Goal: Task Accomplishment & Management: Manage account settings

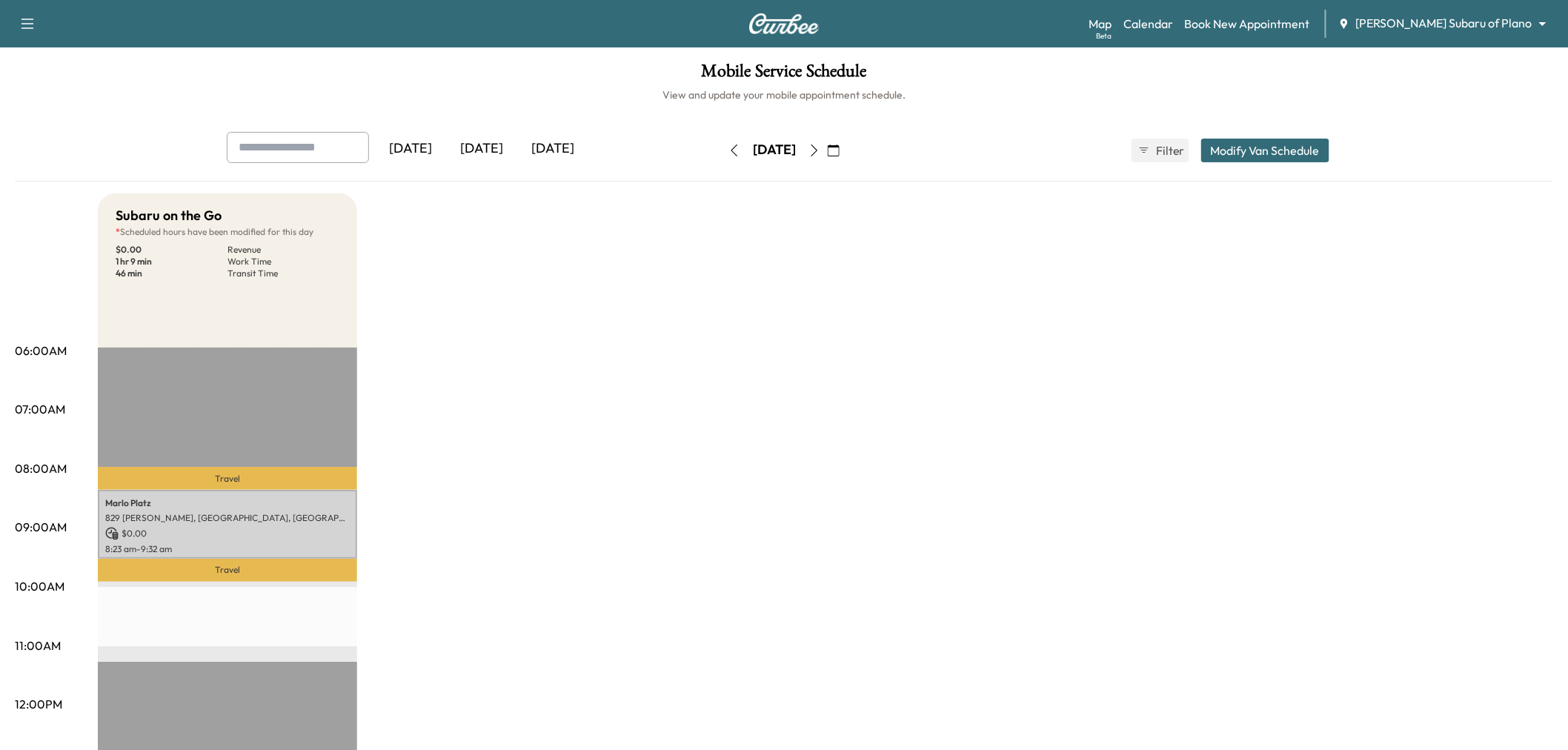
click at [517, 148] on div "[DATE]" at bounding box center [482, 149] width 71 height 34
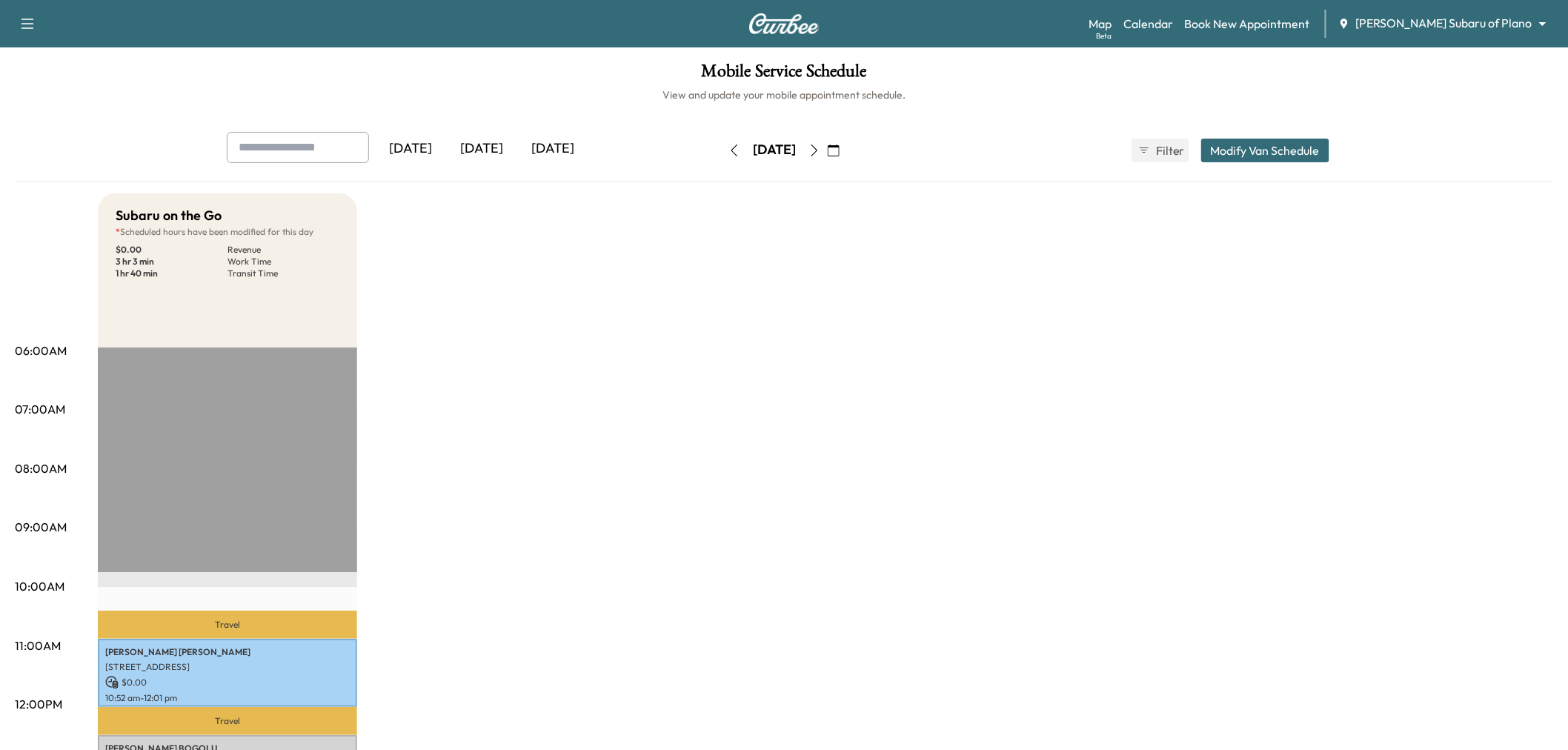
click at [494, 149] on div "[DATE]" at bounding box center [482, 149] width 71 height 34
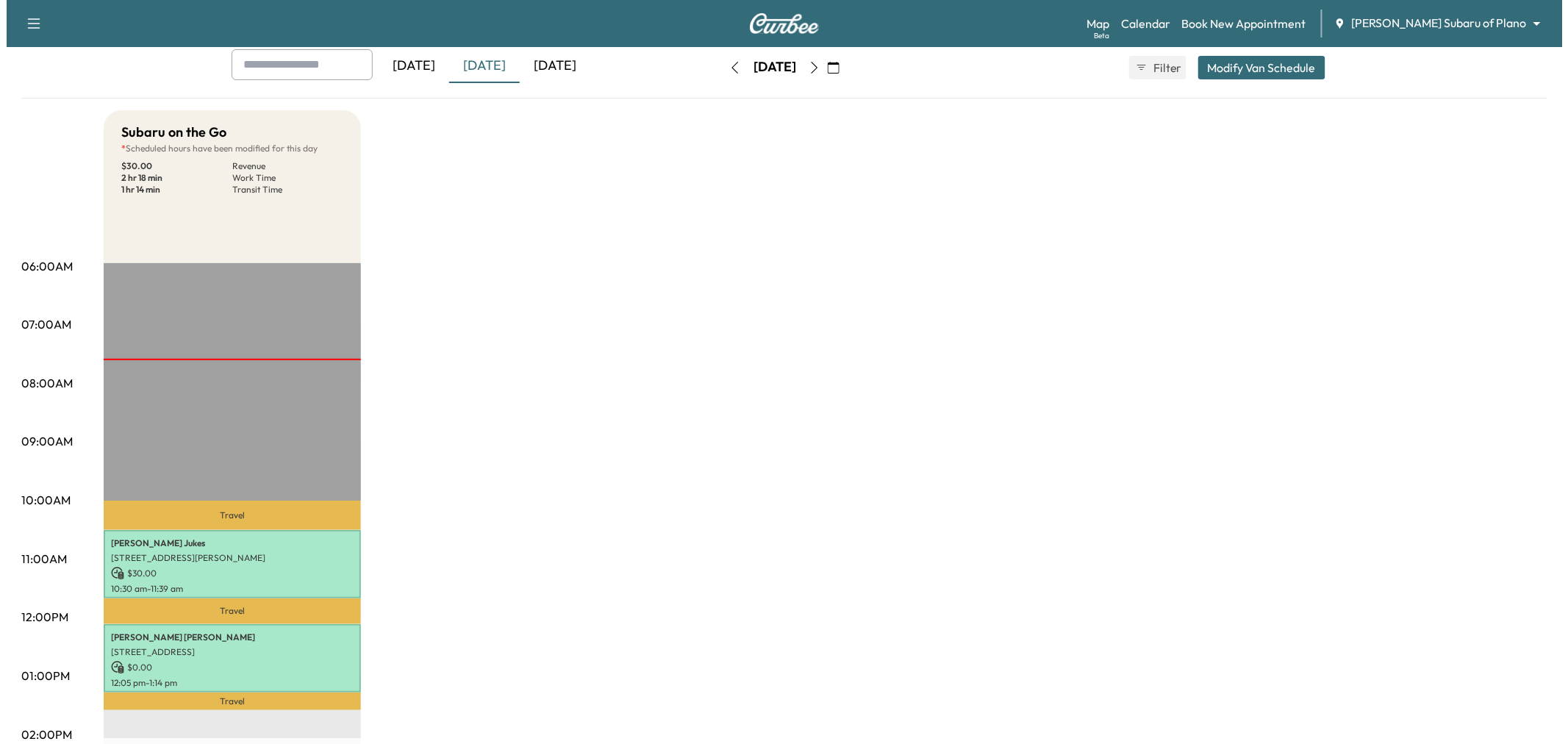
scroll to position [245, 0]
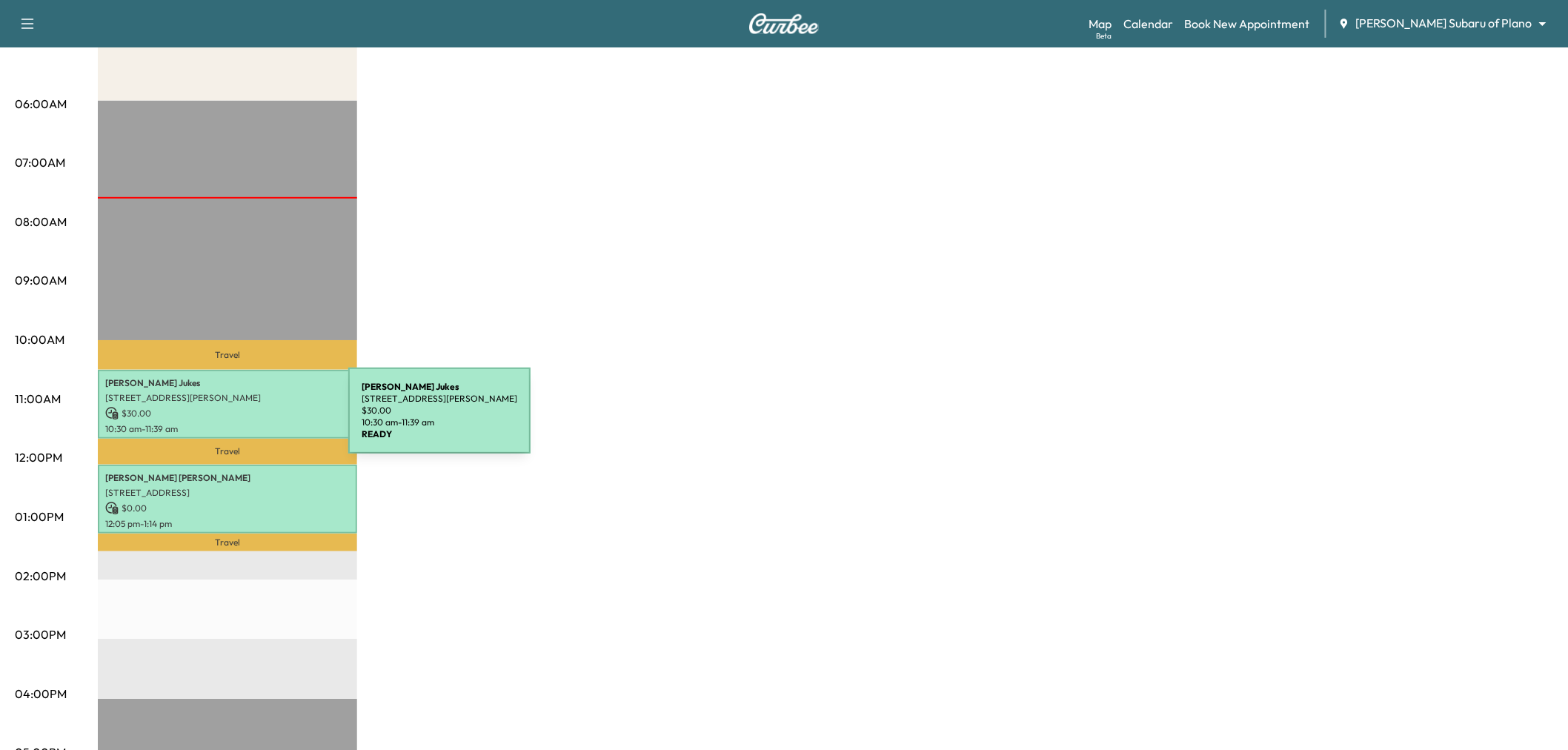
click at [237, 423] on p "10:30 am - 11:39 am" at bounding box center [227, 428] width 244 height 12
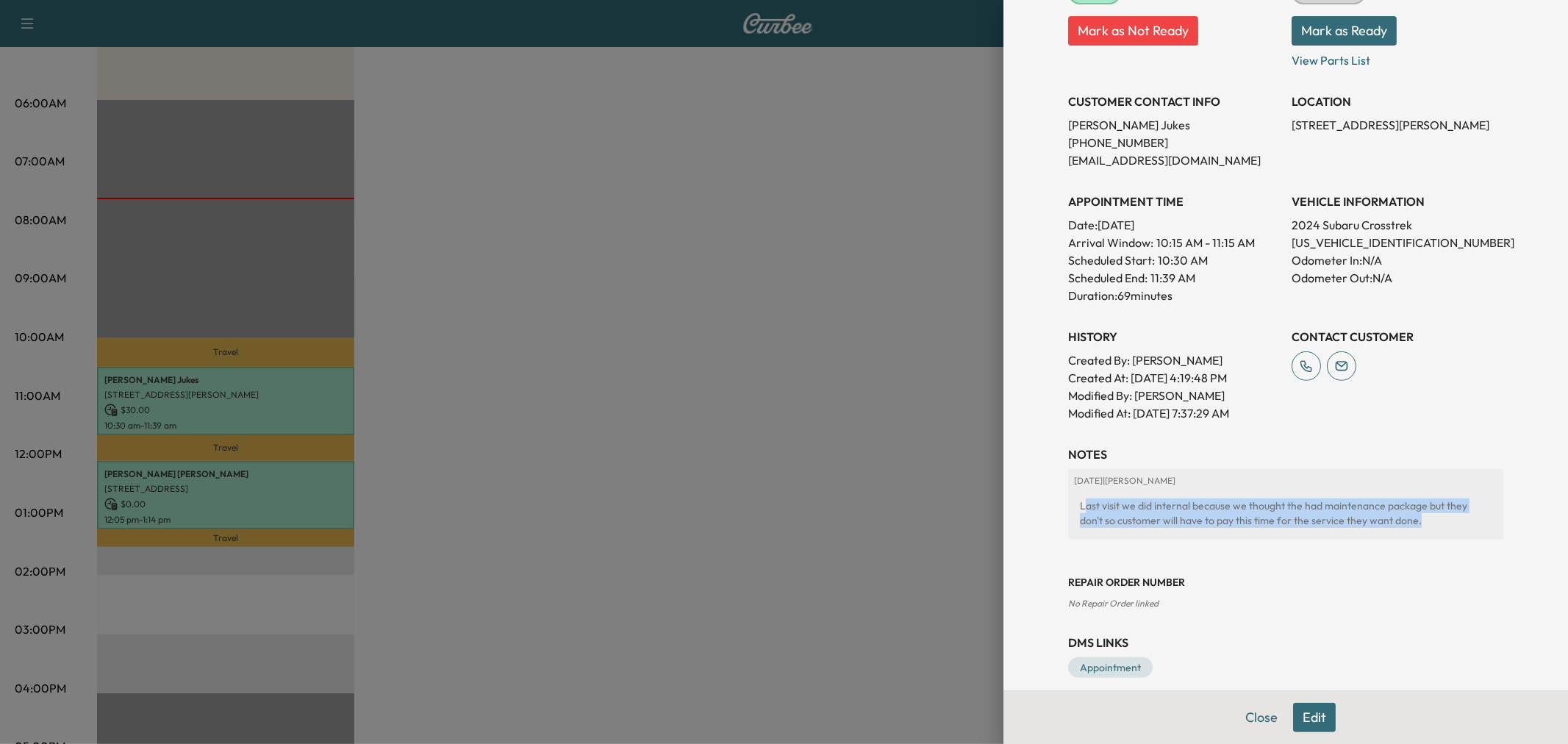
drag, startPoint x: 1071, startPoint y: 501, endPoint x: 1432, endPoint y: 537, distance: 362.8
click at [1433, 541] on div "2025-08-15 | Blaire Kuykendall Last visit we did internal because we thought th…" at bounding box center [1286, 510] width 435 height 82
click at [1432, 537] on div "2025-08-15 | Blaire Kuykendall Last visit we did internal because we thought th…" at bounding box center [1286, 504] width 435 height 70
click at [1394, 513] on div "Last visit we did internal because we thought the had maintenance package but t…" at bounding box center [1285, 513] width 424 height 41
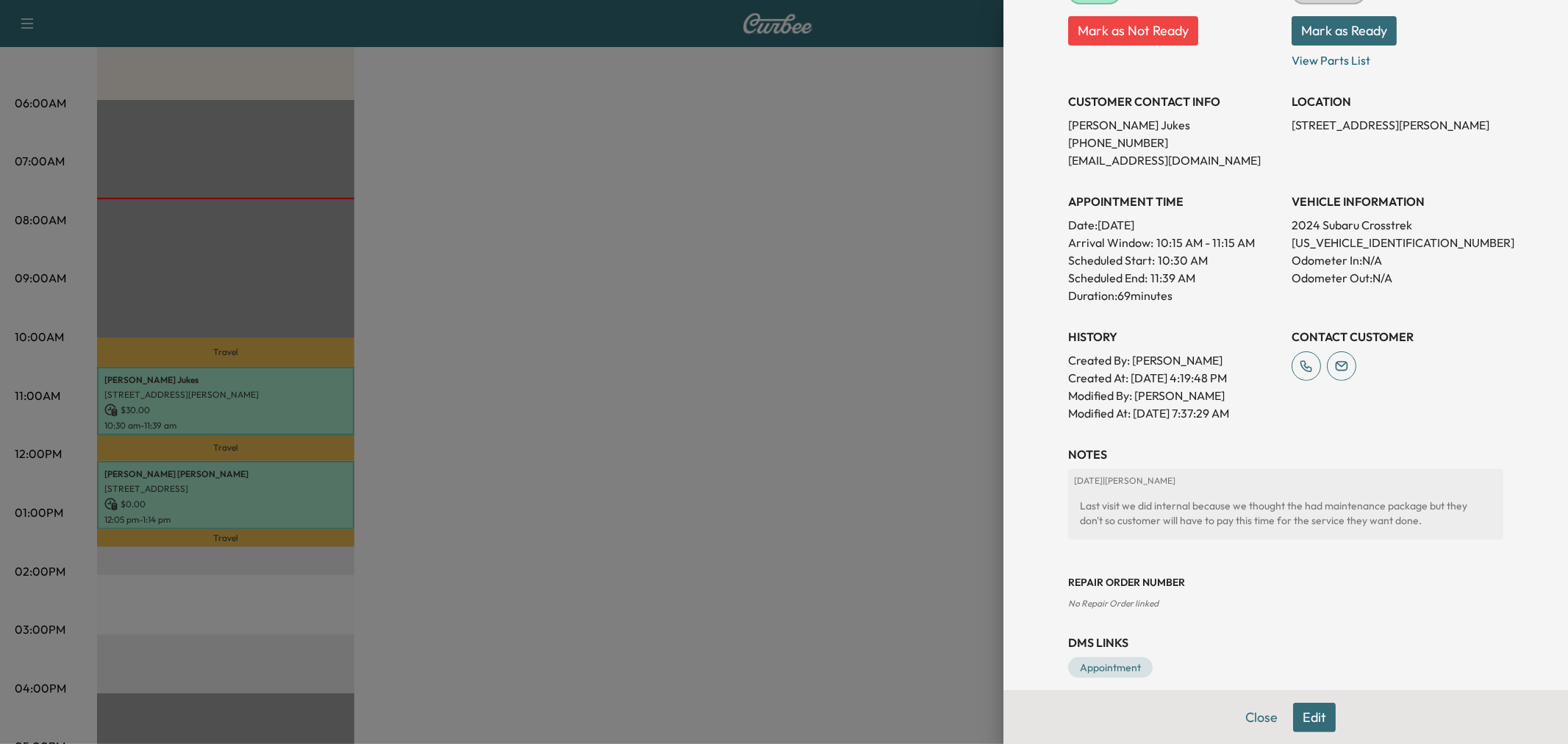
click at [1364, 240] on p "JF2GUABC4R8898456" at bounding box center [1397, 242] width 211 height 18
copy p "JF2GUABC4R8898456"
click at [534, 403] on div at bounding box center [784, 372] width 1568 height 744
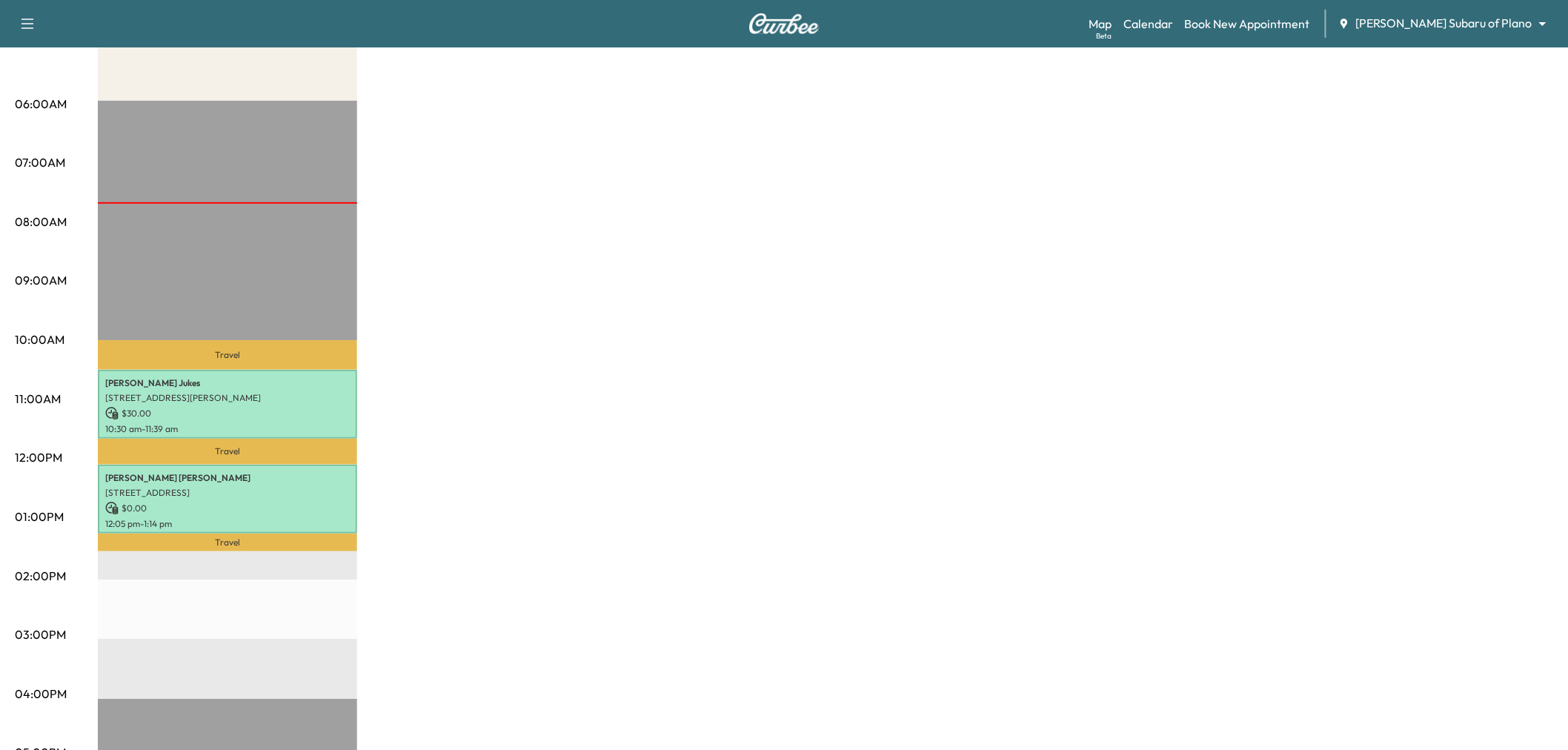
click at [233, 464] on div "Cindy Van Deventer 1908 LAKE SHORE LN, PLANO, TX 75023, USA $ 0.00 12:05 pm - 1…" at bounding box center [227, 499] width 259 height 69
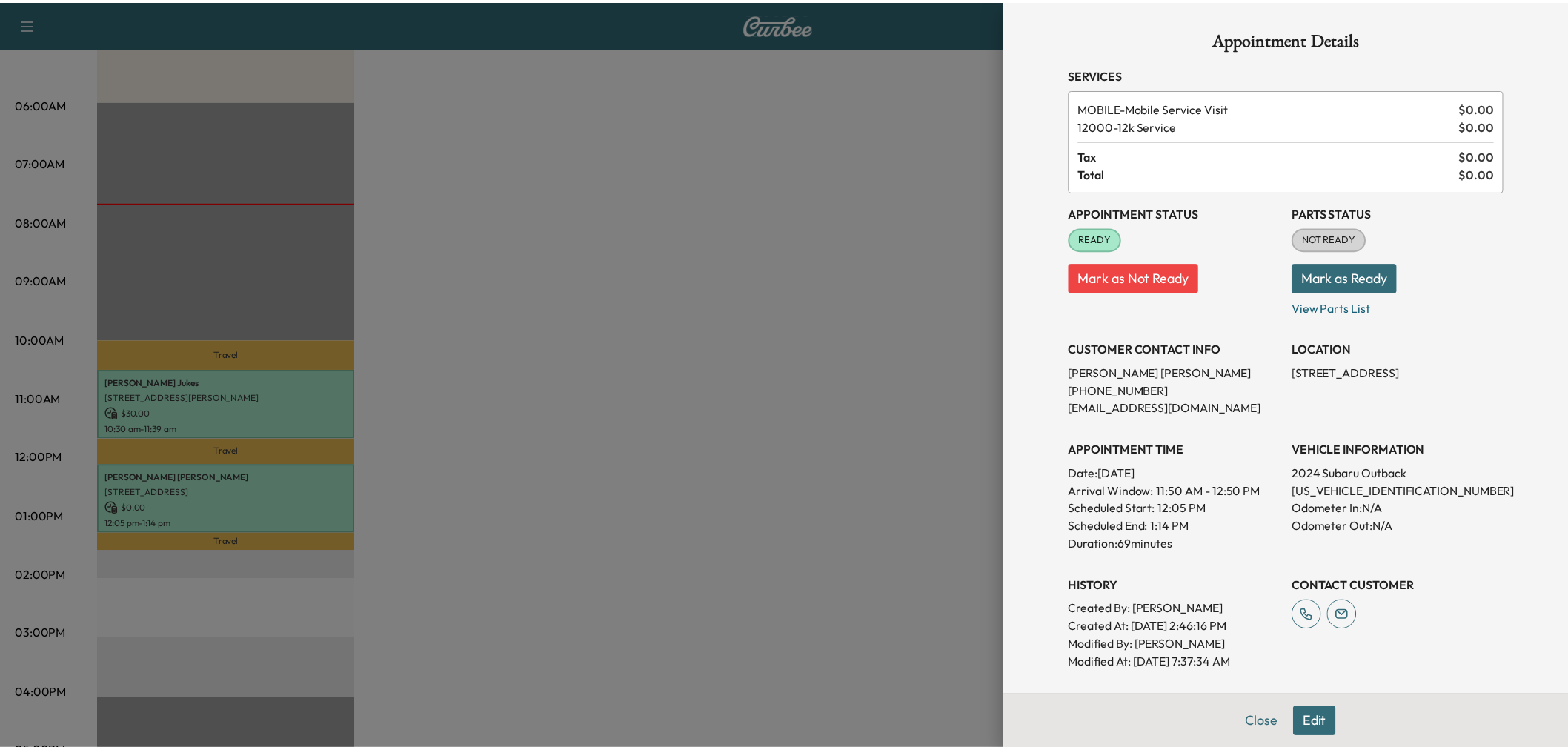
scroll to position [248, 0]
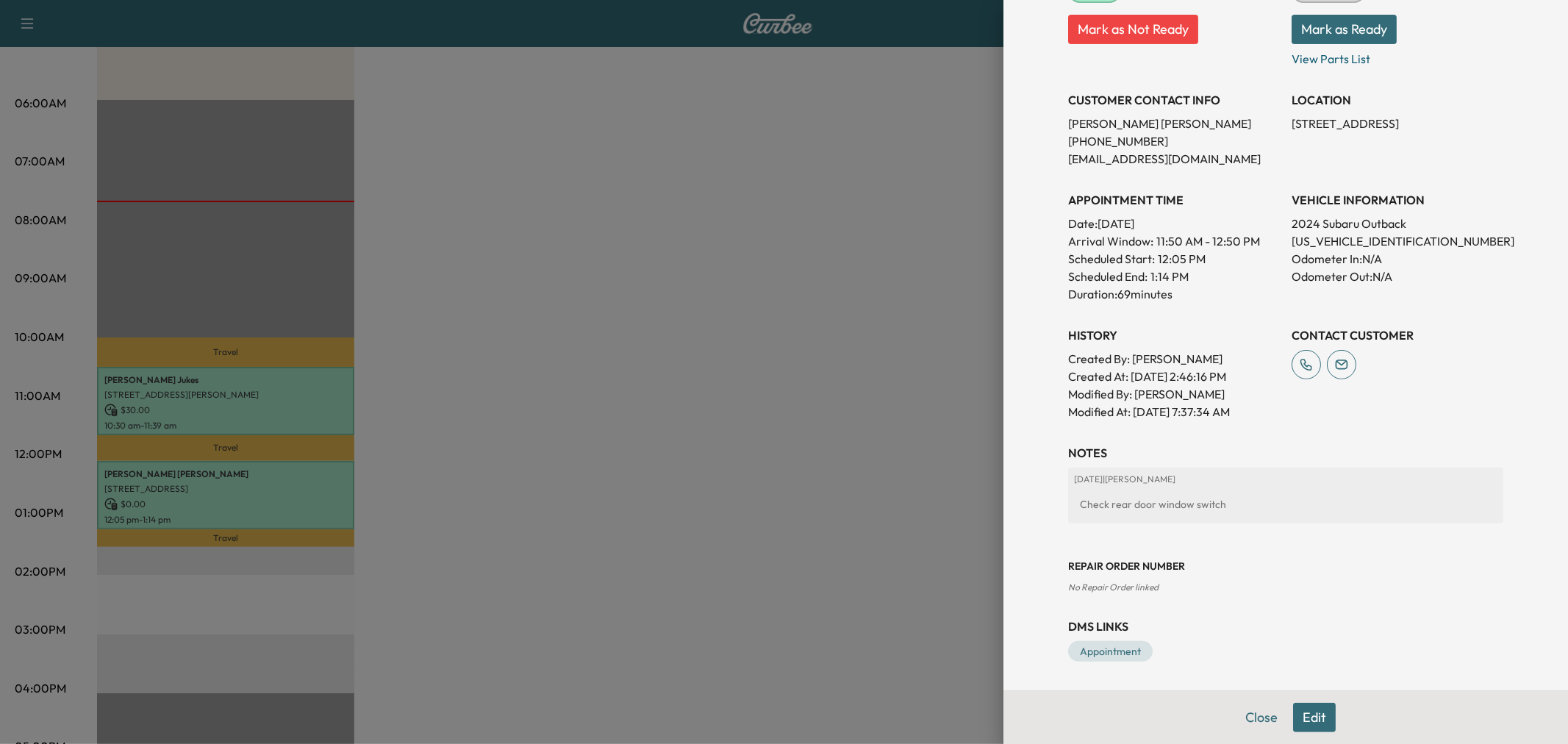
click at [792, 473] on div at bounding box center [784, 372] width 1568 height 744
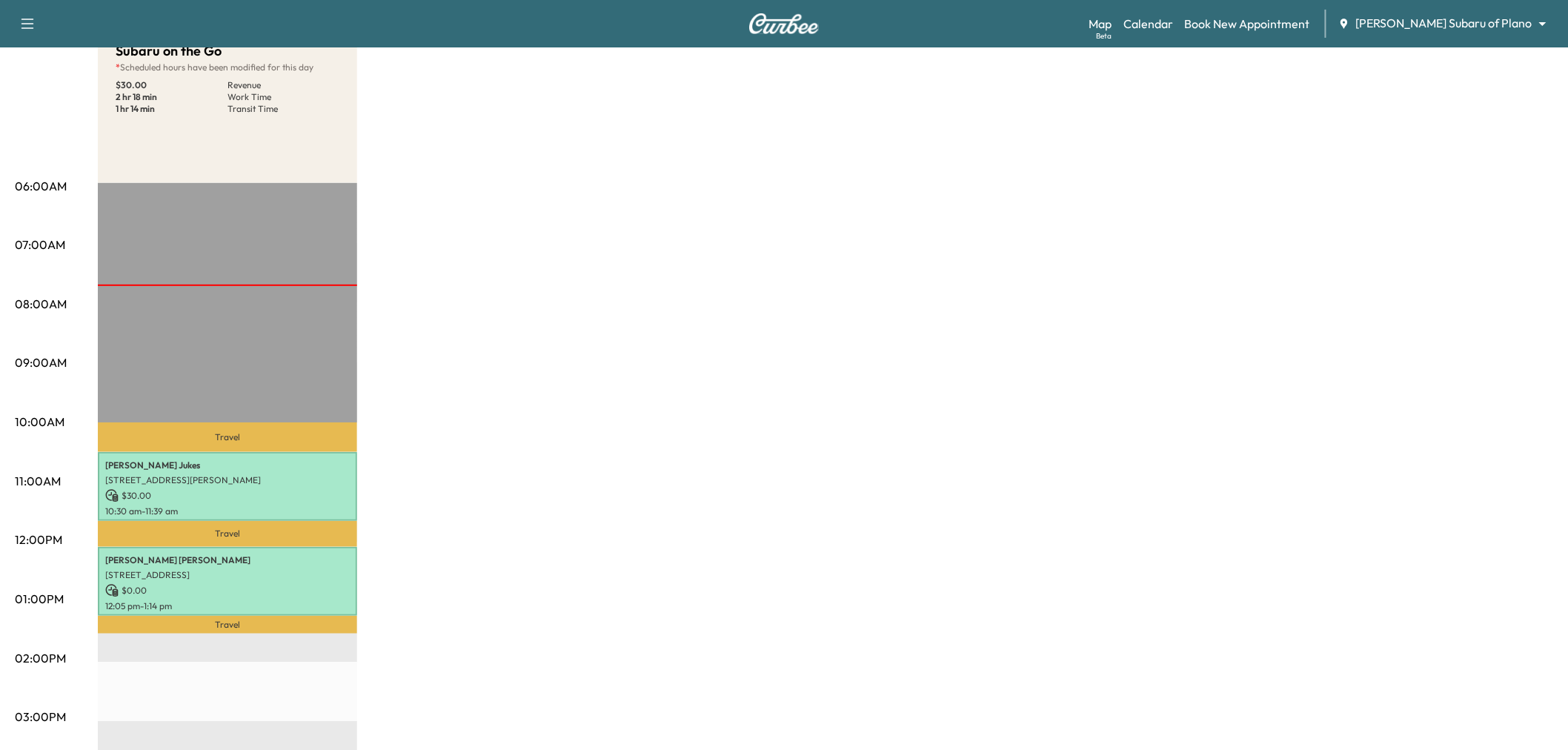
scroll to position [0, 0]
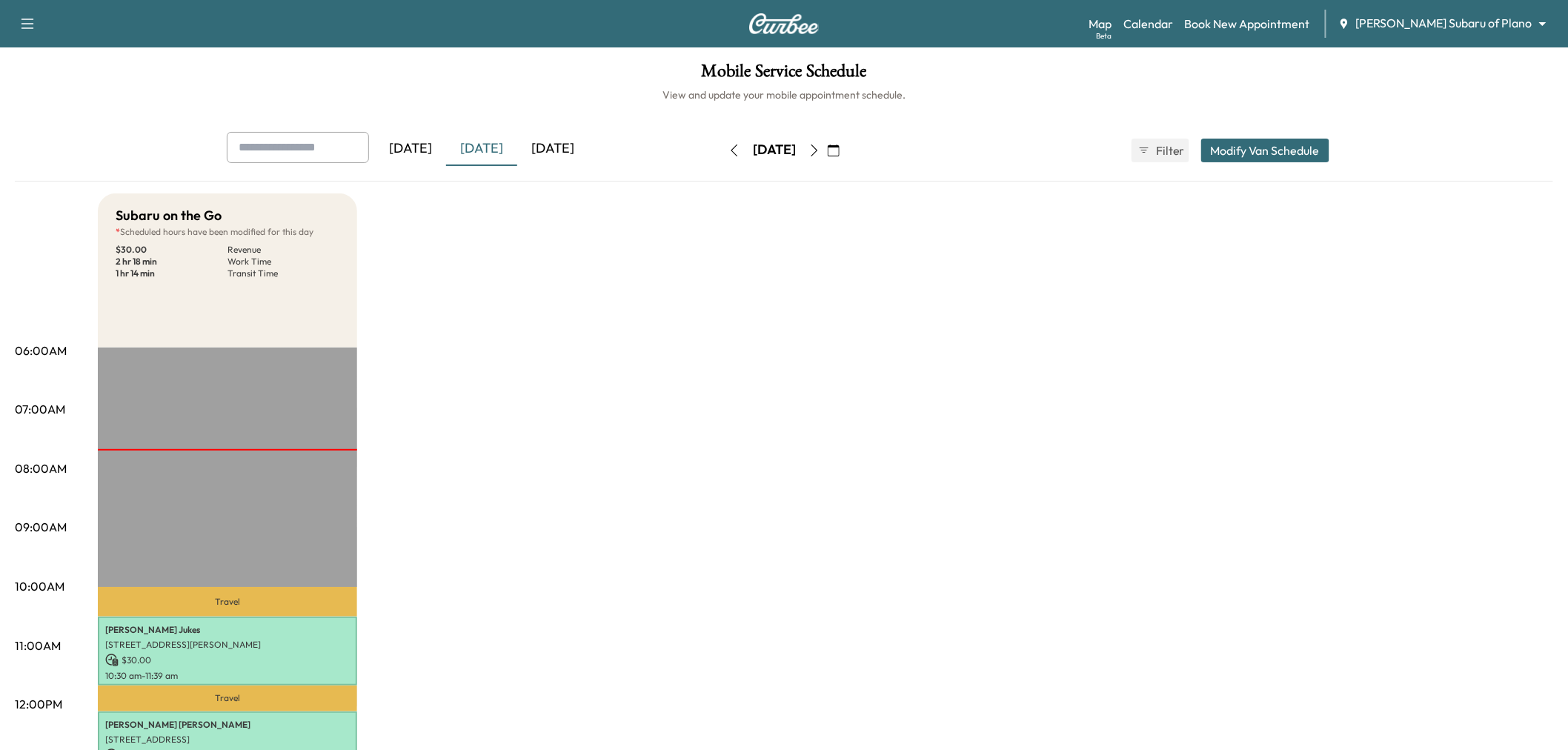
click at [556, 159] on div "[DATE]" at bounding box center [553, 149] width 71 height 34
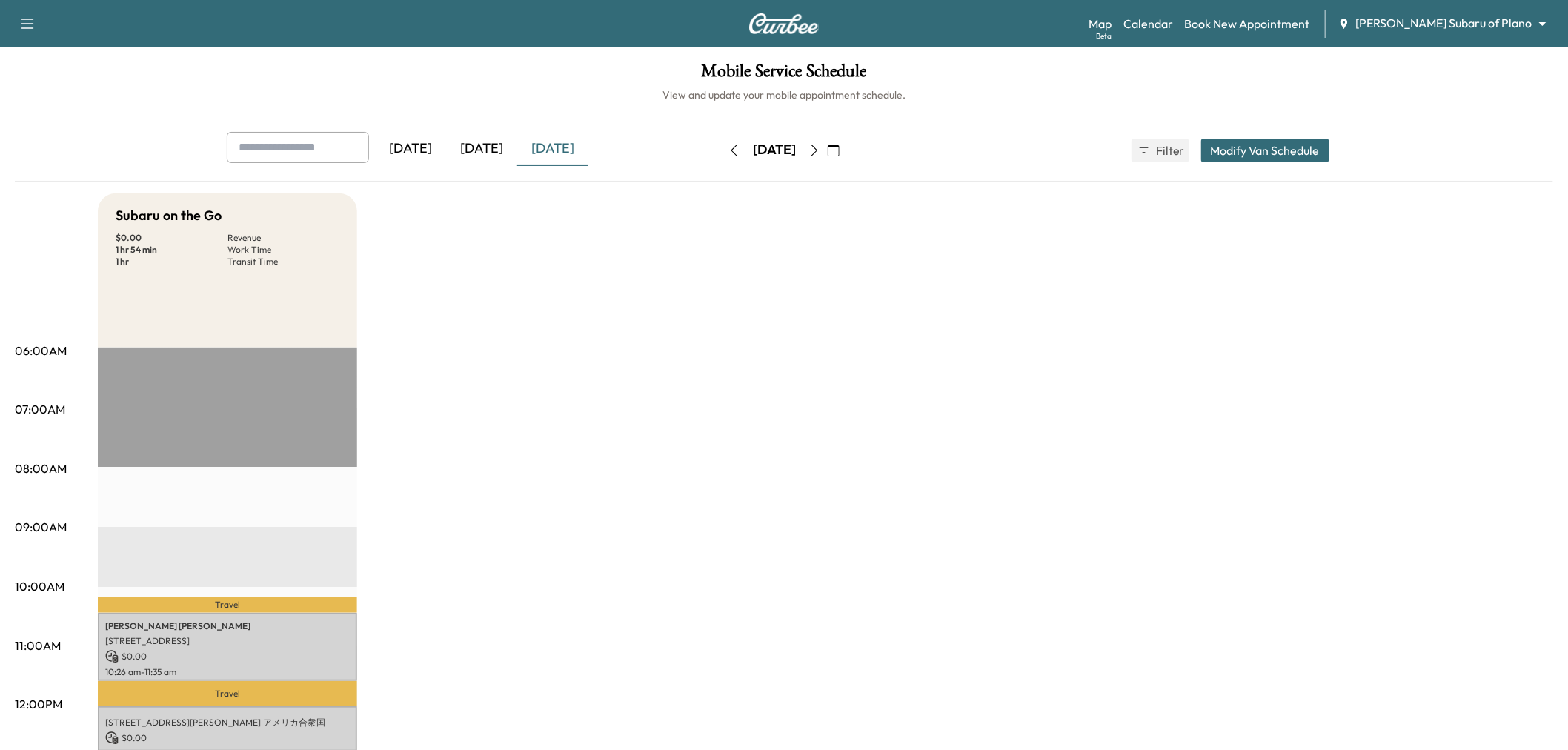
click at [840, 151] on icon "button" at bounding box center [834, 150] width 12 height 12
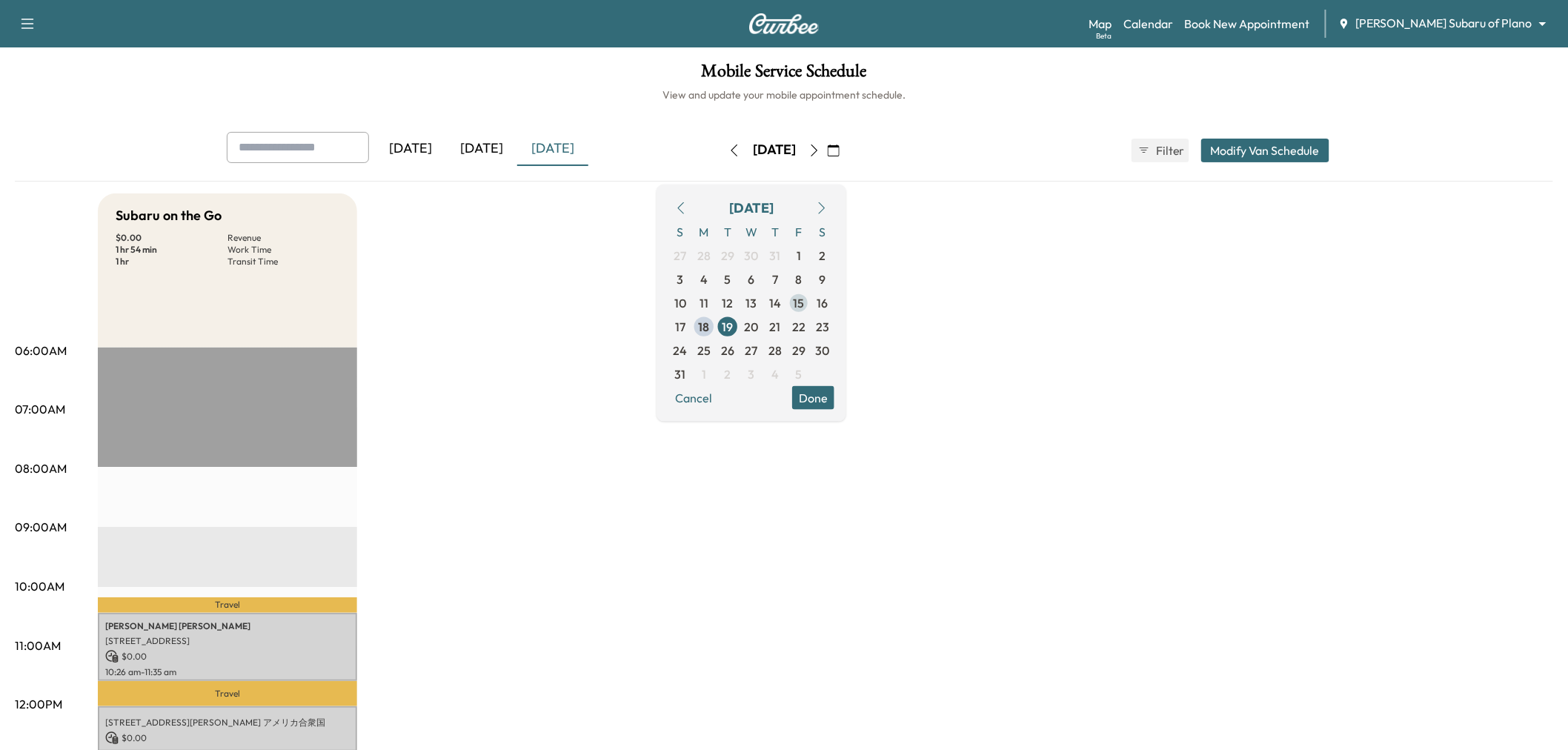
click at [811, 292] on span "15" at bounding box center [798, 302] width 23 height 23
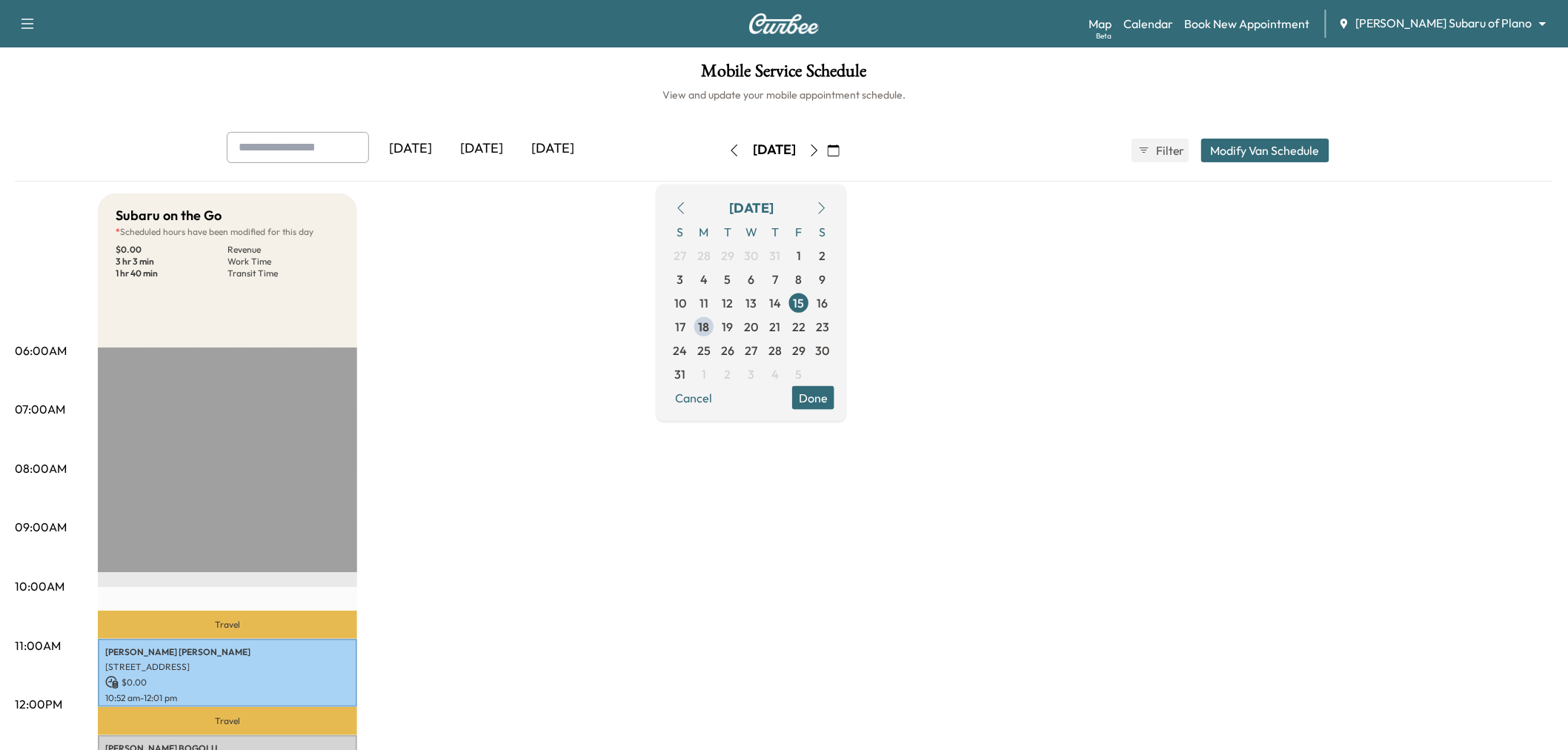
click at [834, 388] on button "Done" at bounding box center [813, 397] width 42 height 23
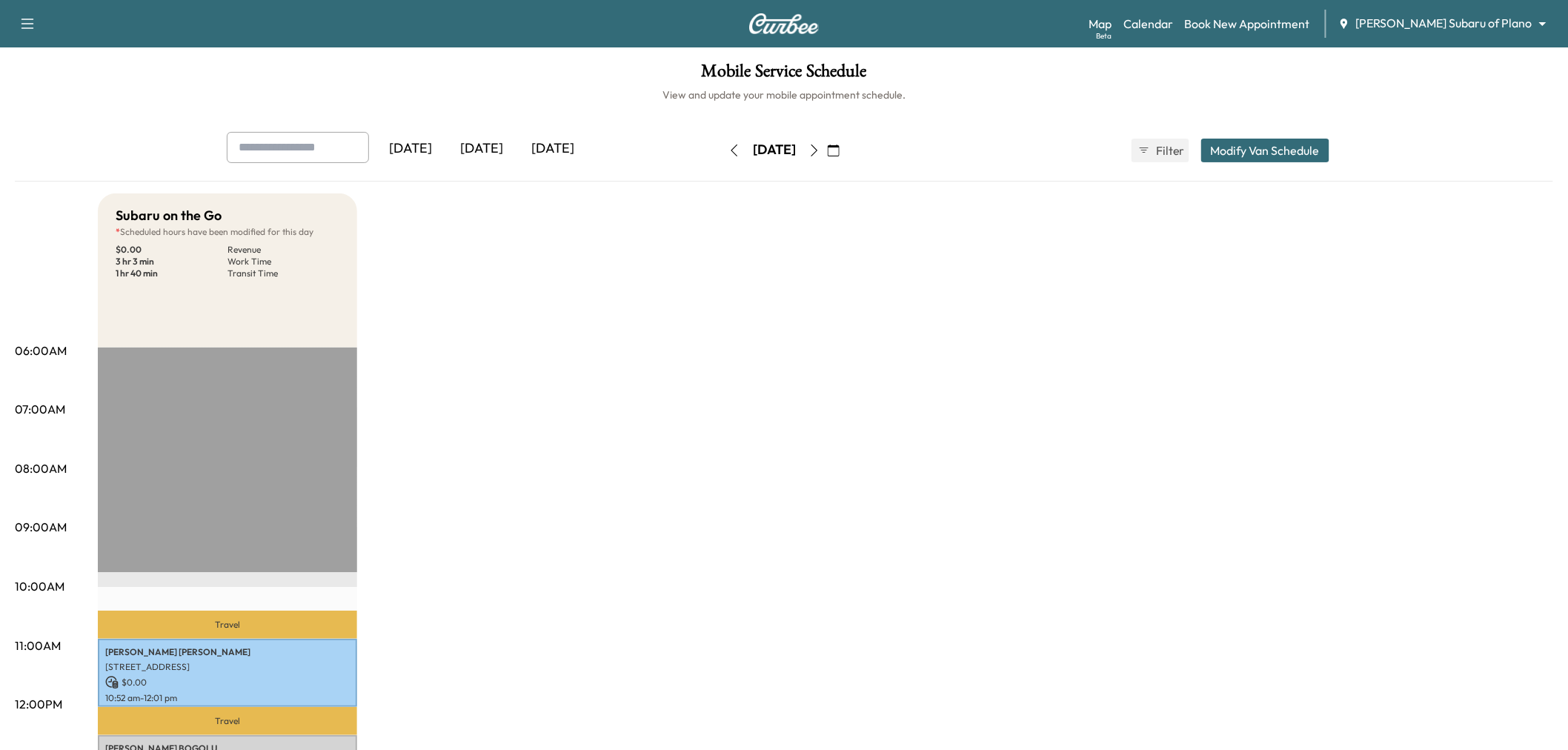
click at [535, 152] on div "[DATE]" at bounding box center [553, 149] width 71 height 34
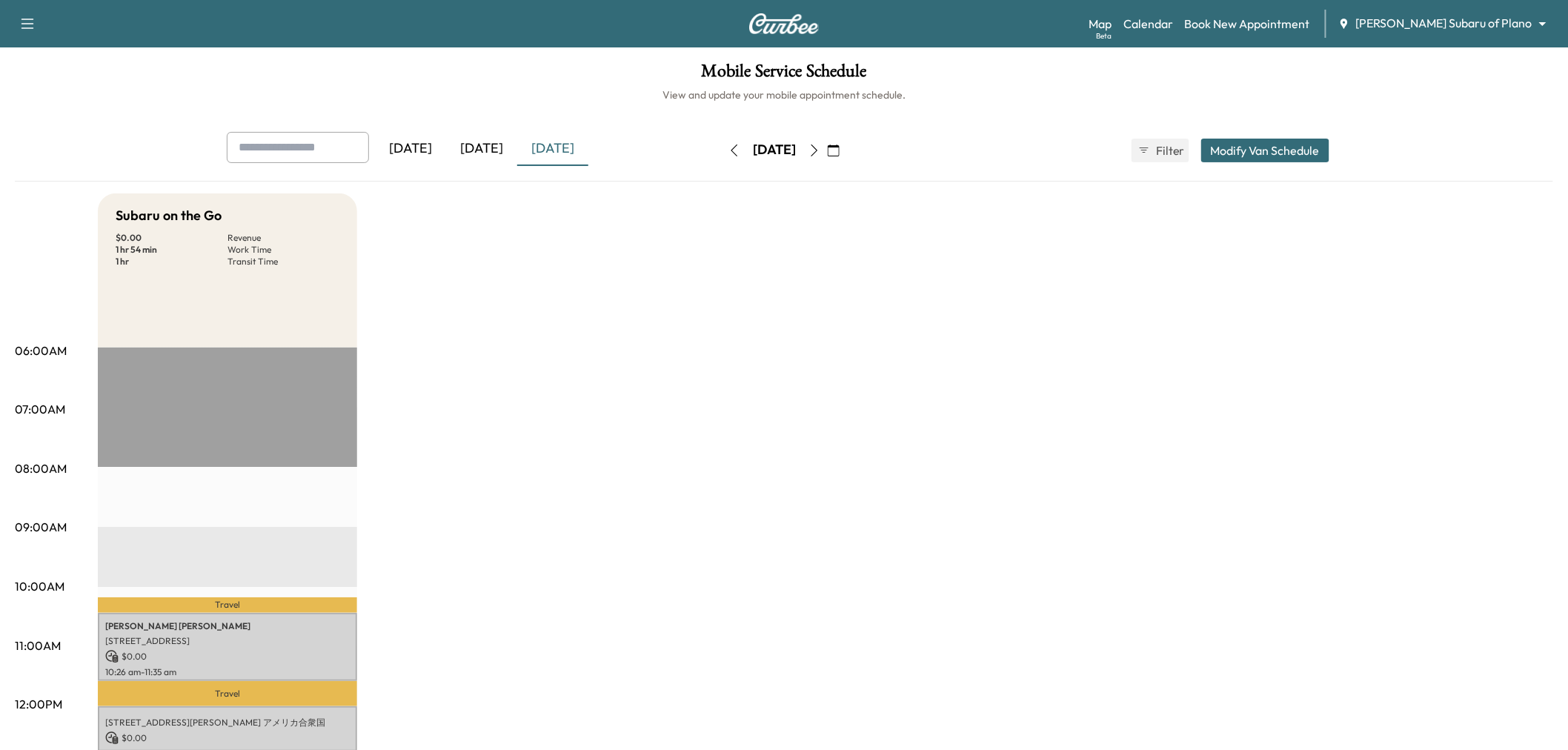
scroll to position [82, 0]
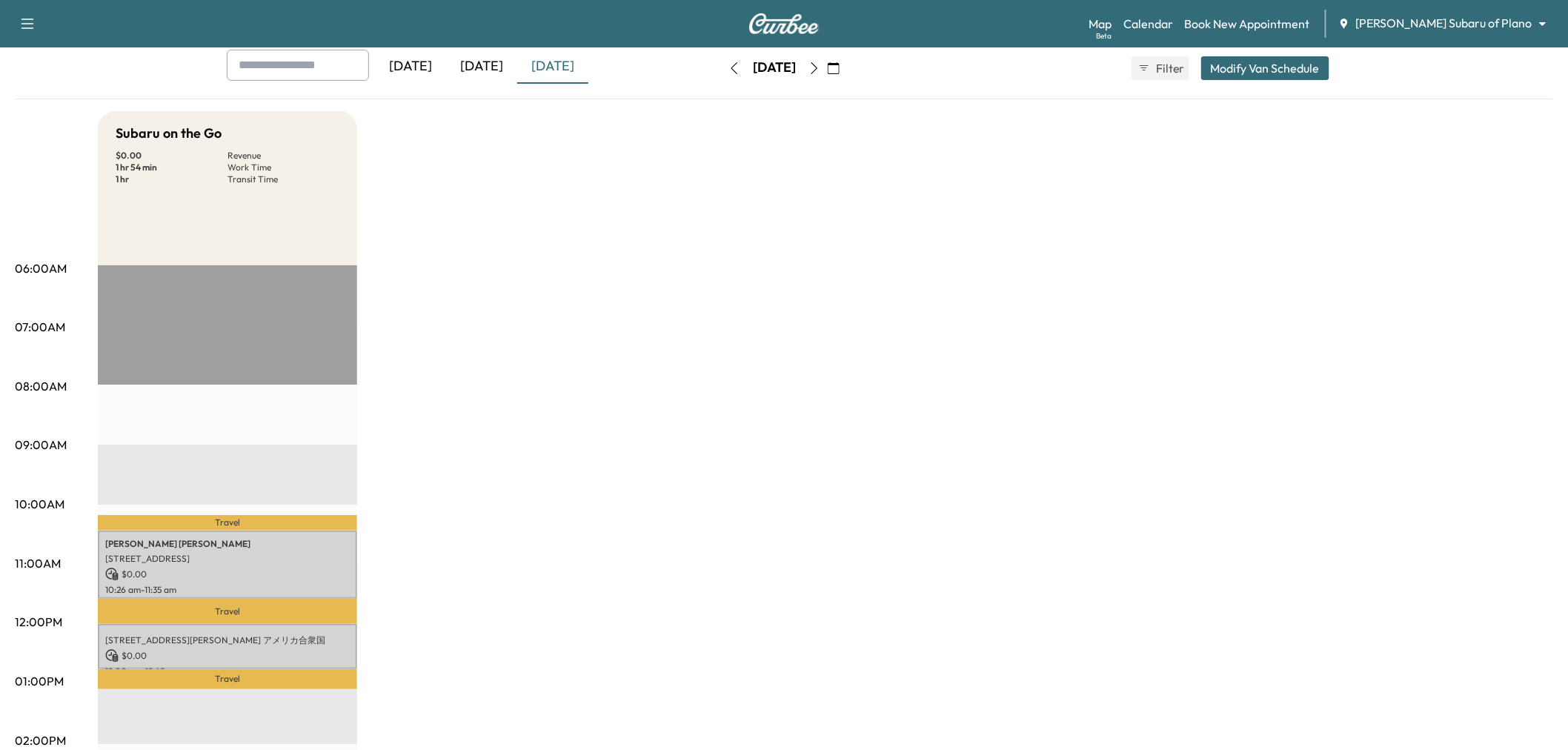
click at [485, 60] on div "[DATE]" at bounding box center [482, 67] width 71 height 34
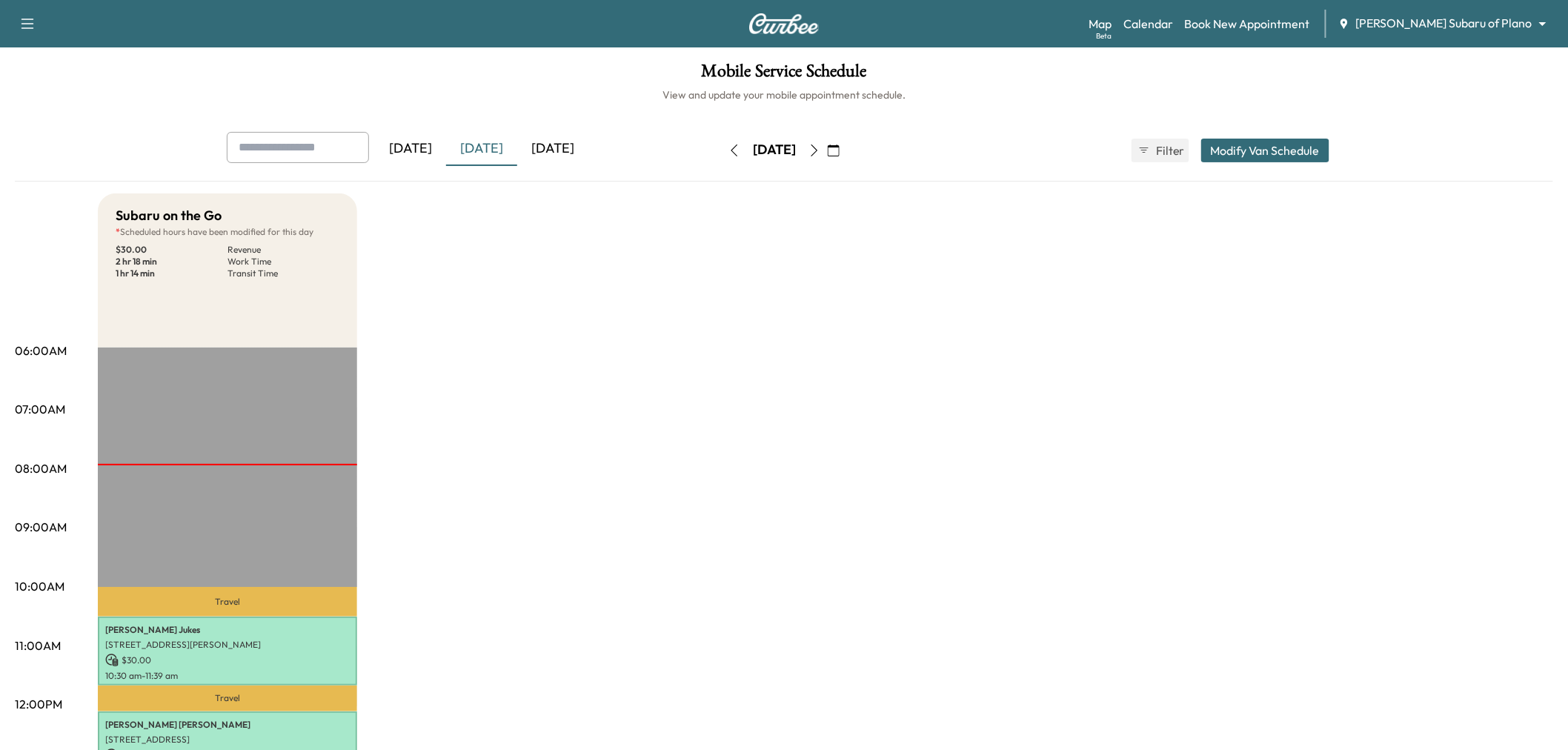
click at [632, 417] on div "Subaru on the Go * Scheduled hours have been modified for this day $ 30.00 Reve…" at bounding box center [825, 749] width 1456 height 1111
click at [534, 144] on div "[DATE]" at bounding box center [553, 149] width 71 height 34
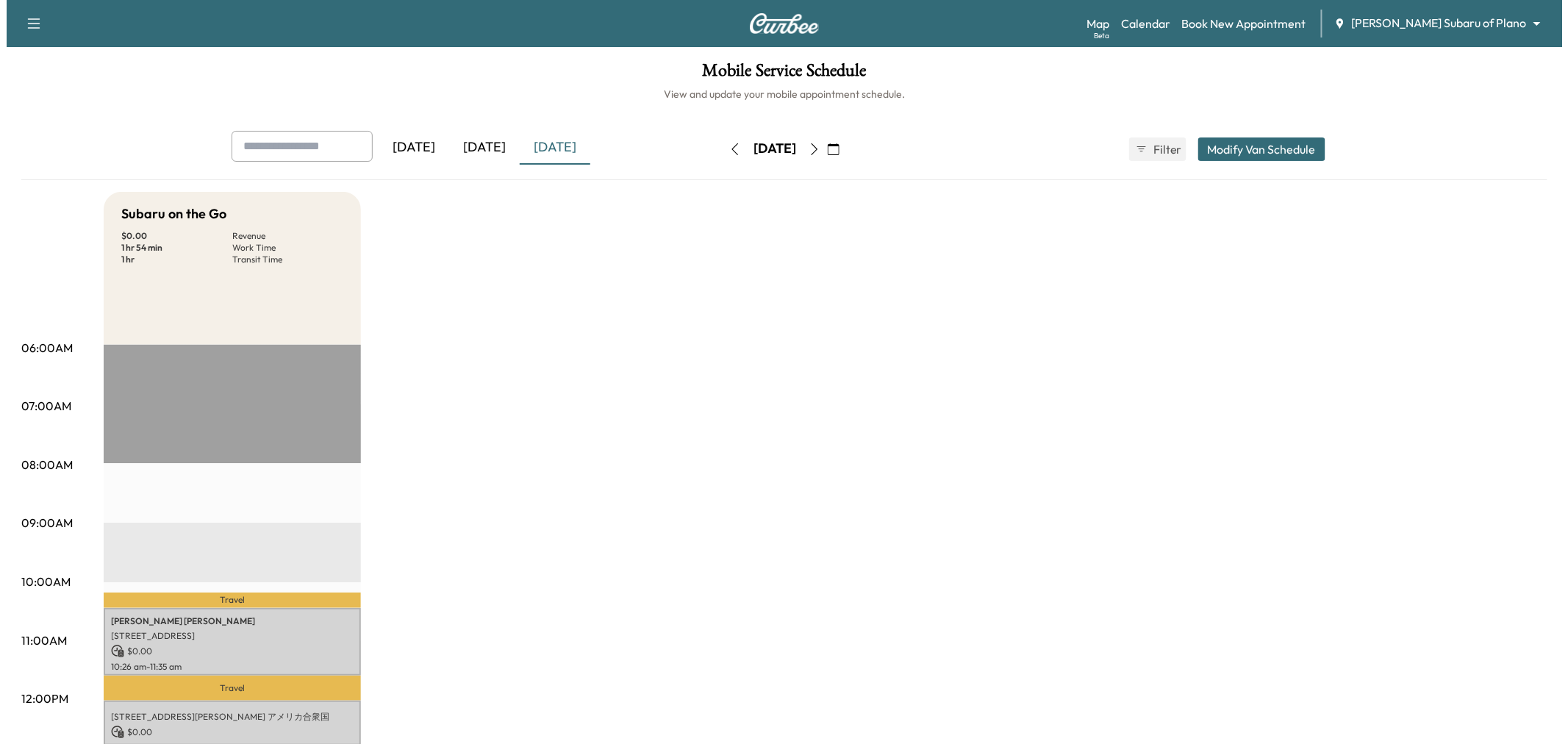
scroll to position [245, 0]
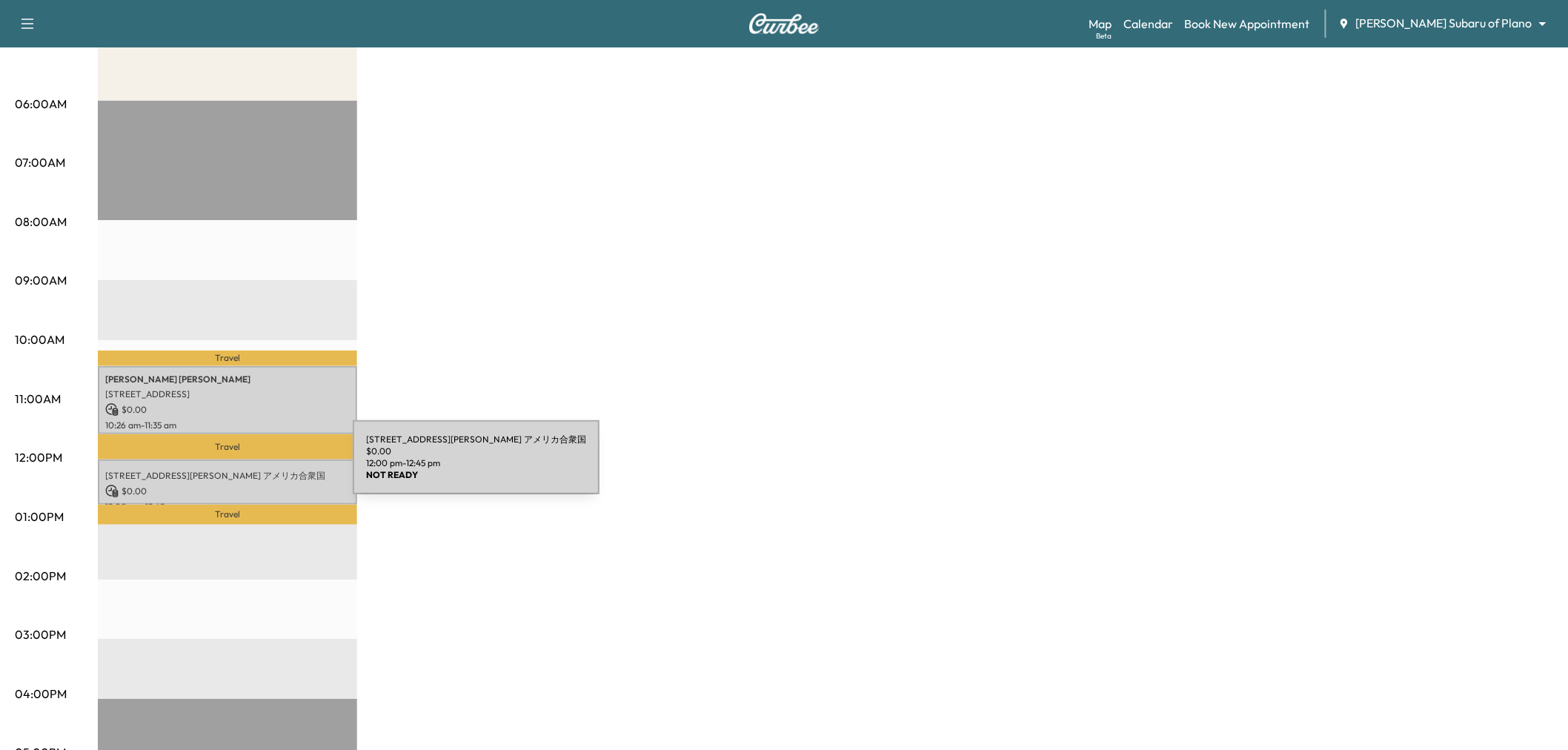
click at [242, 472] on p "1608 Princess Ln, Frisco, TX 75036 アメリカ合衆国" at bounding box center [227, 475] width 244 height 12
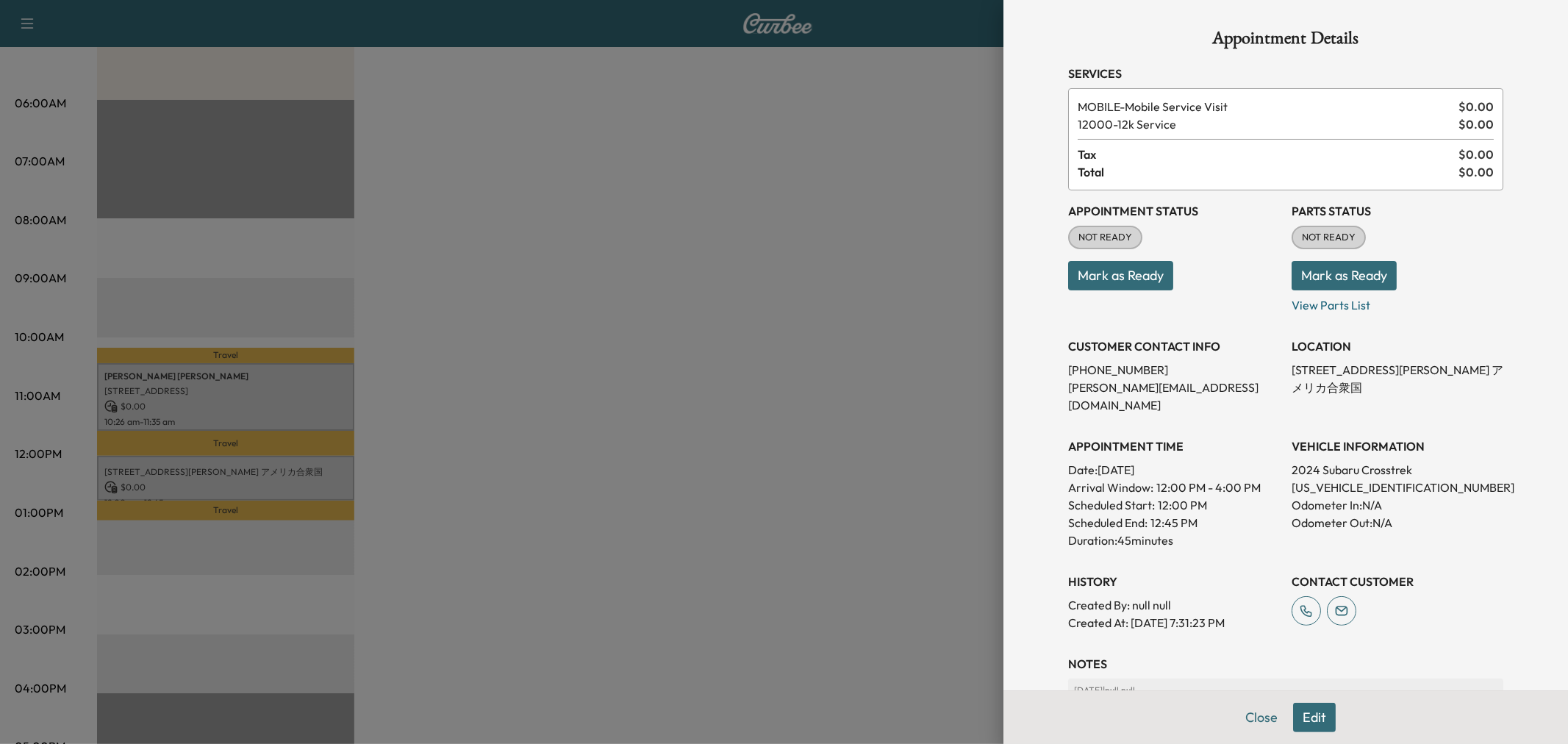
scroll to position [163, 0]
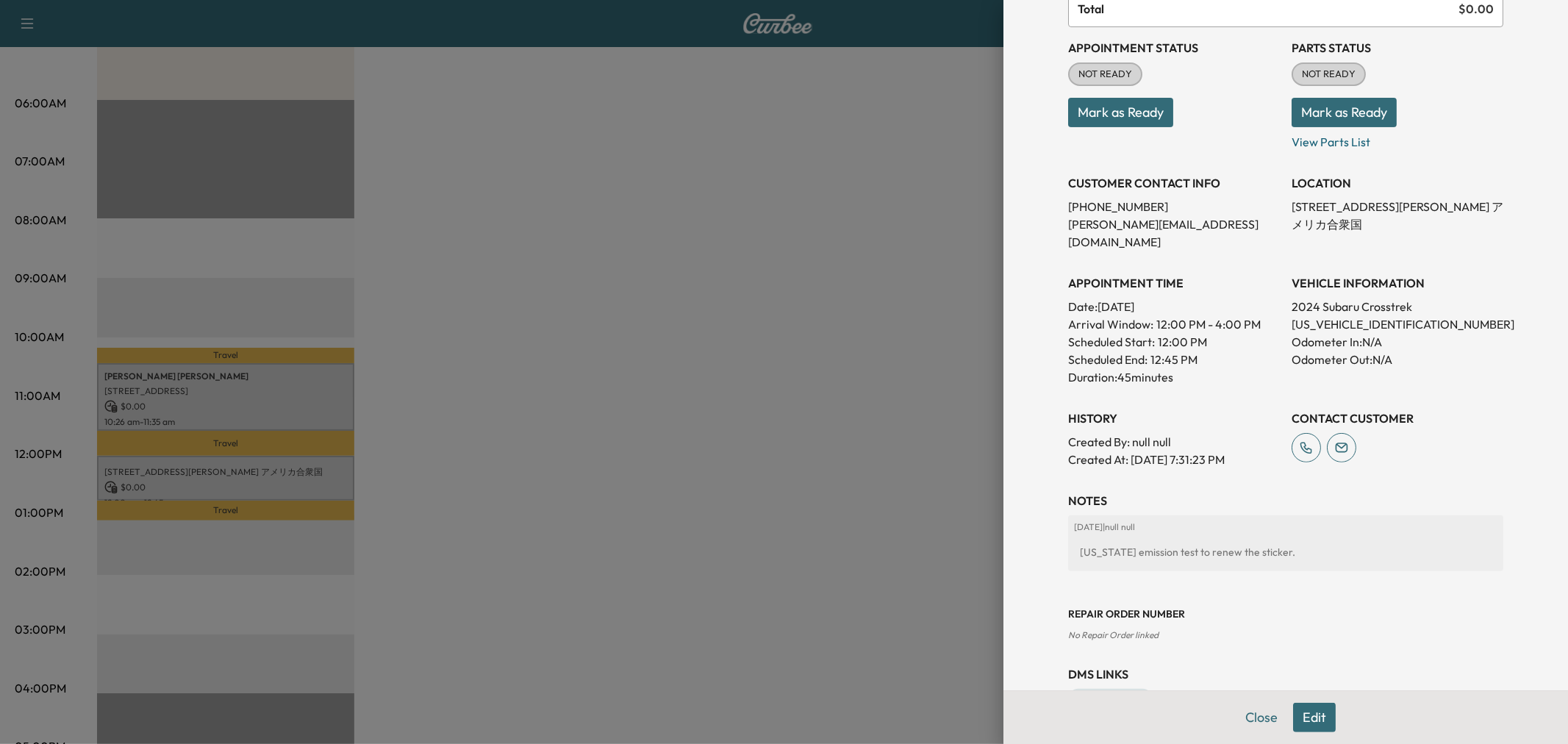
click at [1306, 718] on button "Edit" at bounding box center [1314, 718] width 43 height 29
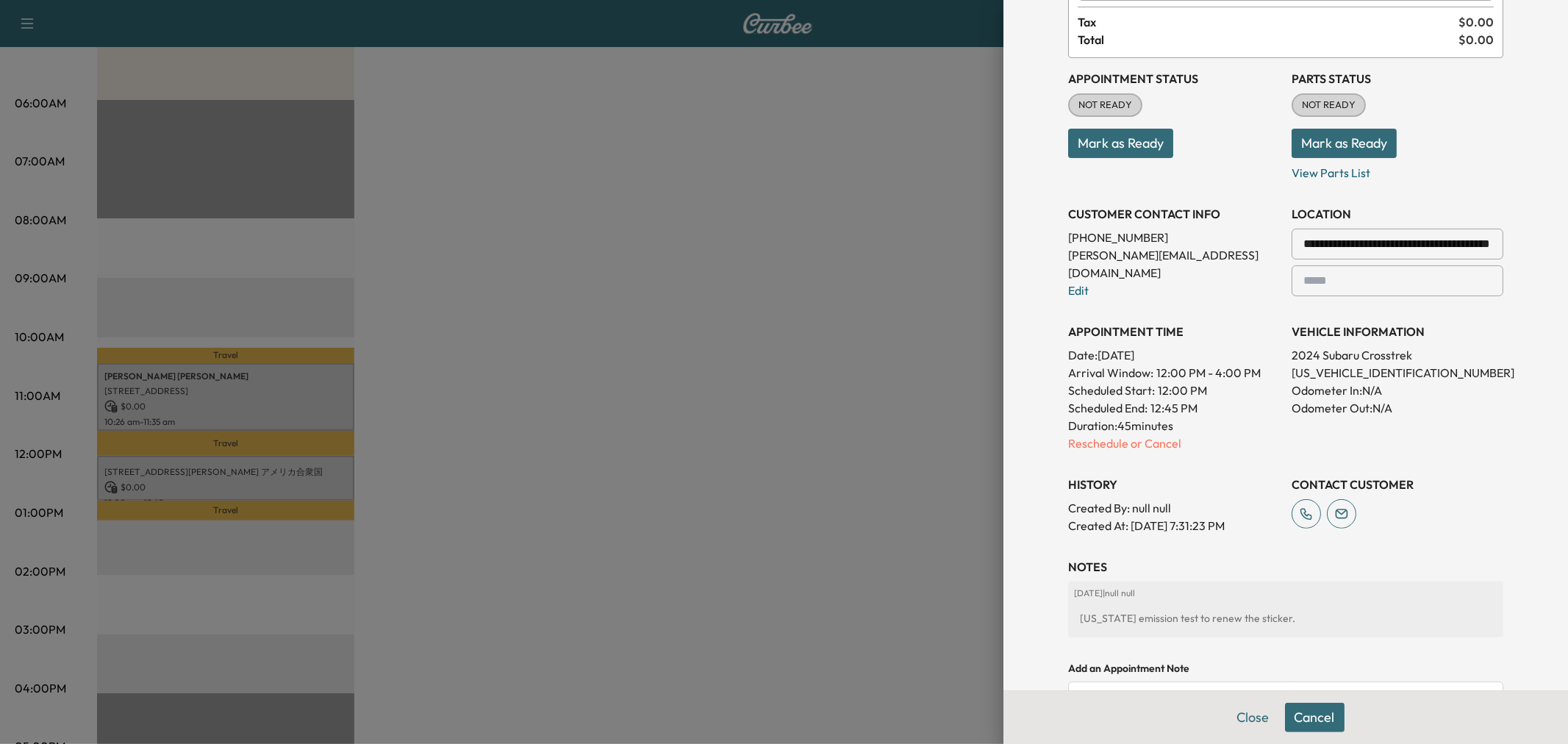
scroll to position [194, 0]
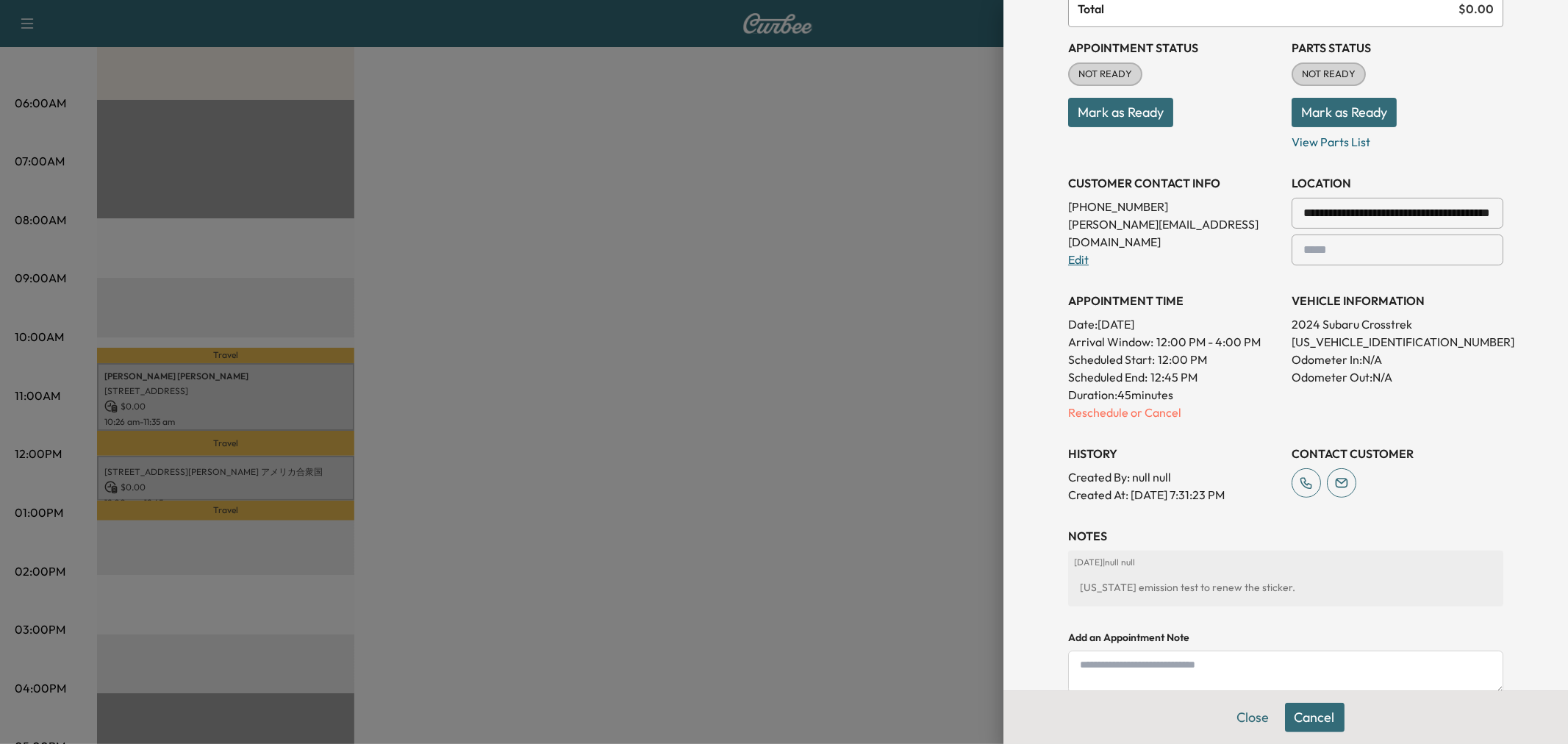
click at [1069, 252] on link "Edit" at bounding box center [1079, 259] width 21 height 15
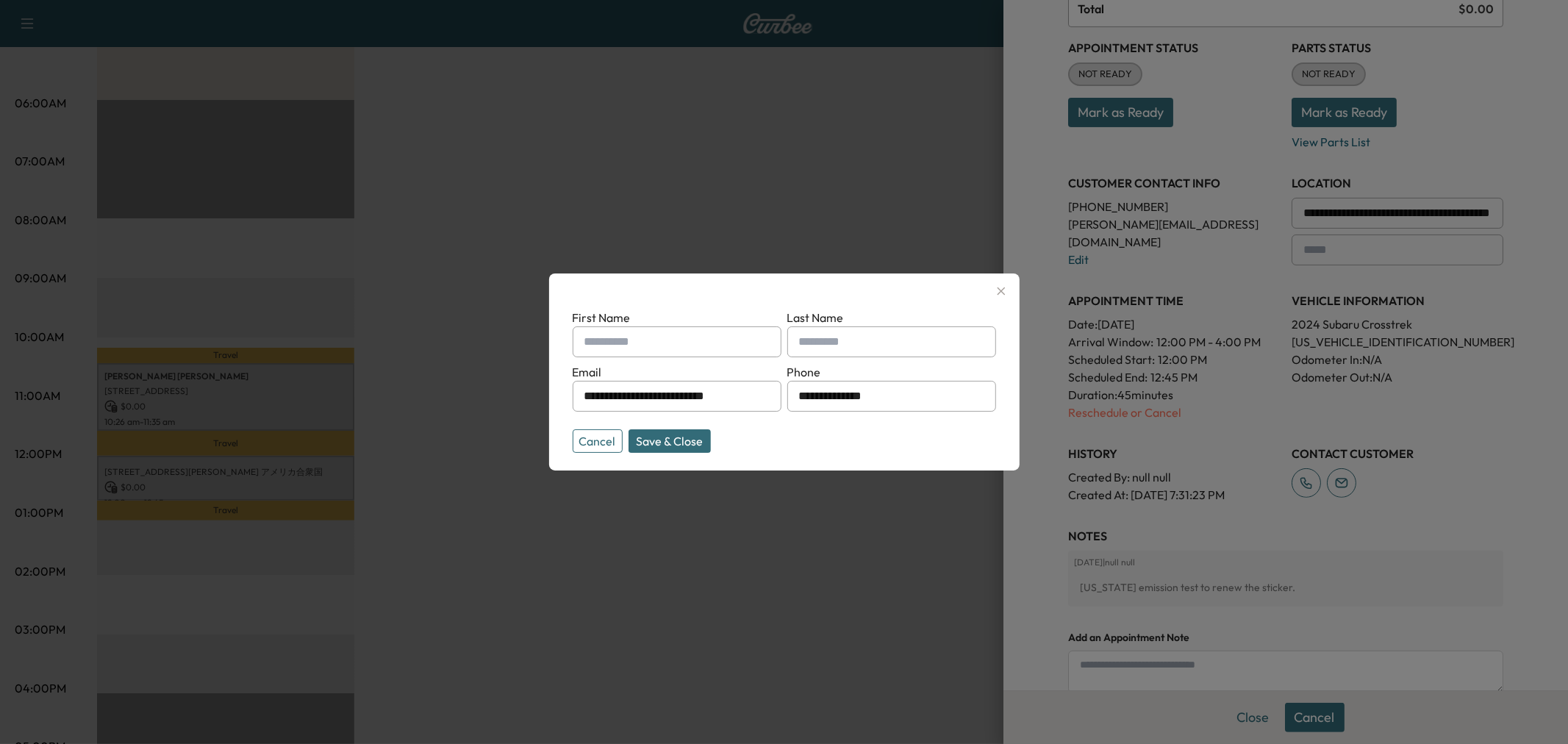
click at [761, 196] on div at bounding box center [784, 372] width 1568 height 744
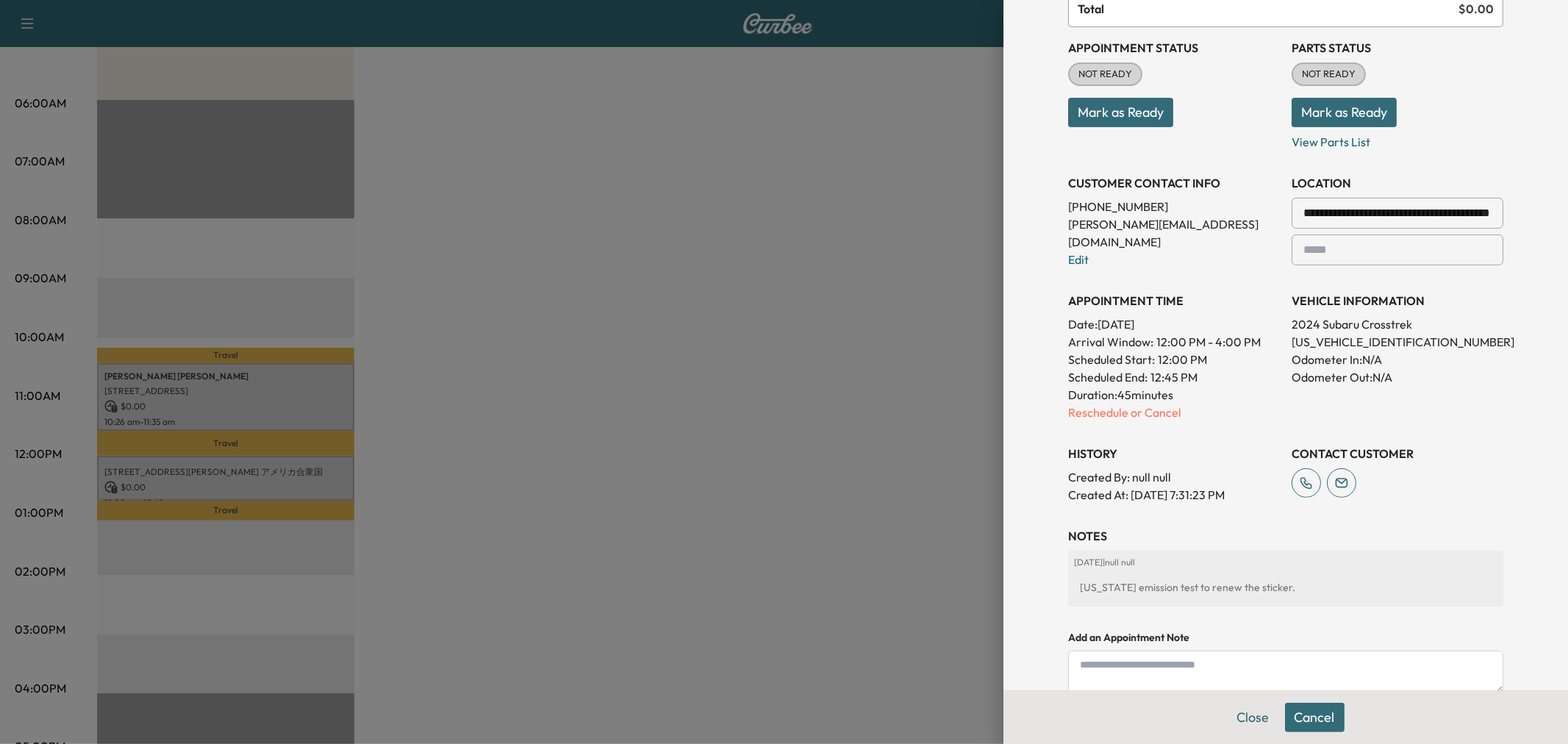
click at [1192, 377] on div "Scheduled End: 12:45 PM" at bounding box center [1174, 377] width 211 height 18
click at [1196, 436] on div "History Created By : null null Created At : 08/16/2025 7:31:23 PM" at bounding box center [1174, 468] width 211 height 70
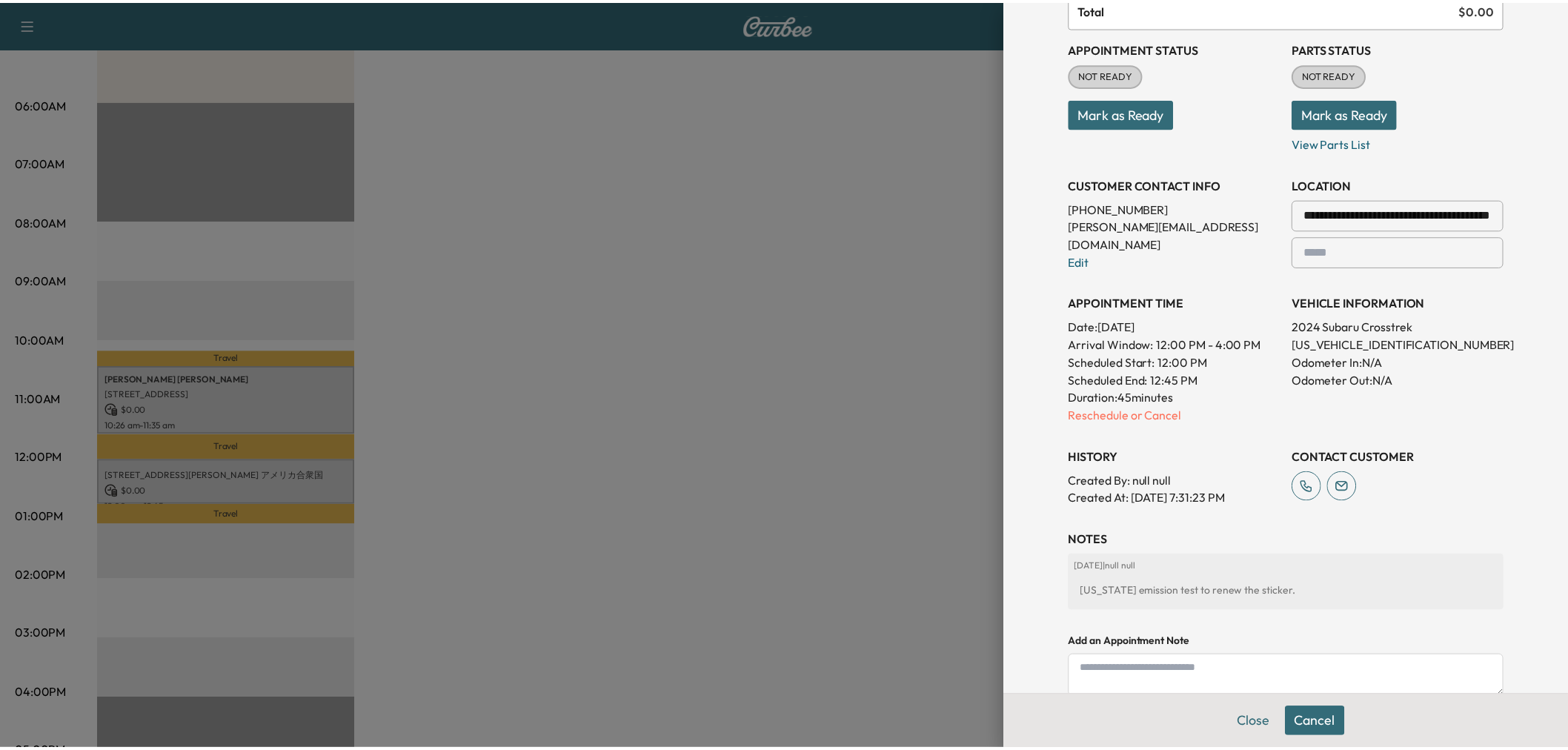
scroll to position [113, 0]
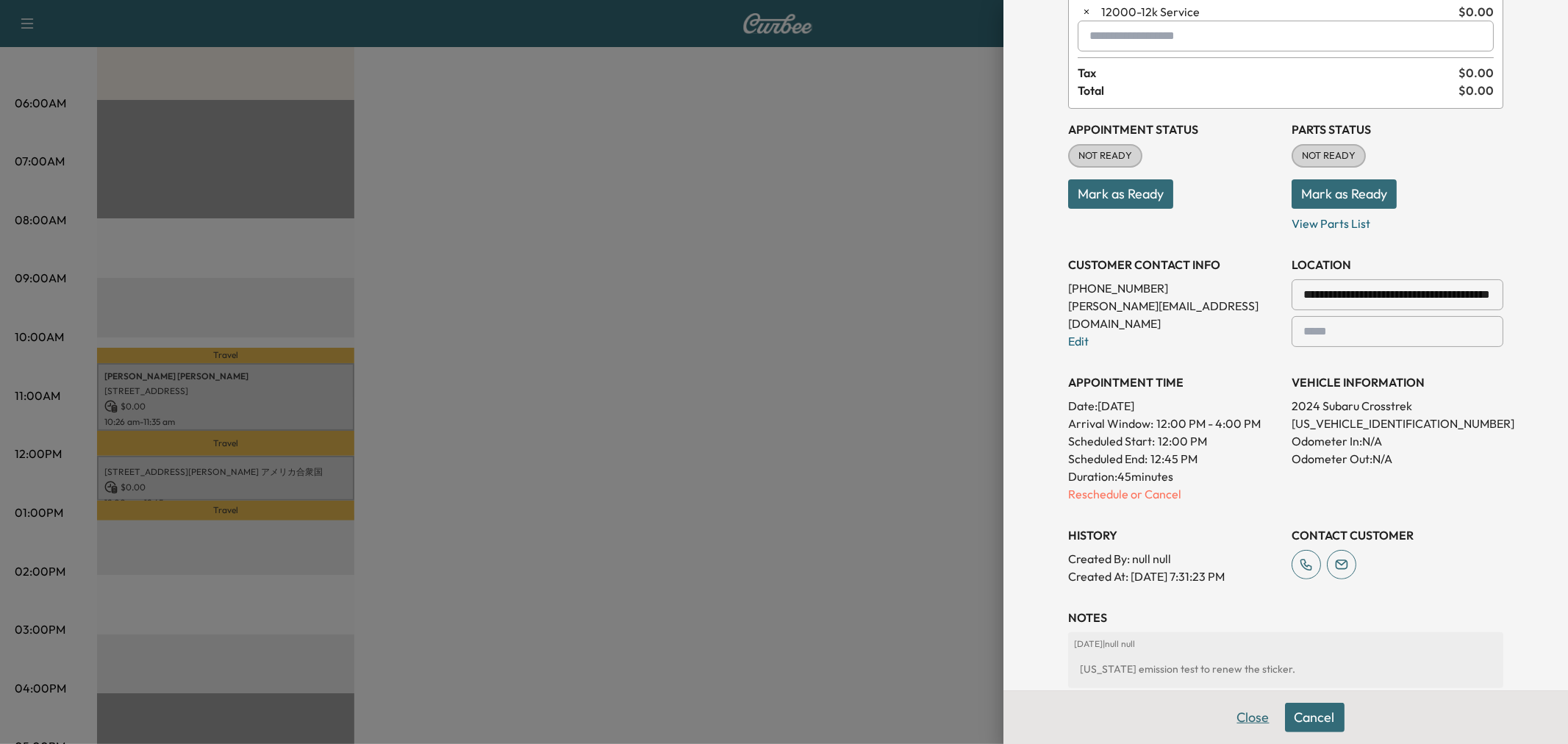
click at [1247, 718] on button "Close" at bounding box center [1254, 718] width 51 height 29
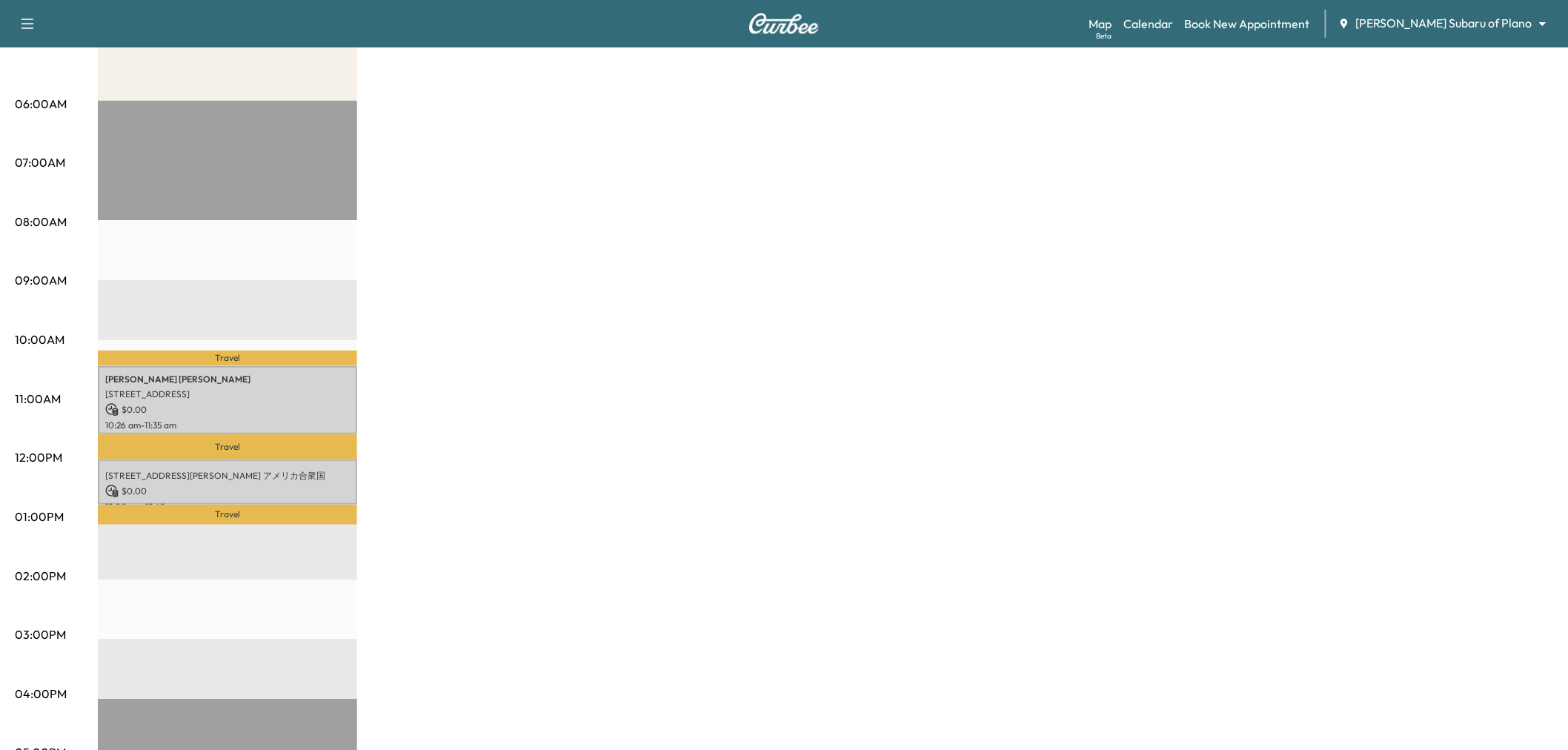
click at [556, 401] on div "Subaru on the Go $ 0.00 Revenue 1 hr 54 min Work Time 1 hr Transit Time Travel …" at bounding box center [825, 503] width 1456 height 1111
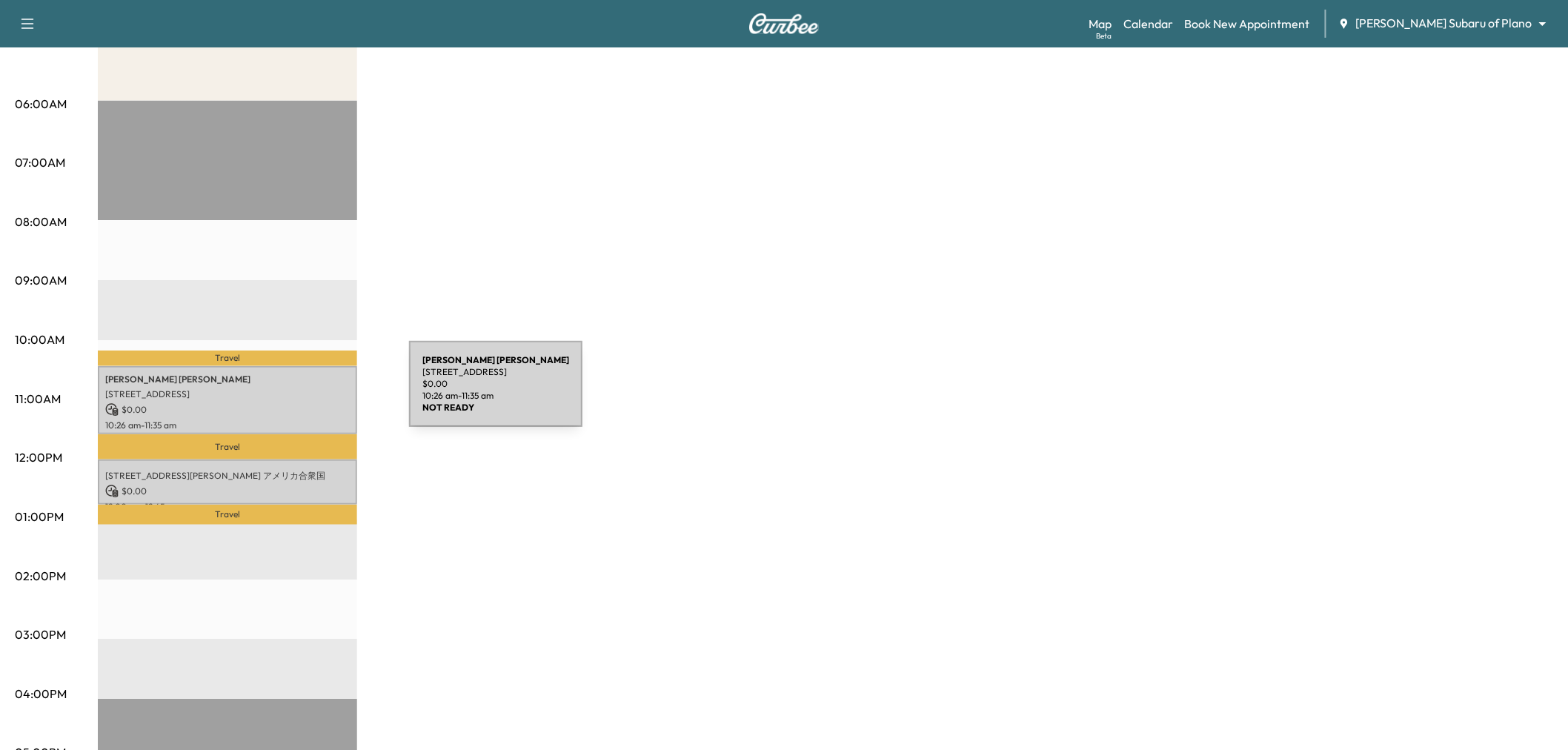
click at [297, 393] on p "2841 PINEHURST DR, PLANO, TX 75075, USA" at bounding box center [227, 393] width 244 height 12
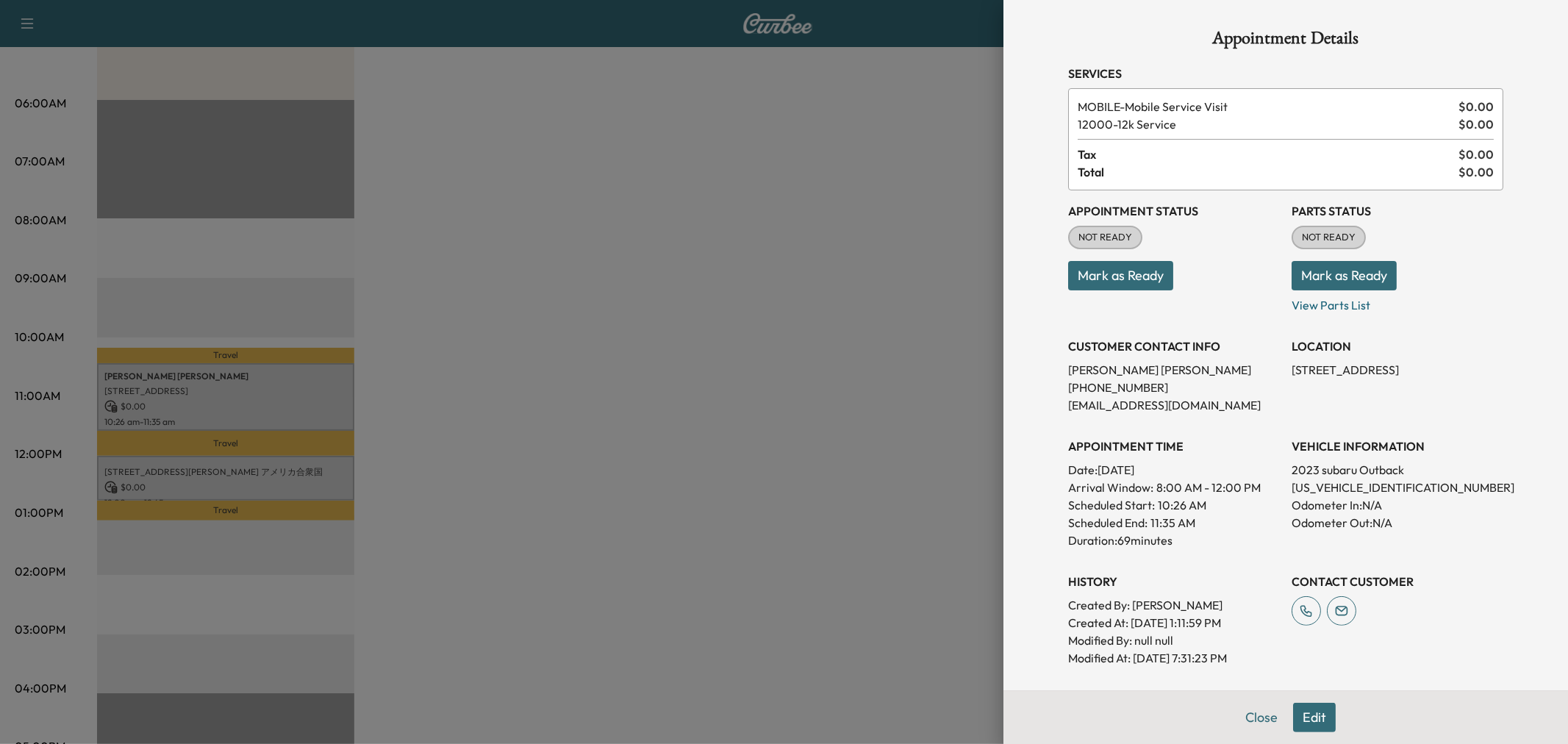
click at [272, 465] on div at bounding box center [784, 372] width 1568 height 744
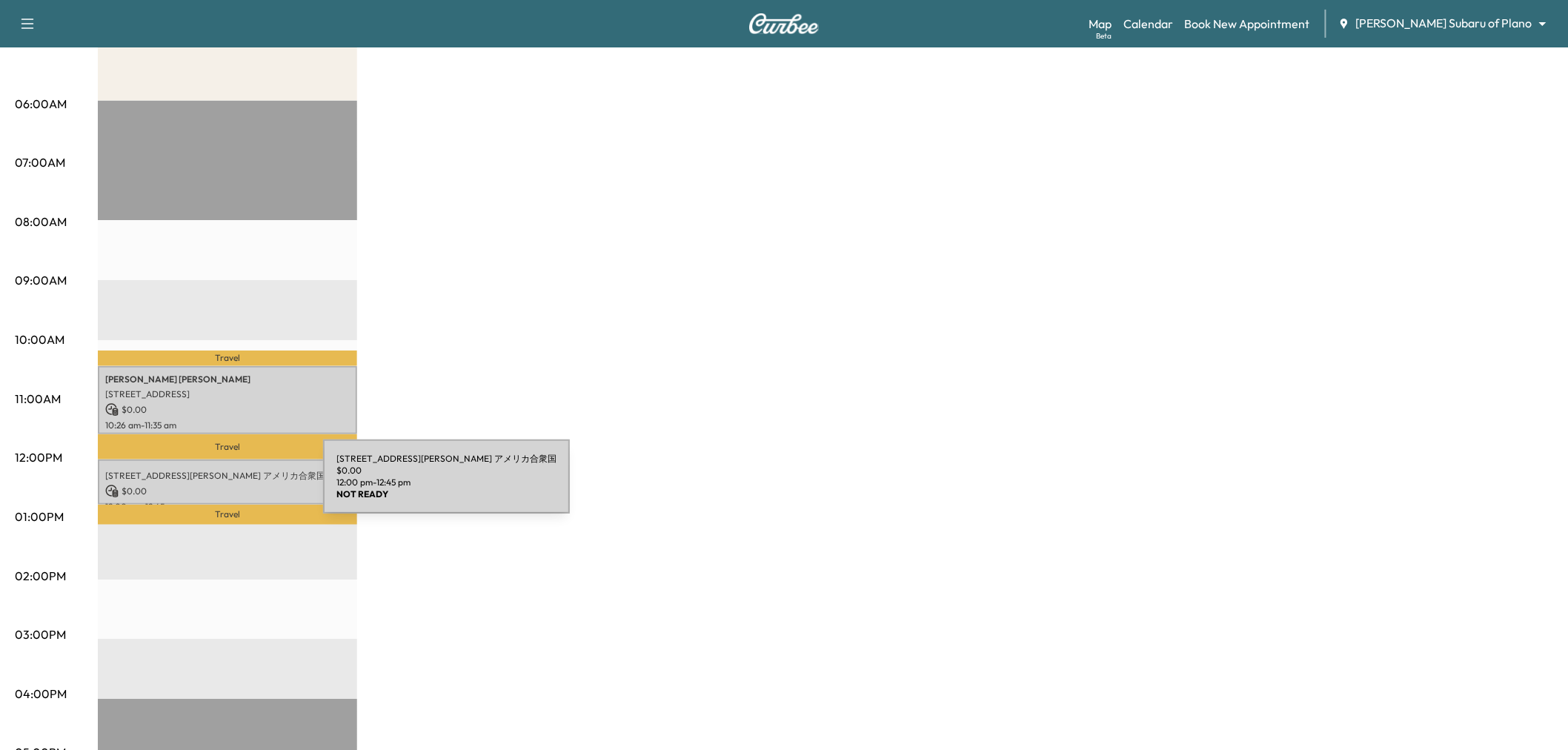
click at [212, 491] on p "$ 0.00" at bounding box center [227, 491] width 244 height 13
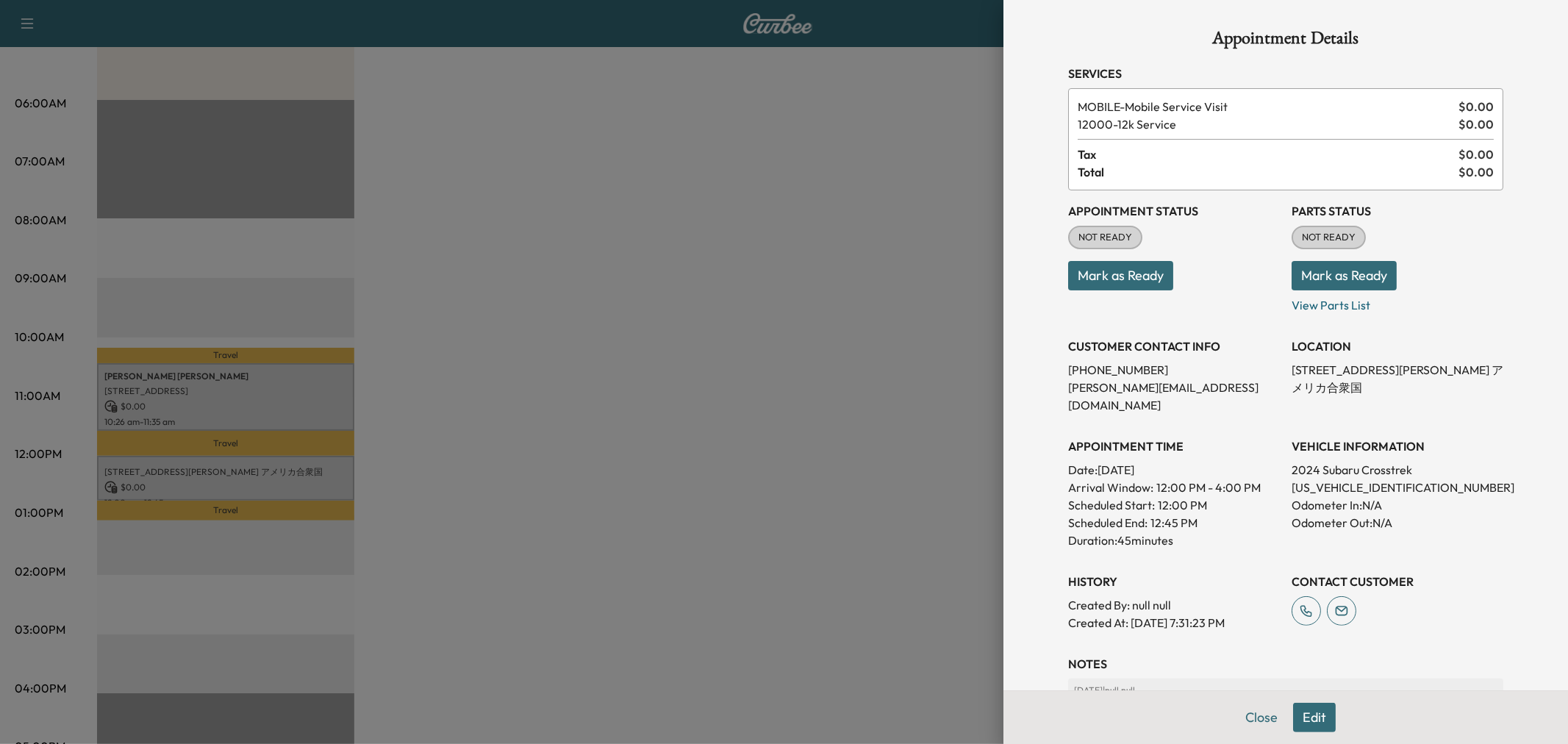
click at [779, 430] on div at bounding box center [784, 372] width 1568 height 744
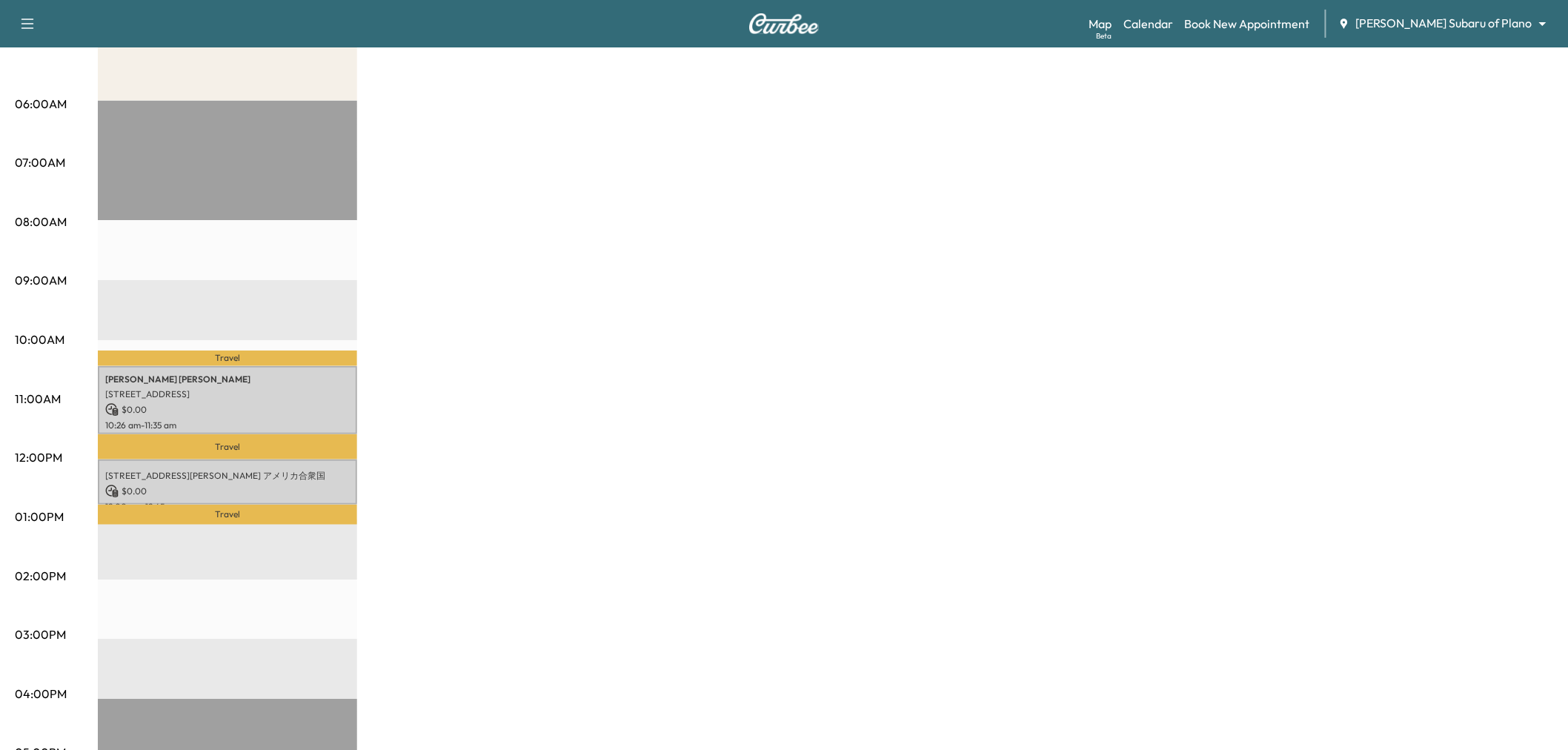
scroll to position [0, 0]
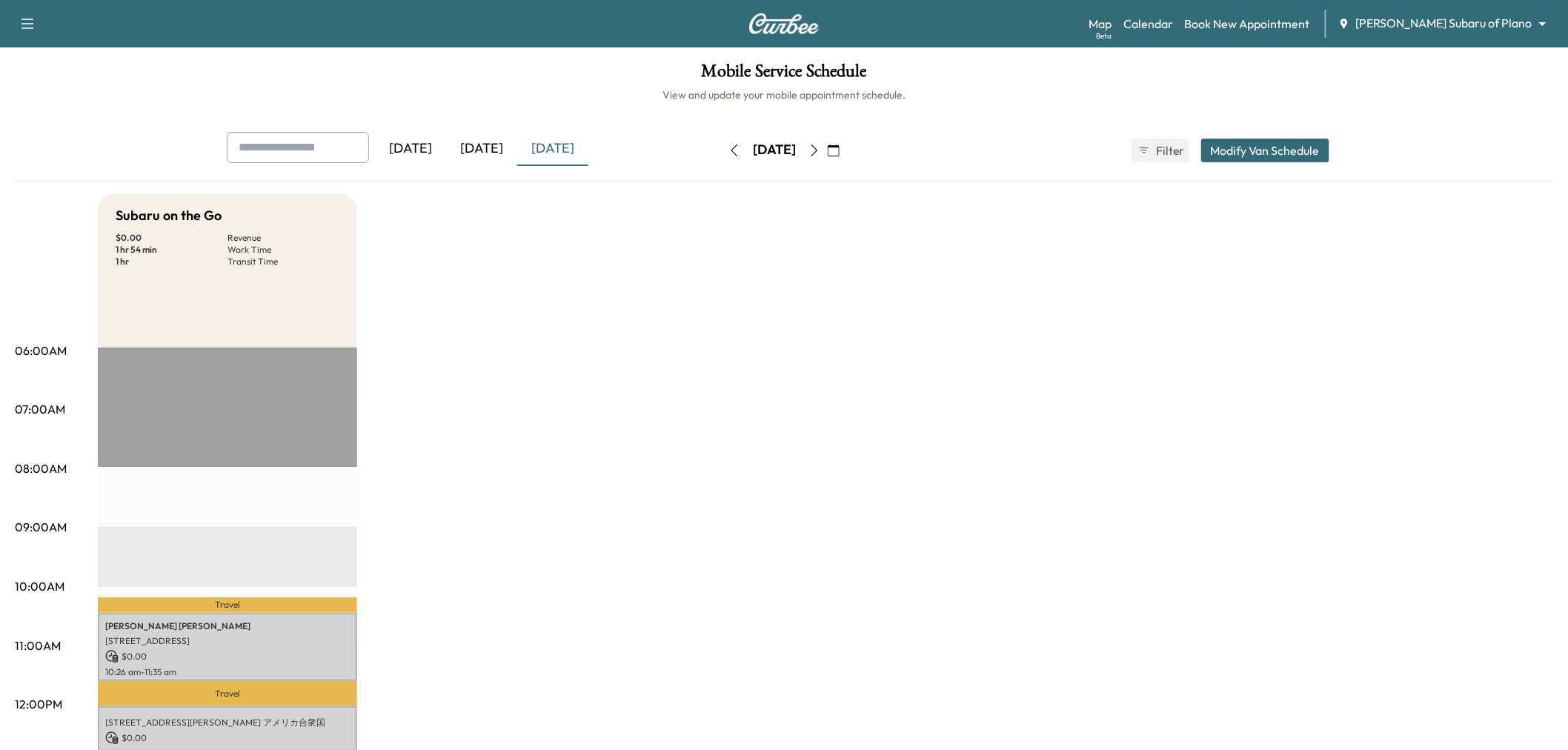
click at [1221, 359] on div "Subaru on the Go $ 0.00 Revenue 1 hr 54 min Work Time 1 hr Transit Time Travel …" at bounding box center [825, 749] width 1456 height 1111
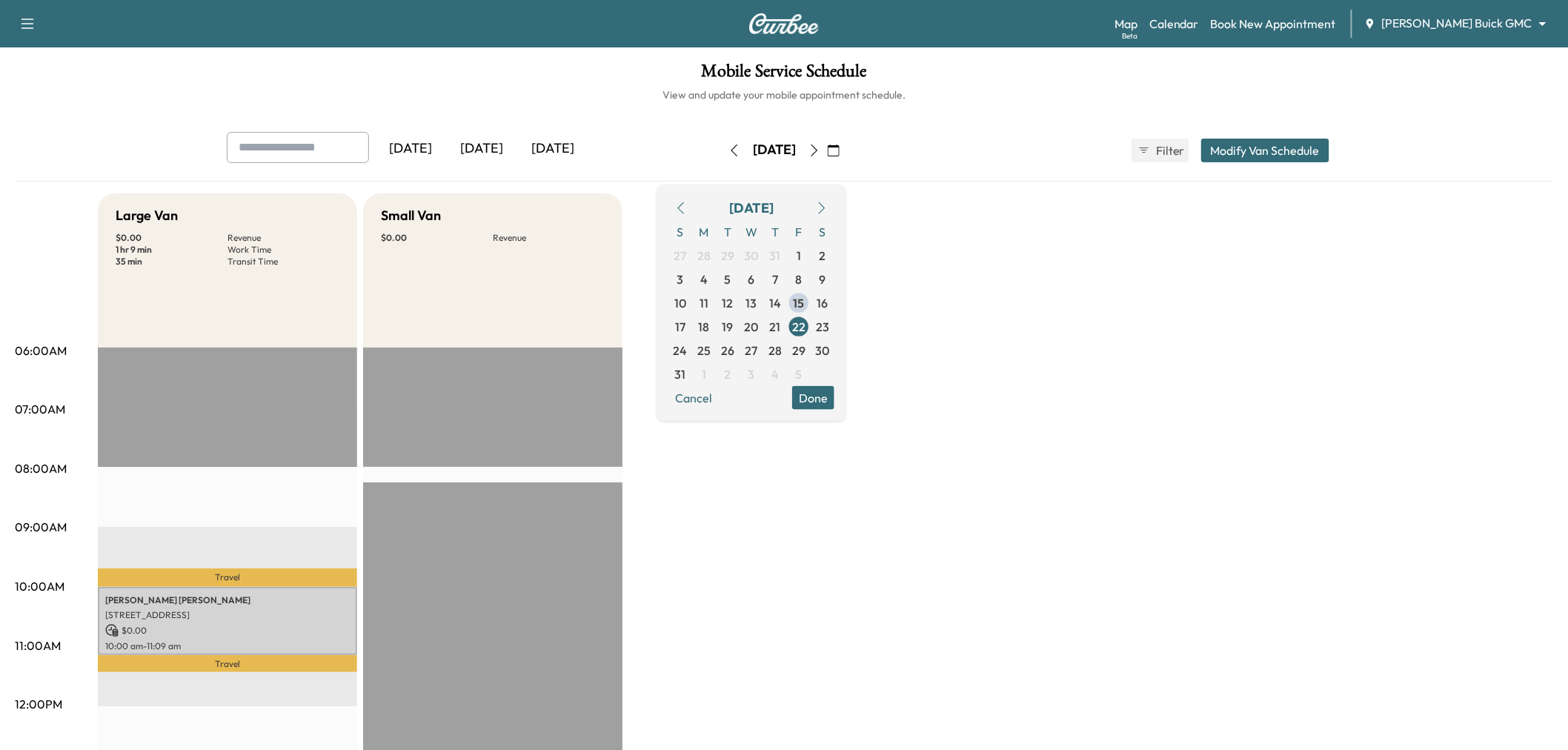
click at [472, 154] on div "[DATE]" at bounding box center [482, 149] width 71 height 34
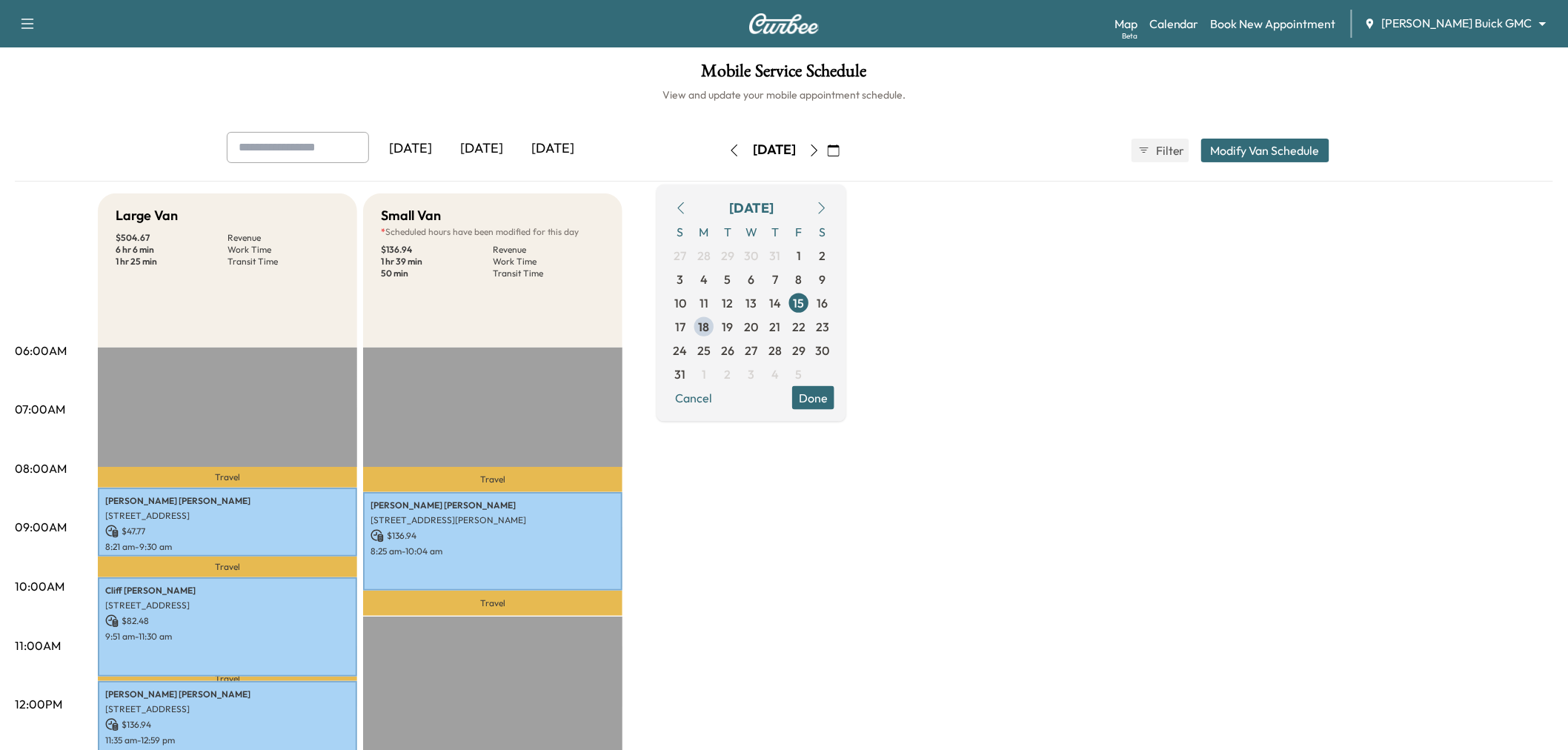
click at [517, 143] on div "[DATE]" at bounding box center [482, 149] width 71 height 34
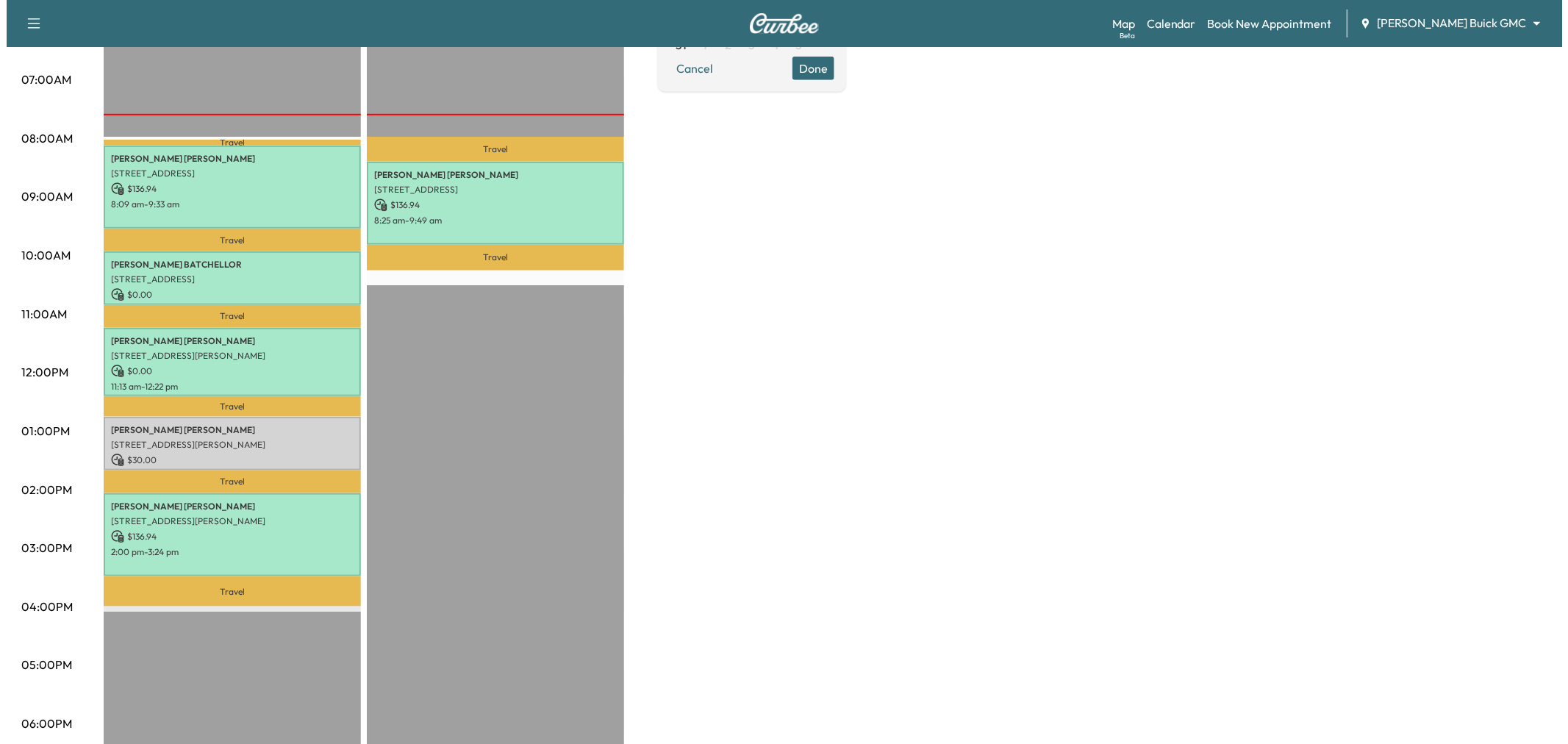
scroll to position [245, 0]
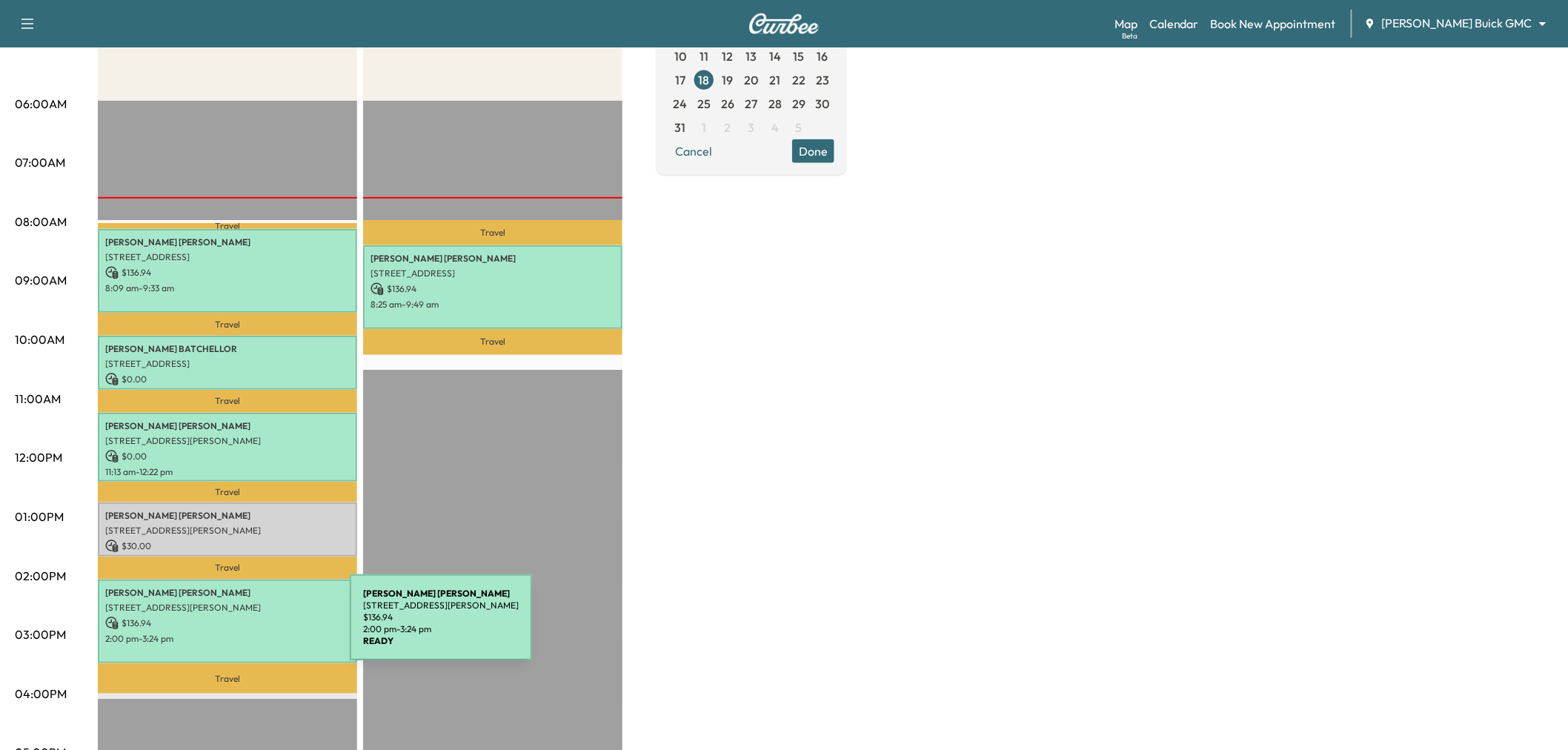
click at [239, 633] on p "2:00 pm - 3:24 pm" at bounding box center [227, 638] width 244 height 12
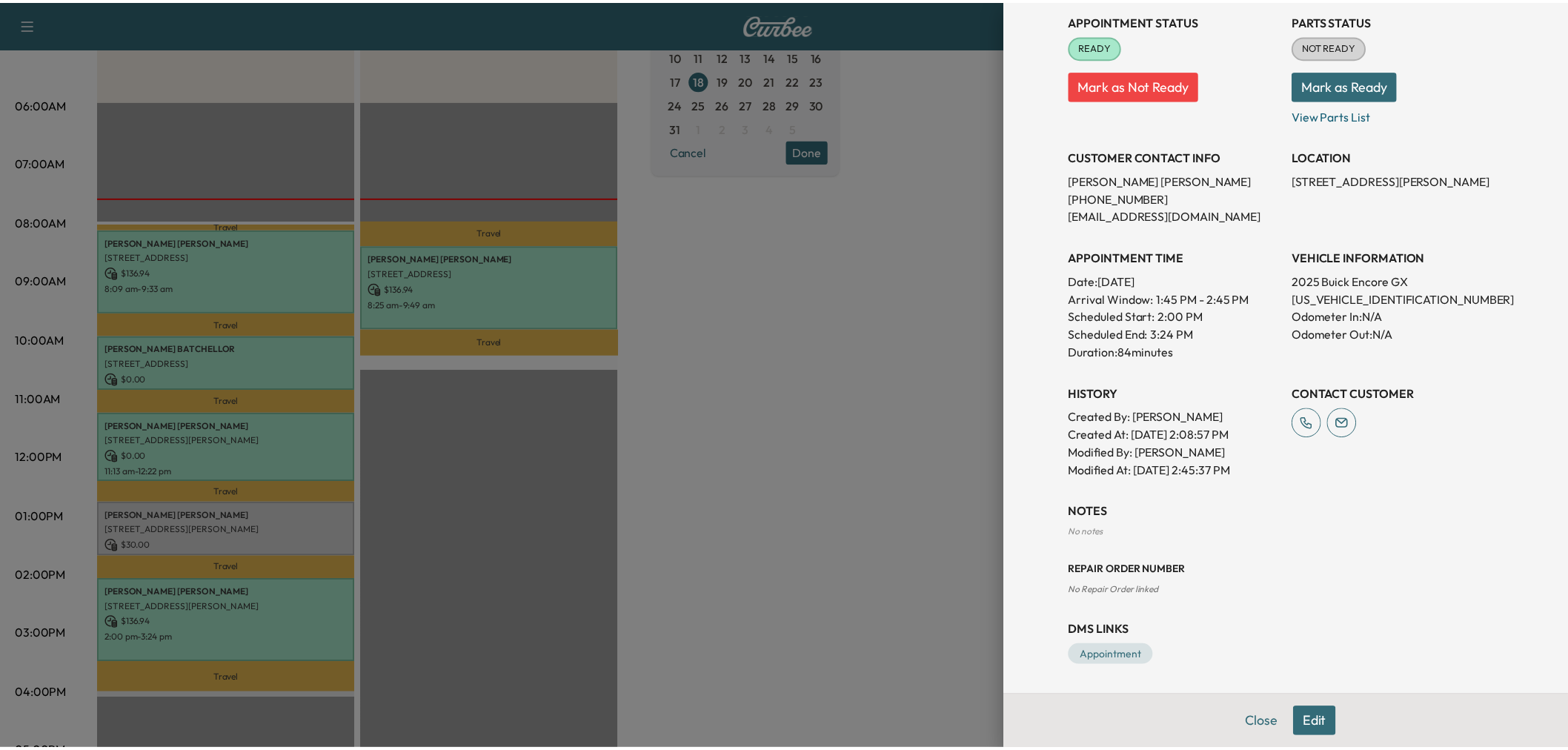
scroll to position [0, 0]
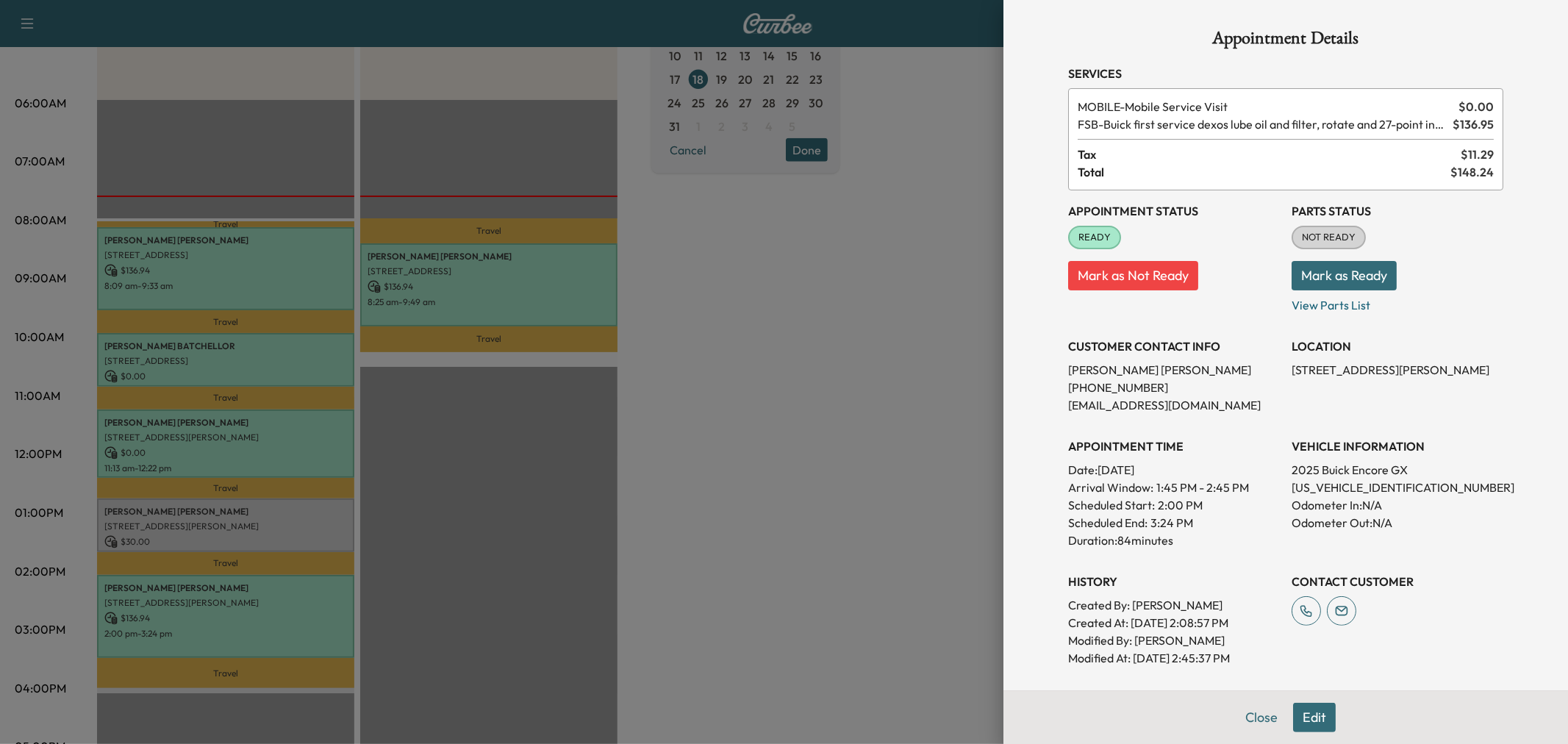
click at [1208, 399] on p "none@none.com" at bounding box center [1174, 405] width 211 height 18
click at [922, 451] on div at bounding box center [784, 372] width 1568 height 744
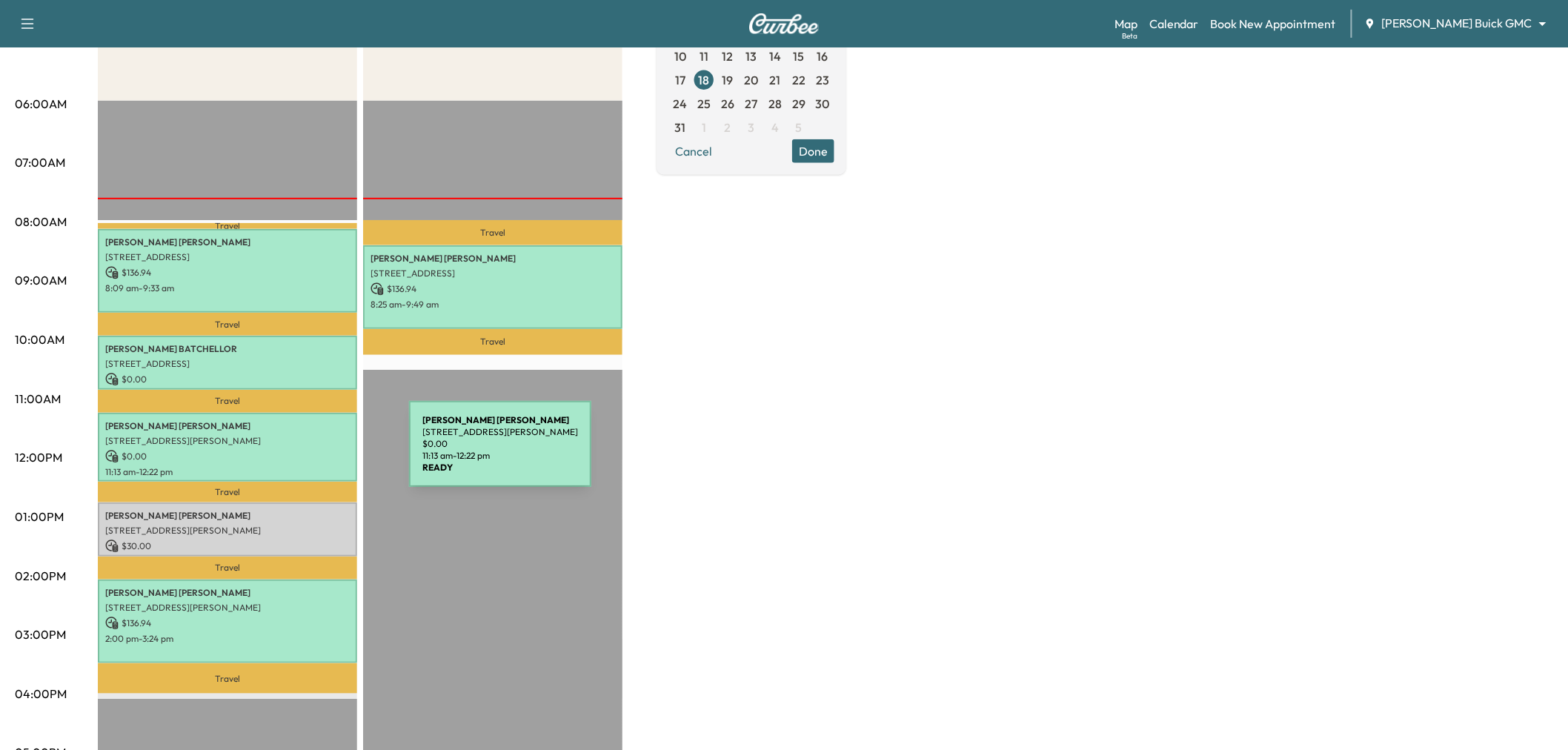
click at [239, 438] on p "[STREET_ADDRESS][PERSON_NAME]" at bounding box center [227, 440] width 244 height 12
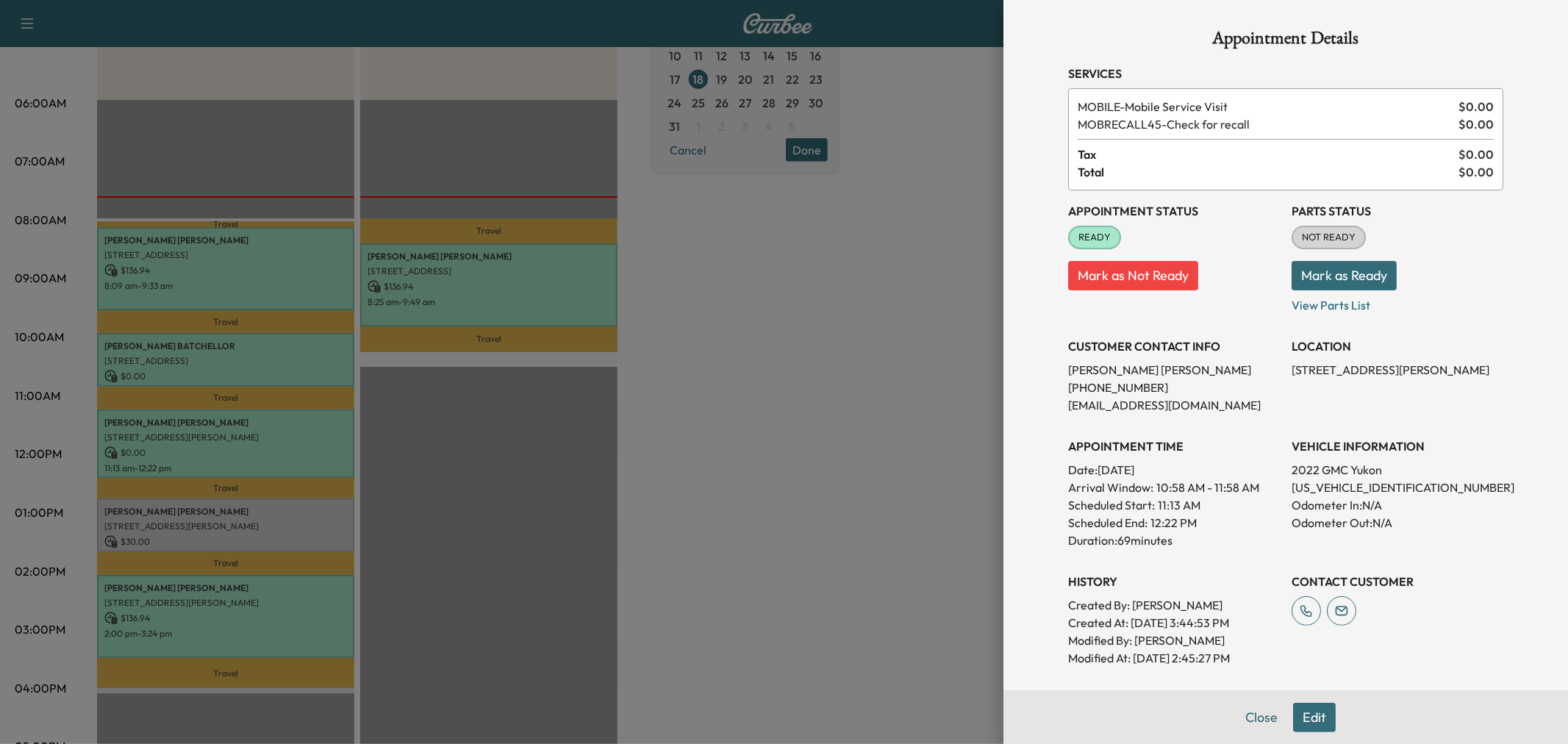
click at [237, 434] on div at bounding box center [784, 372] width 1568 height 744
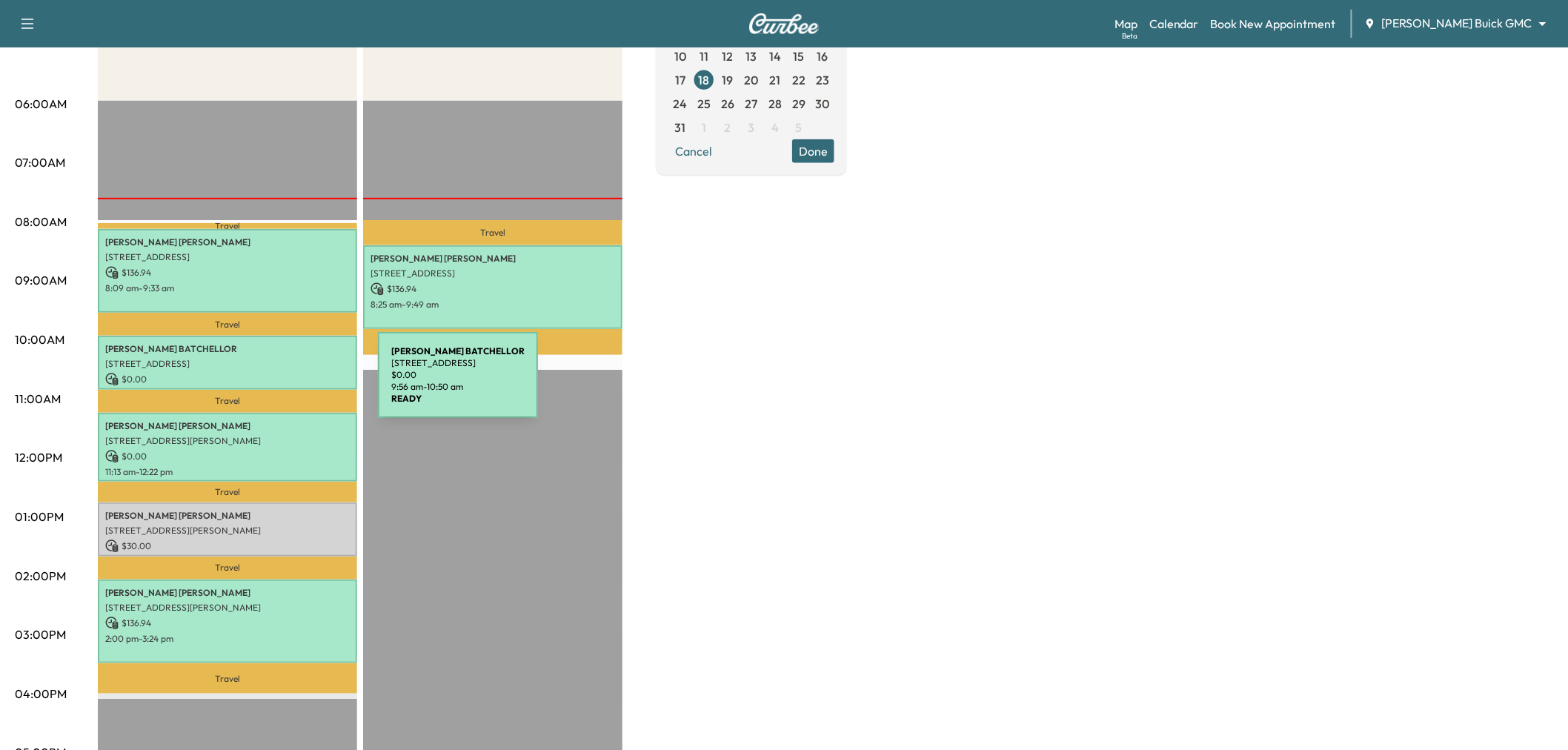
click at [282, 358] on p "[STREET_ADDRESS]" at bounding box center [227, 364] width 244 height 12
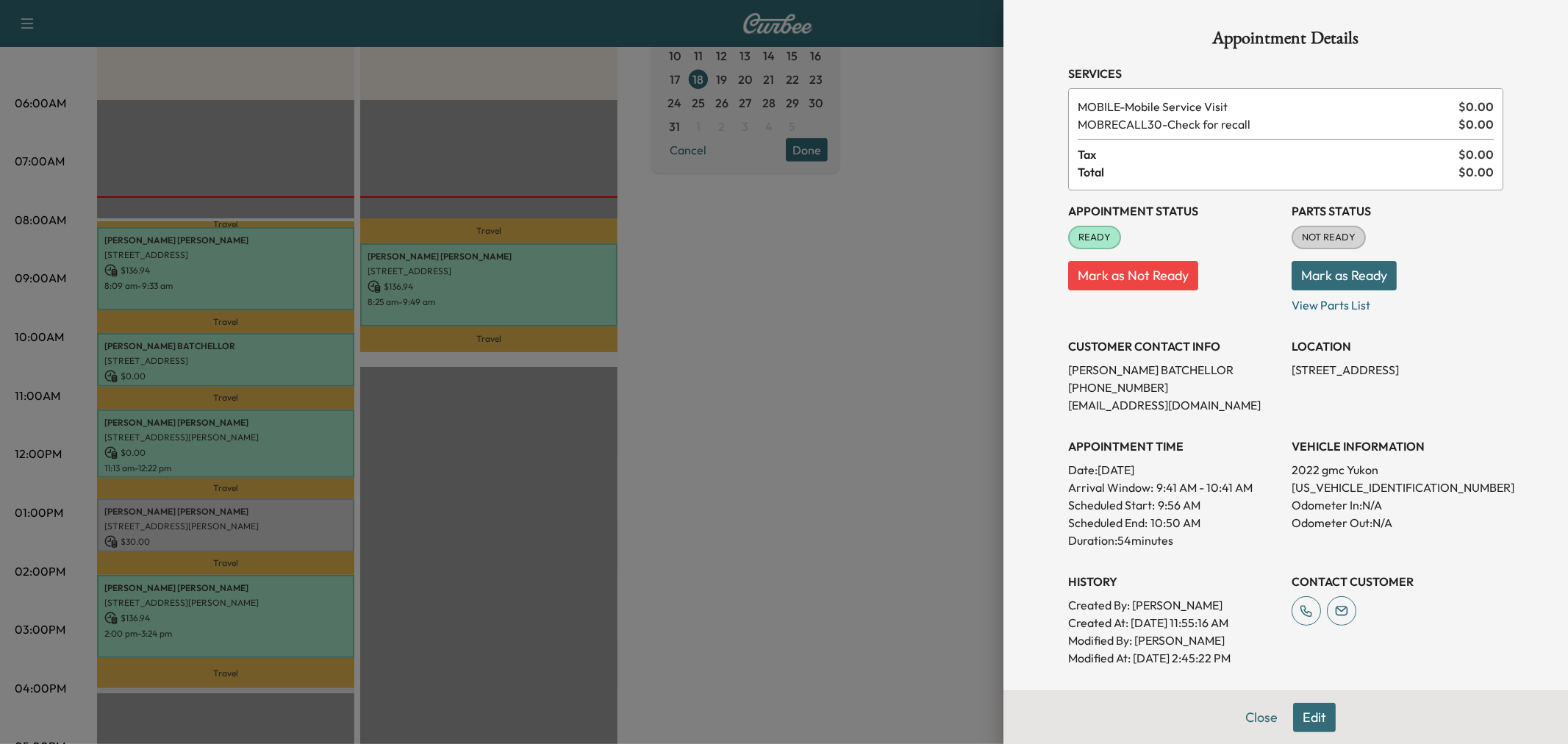
click at [280, 355] on div at bounding box center [784, 372] width 1568 height 744
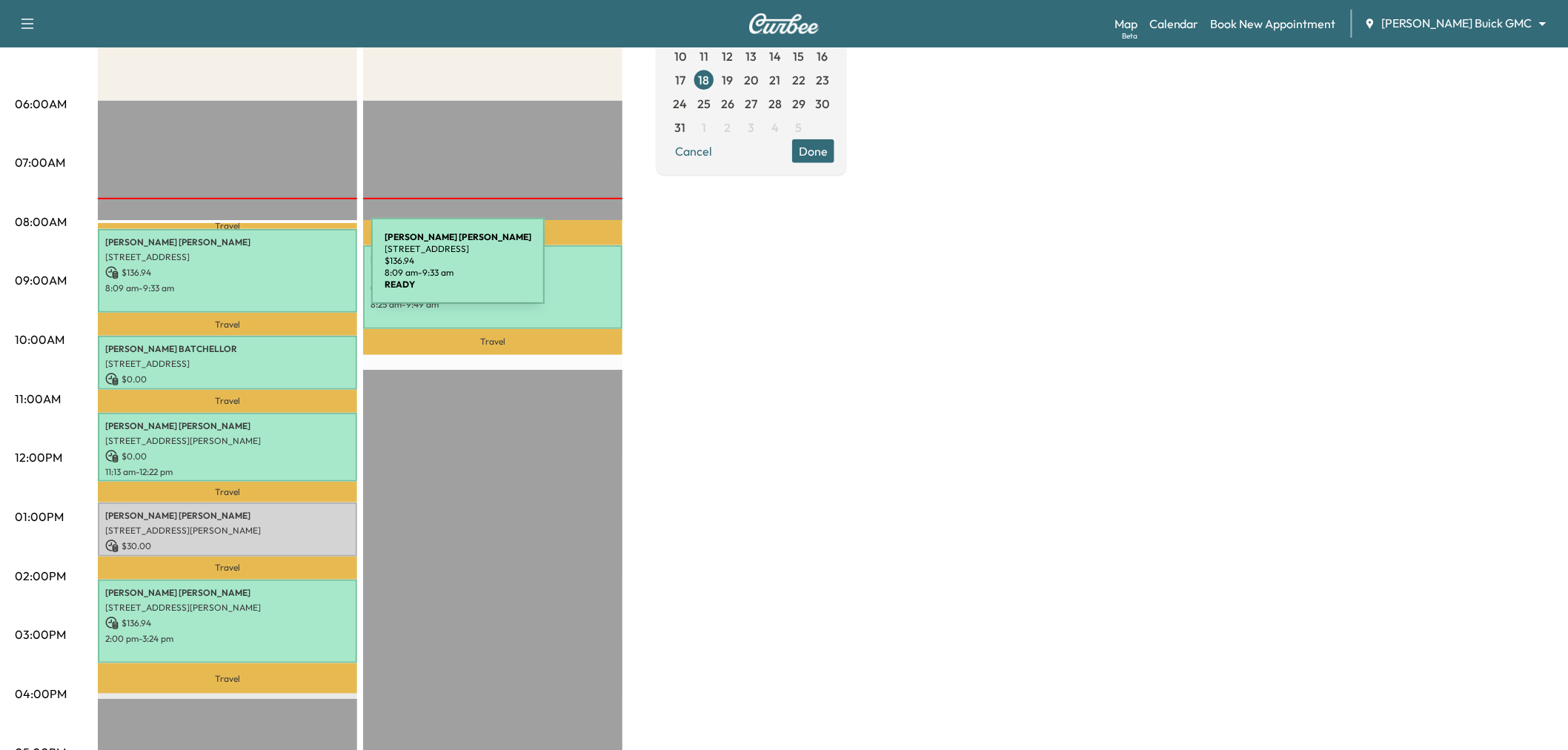
click at [260, 270] on p "$ 136.94" at bounding box center [227, 272] width 244 height 13
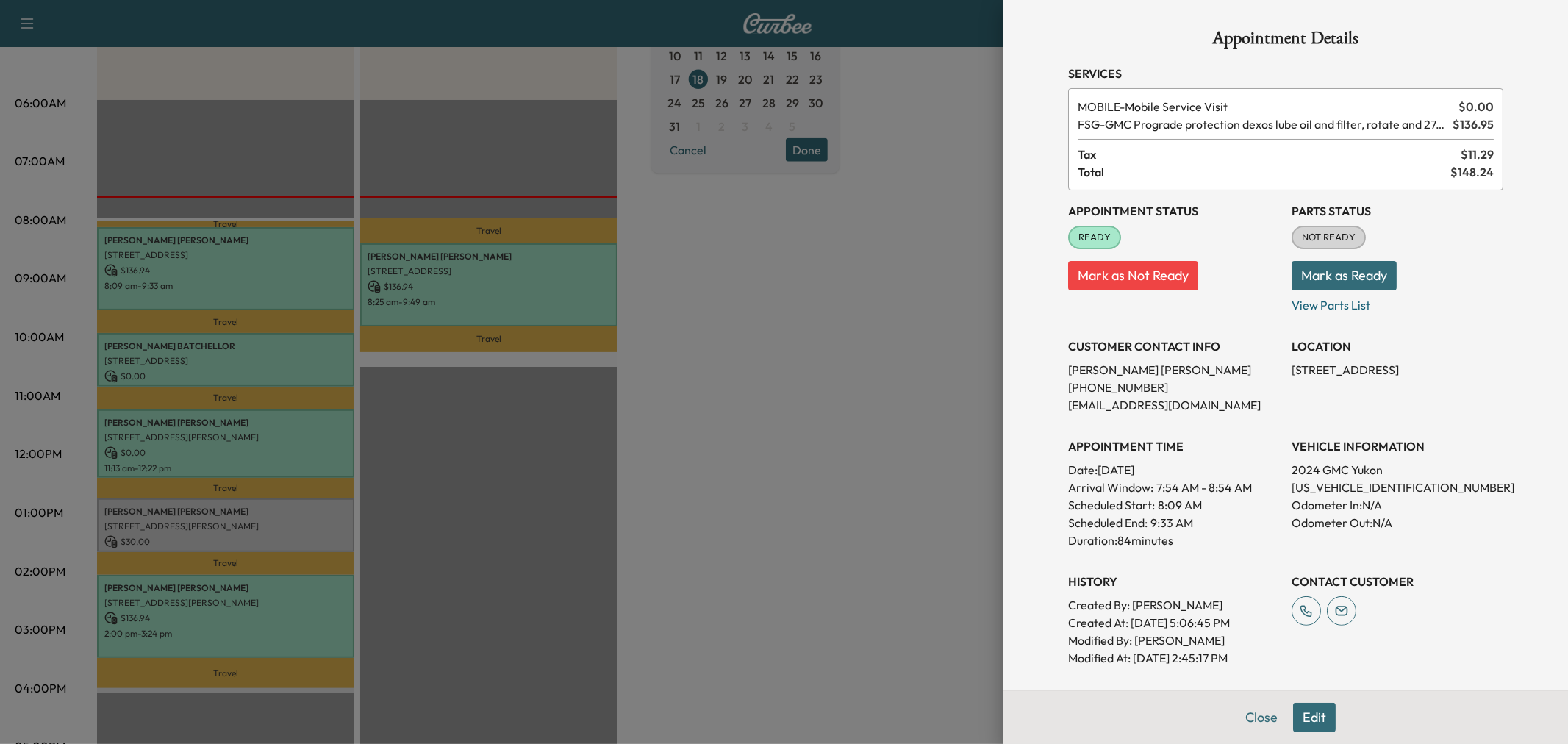
click at [258, 268] on div at bounding box center [784, 372] width 1568 height 744
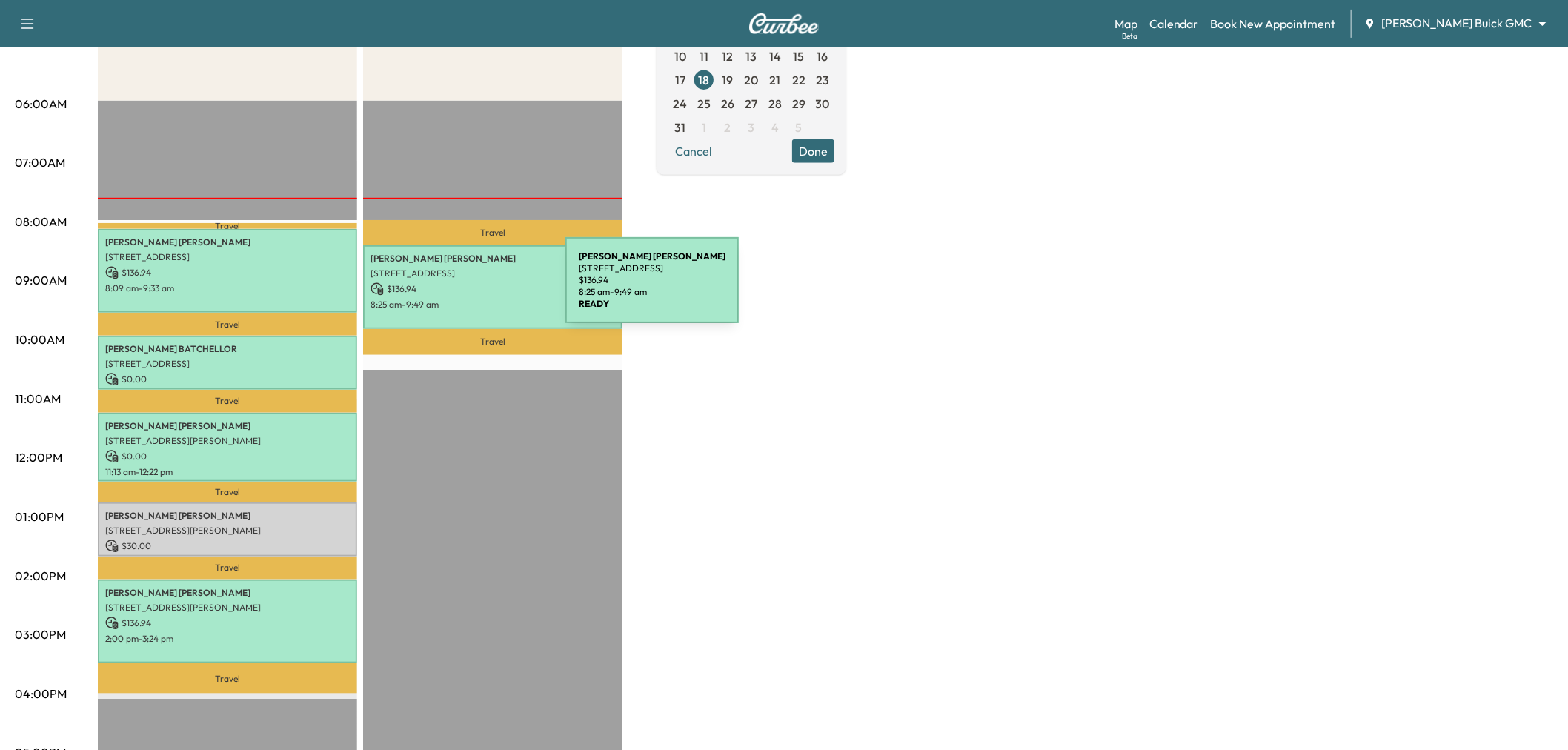
click at [461, 286] on p "$ 136.94" at bounding box center [492, 289] width 244 height 13
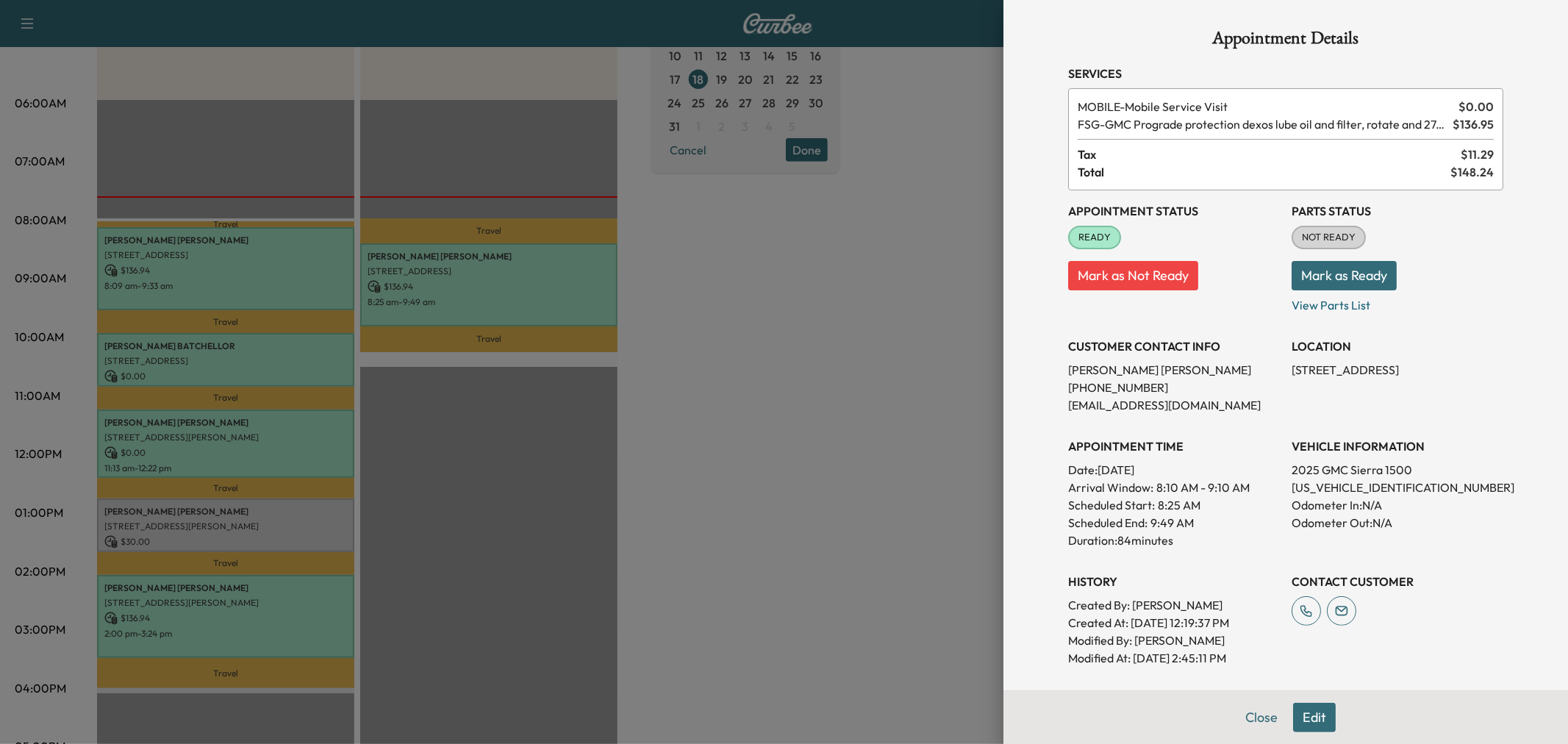
click at [859, 354] on div at bounding box center [784, 372] width 1568 height 744
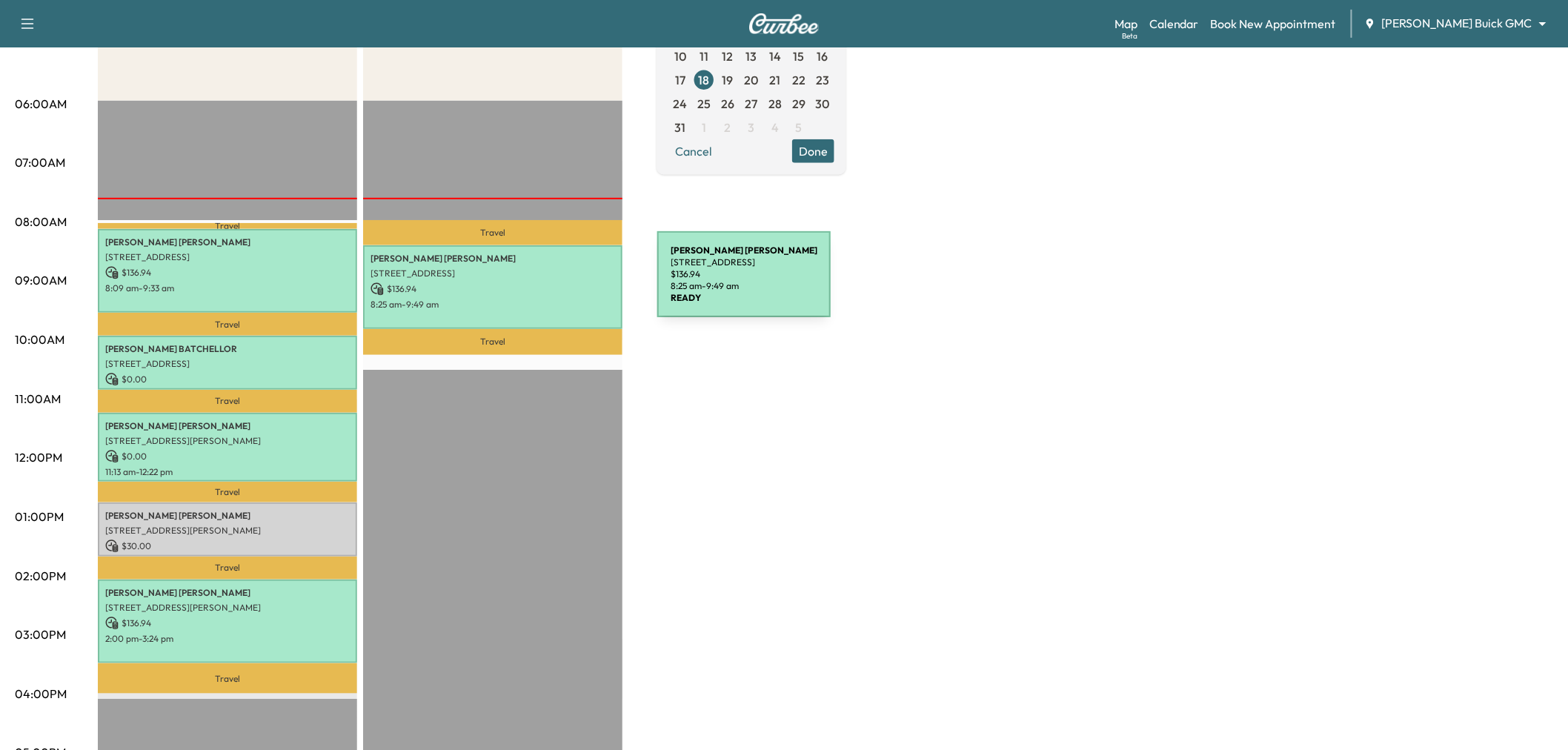
click at [526, 287] on p "$ 136.94" at bounding box center [492, 289] width 244 height 13
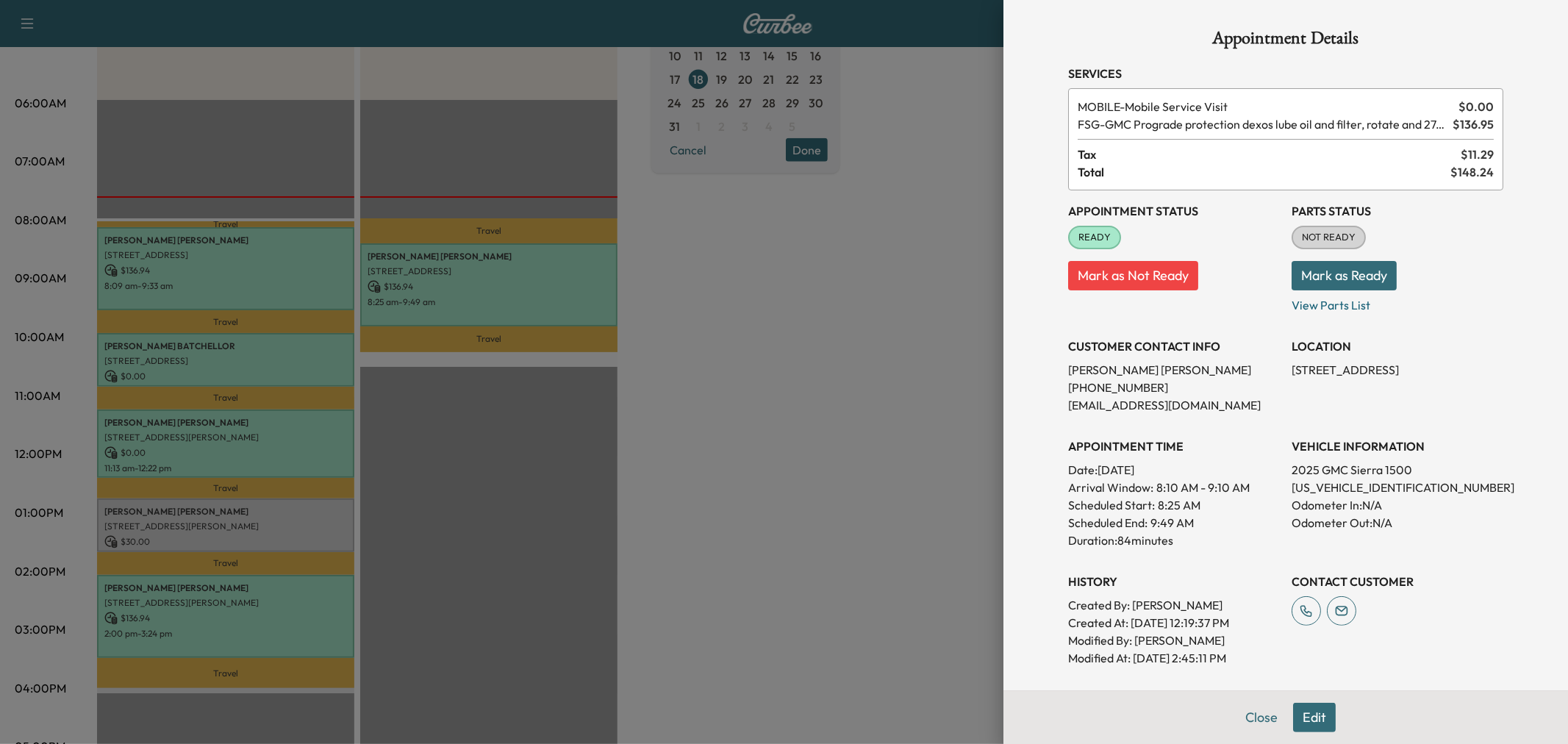
click at [522, 285] on div at bounding box center [784, 372] width 1568 height 744
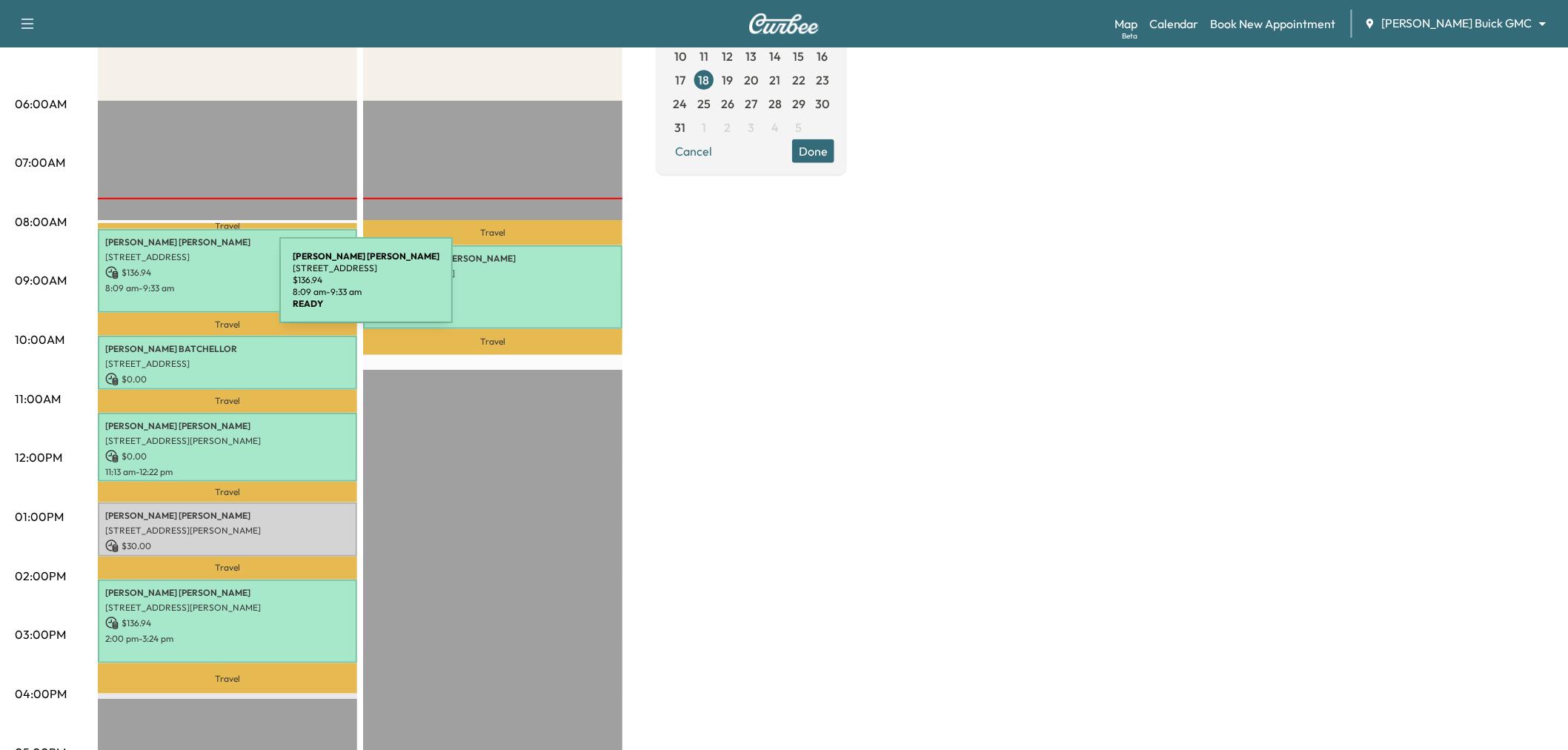
click at [190, 271] on p "$ 136.94" at bounding box center [227, 272] width 244 height 13
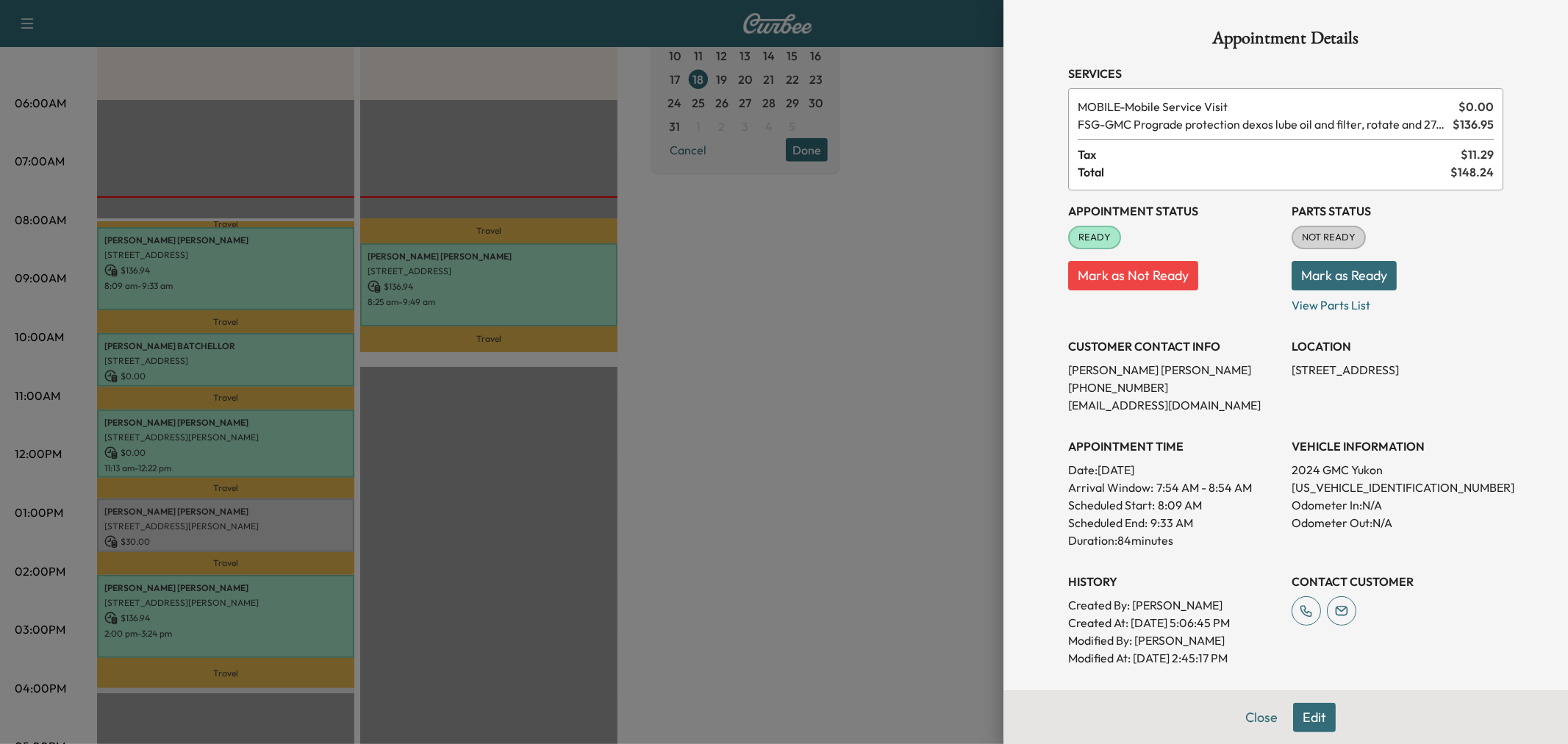
click at [188, 269] on div at bounding box center [784, 372] width 1568 height 744
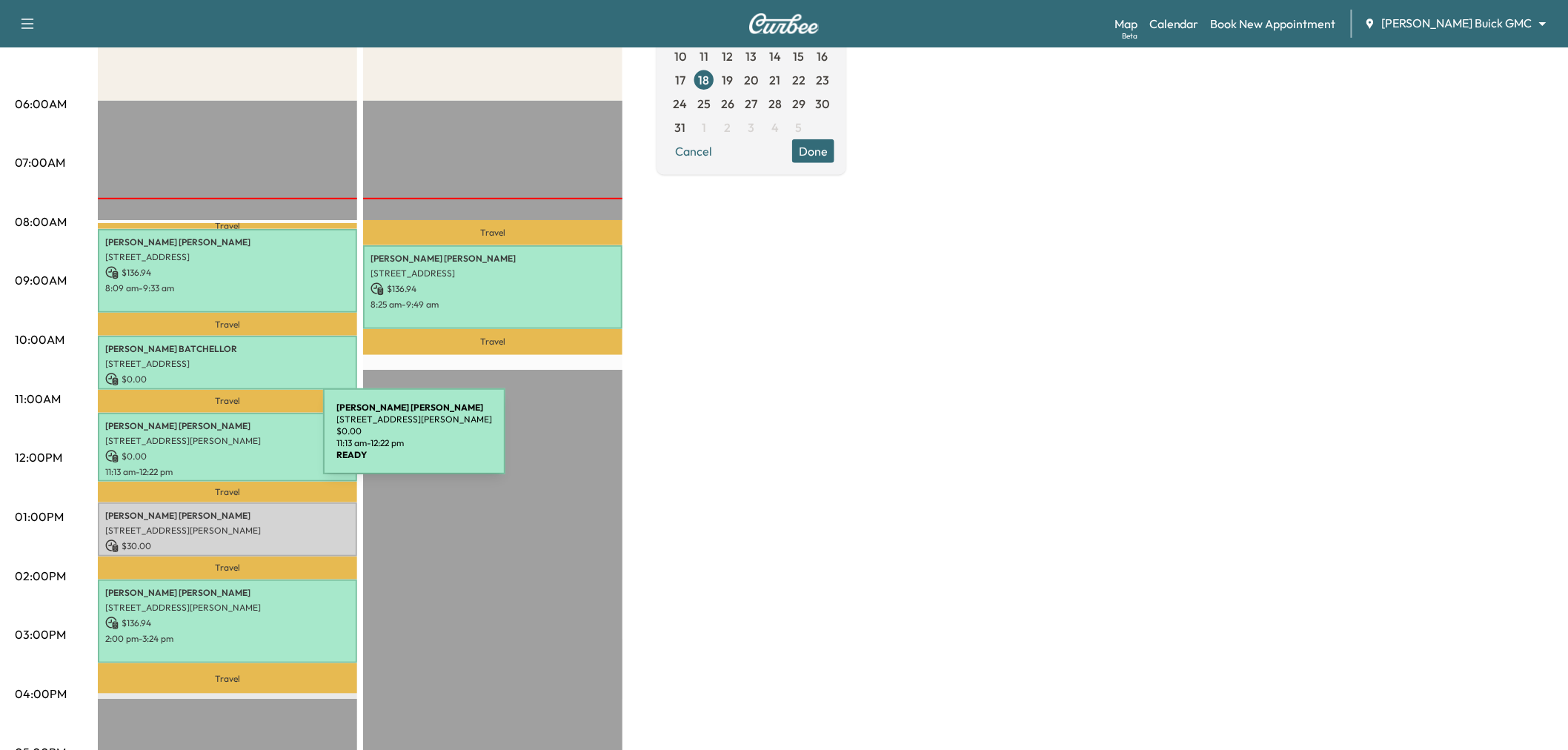
click at [212, 441] on p "[STREET_ADDRESS][PERSON_NAME]" at bounding box center [227, 440] width 244 height 12
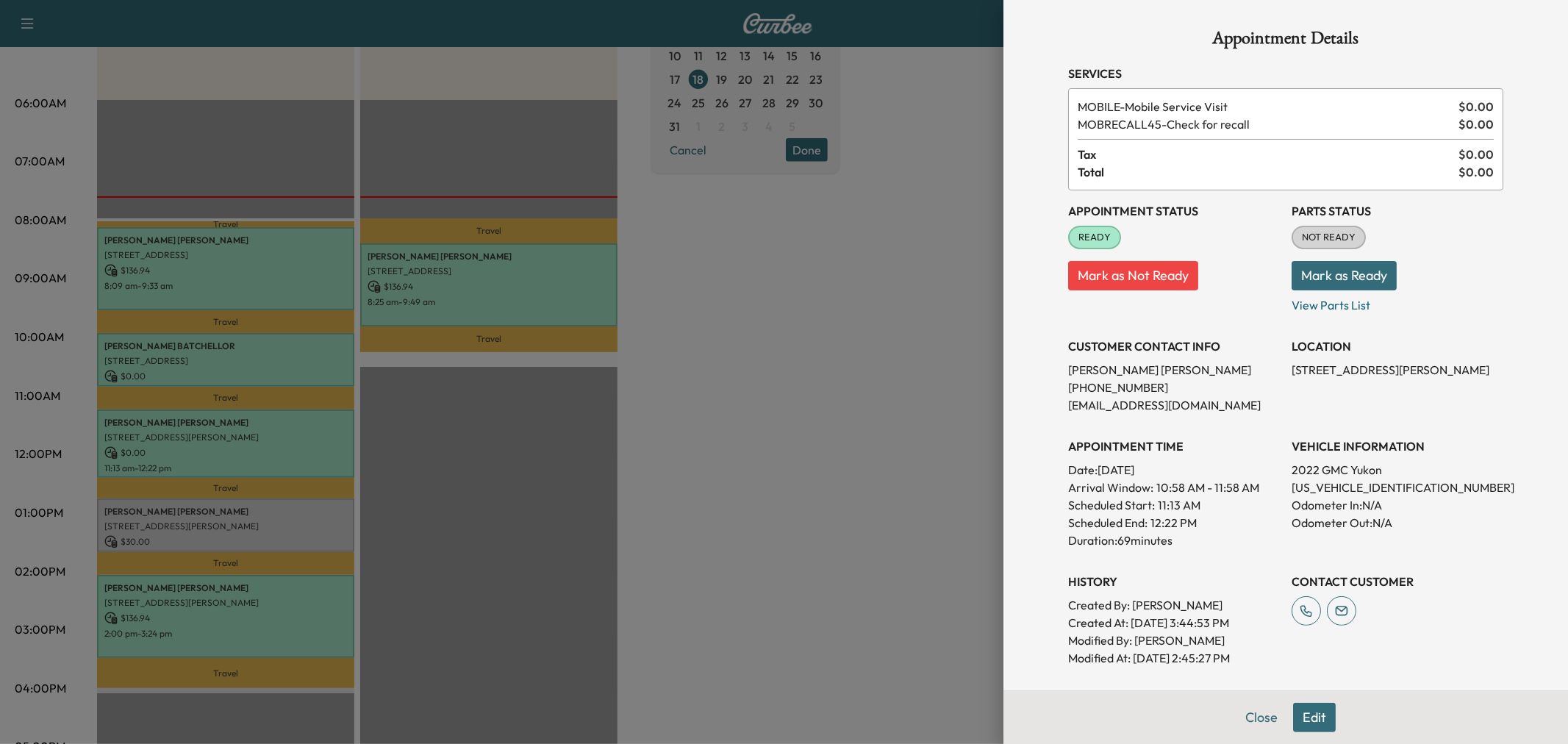
click at [221, 393] on div at bounding box center [784, 372] width 1568 height 744
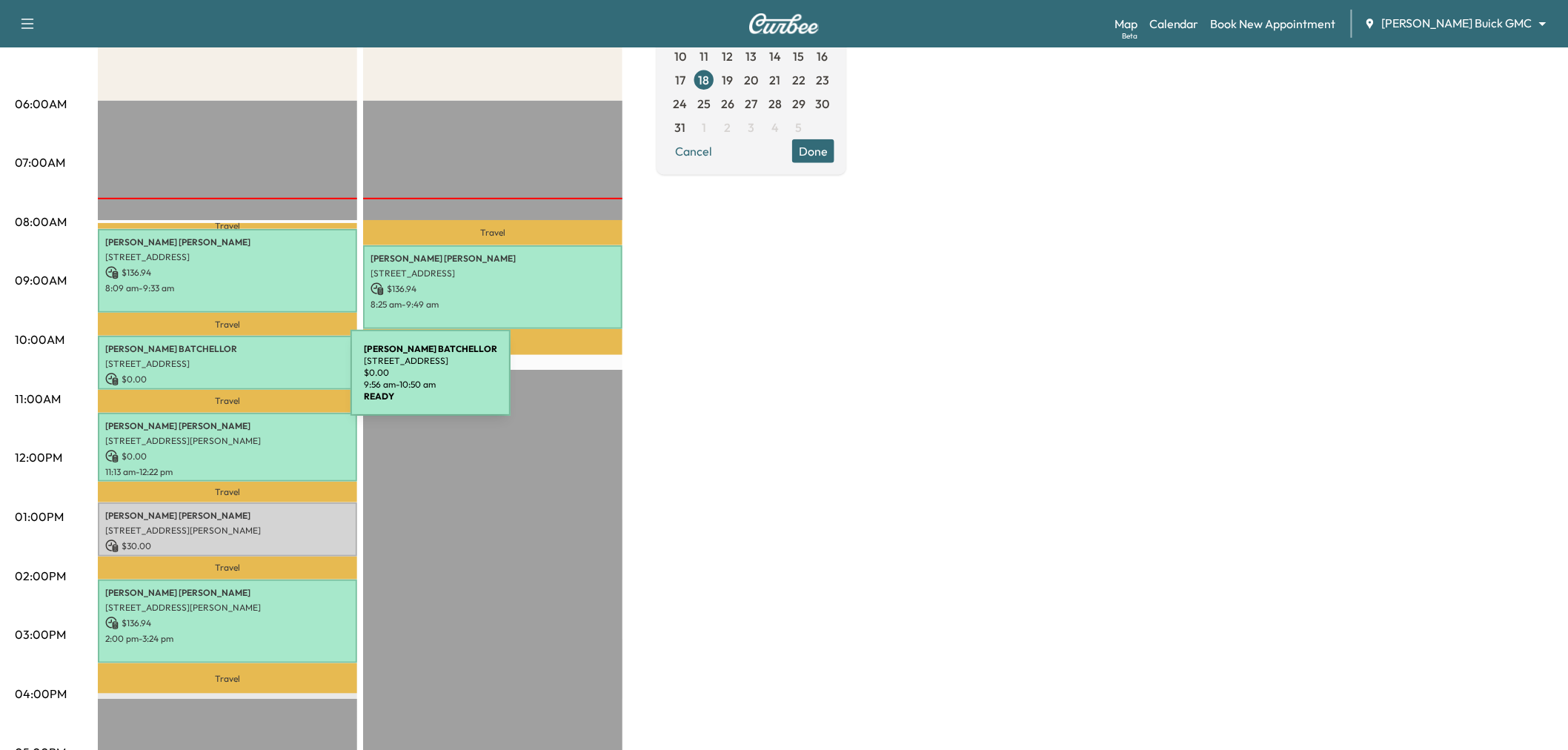
click at [243, 375] on p "$ 0.00" at bounding box center [227, 379] width 244 height 13
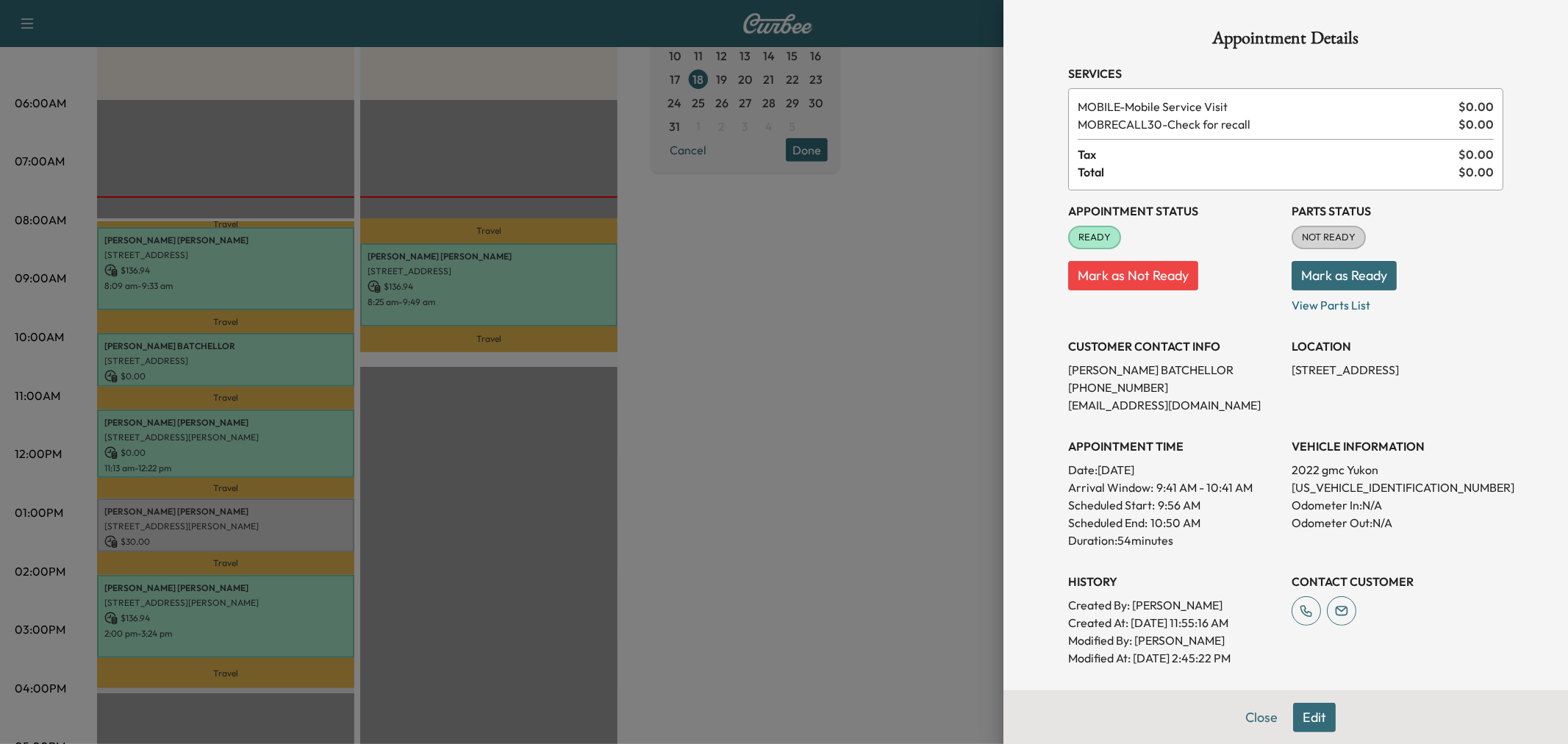
click at [241, 372] on div at bounding box center [784, 372] width 1568 height 744
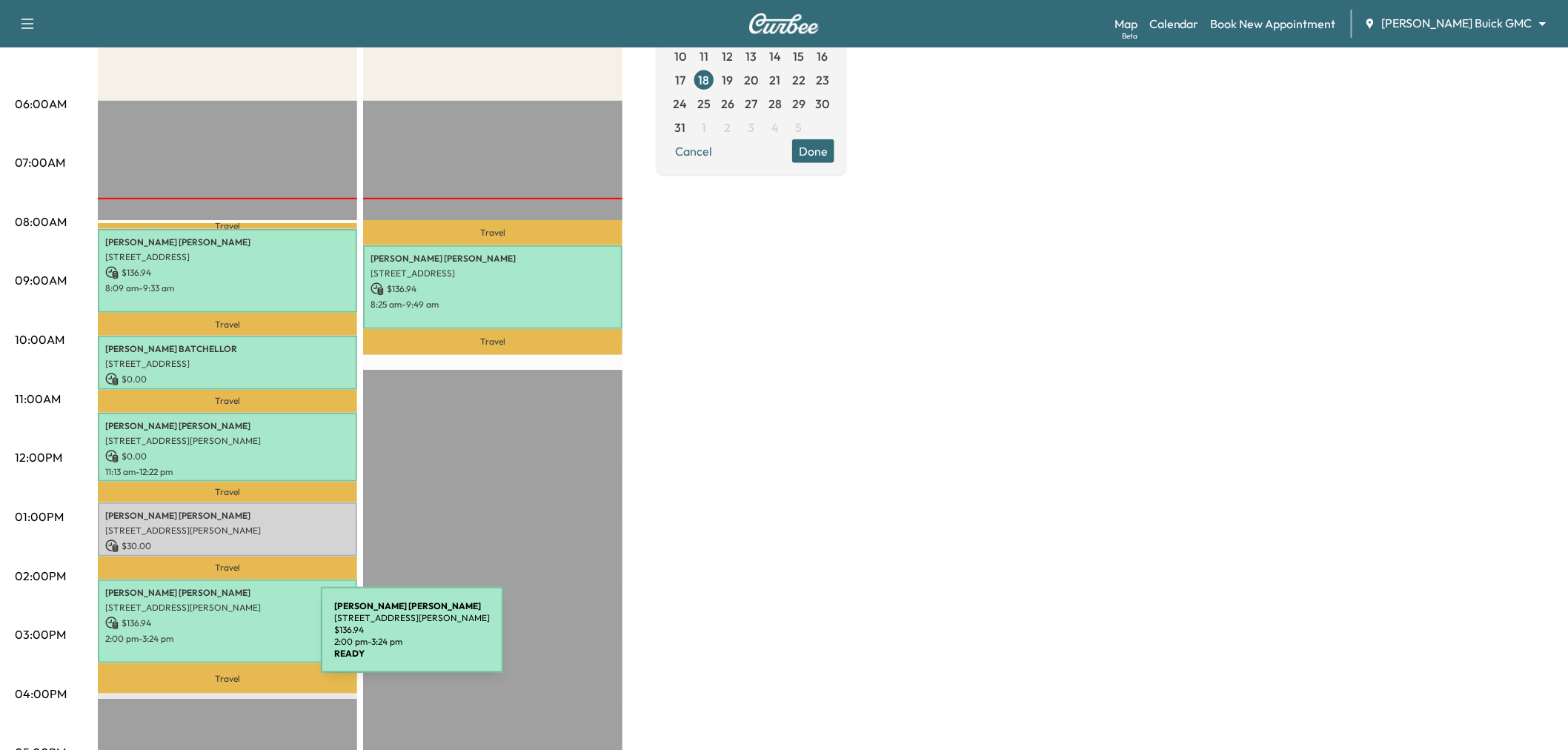
click at [210, 638] on div "verda lawson 609 Crazy Horse Dr, Aubrey, TX 76227, USA $ 136.94 2:00 pm - 3:24 …" at bounding box center [227, 620] width 259 height 84
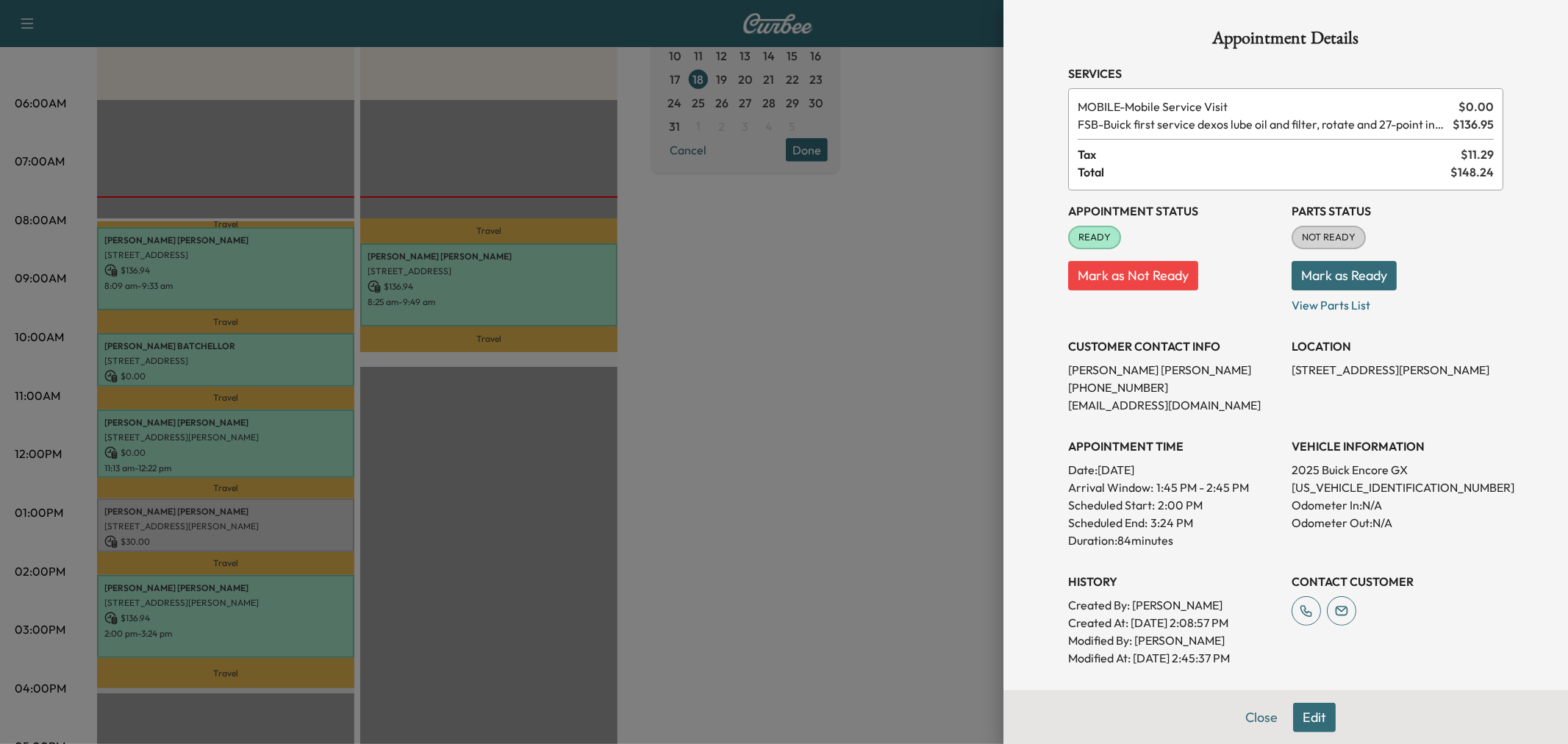
click at [208, 633] on div at bounding box center [784, 372] width 1568 height 744
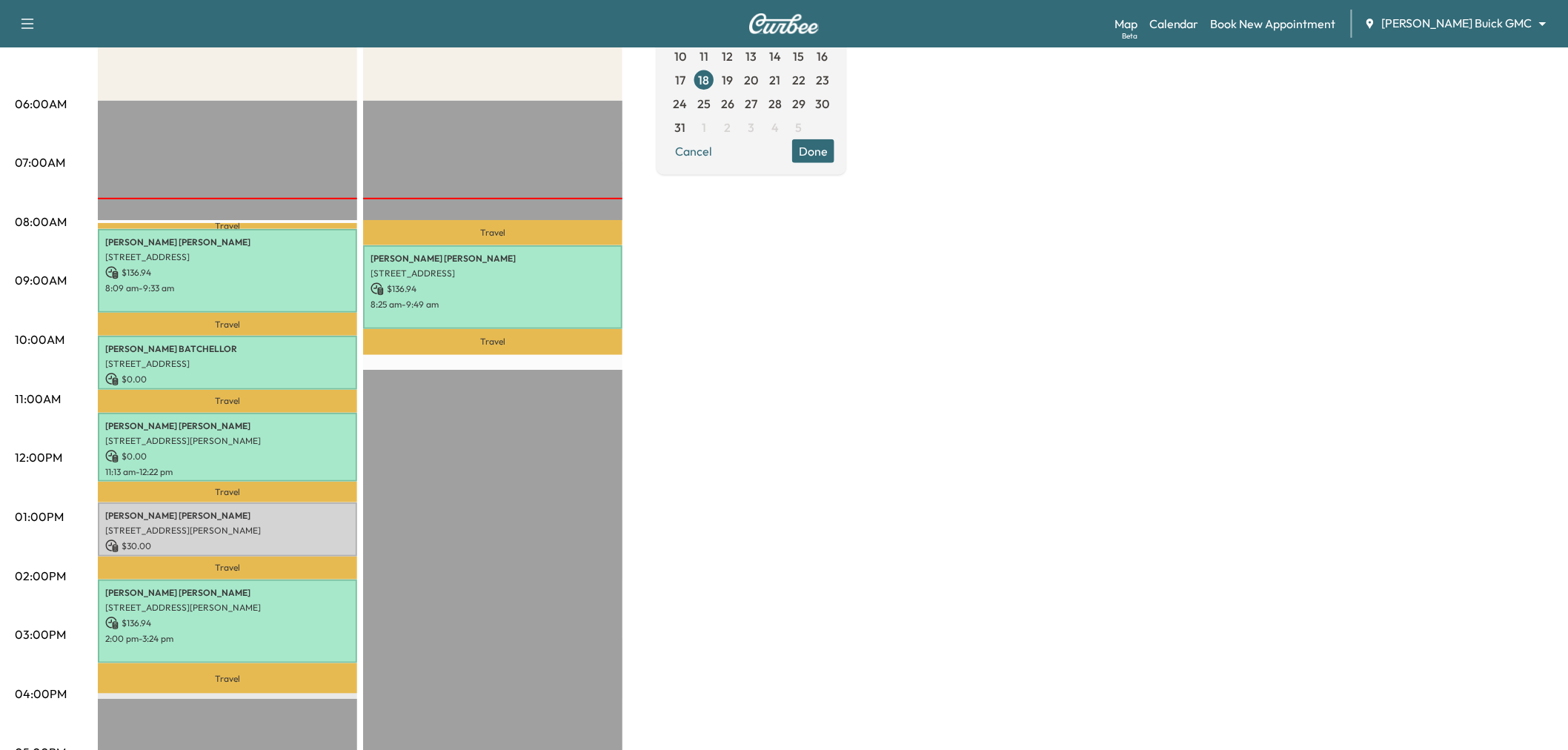
click at [809, 305] on div "Large Van $ 303.88 Revenue 5 hr 45 min Work Time 2 hr 7 min Transit Time Travel…" at bounding box center [825, 503] width 1456 height 1111
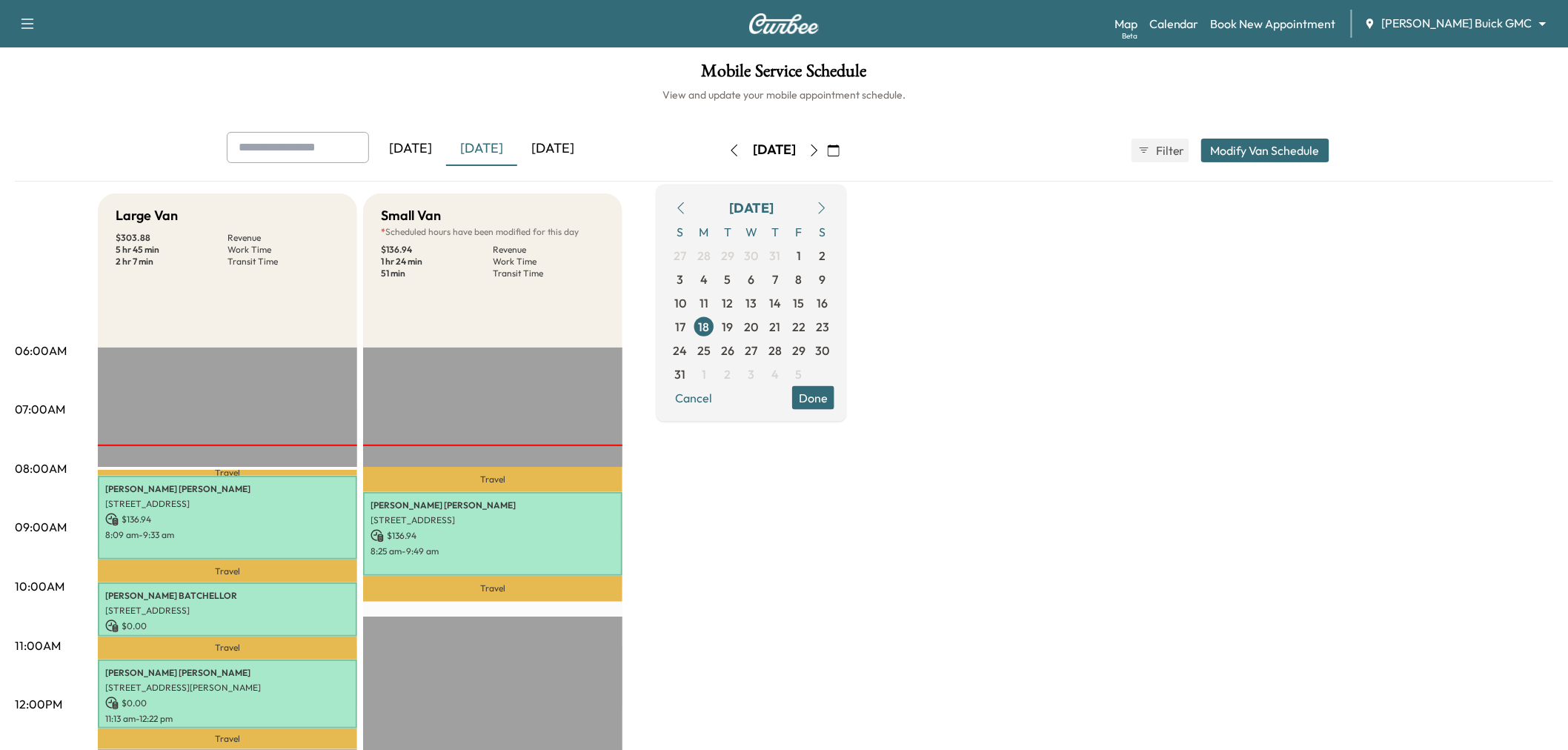
click at [552, 140] on div "[DATE]" at bounding box center [553, 149] width 71 height 34
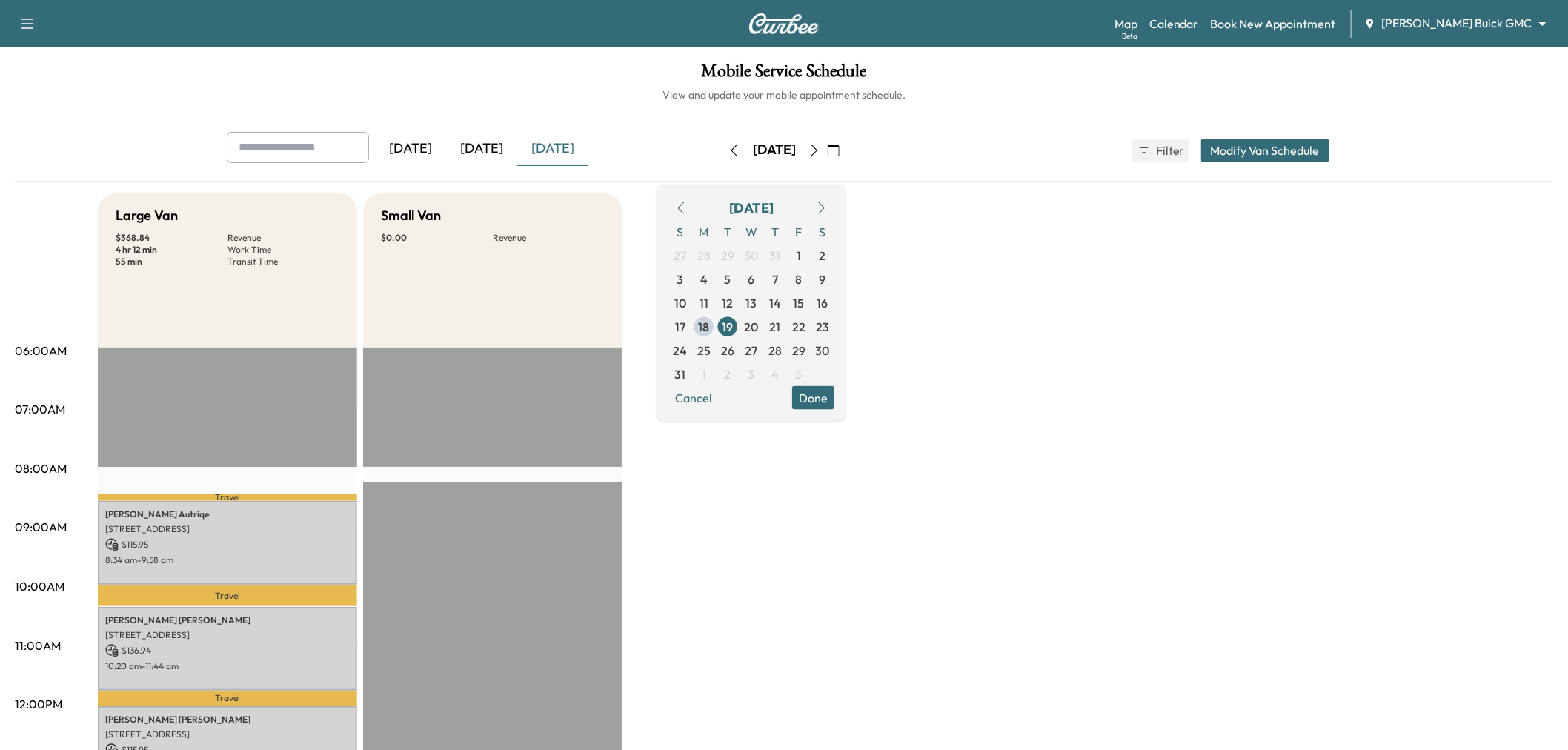
click at [1279, 150] on button "Modify Van Schedule" at bounding box center [1265, 151] width 128 height 23
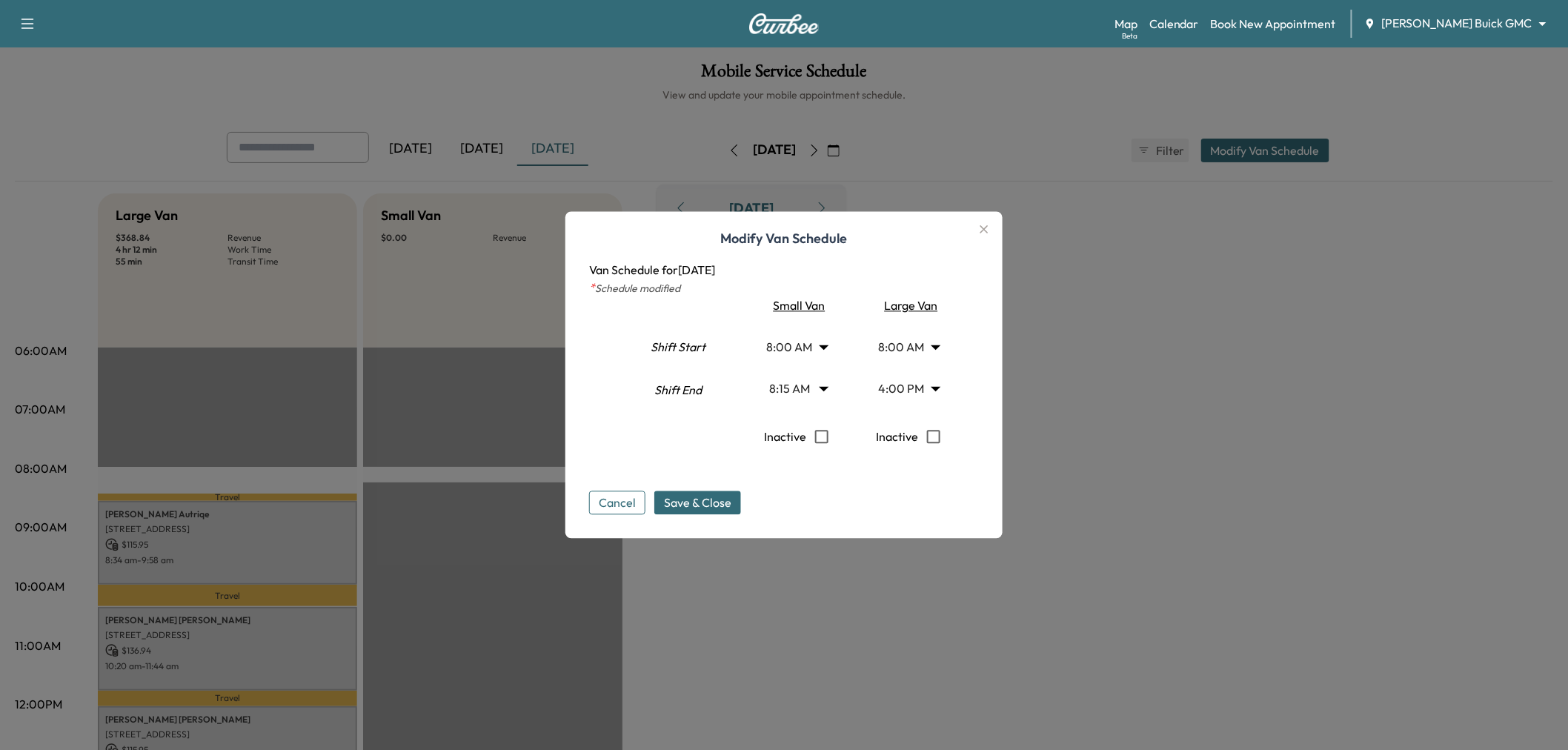
click at [917, 388] on body "Support Log Out Map Beta Calendar Book New Appointment Ewing Buick GMC ********…" at bounding box center [784, 375] width 1568 height 750
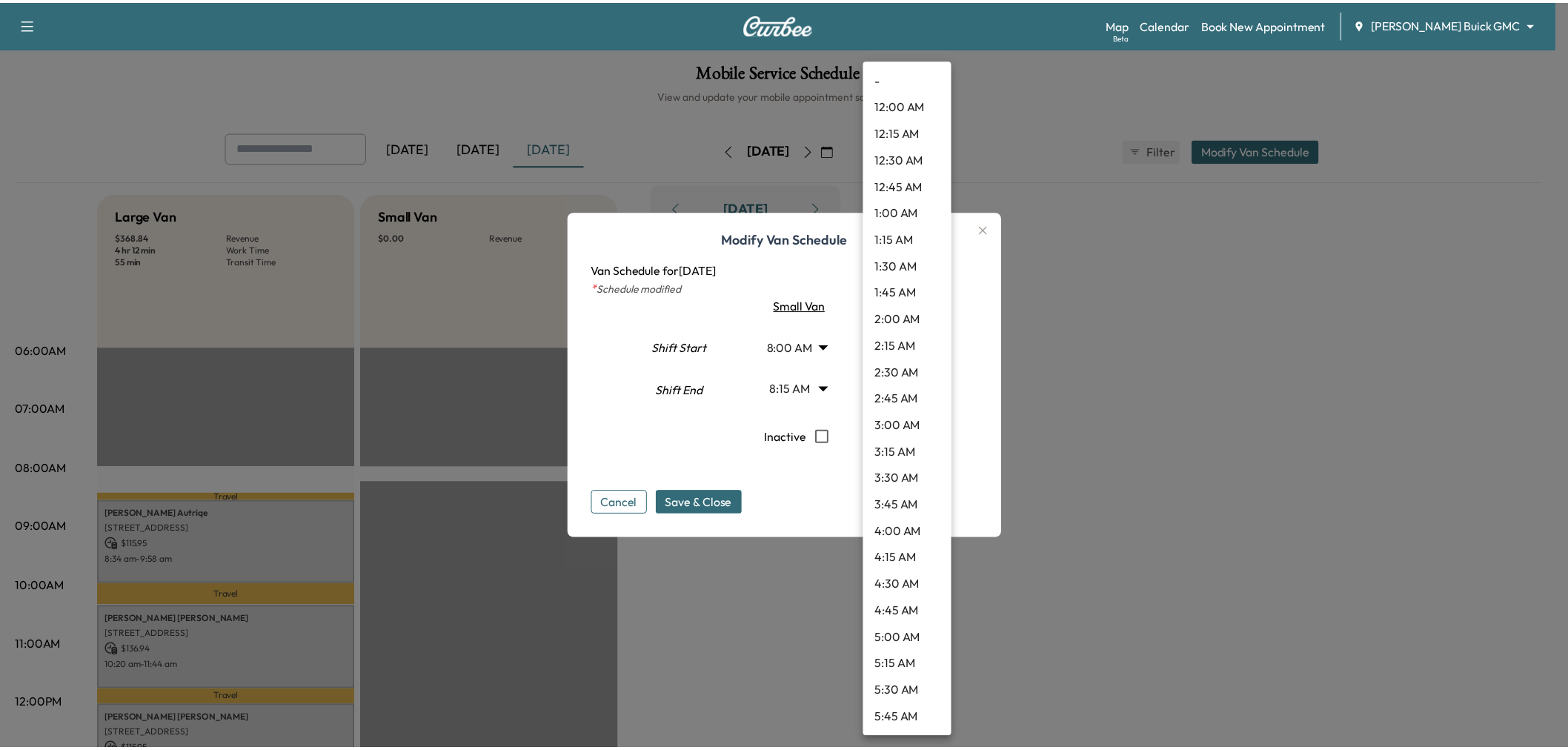
scroll to position [1413, 0]
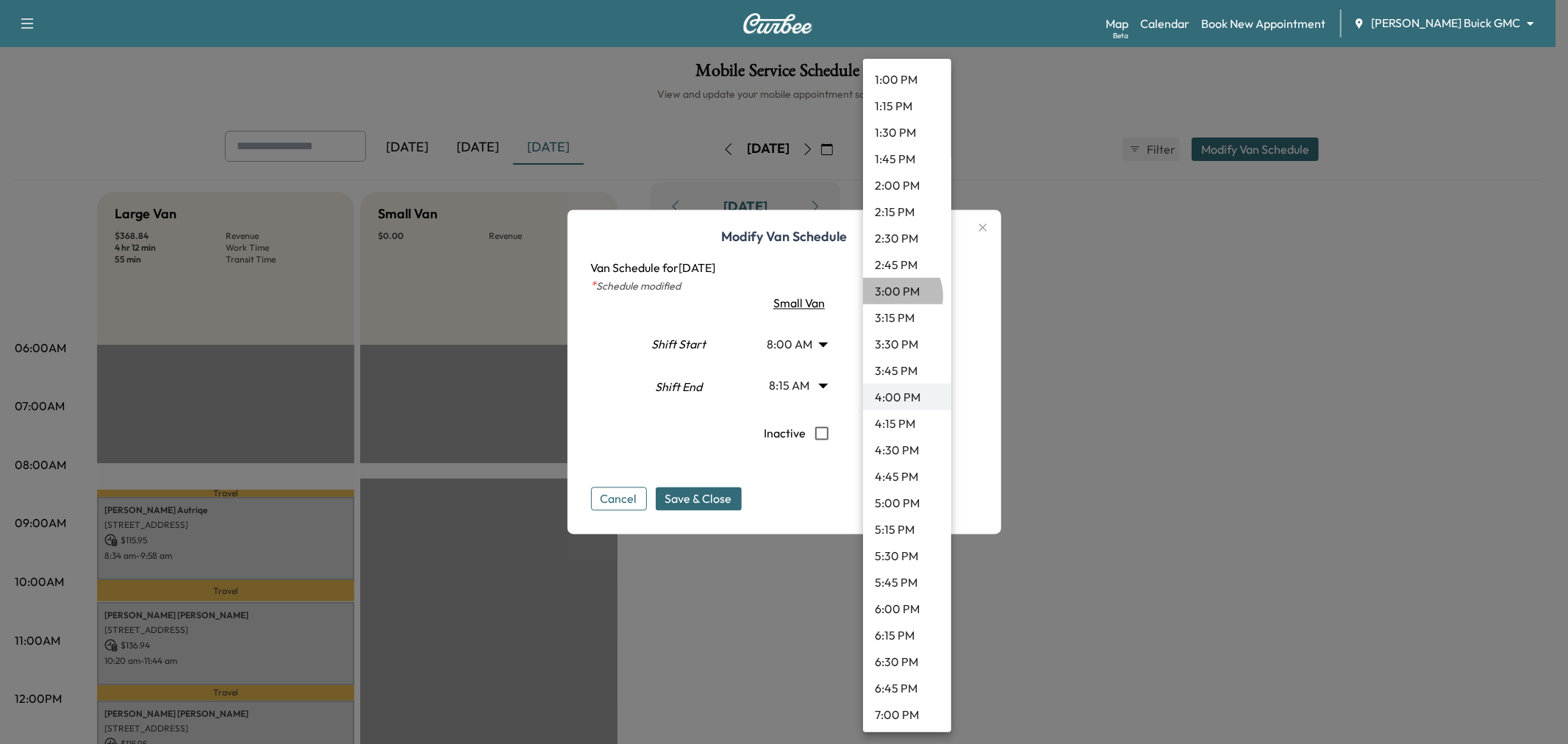
click at [890, 296] on li "3:00 PM" at bounding box center [908, 291] width 88 height 26
type input "**"
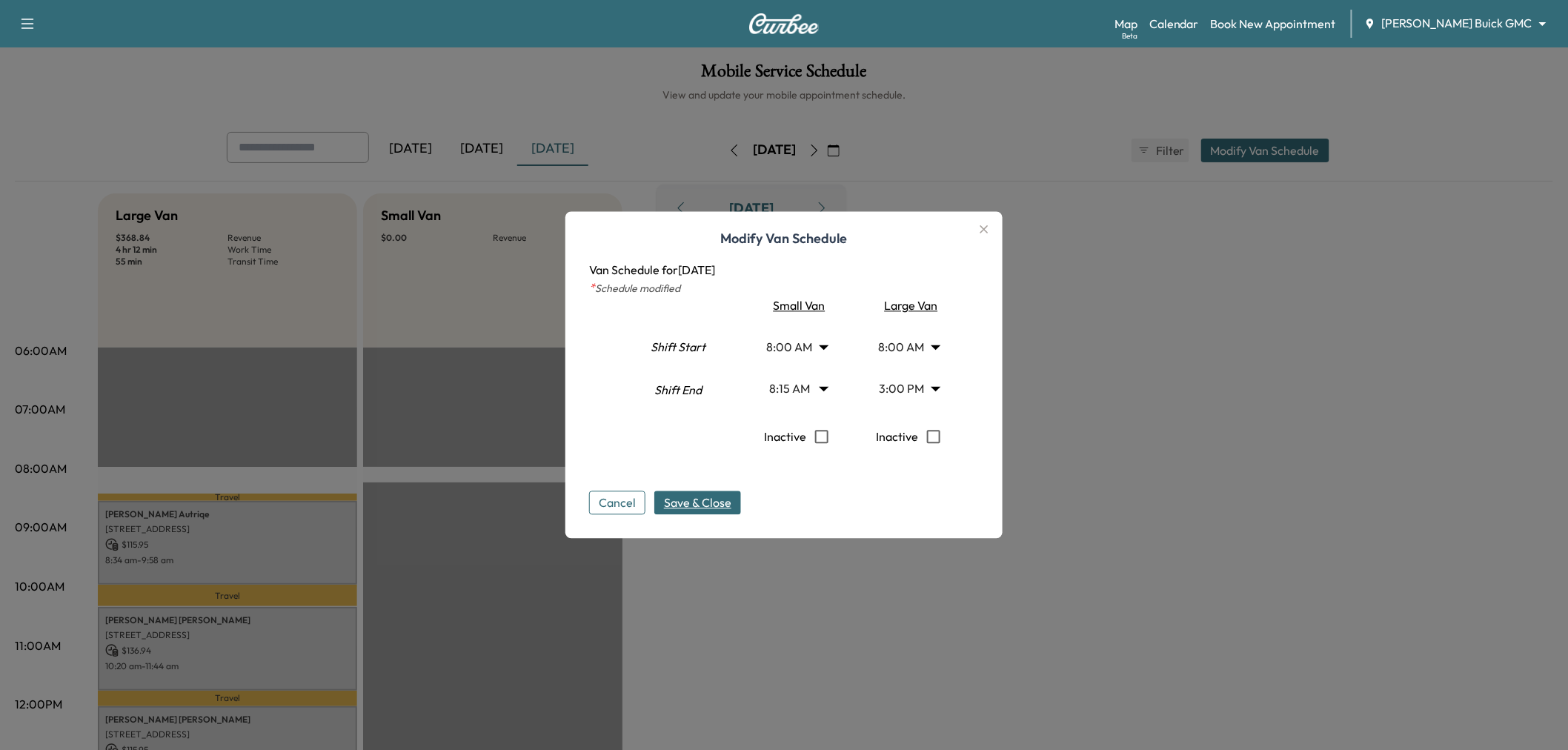
click at [731, 496] on span "Save & Close" at bounding box center [698, 503] width 67 height 18
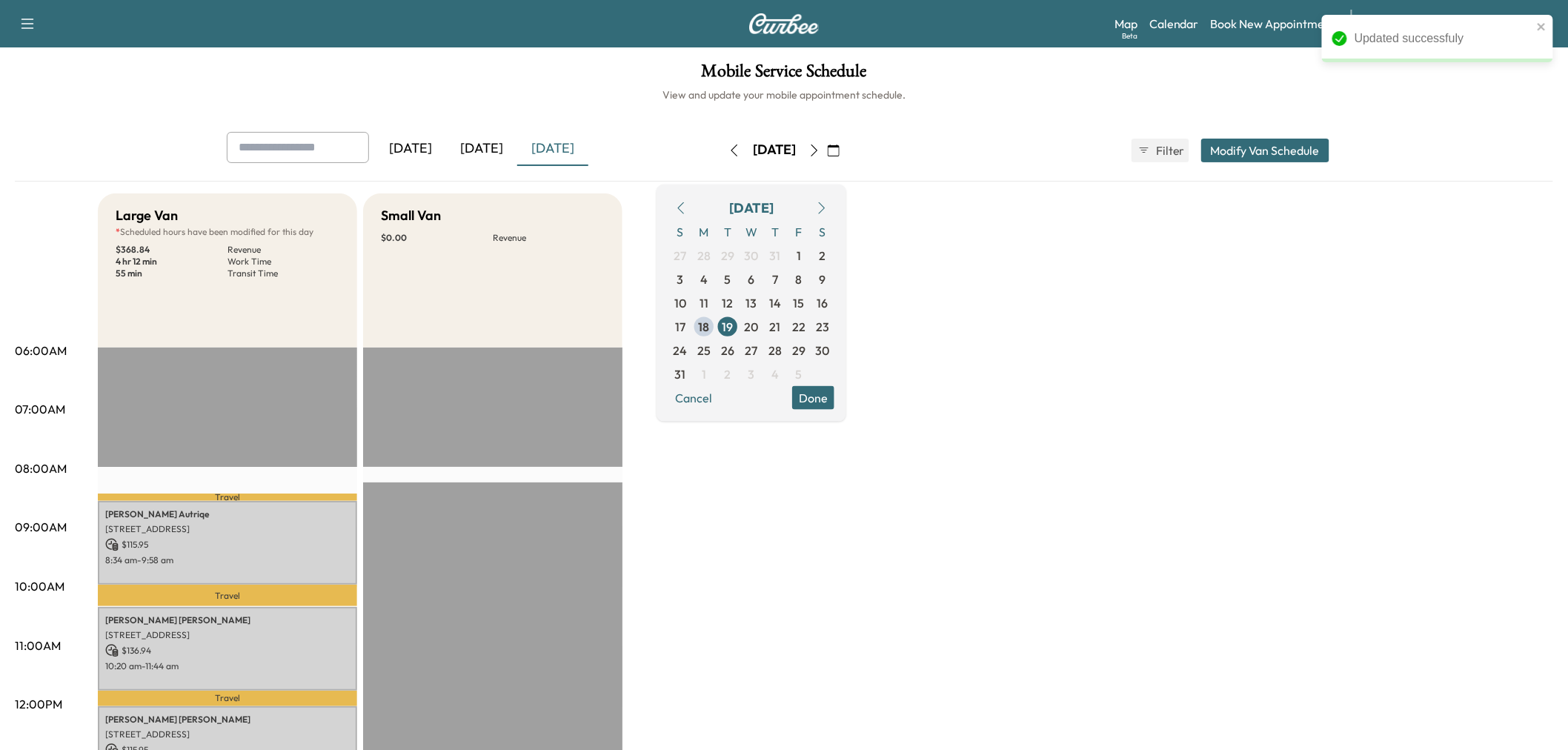
click at [945, 610] on div "Large Van * Scheduled hours have been modified for this day $ 368.84 Revenue 4 …" at bounding box center [825, 749] width 1456 height 1111
click at [1304, 507] on div "Large Van * Scheduled hours have been modified for this day $ 368.84 Revenue 4 …" at bounding box center [825, 749] width 1456 height 1111
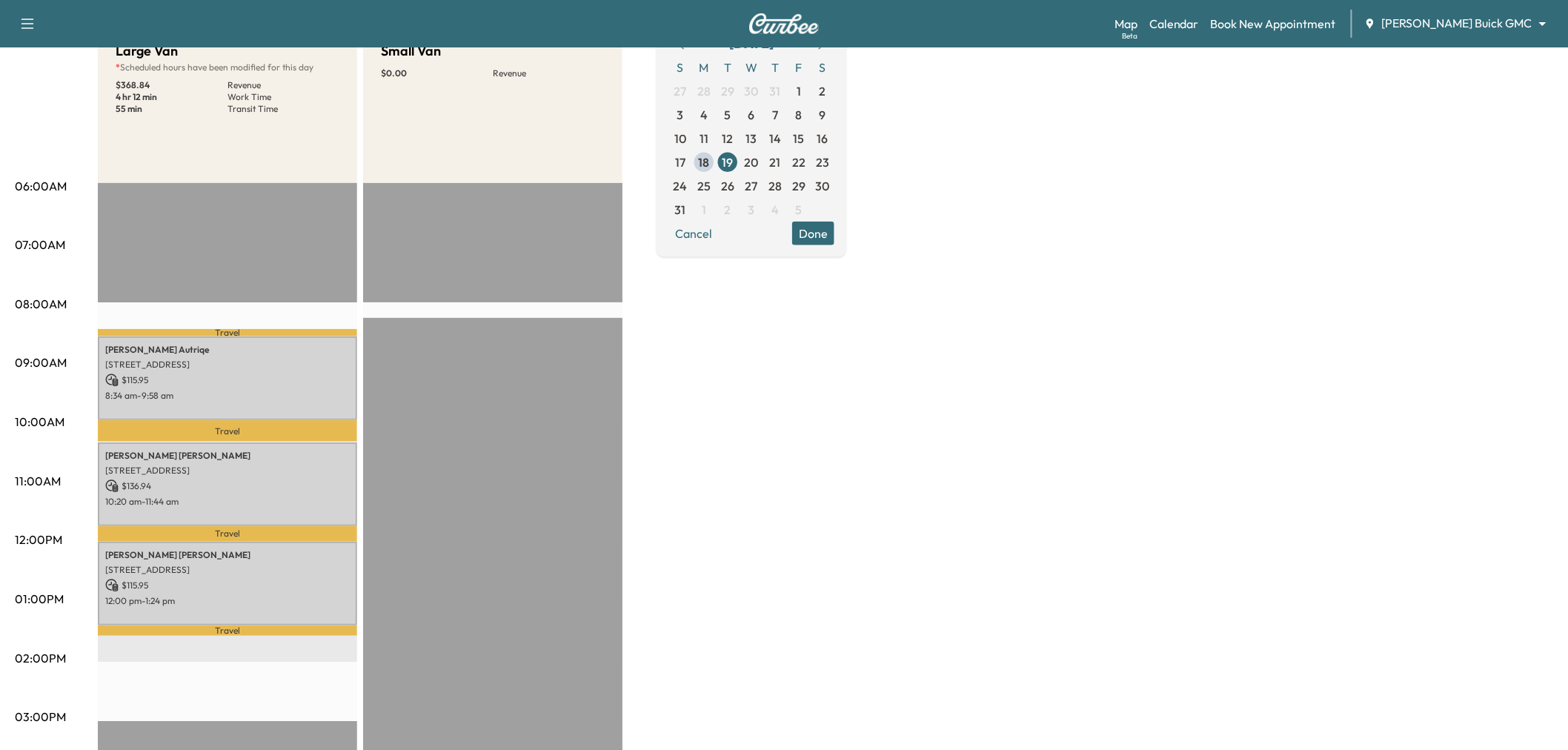
scroll to position [0, 0]
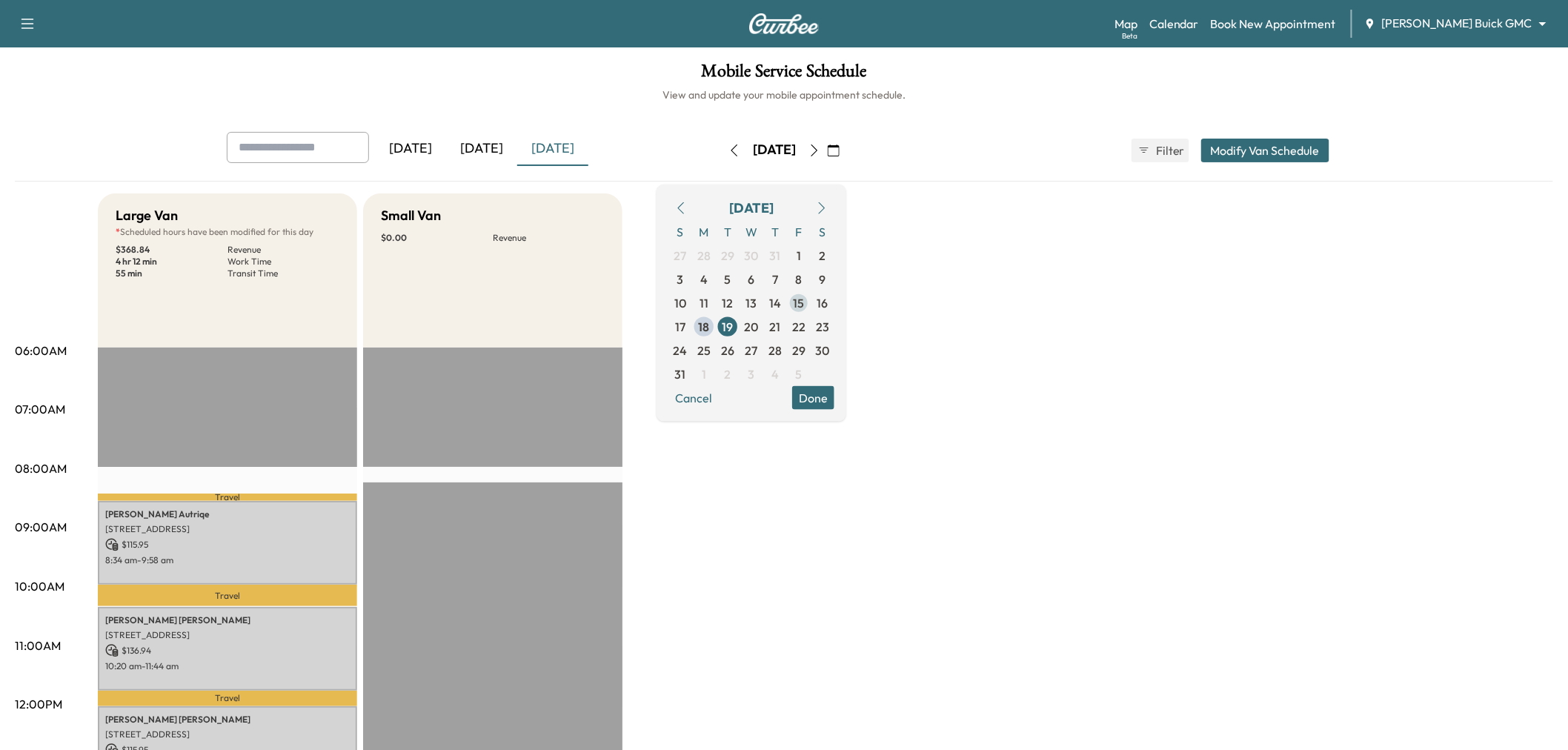
click at [805, 302] on span "15" at bounding box center [799, 302] width 11 height 18
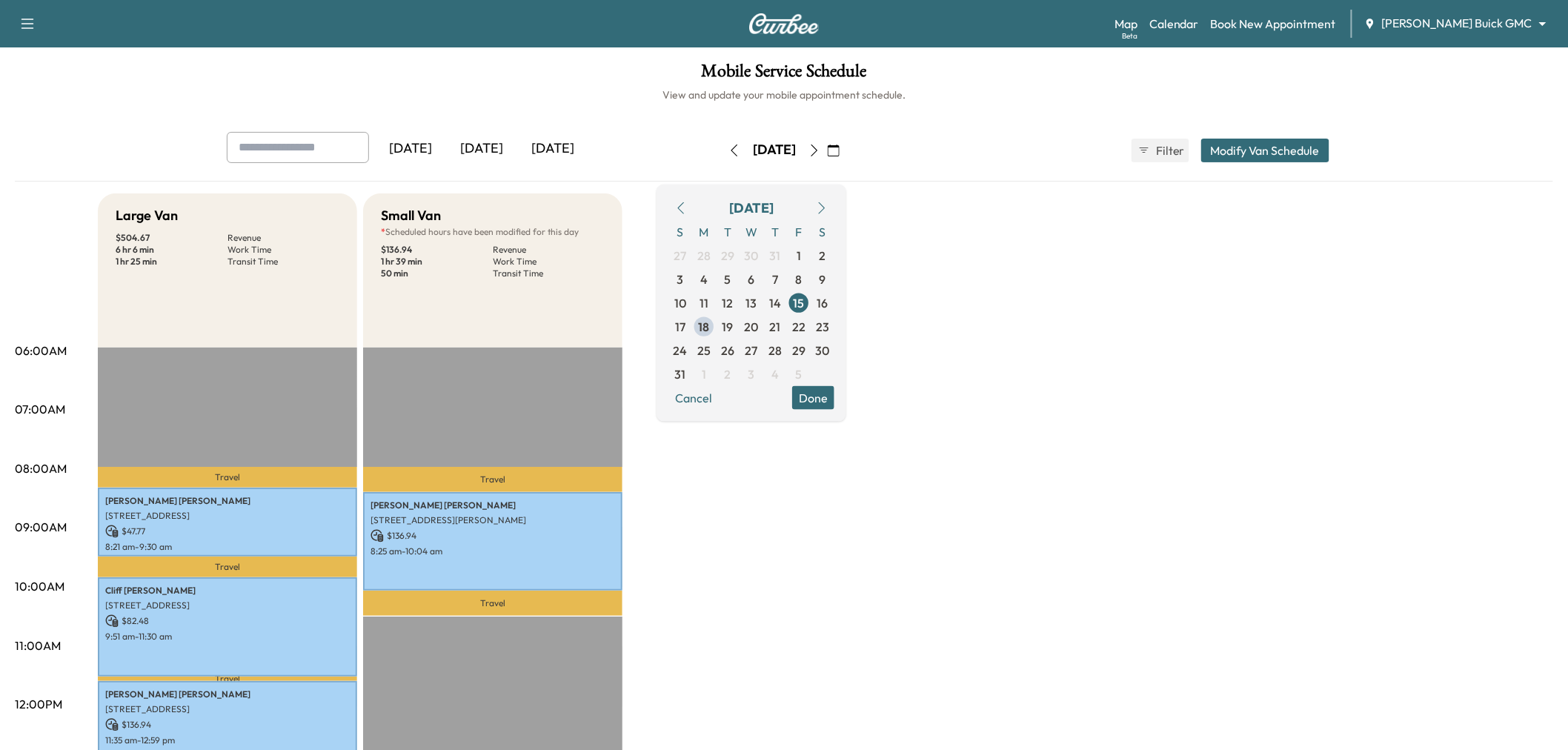
click at [834, 399] on button "Done" at bounding box center [813, 397] width 42 height 23
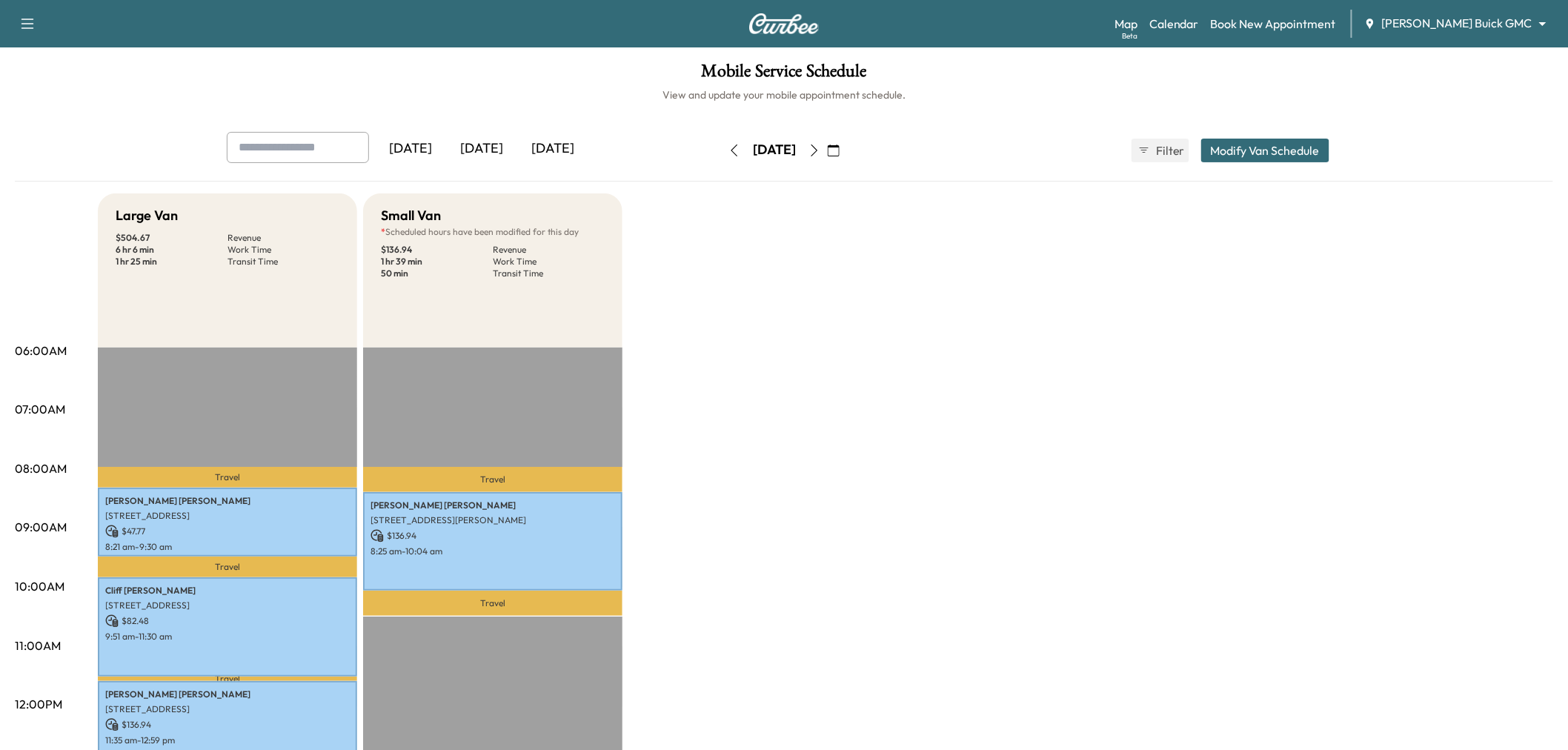
click at [560, 143] on div "[DATE]" at bounding box center [553, 149] width 71 height 34
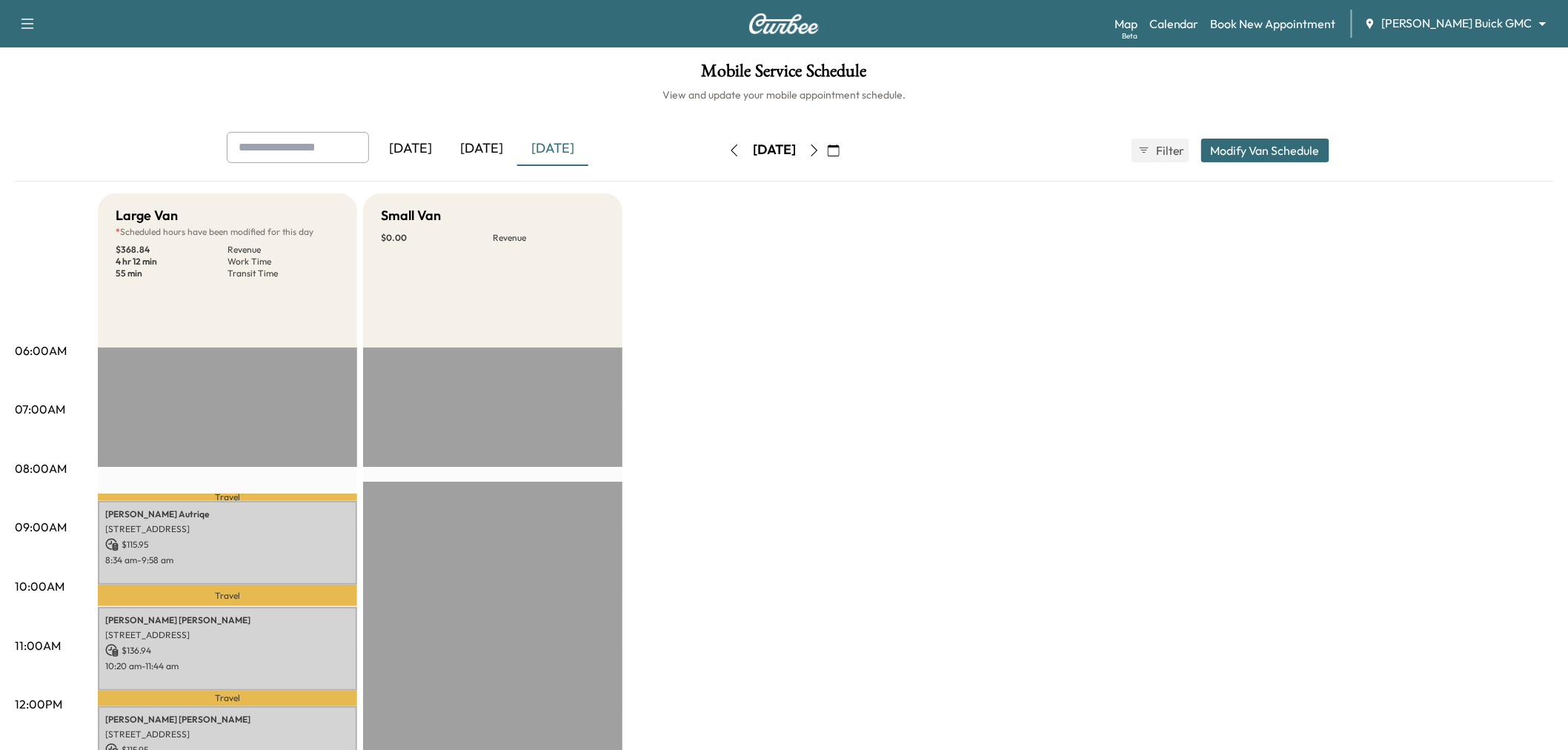
click at [478, 145] on div "[DATE]" at bounding box center [482, 149] width 71 height 34
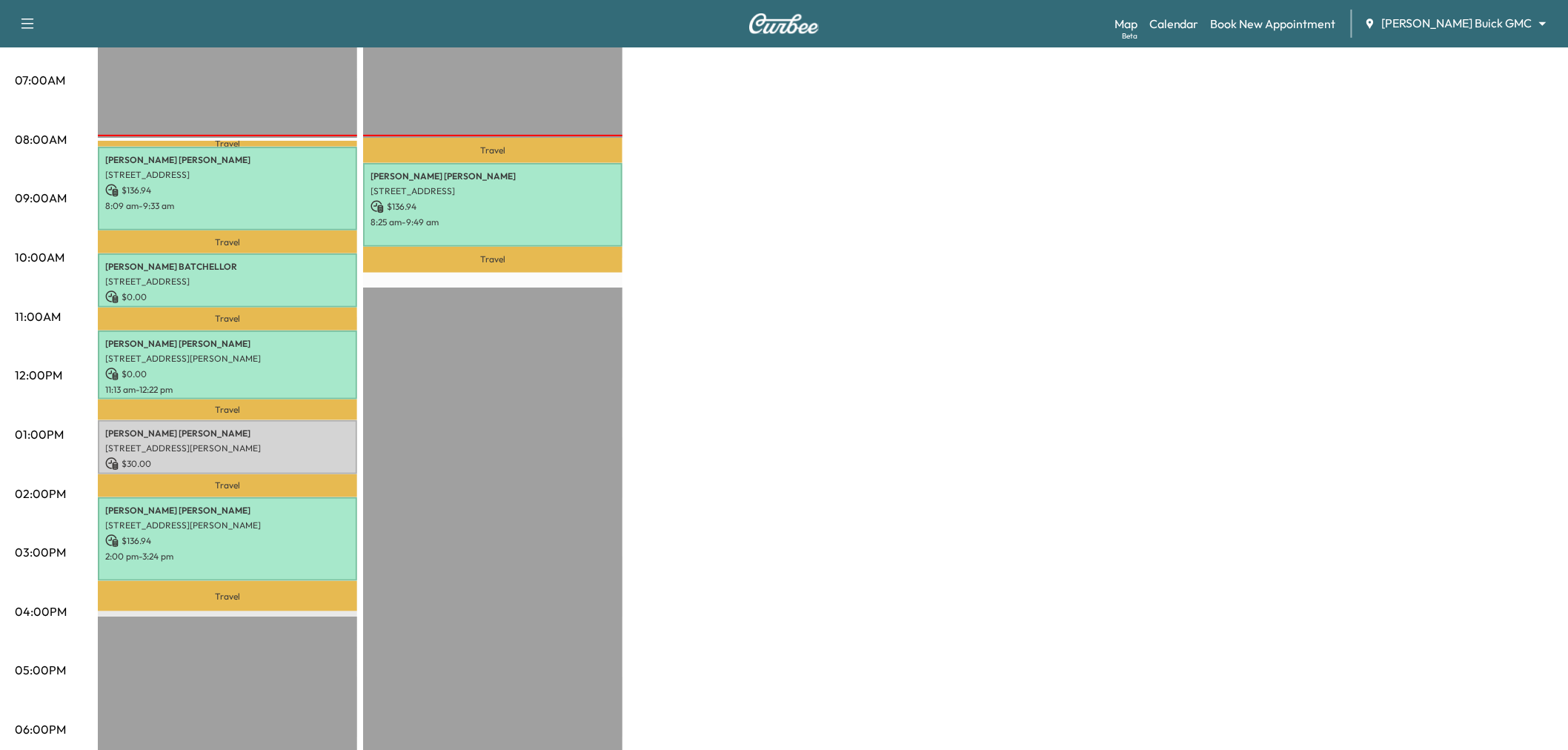
scroll to position [247, 0]
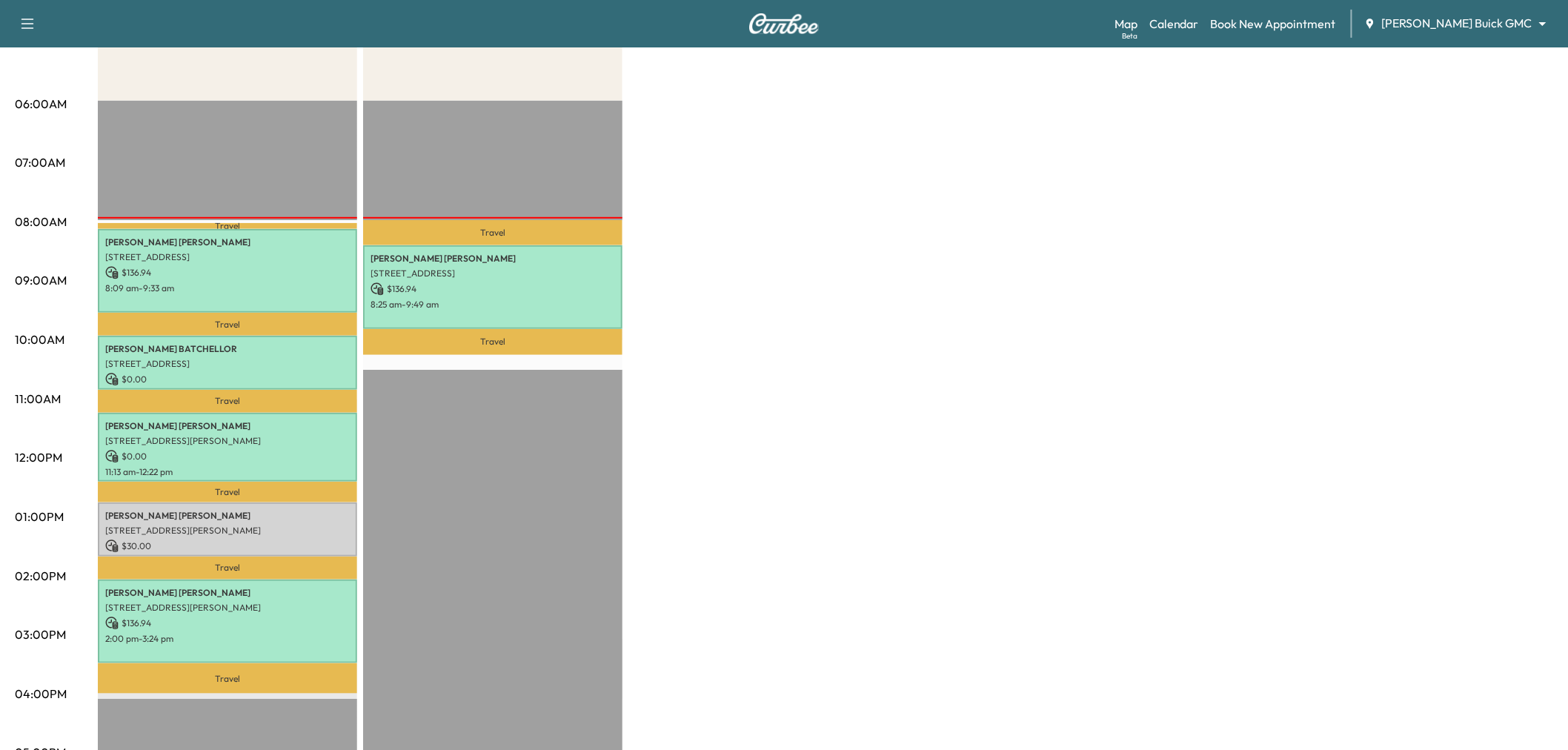
click at [821, 331] on div "Large Van $ 303.88 Revenue 5 hr 45 min Work Time 2 hr 7 min Transit Time Travel…" at bounding box center [825, 503] width 1456 height 1111
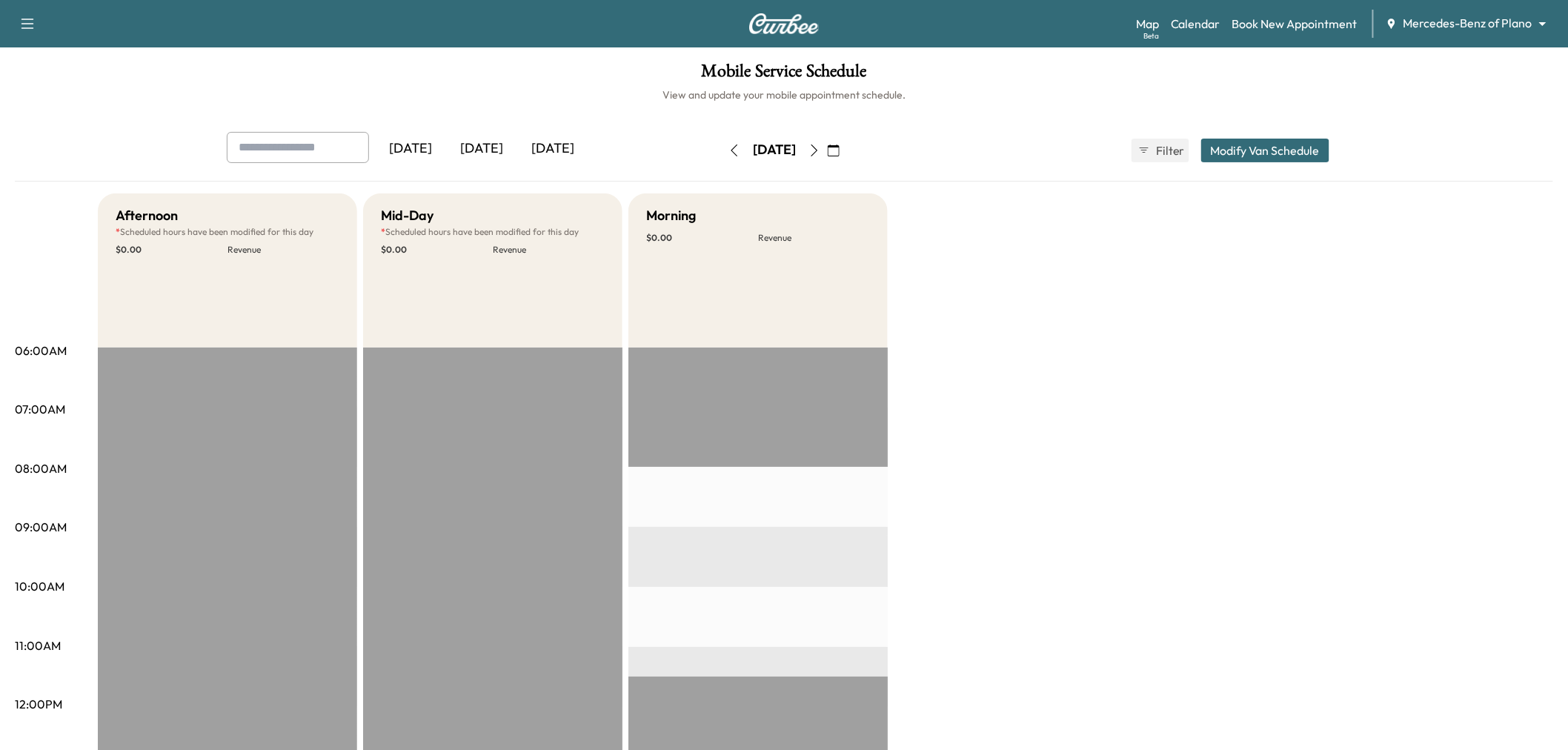
click at [491, 164] on div "[DATE]" at bounding box center [482, 149] width 71 height 34
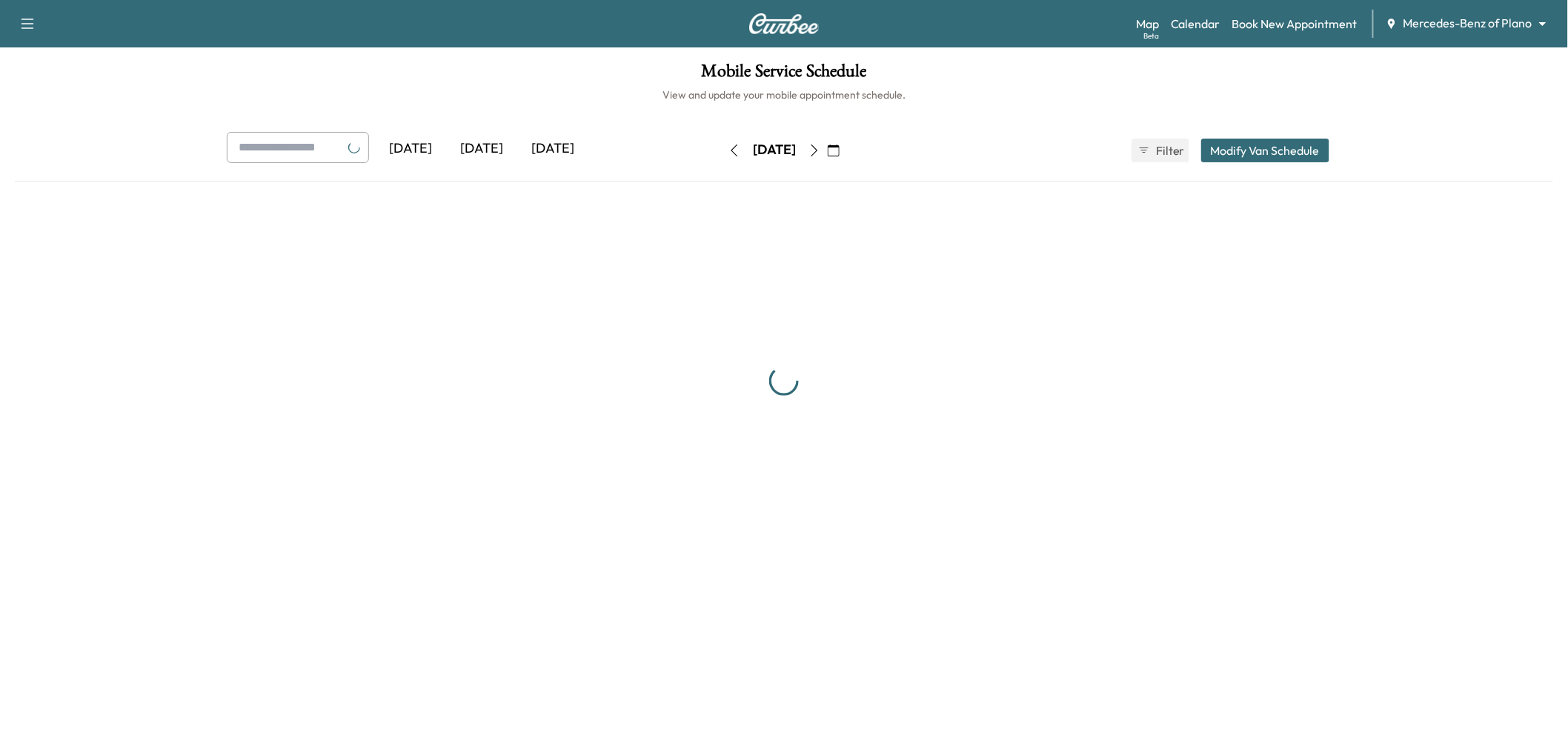
click at [487, 150] on div "[DATE]" at bounding box center [482, 149] width 71 height 34
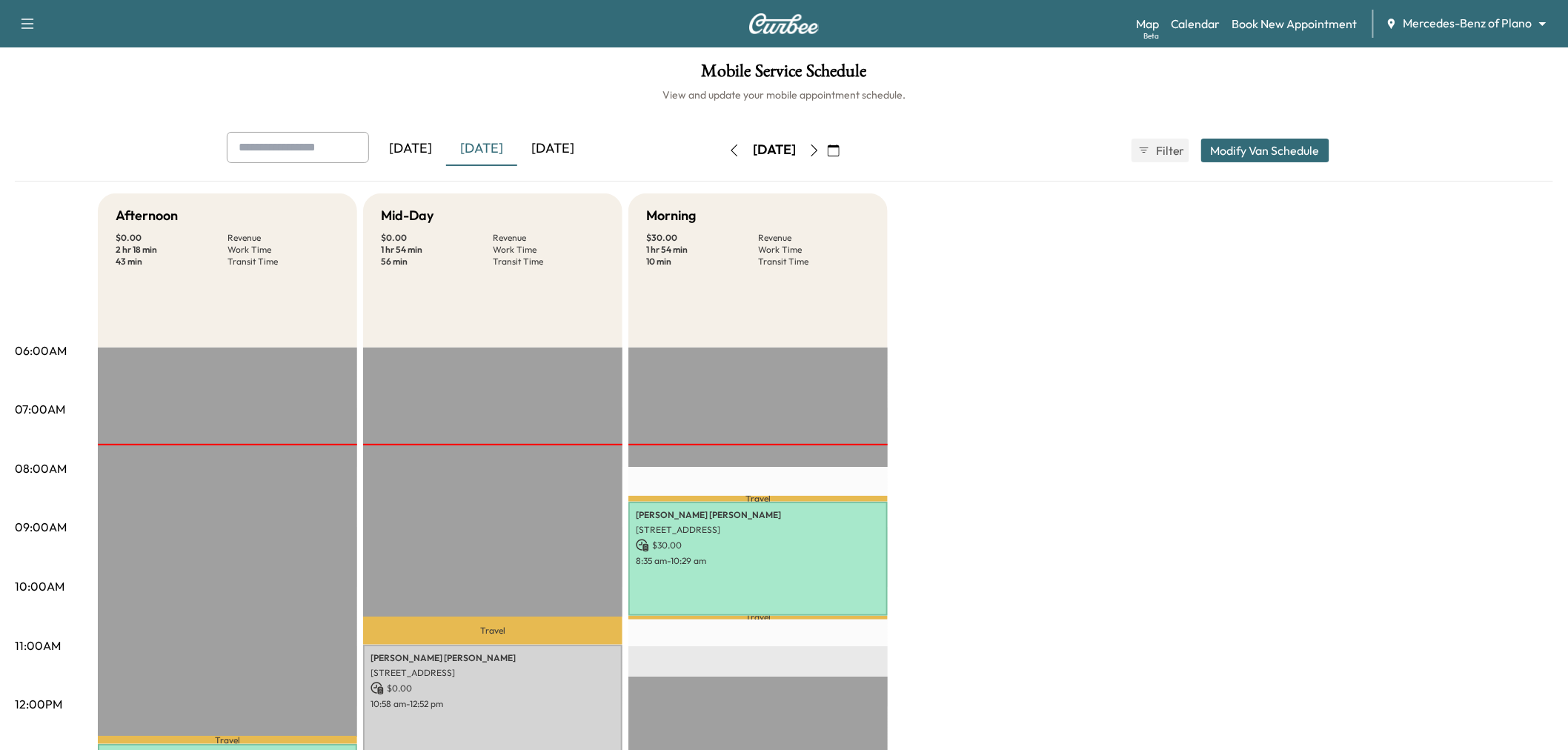
scroll to position [247, 0]
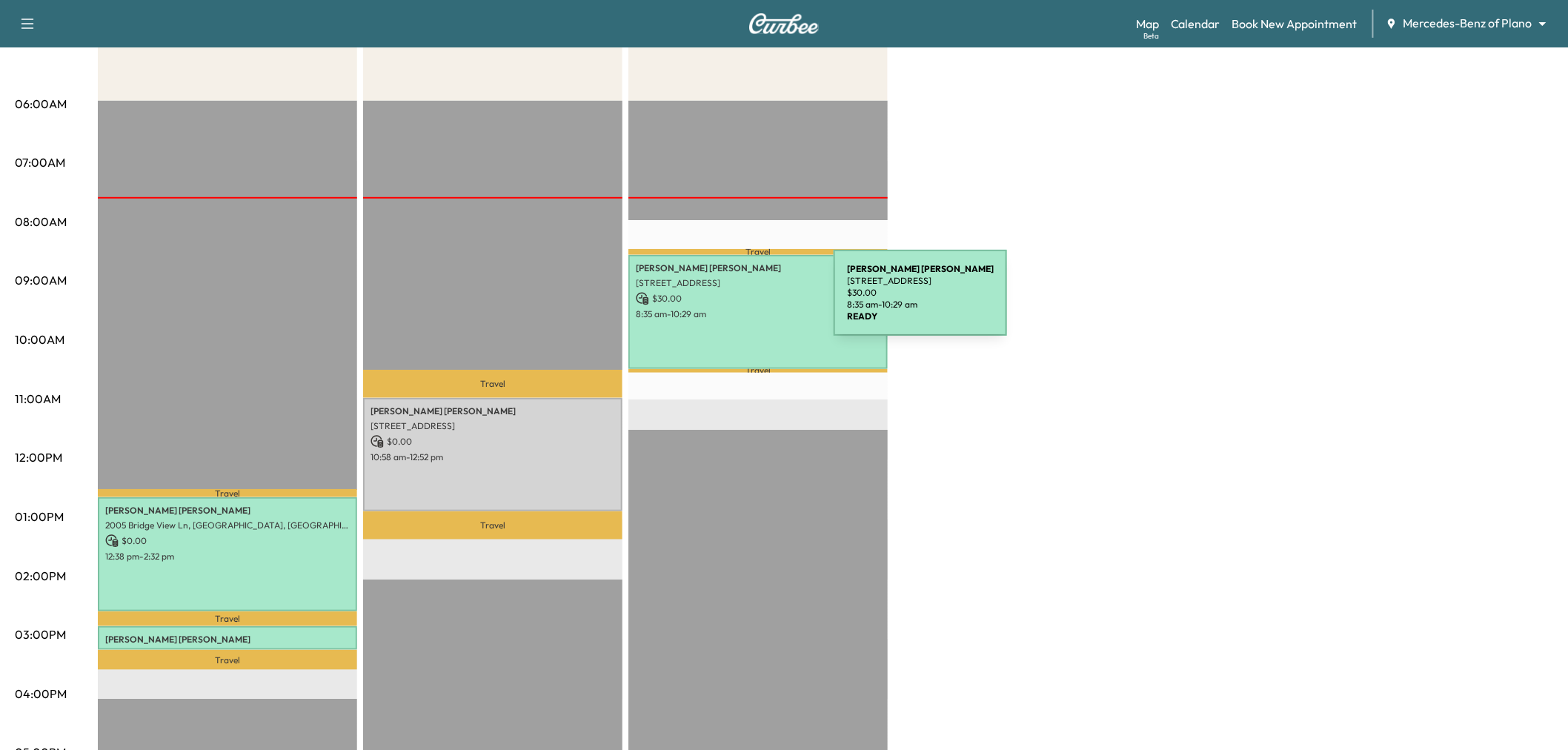
click at [723, 301] on p "$ 30.00" at bounding box center [758, 298] width 244 height 13
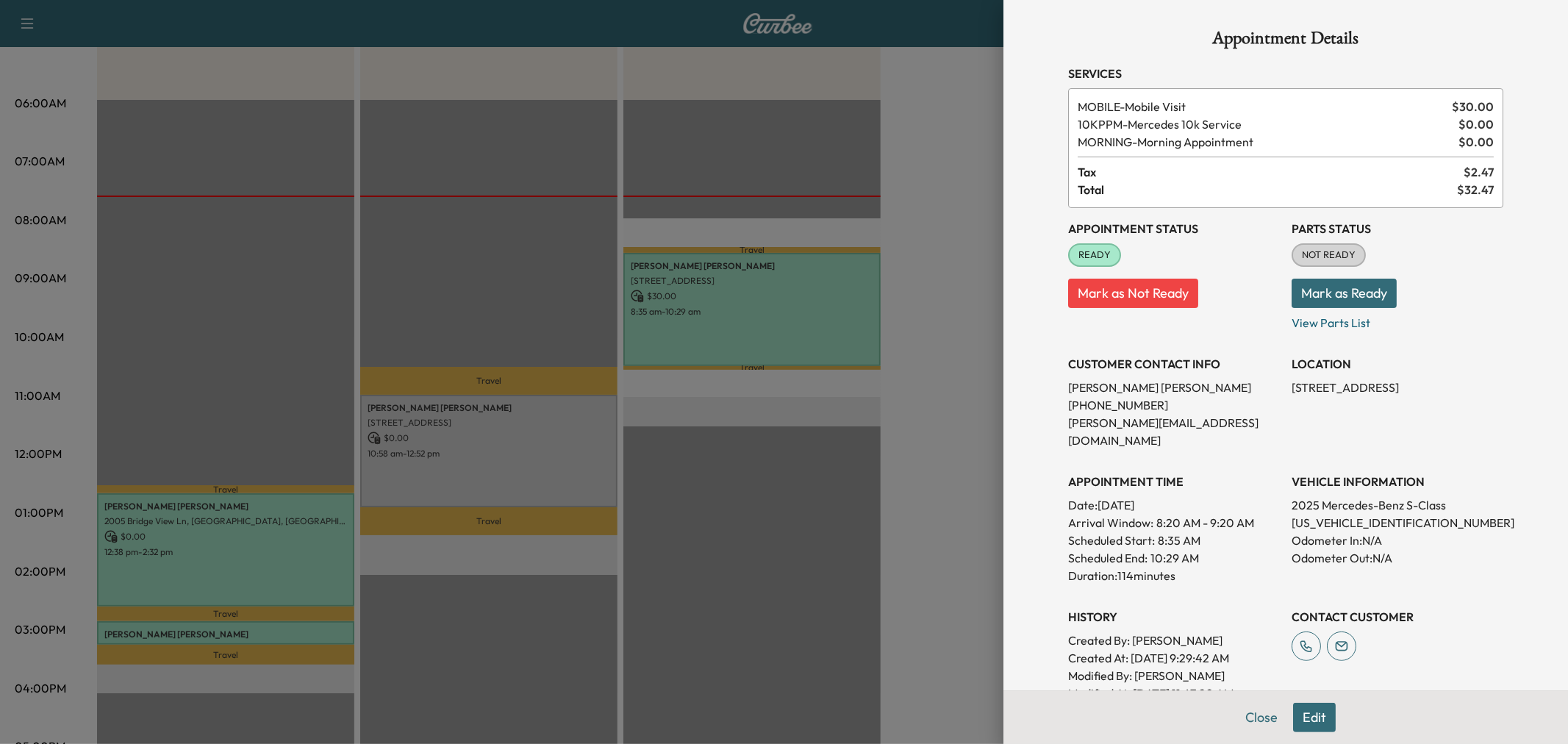
click at [717, 299] on div at bounding box center [784, 372] width 1568 height 744
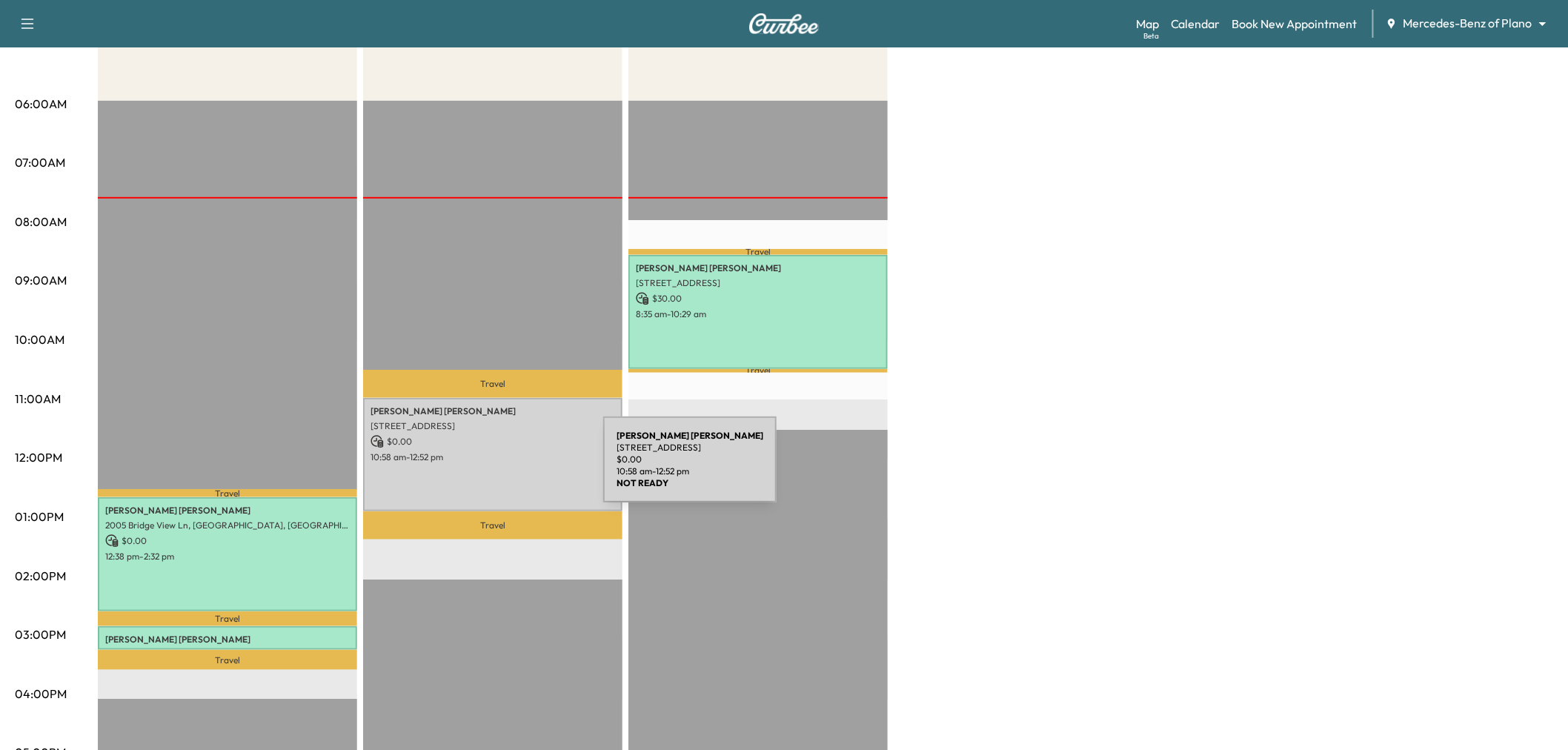
click at [492, 468] on div "Sreekanth REDDY Jonnala 1612 Lake Grove Drive, Little Elm, TX 75068, US $ 0.00 …" at bounding box center [492, 454] width 259 height 113
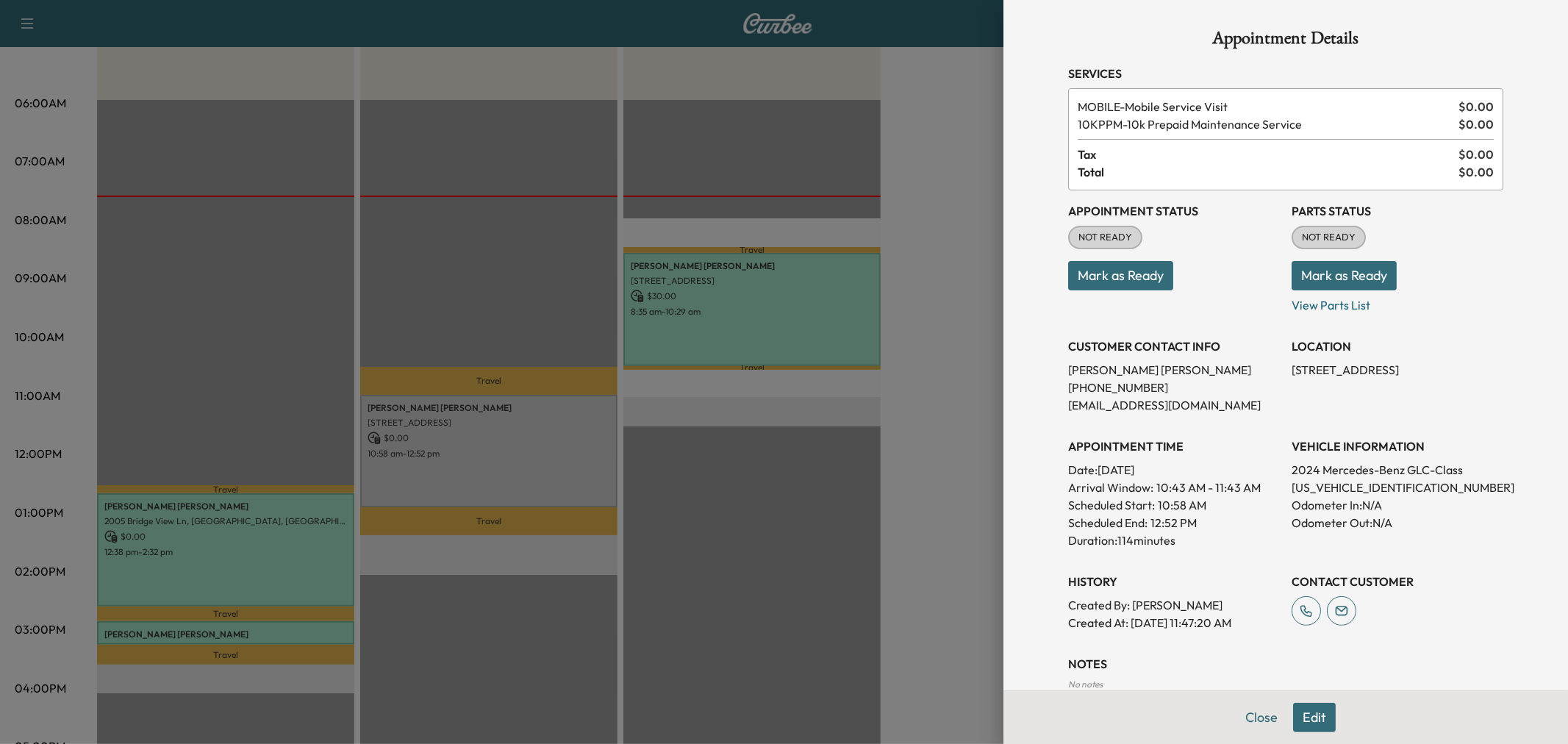
click at [488, 465] on div at bounding box center [784, 372] width 1568 height 744
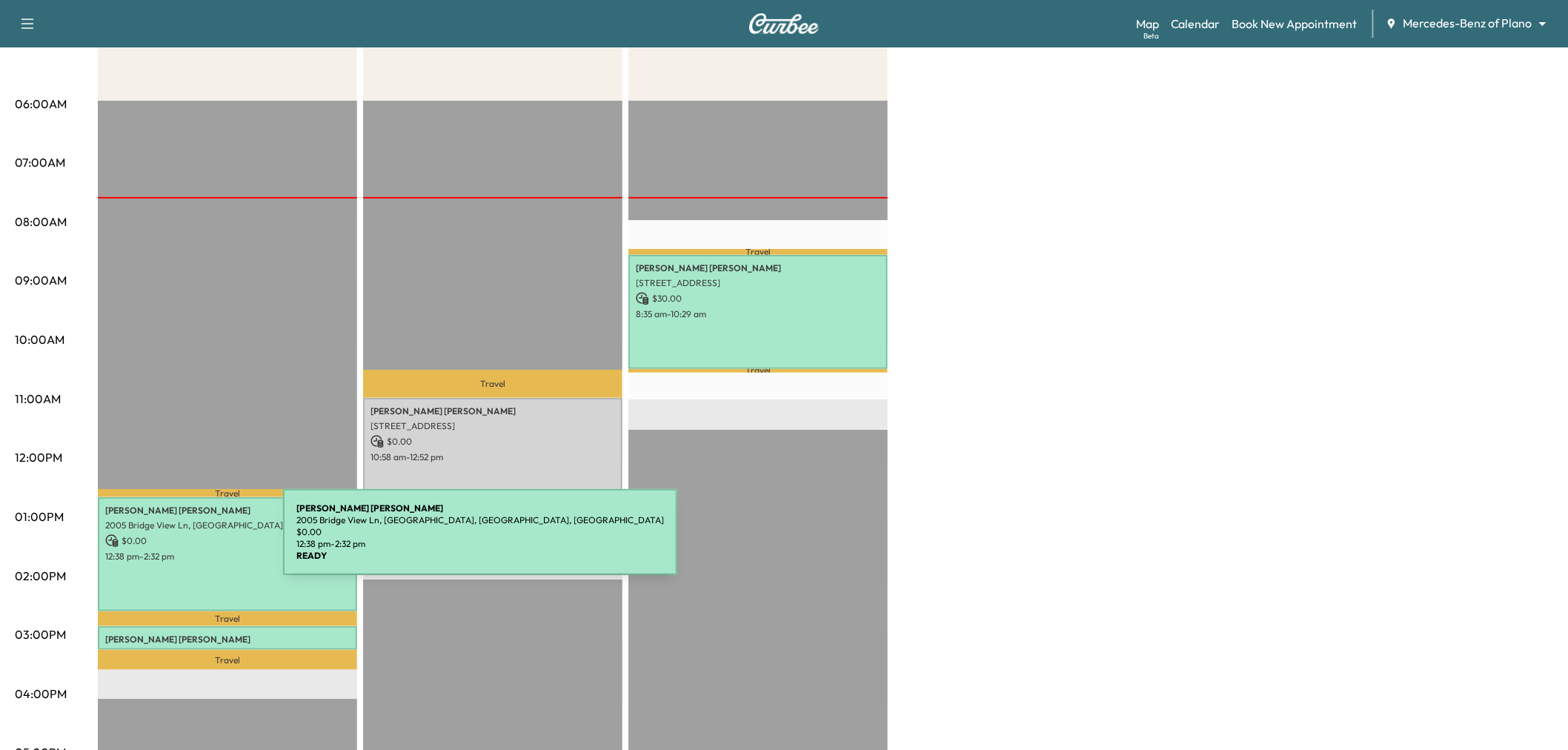
click at [168, 550] on p "12:38 pm - 2:32 pm" at bounding box center [227, 556] width 244 height 12
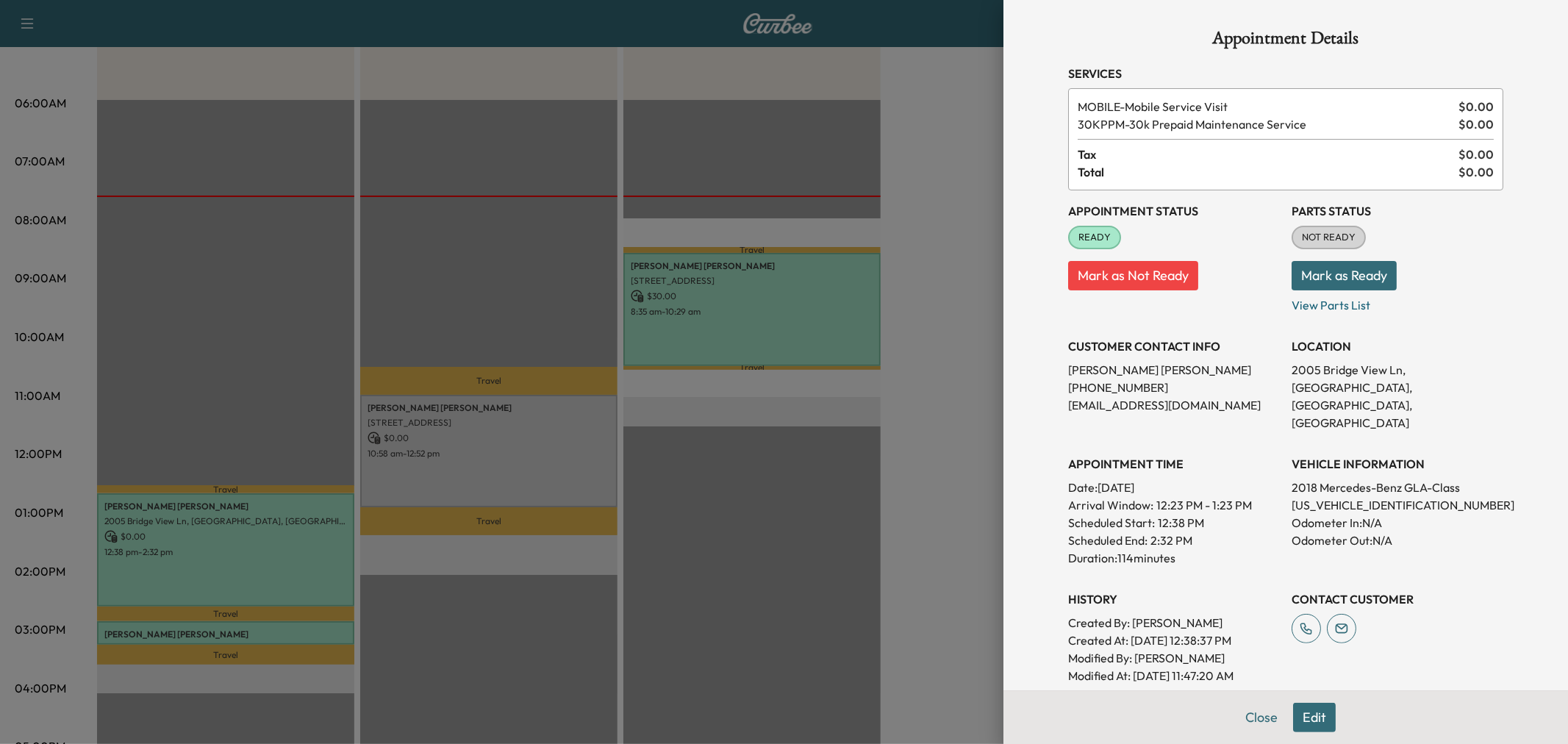
click at [247, 540] on div at bounding box center [784, 372] width 1568 height 744
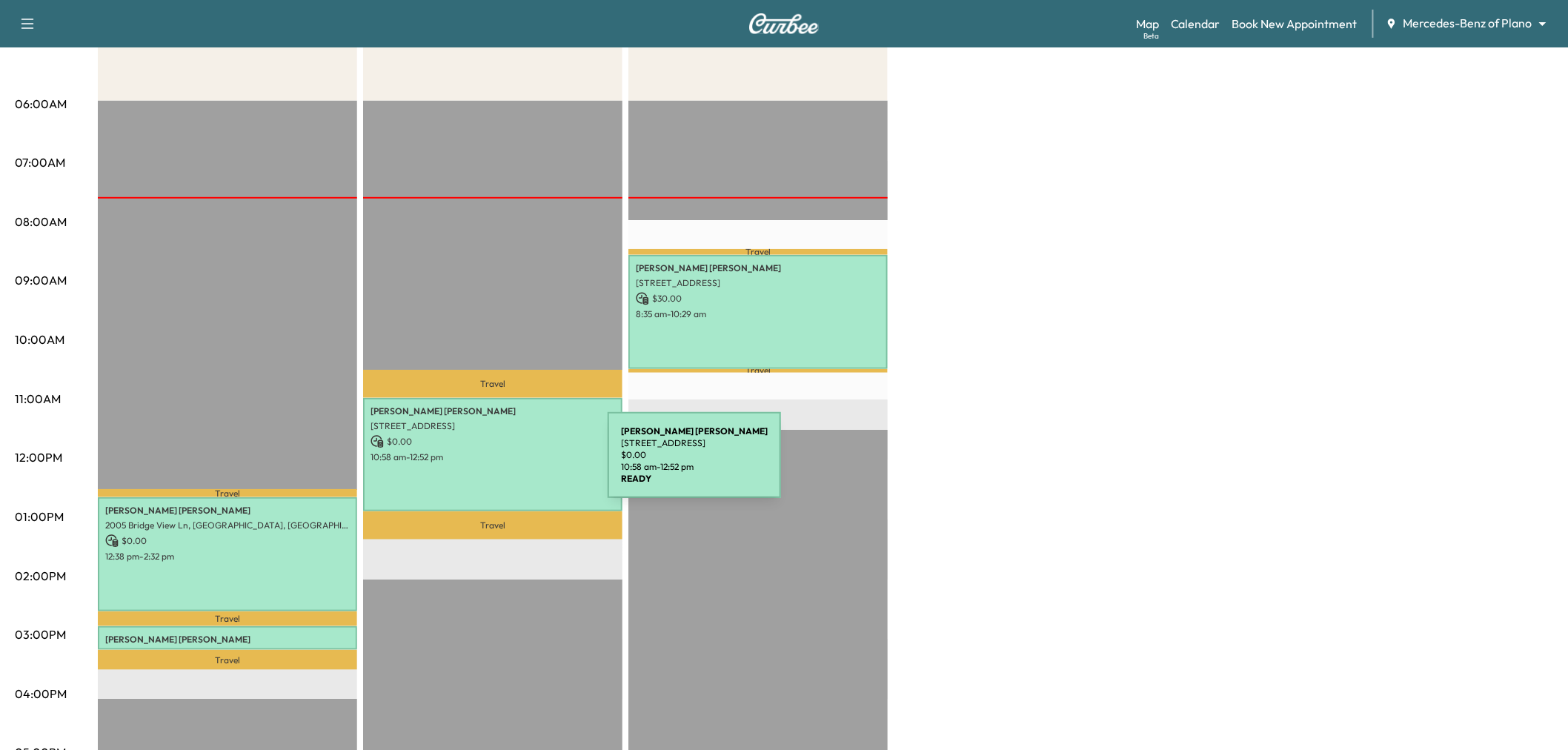
click at [496, 464] on div "Sreekanth REDDY Jonnala 1612 Lake Grove Drive, Little Elm, TX 75068, US $ 0.00 …" at bounding box center [492, 454] width 259 height 113
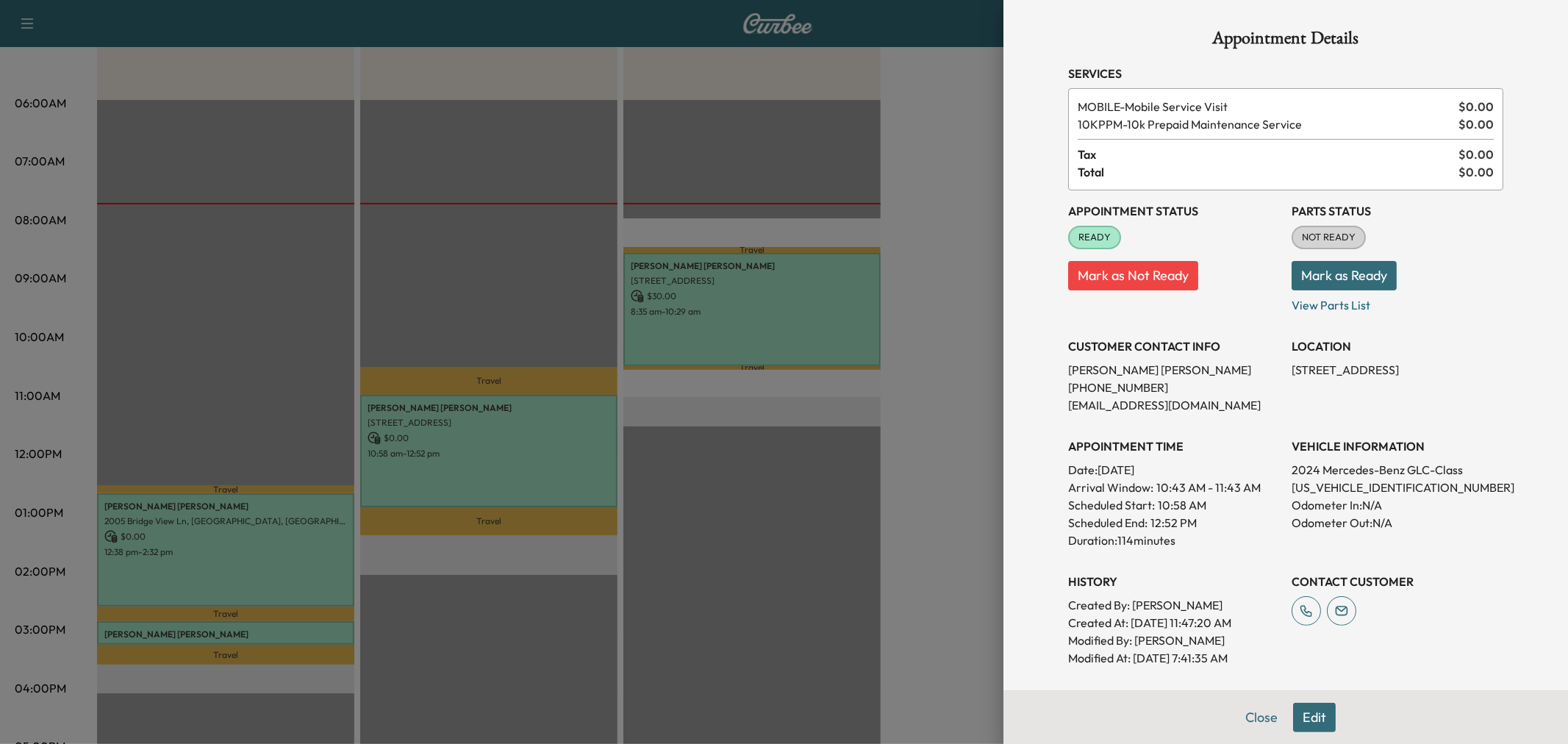
click at [728, 464] on div at bounding box center [784, 372] width 1568 height 744
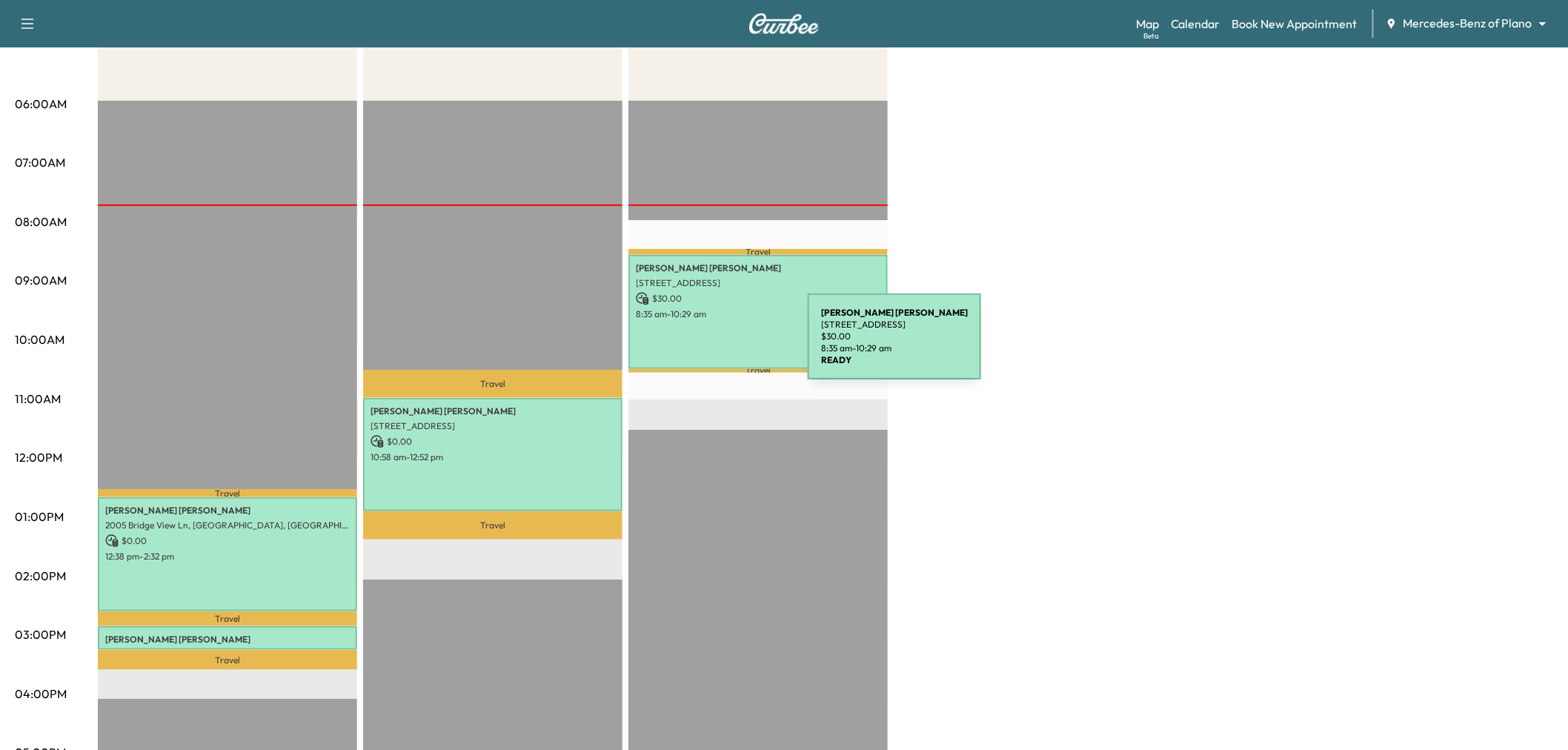
click at [698, 344] on div "Jeanne Smith 7901 Windrose Ave., Plano, TX 75024, USA $ 30.00 8:35 am - 10:29 am" at bounding box center [758, 311] width 259 height 113
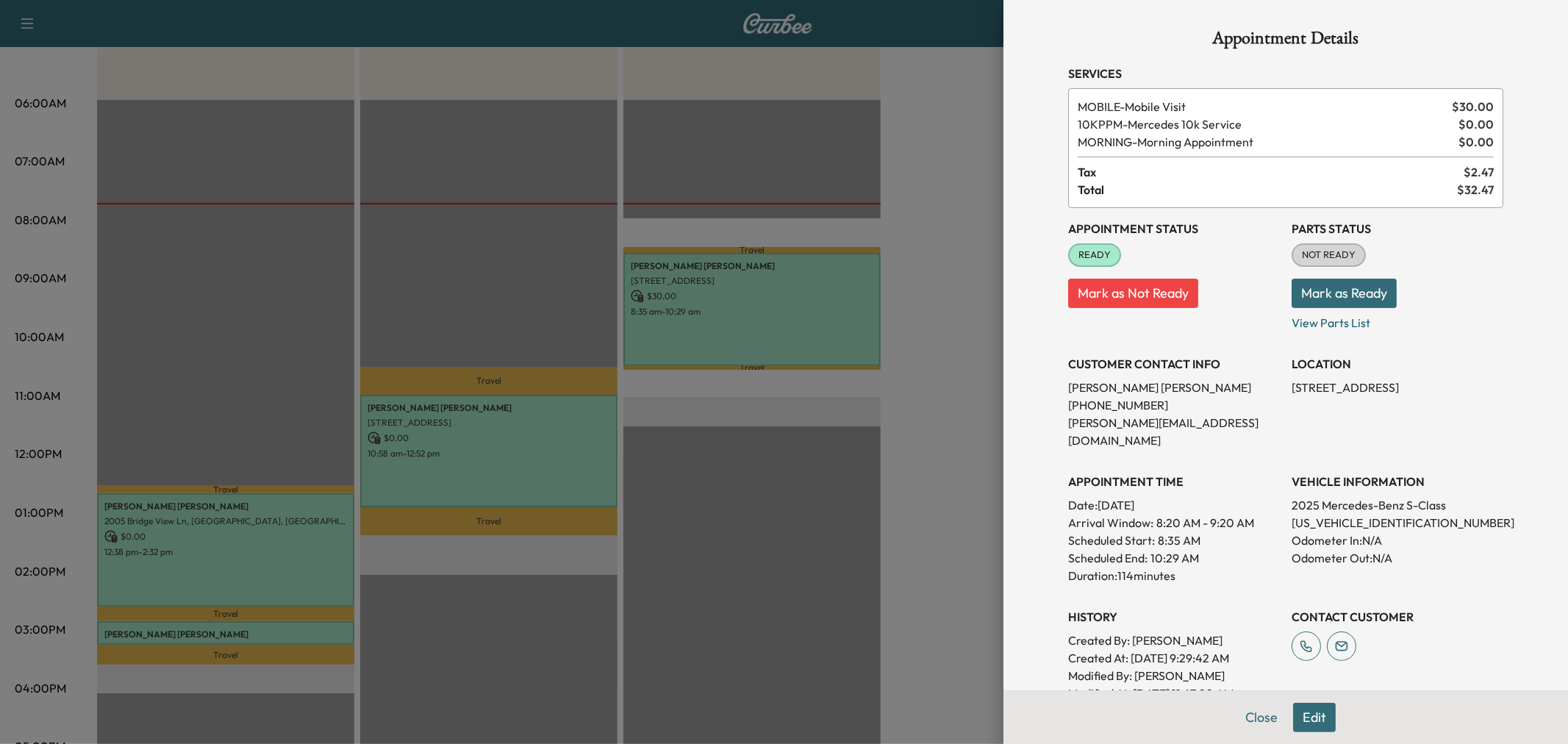
click at [702, 340] on div at bounding box center [784, 372] width 1568 height 744
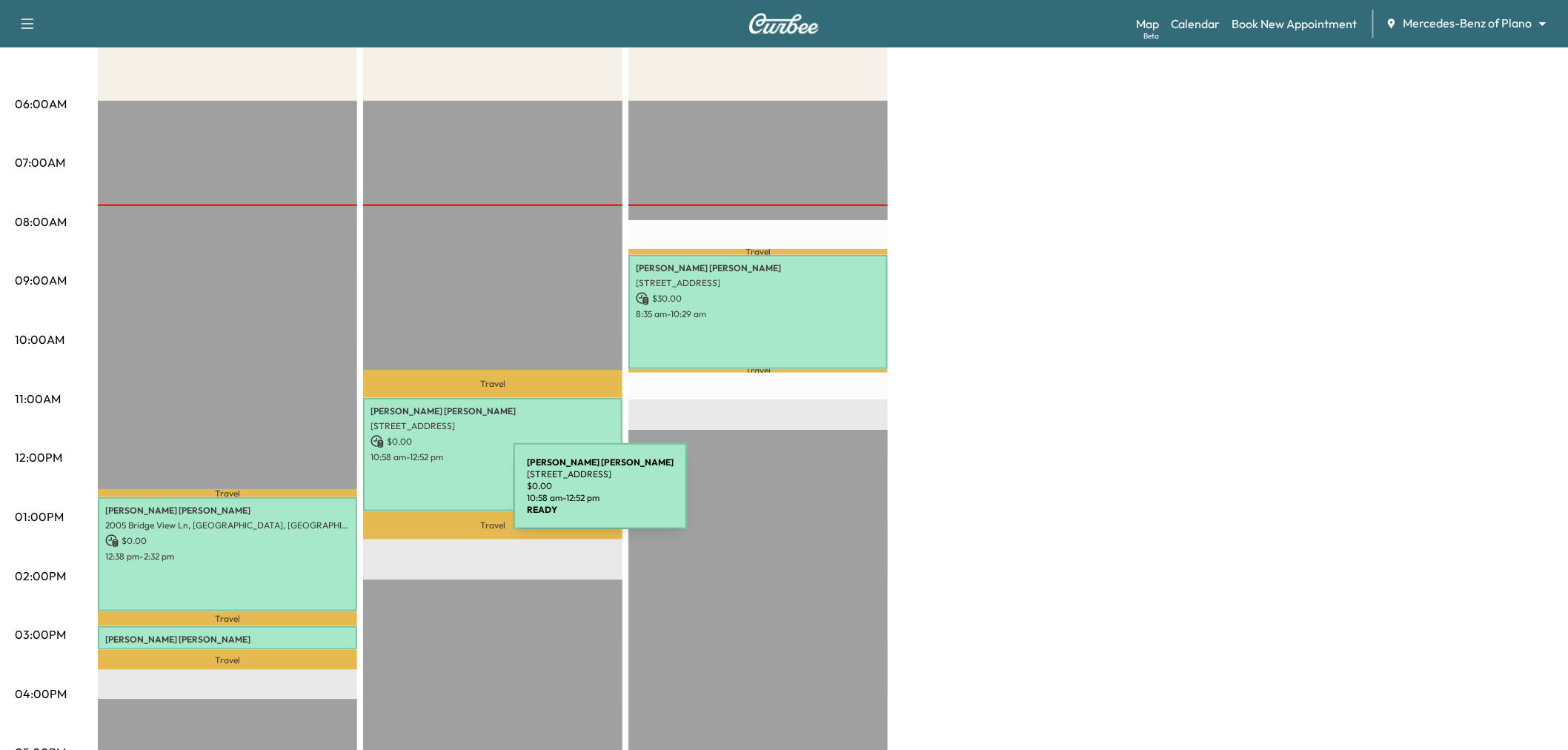
click at [403, 495] on div "Sreekanth REDDY Jonnala 1612 Lake Grove Drive, Little Elm, TX 75068, US $ 0.00 …" at bounding box center [492, 454] width 259 height 113
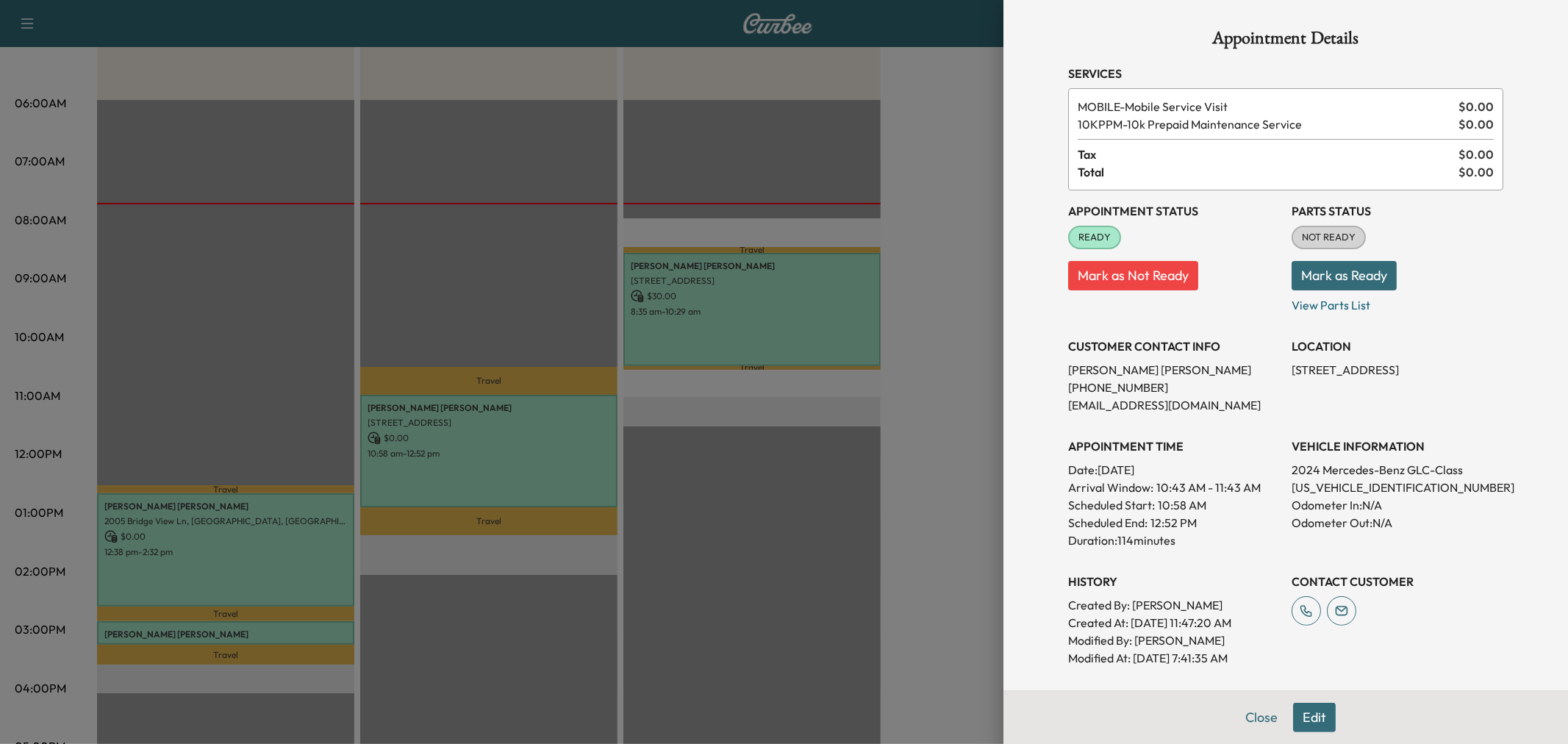
click at [400, 491] on div at bounding box center [784, 372] width 1568 height 744
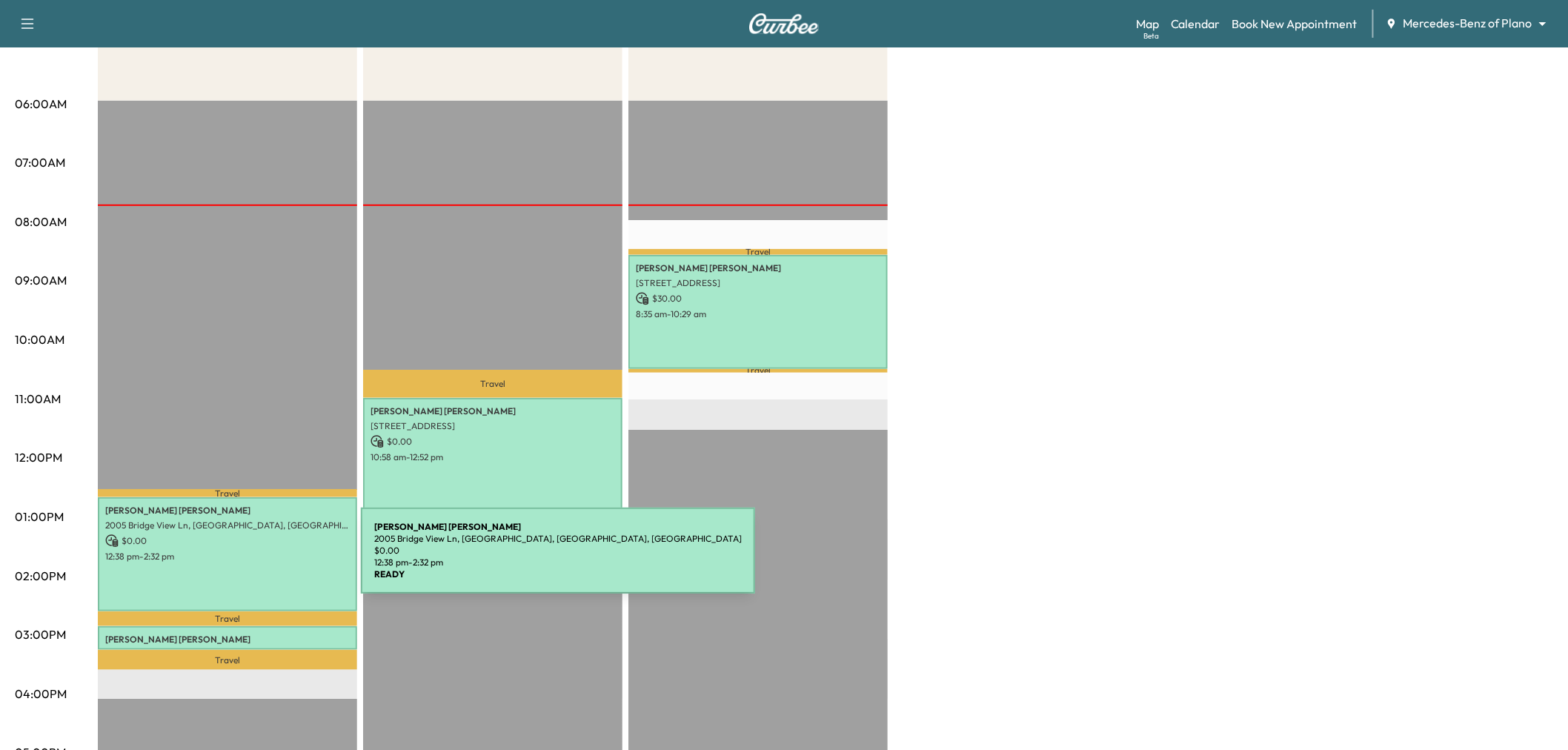
click at [250, 560] on div "Phyllis Lau 2005 Bridge View Ln, Plano, TX 75093, USA $ 0.00 12:38 pm - 2:32 pm" at bounding box center [227, 553] width 259 height 113
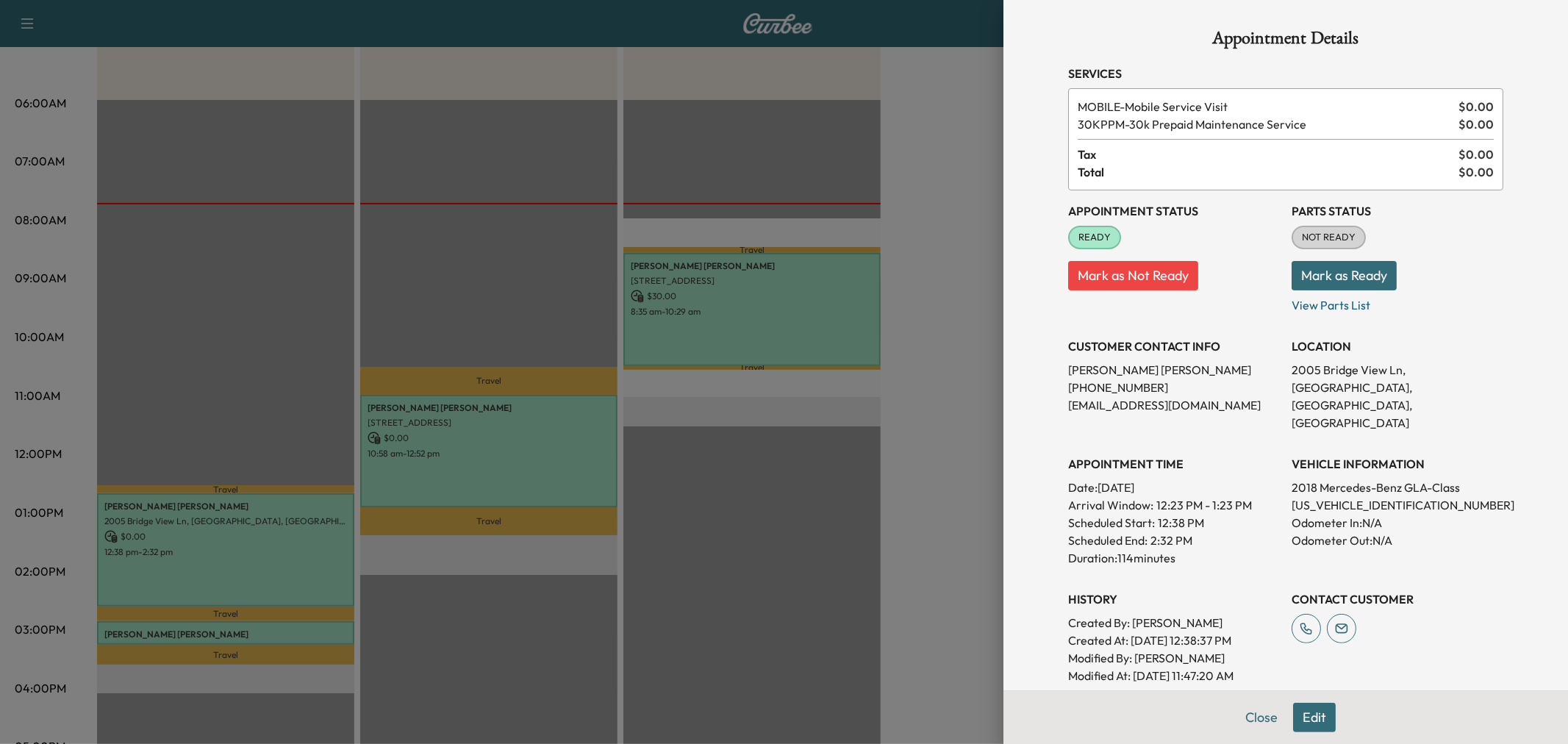
click at [757, 142] on div at bounding box center [784, 372] width 1568 height 744
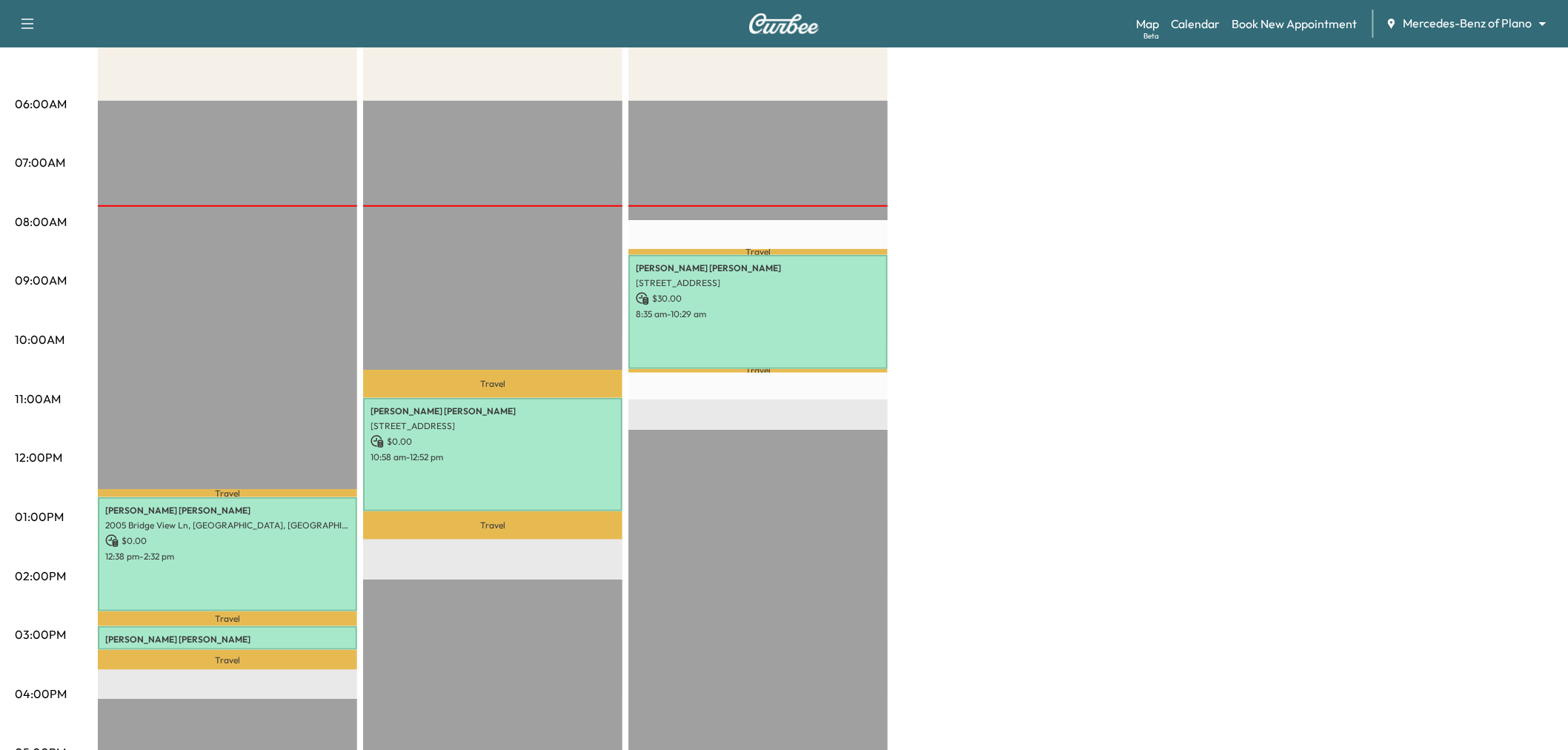
scroll to position [82, 0]
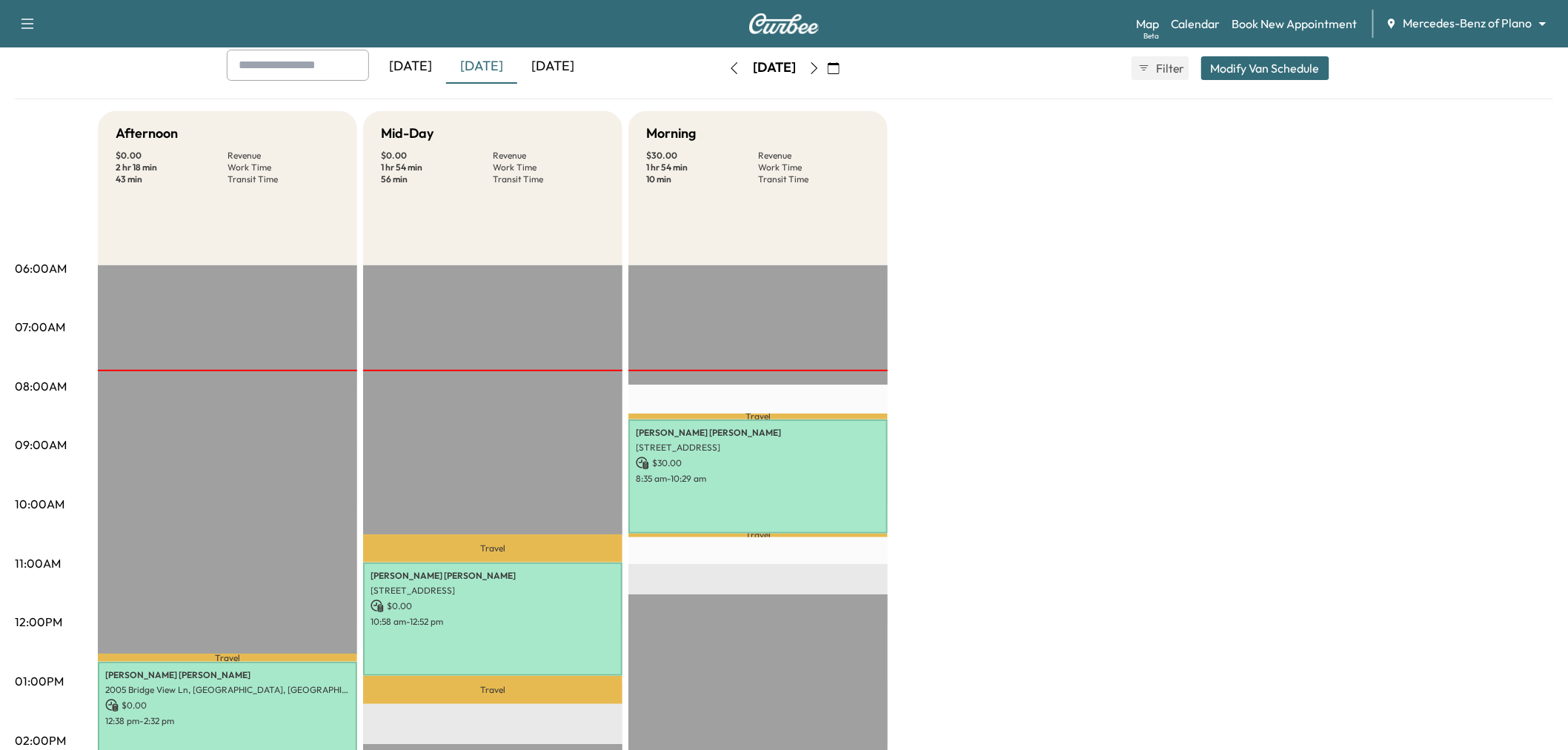
click at [575, 65] on div "[DATE]" at bounding box center [553, 67] width 71 height 34
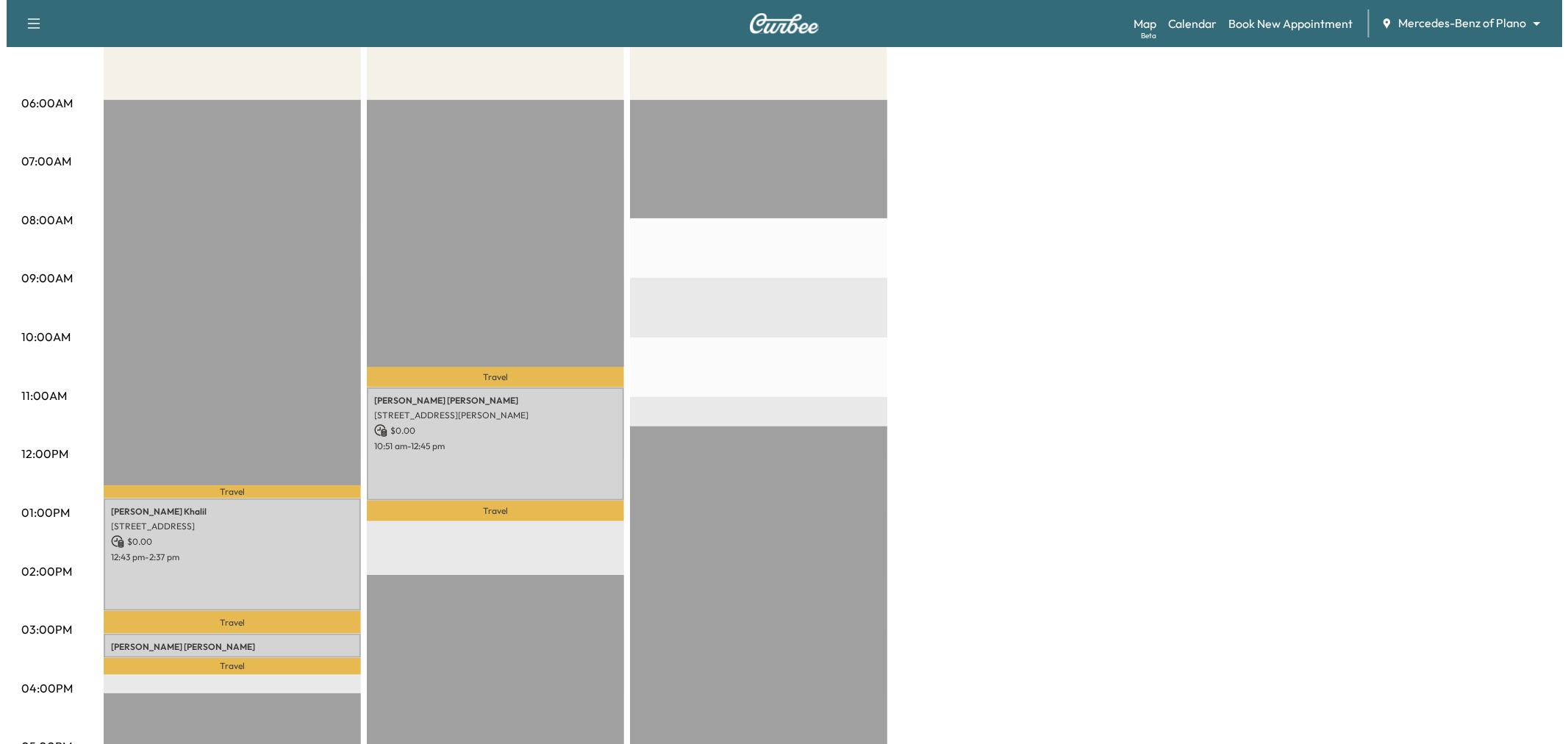
scroll to position [327, 0]
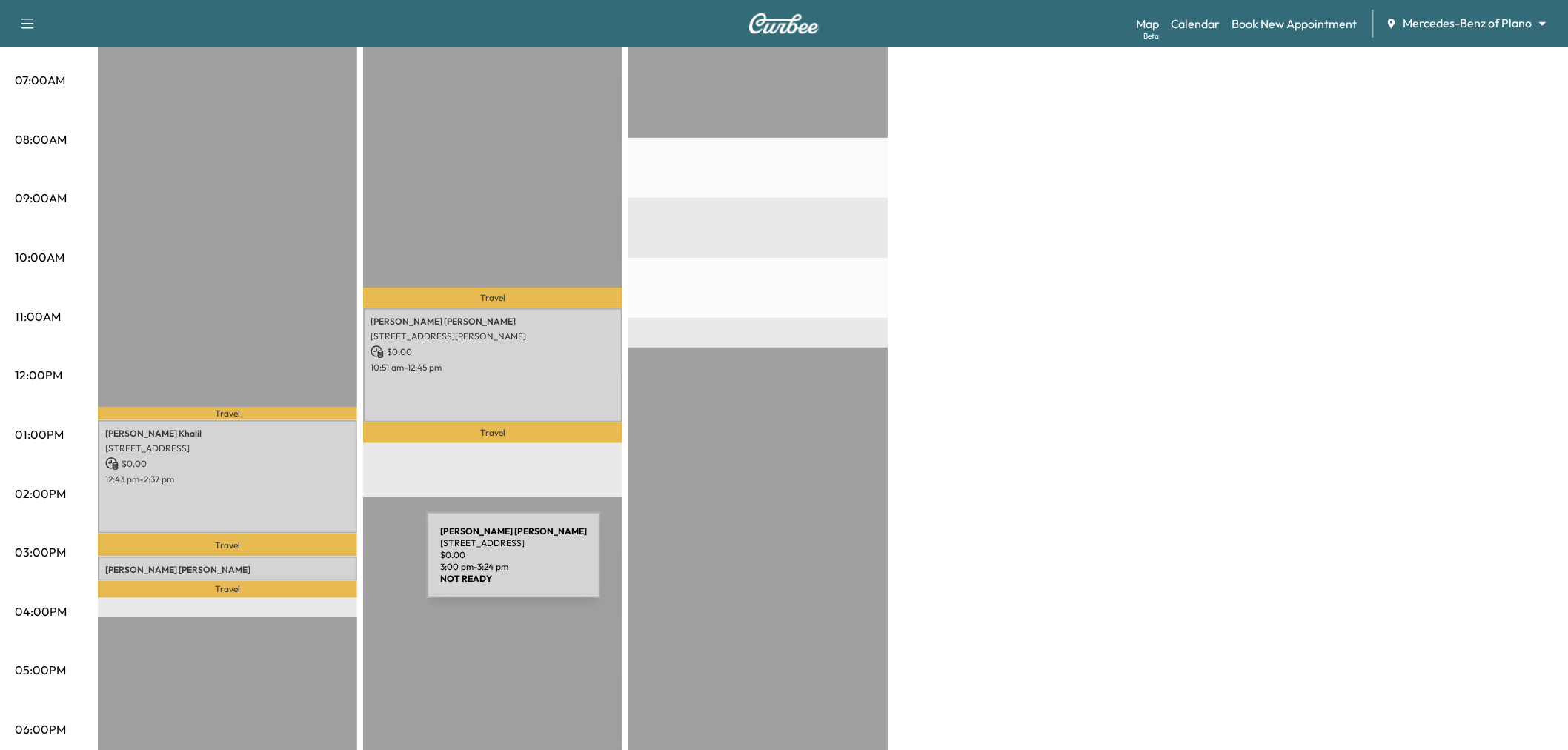
click at [315, 564] on p "John Camacho" at bounding box center [227, 570] width 244 height 12
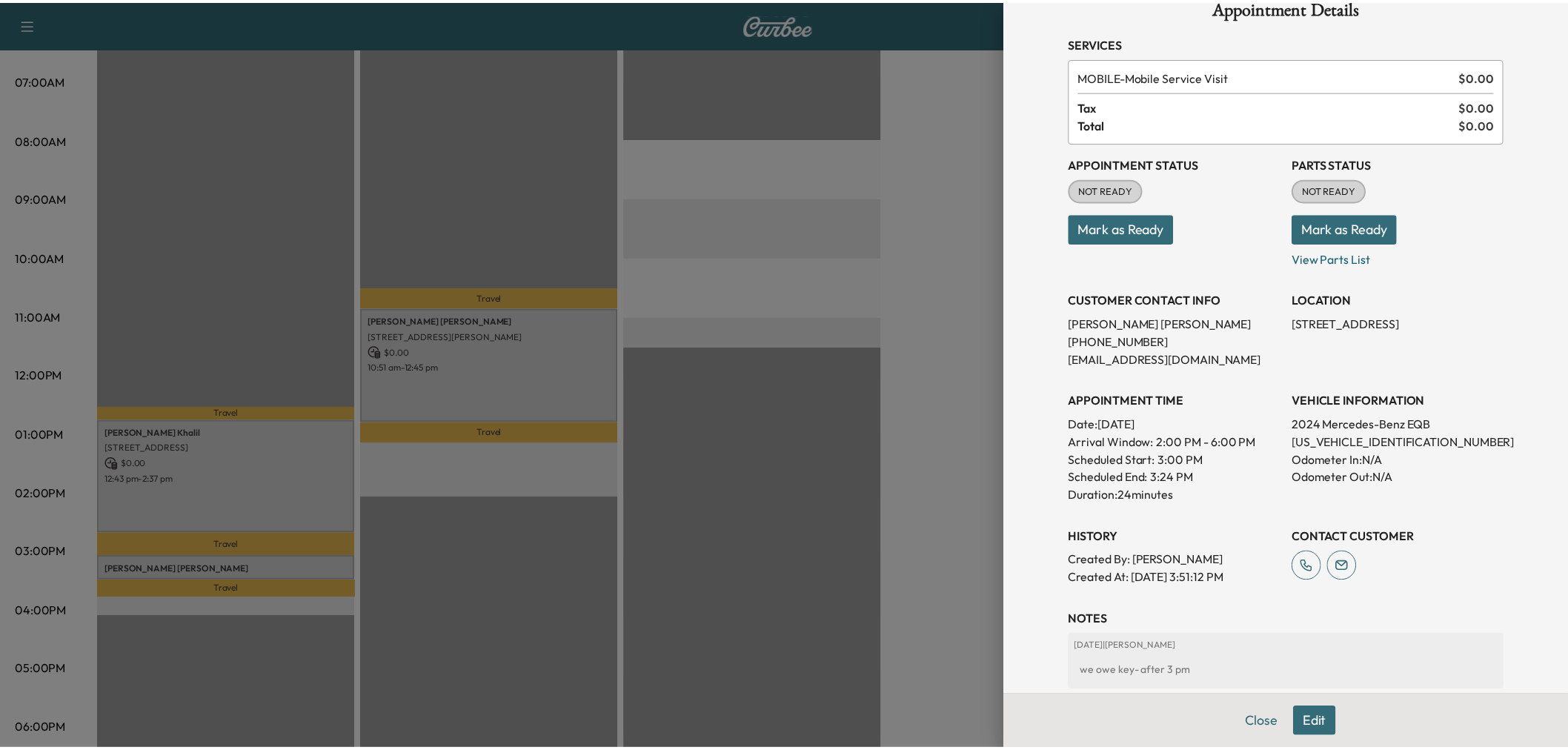
scroll to position [0, 0]
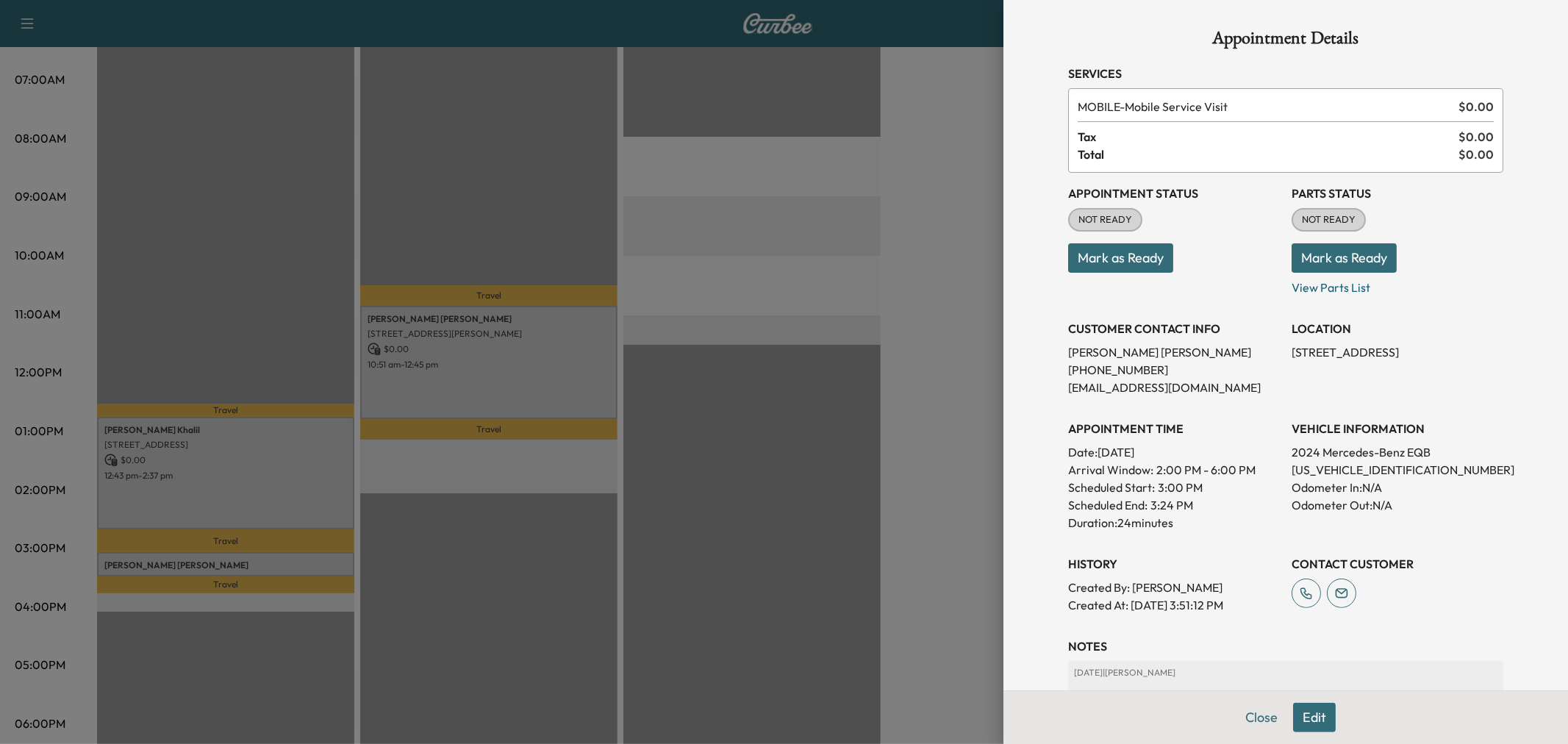
click at [796, 378] on div at bounding box center [784, 372] width 1568 height 744
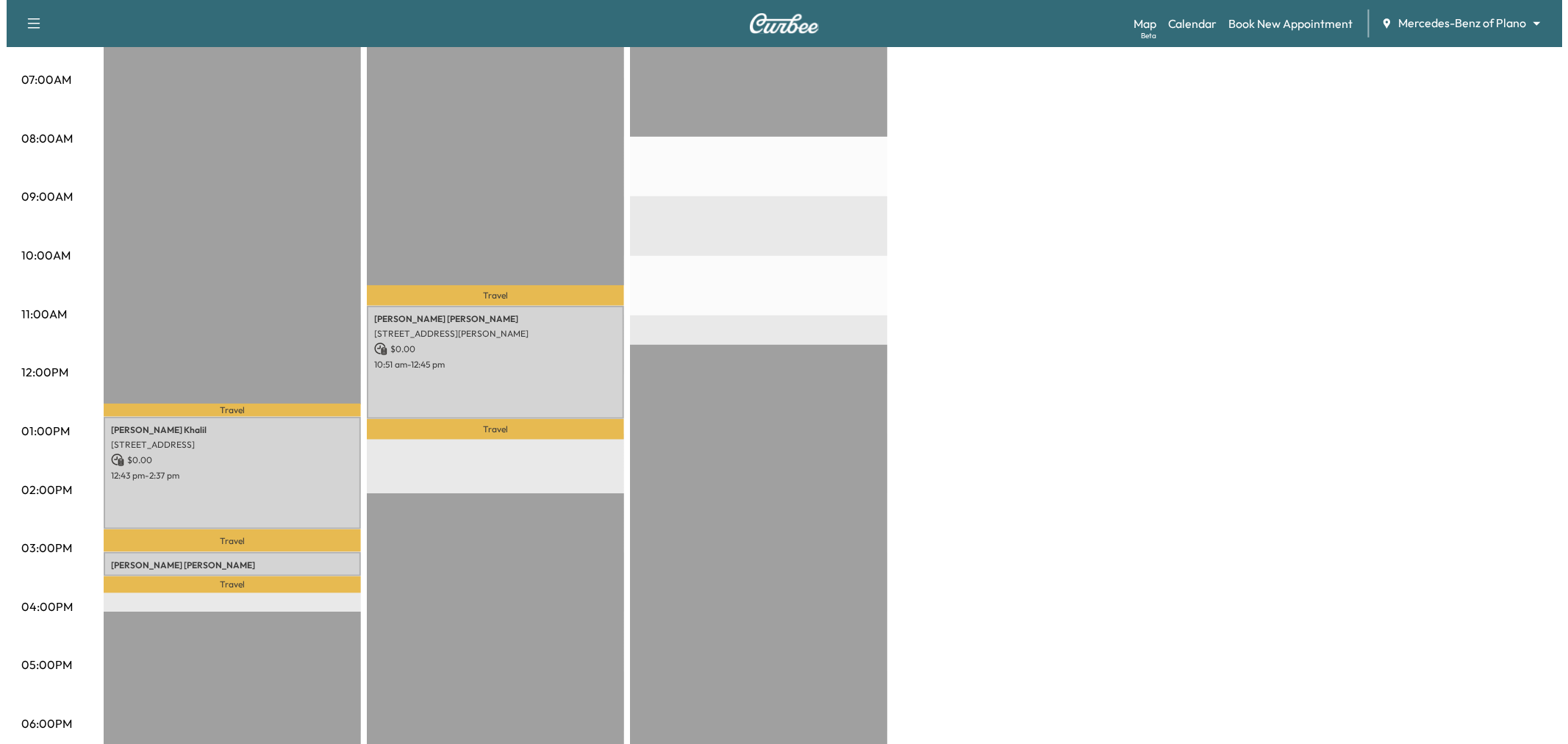
scroll to position [163, 0]
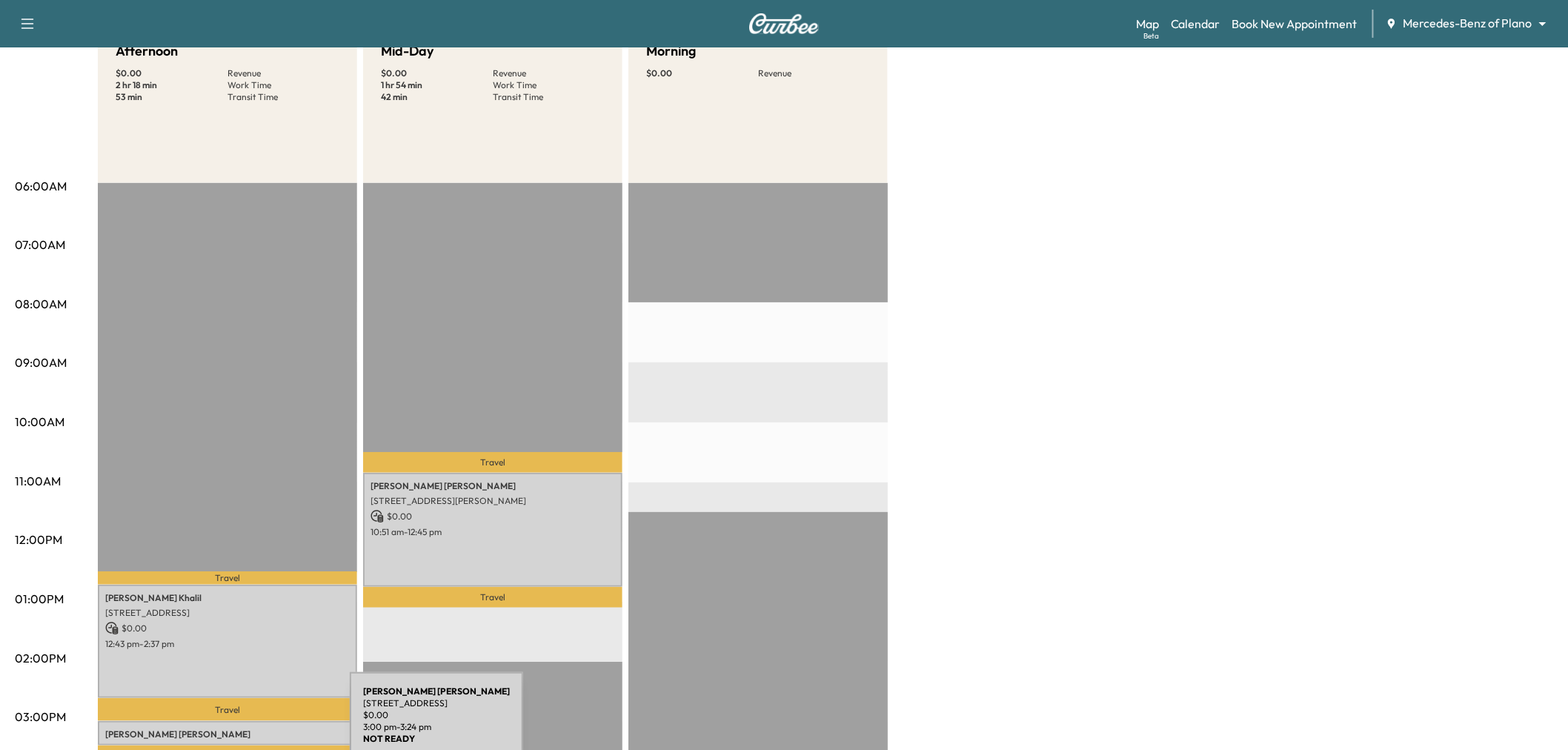
click at [239, 728] on p "John Camacho" at bounding box center [227, 734] width 244 height 12
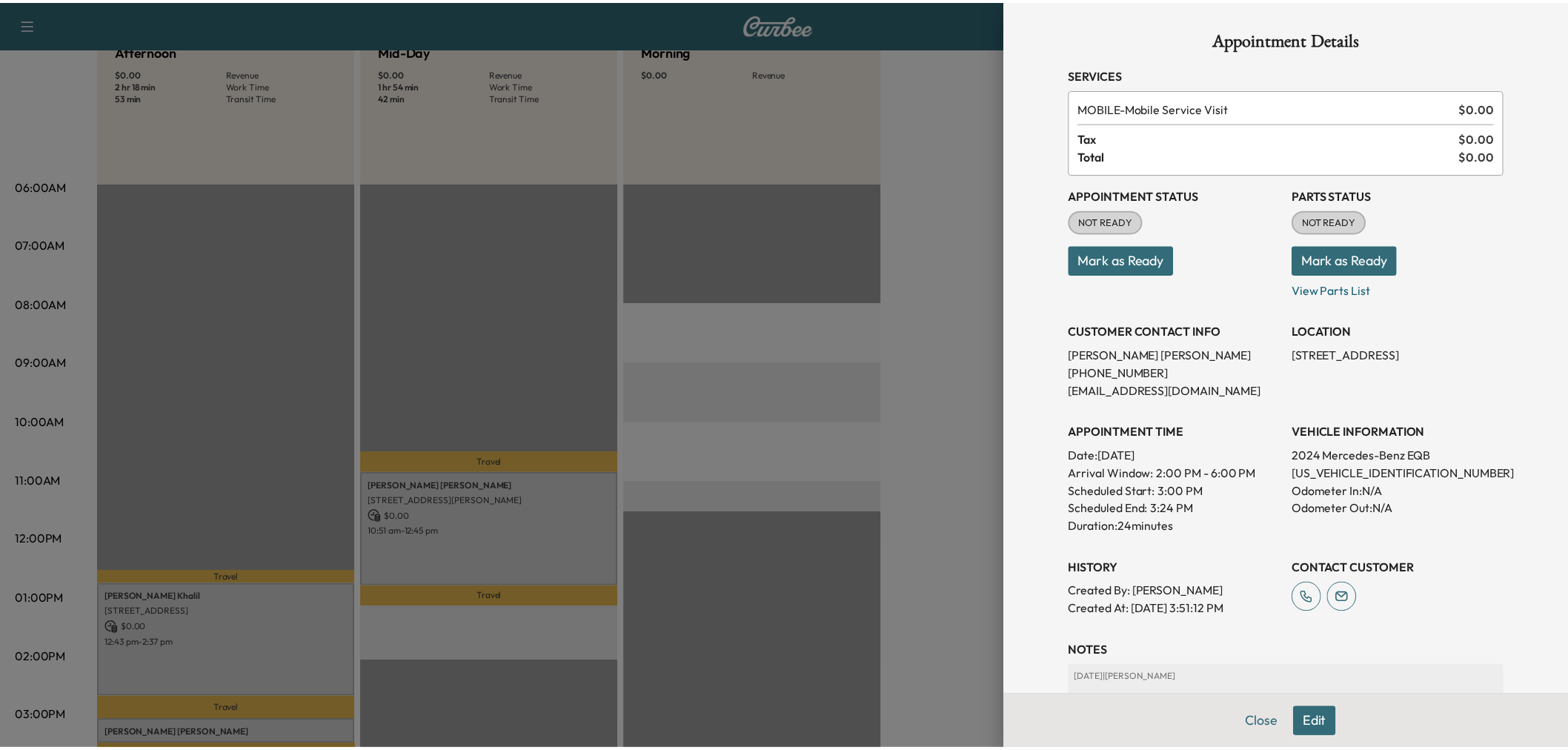
scroll to position [196, 0]
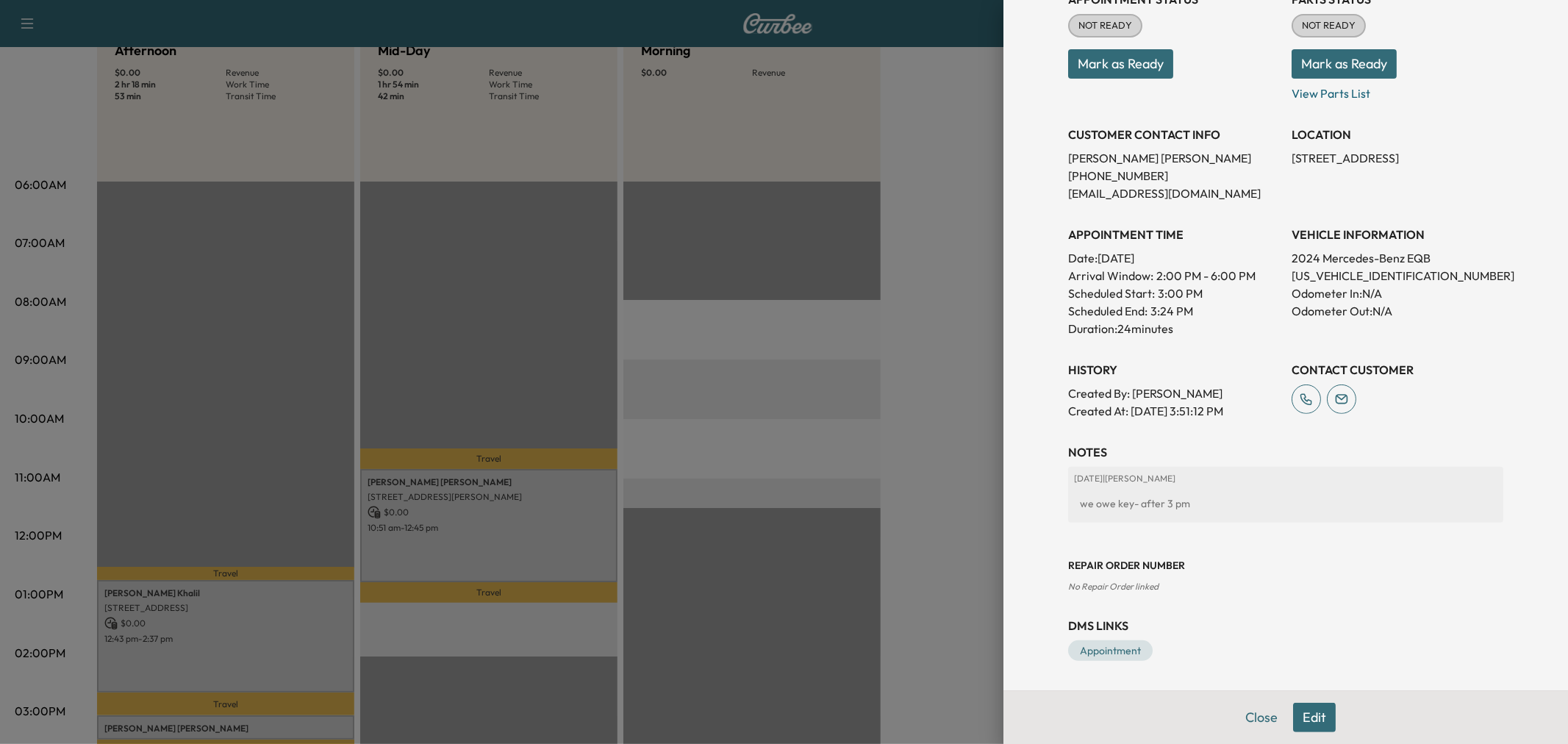
click at [834, 586] on div at bounding box center [784, 372] width 1568 height 744
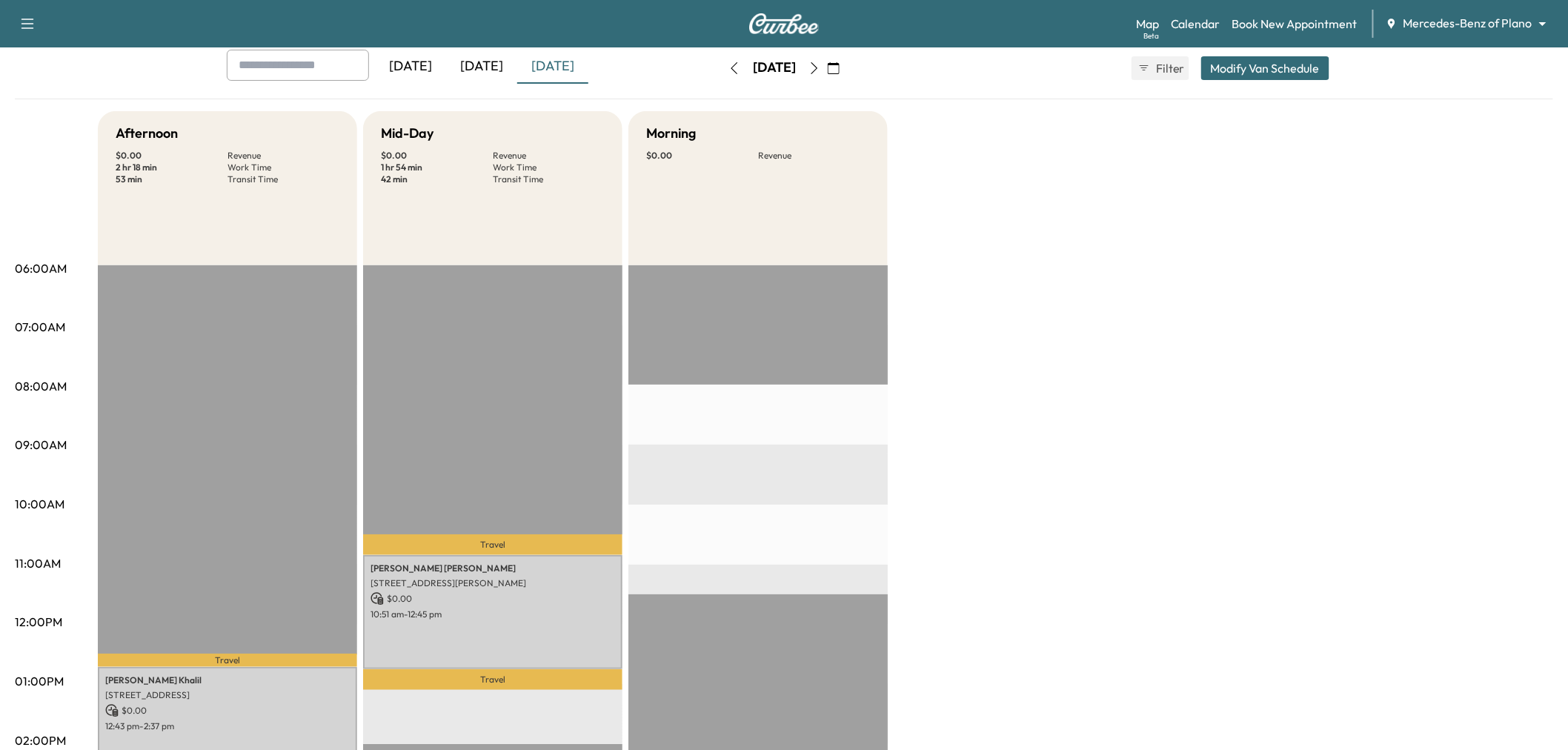
scroll to position [0, 0]
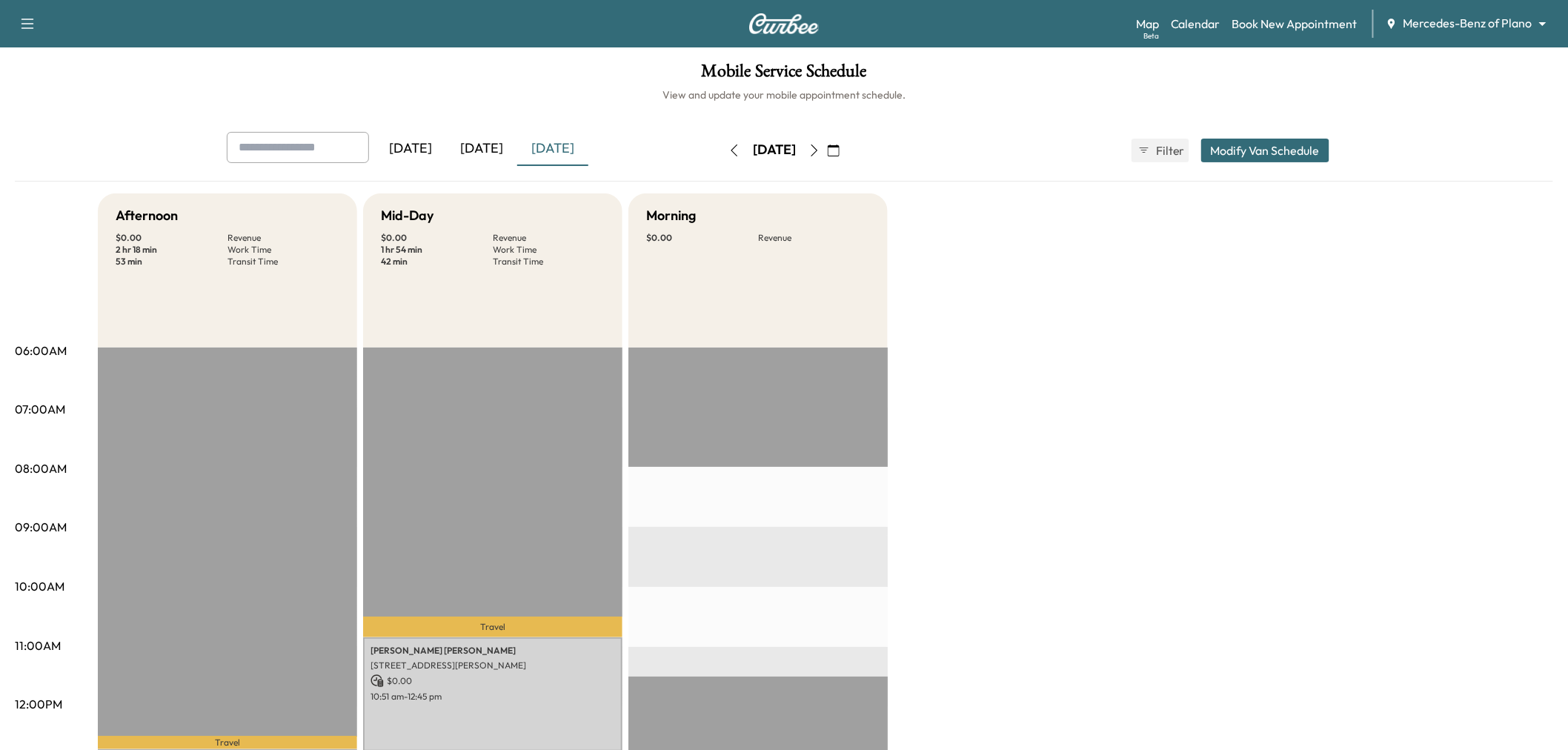
click at [840, 151] on icon "button" at bounding box center [834, 150] width 12 height 12
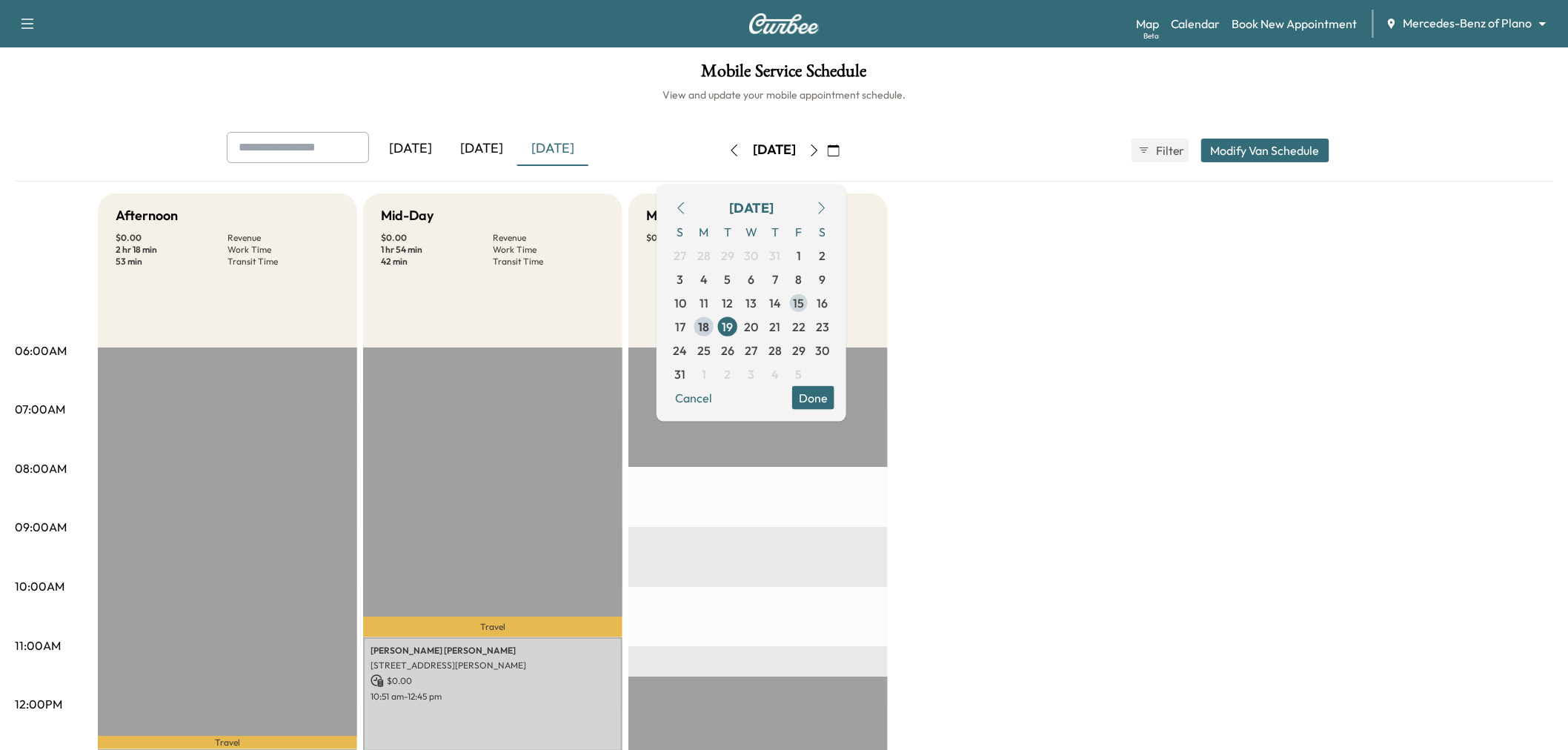
click at [805, 300] on span "15" at bounding box center [799, 302] width 11 height 18
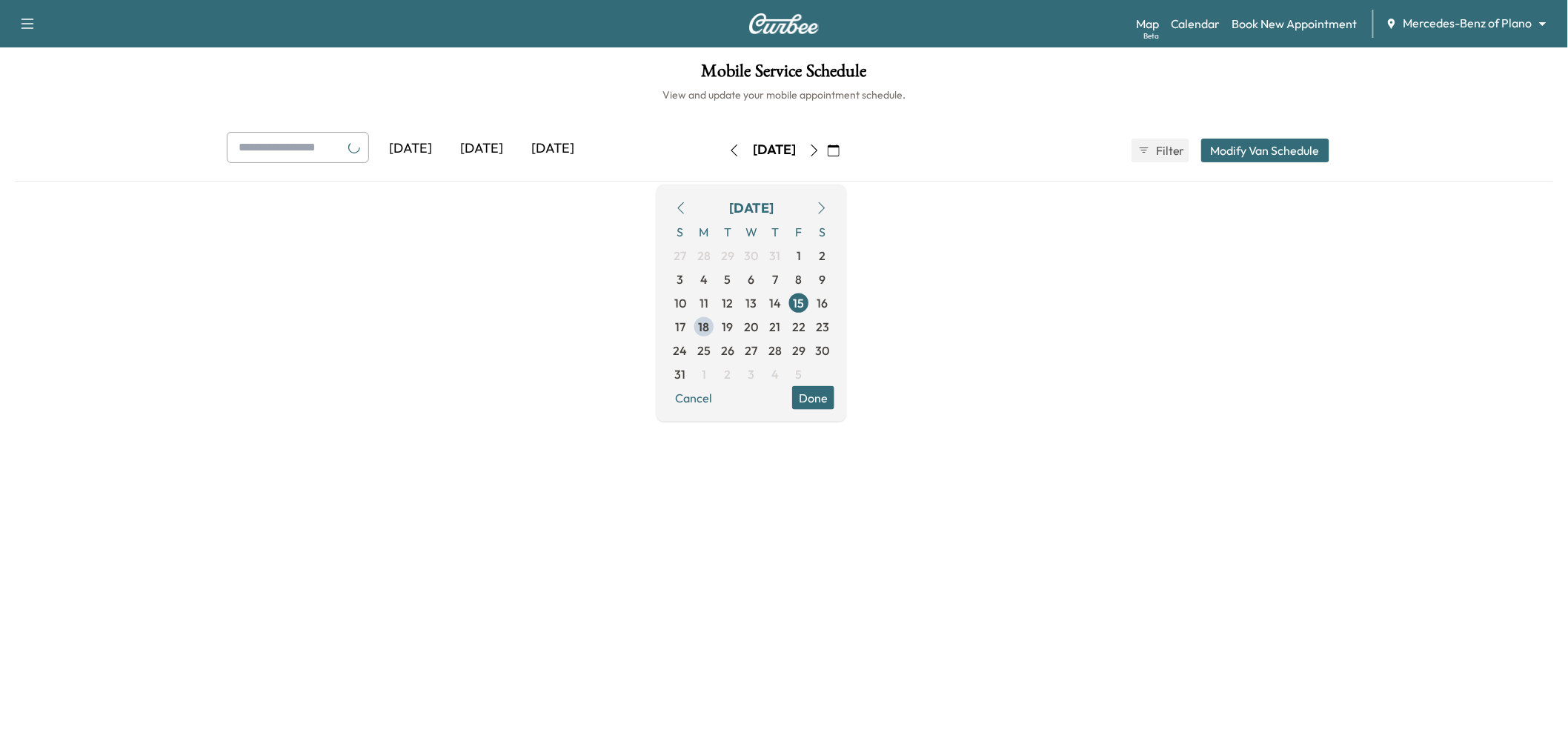
click at [834, 401] on button "Done" at bounding box center [813, 397] width 42 height 23
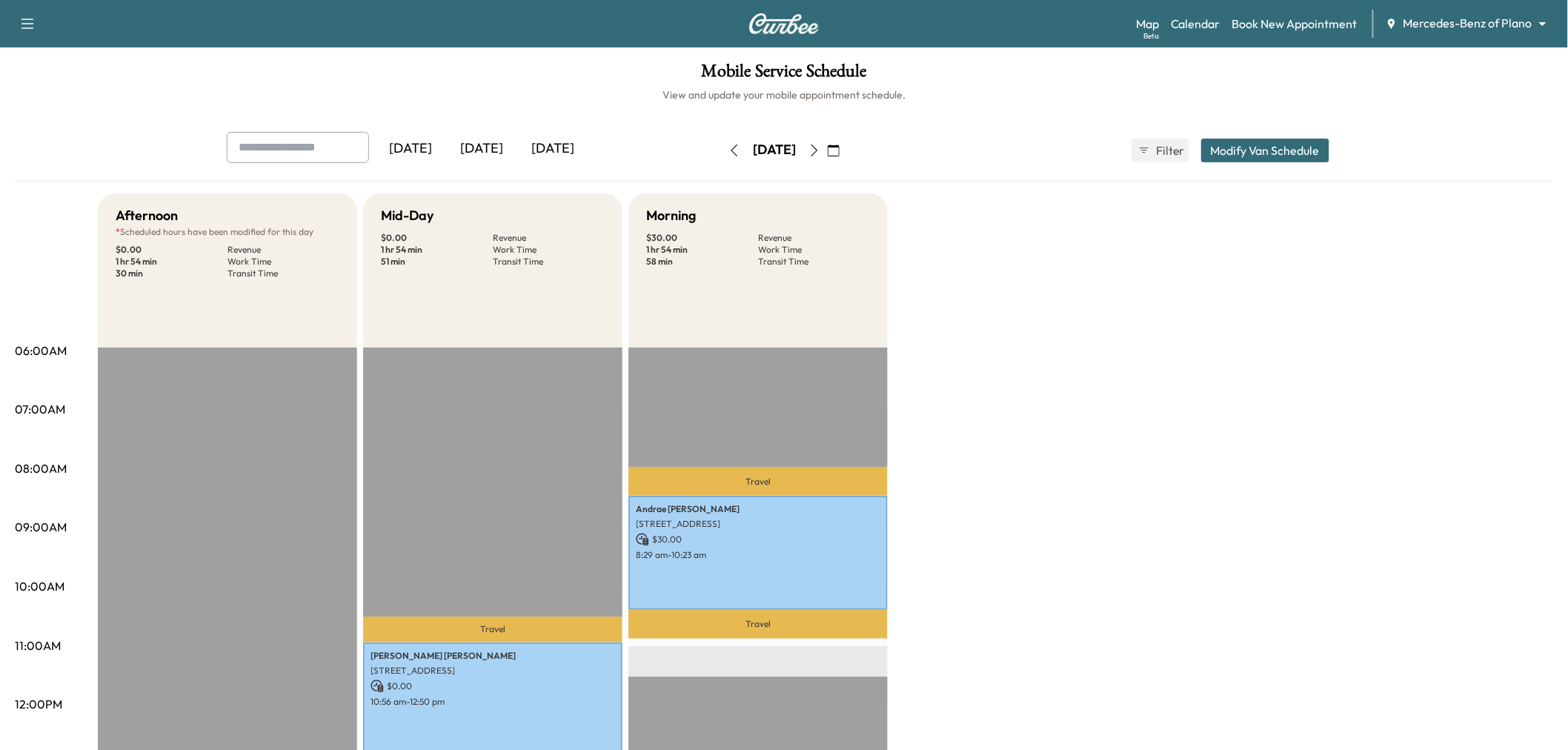
scroll to position [82, 0]
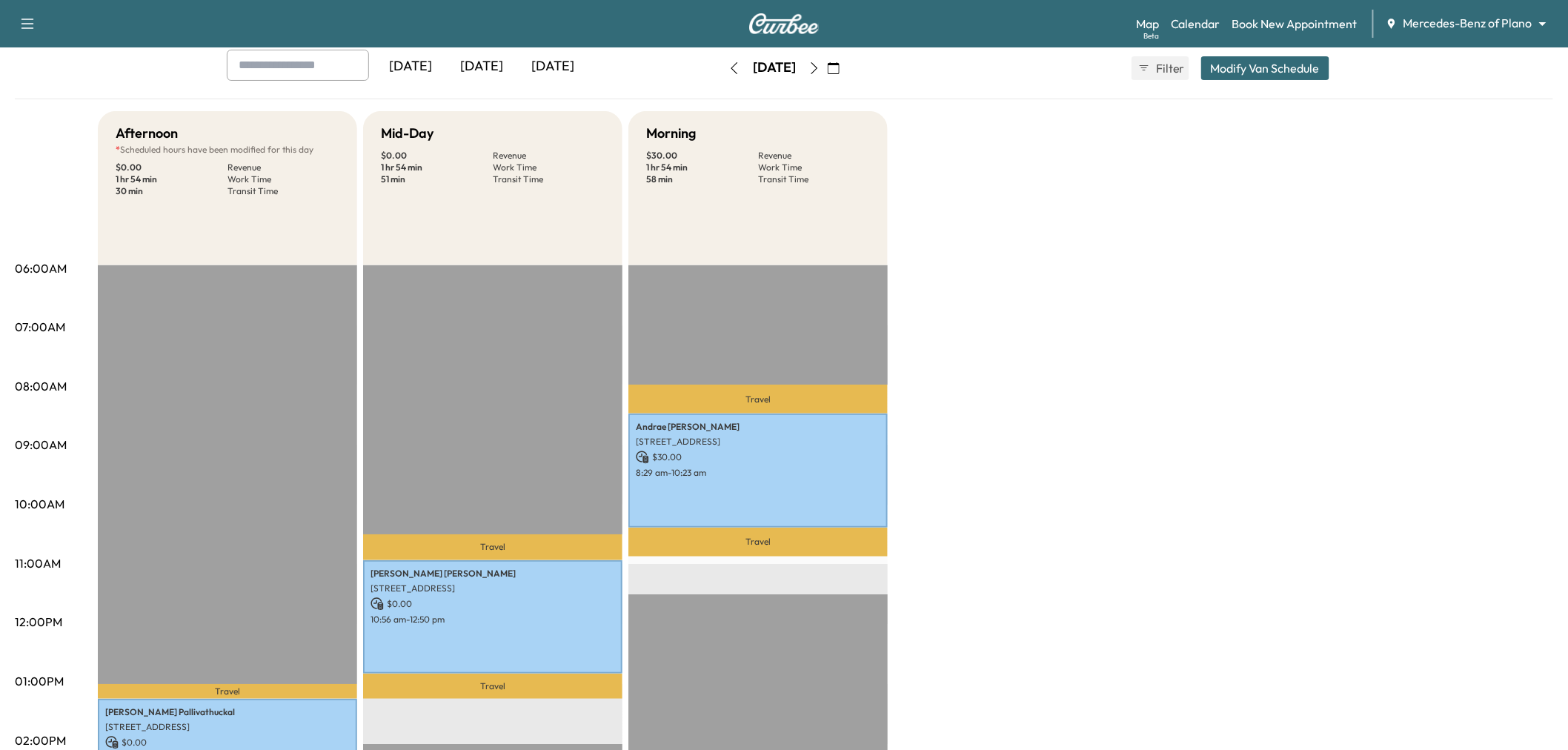
click at [568, 76] on div "[DATE]" at bounding box center [553, 67] width 71 height 34
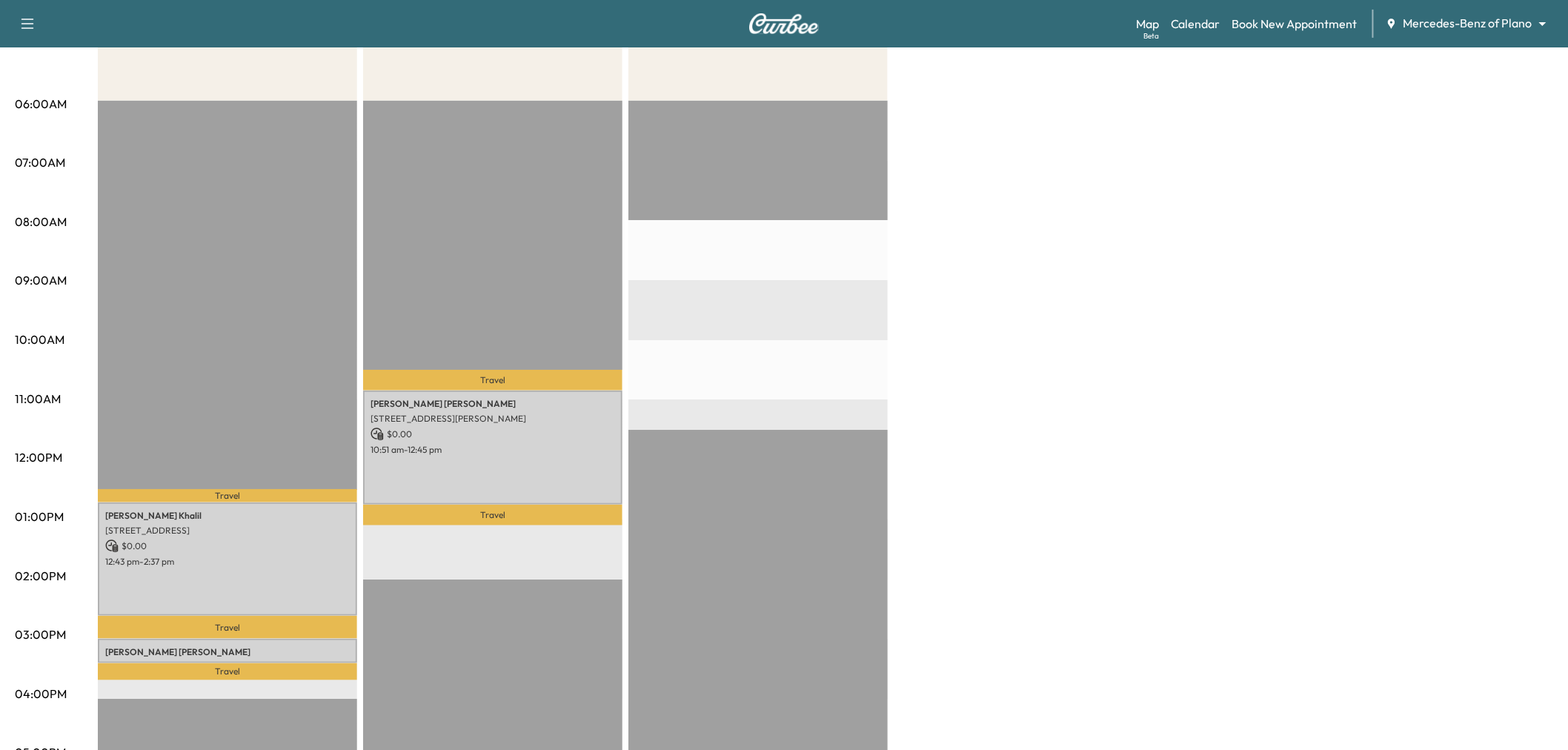
scroll to position [82, 0]
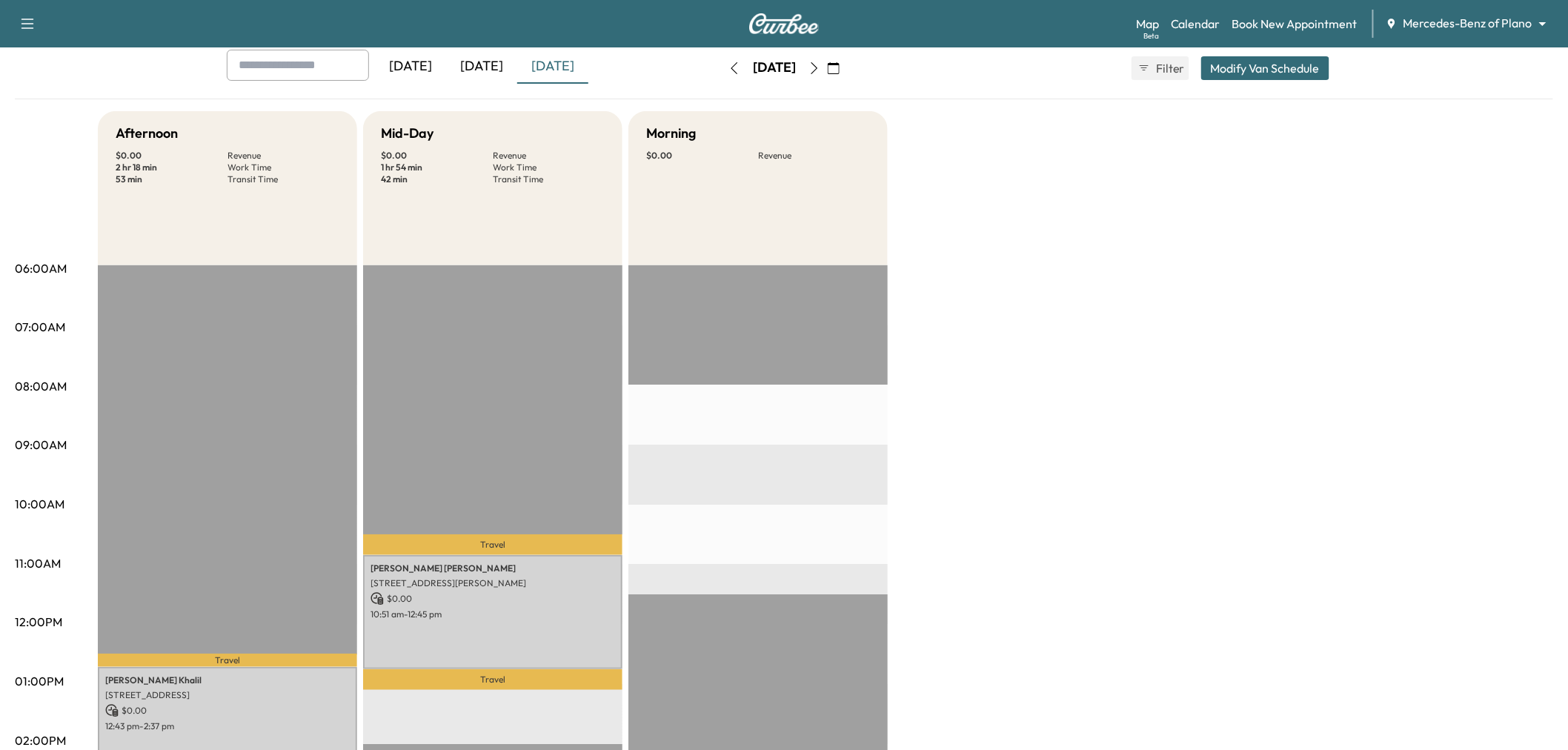
click at [496, 71] on div "[DATE]" at bounding box center [482, 67] width 71 height 34
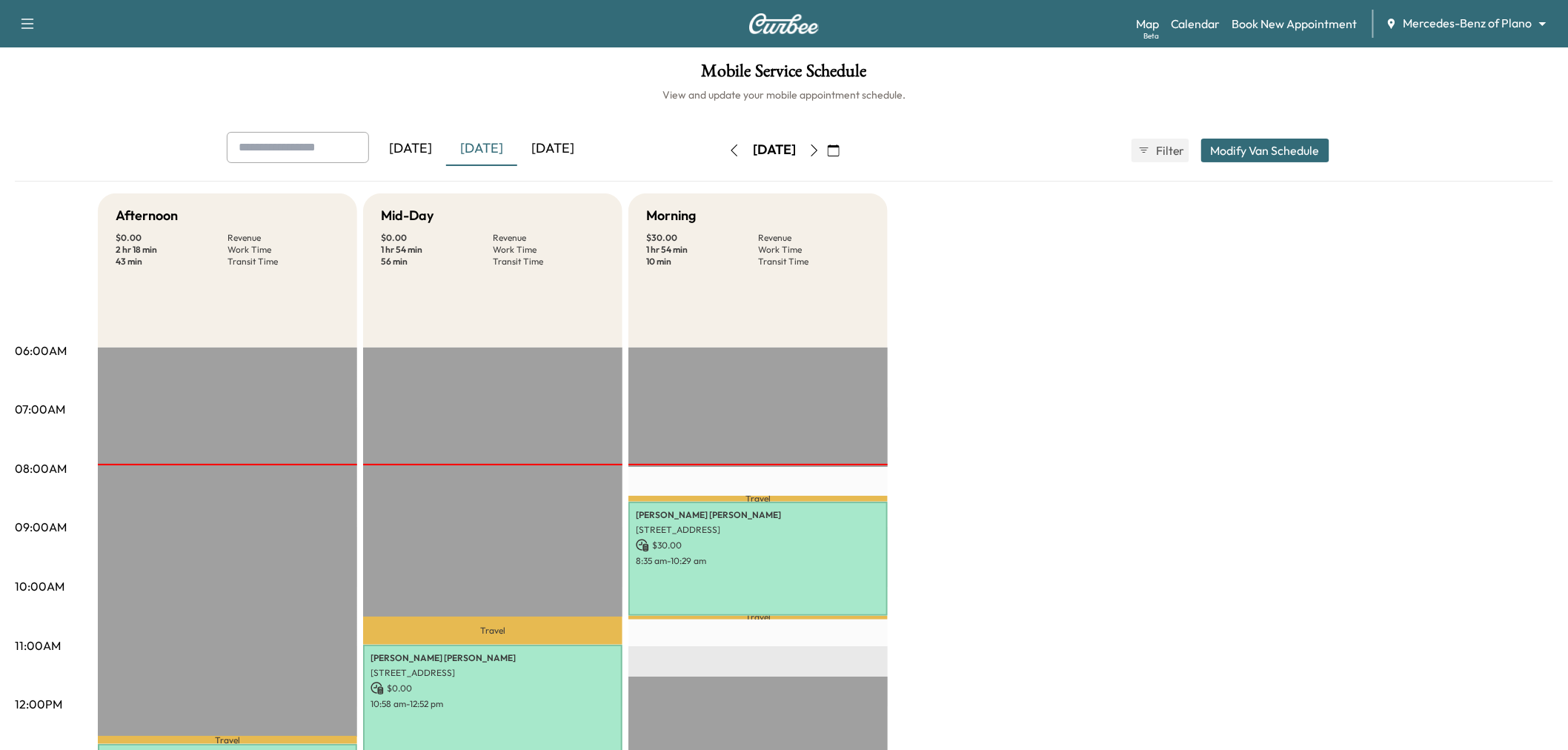
scroll to position [82, 0]
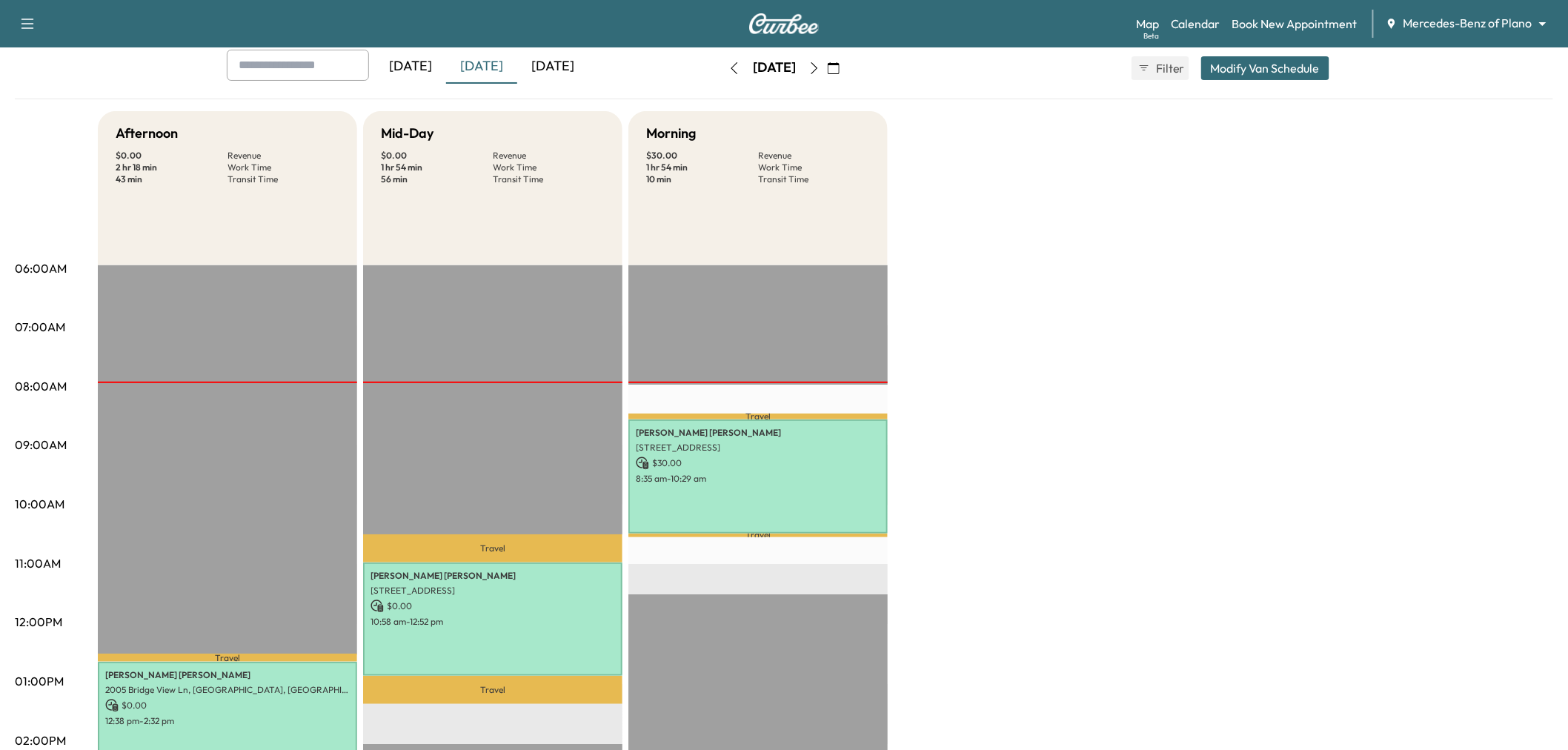
click at [937, 441] on div "Afternoon $ 0.00 Revenue 2 hr 18 min Work Time 43 min Transit Time Travel Phyll…" at bounding box center [825, 666] width 1456 height 1111
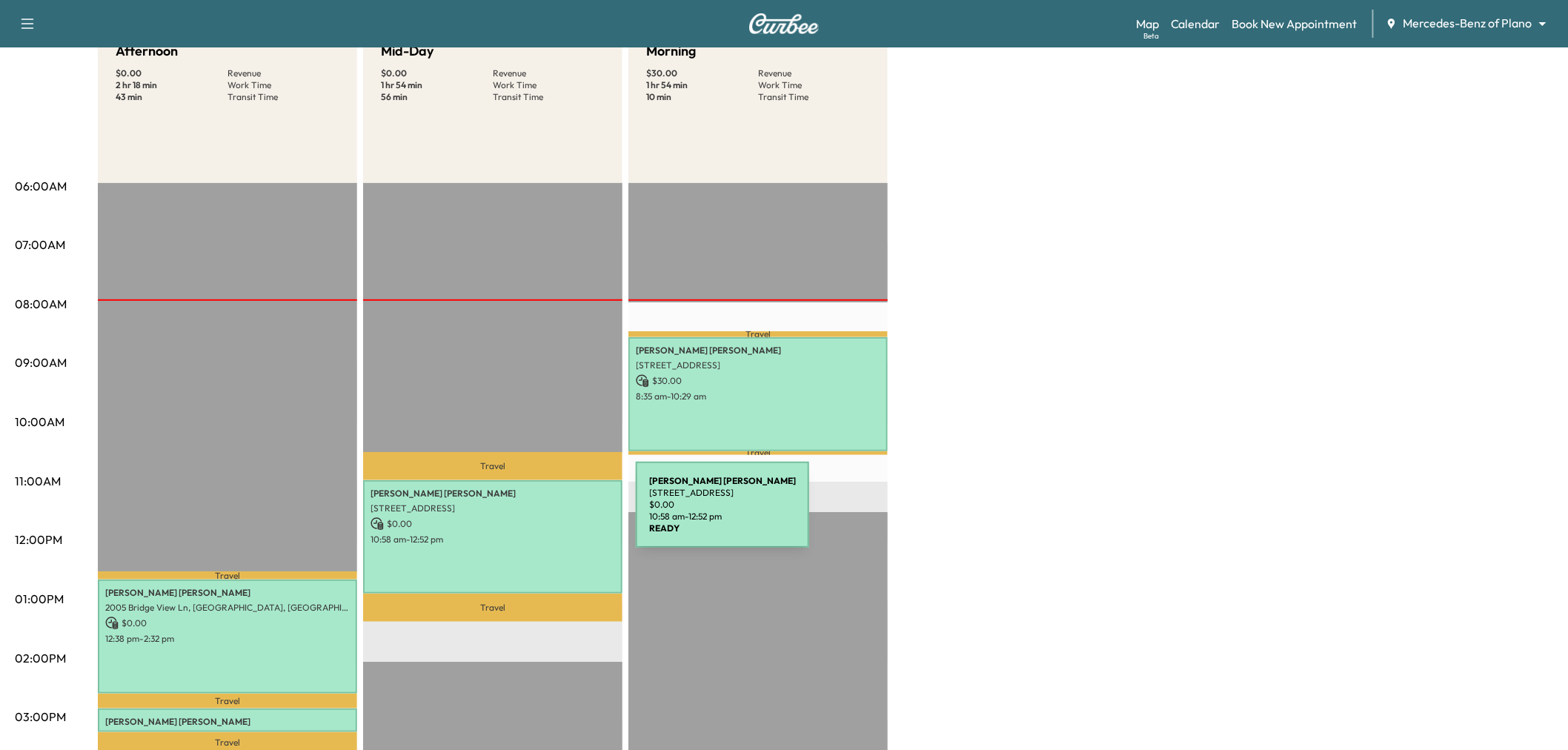
scroll to position [247, 0]
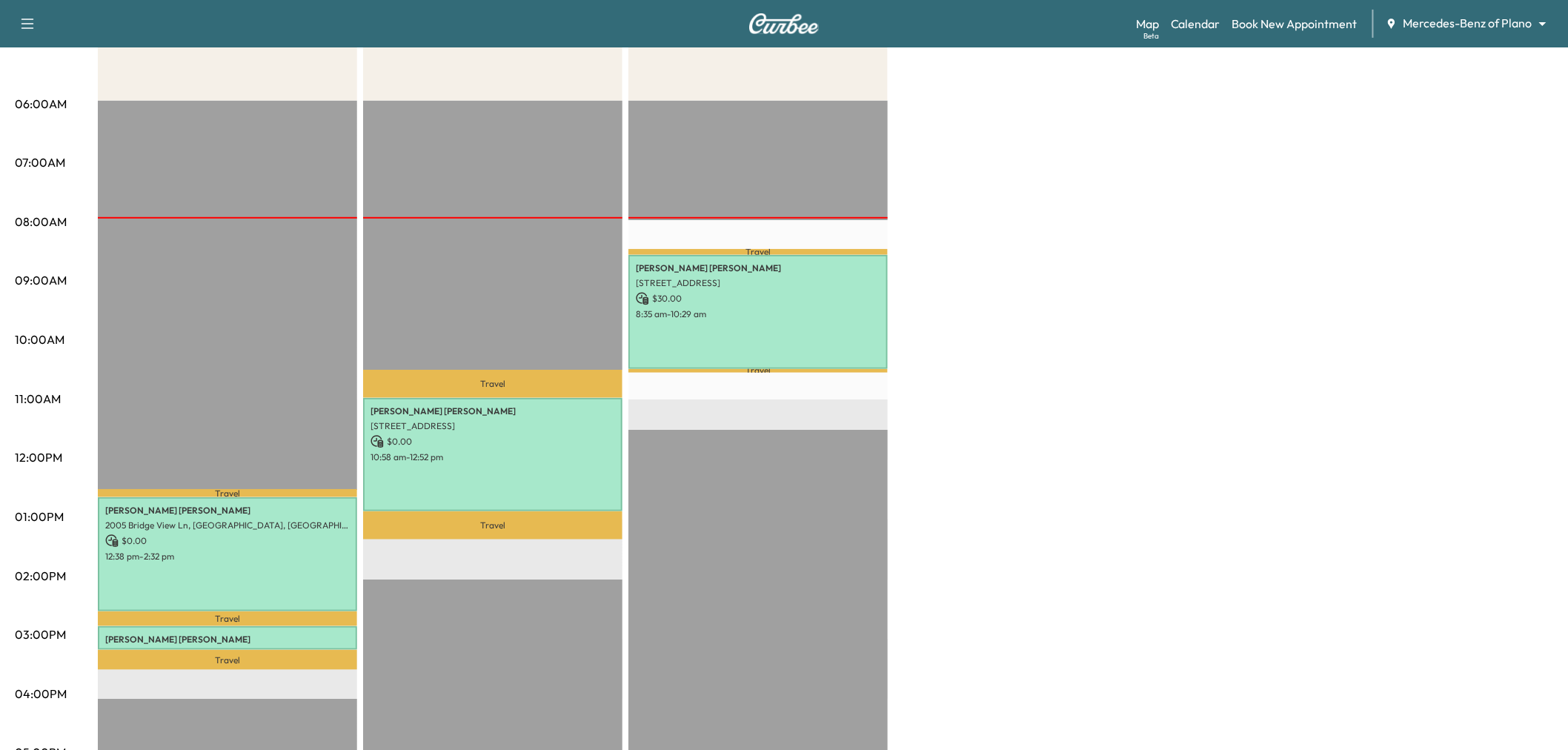
click at [507, 460] on div "Sreekanth REDDY Jonnala 1612 Lake Grove Drive, Little Elm, TX 75068, US $ 0.00 …" at bounding box center [492, 454] width 259 height 113
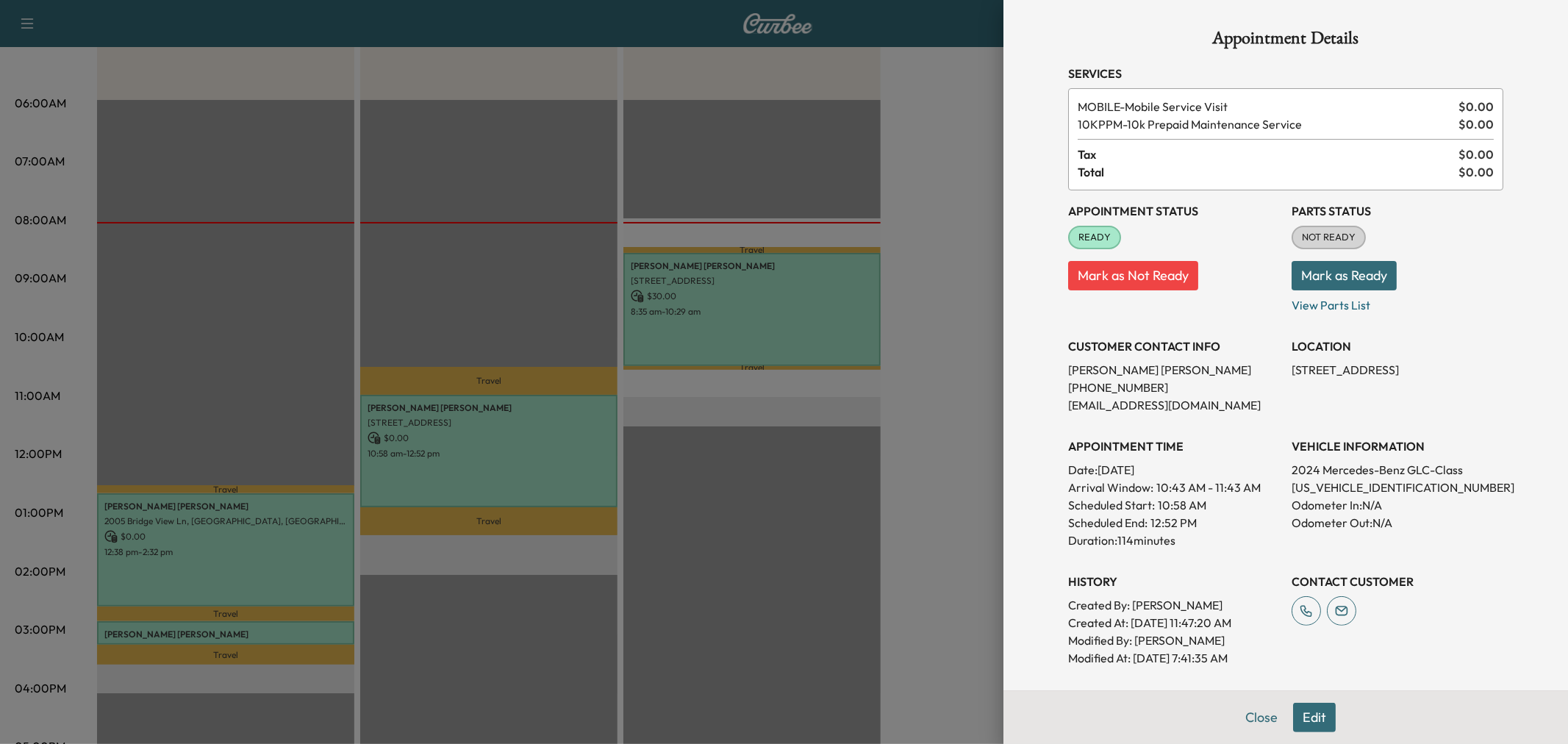
click at [842, 474] on div at bounding box center [784, 372] width 1568 height 744
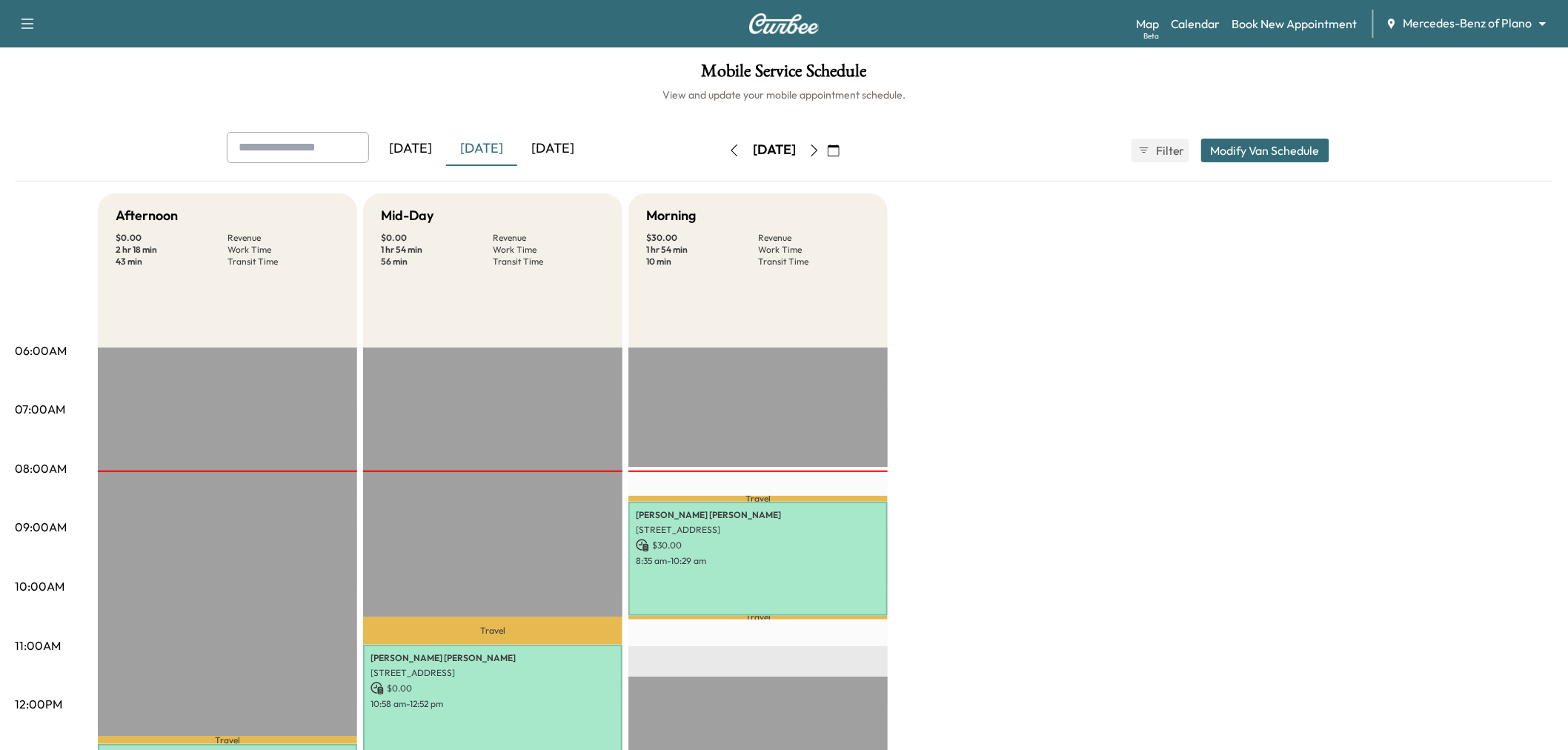
scroll to position [82, 0]
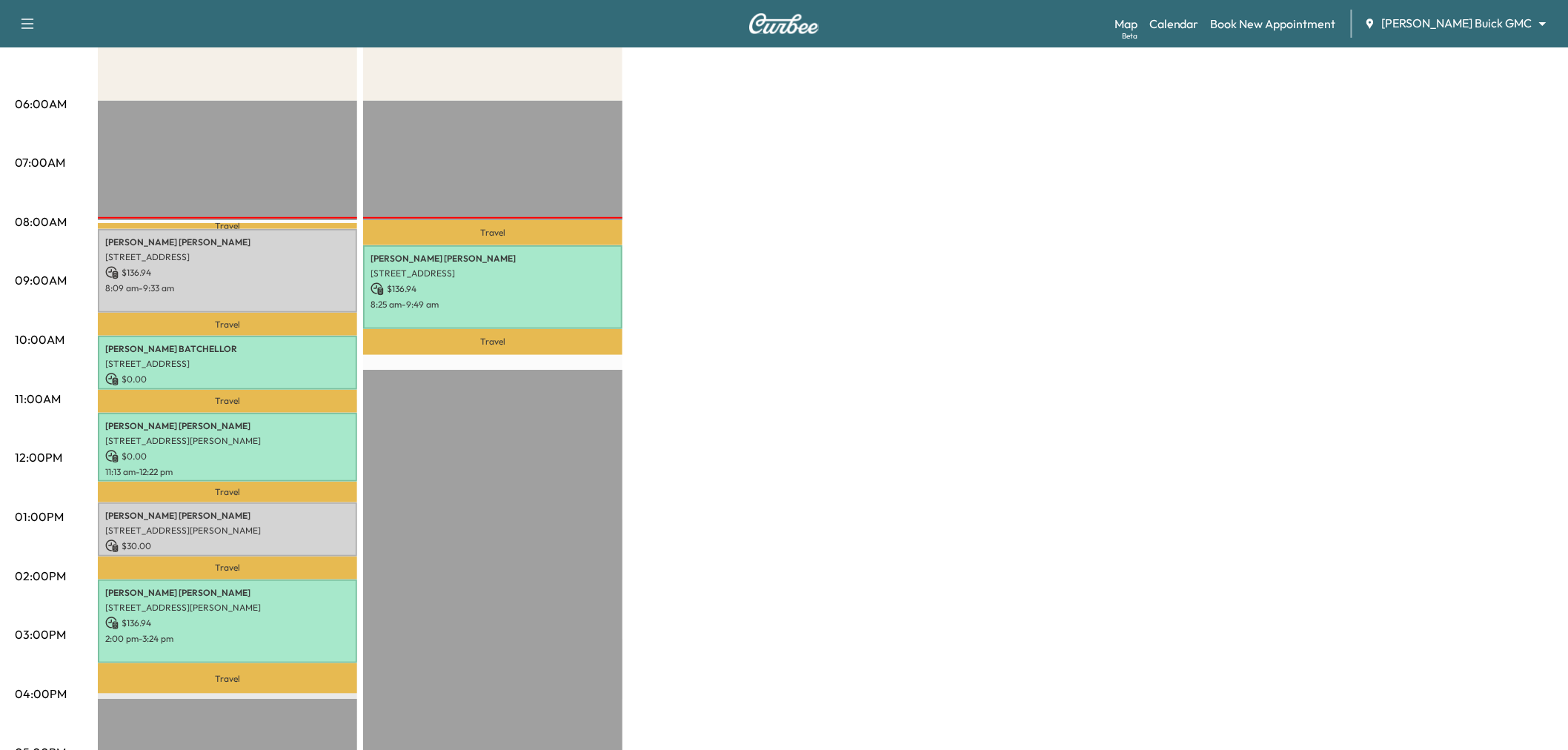
scroll to position [329, 0]
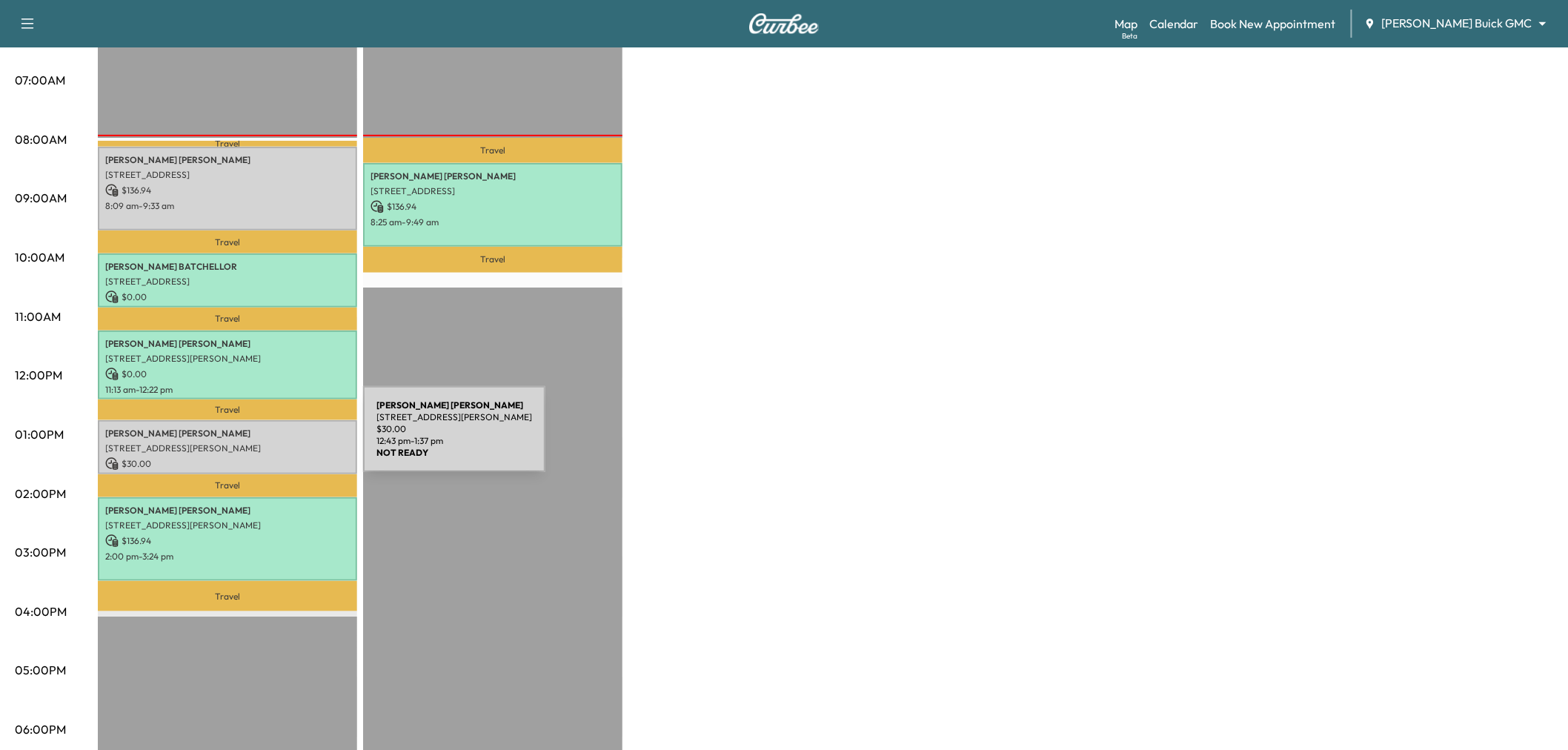
click at [252, 443] on p "[STREET_ADDRESS][PERSON_NAME]" at bounding box center [227, 448] width 244 height 12
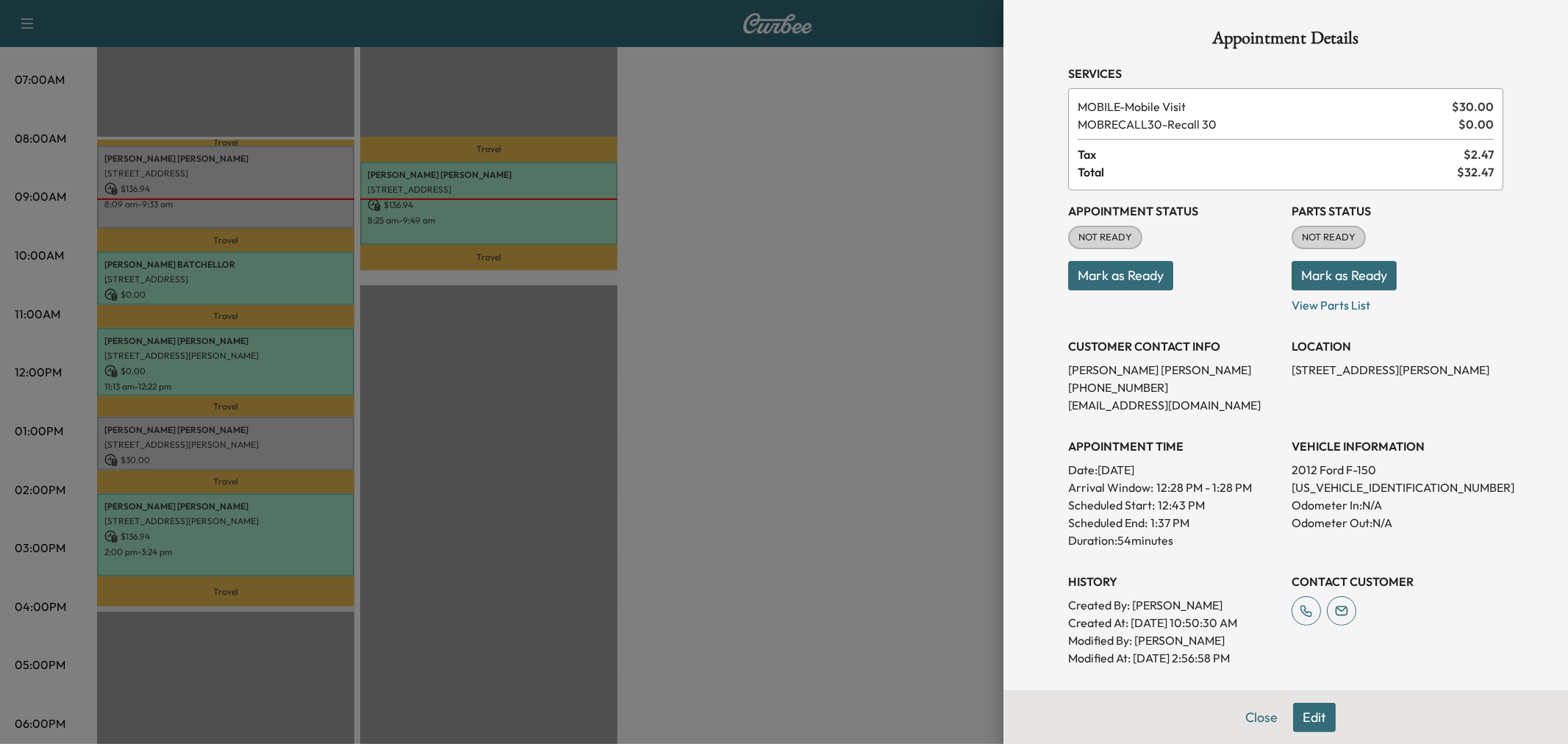
click at [1306, 718] on button "Edit" at bounding box center [1314, 718] width 43 height 29
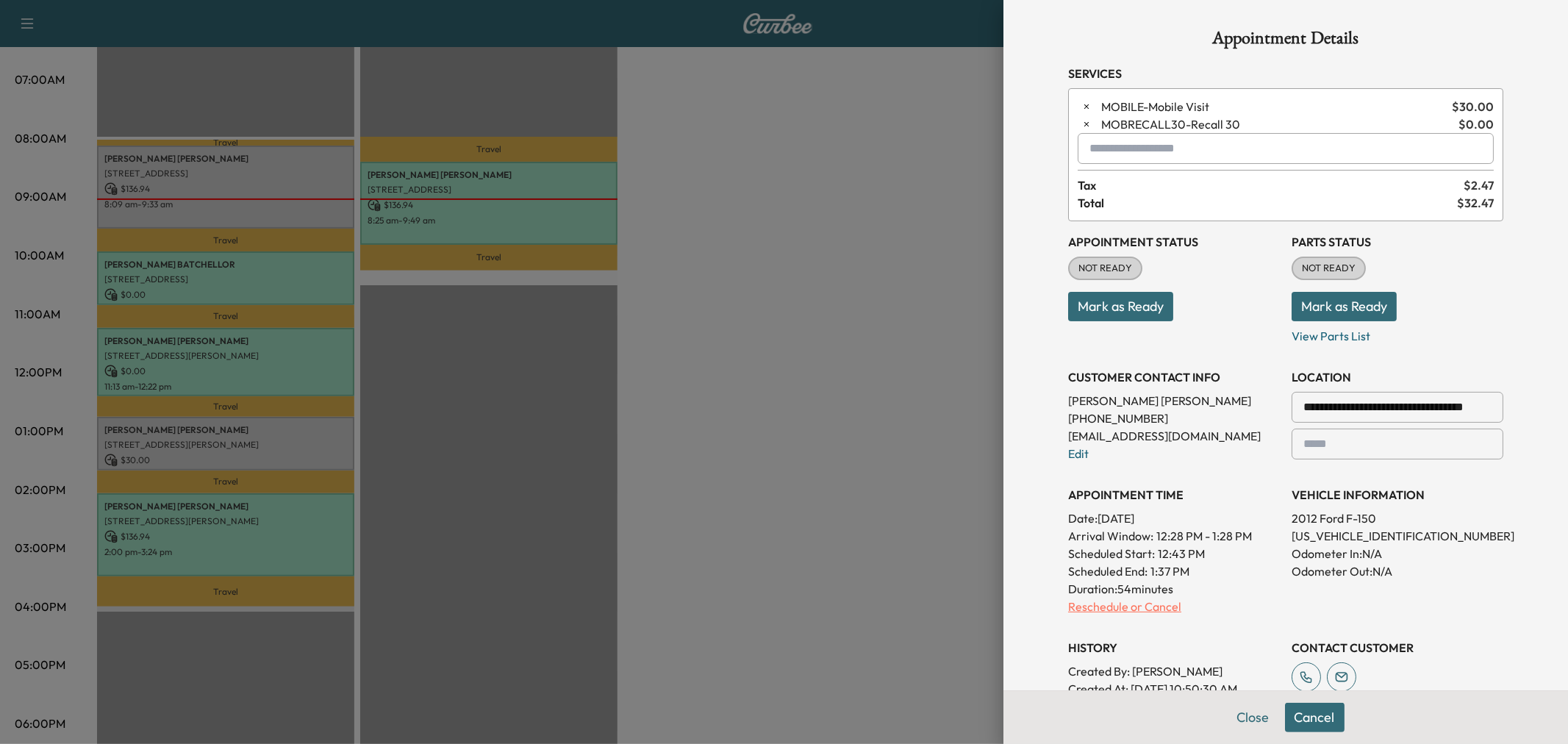
click at [1125, 603] on p "Reschedule or Cancel" at bounding box center [1174, 606] width 211 height 18
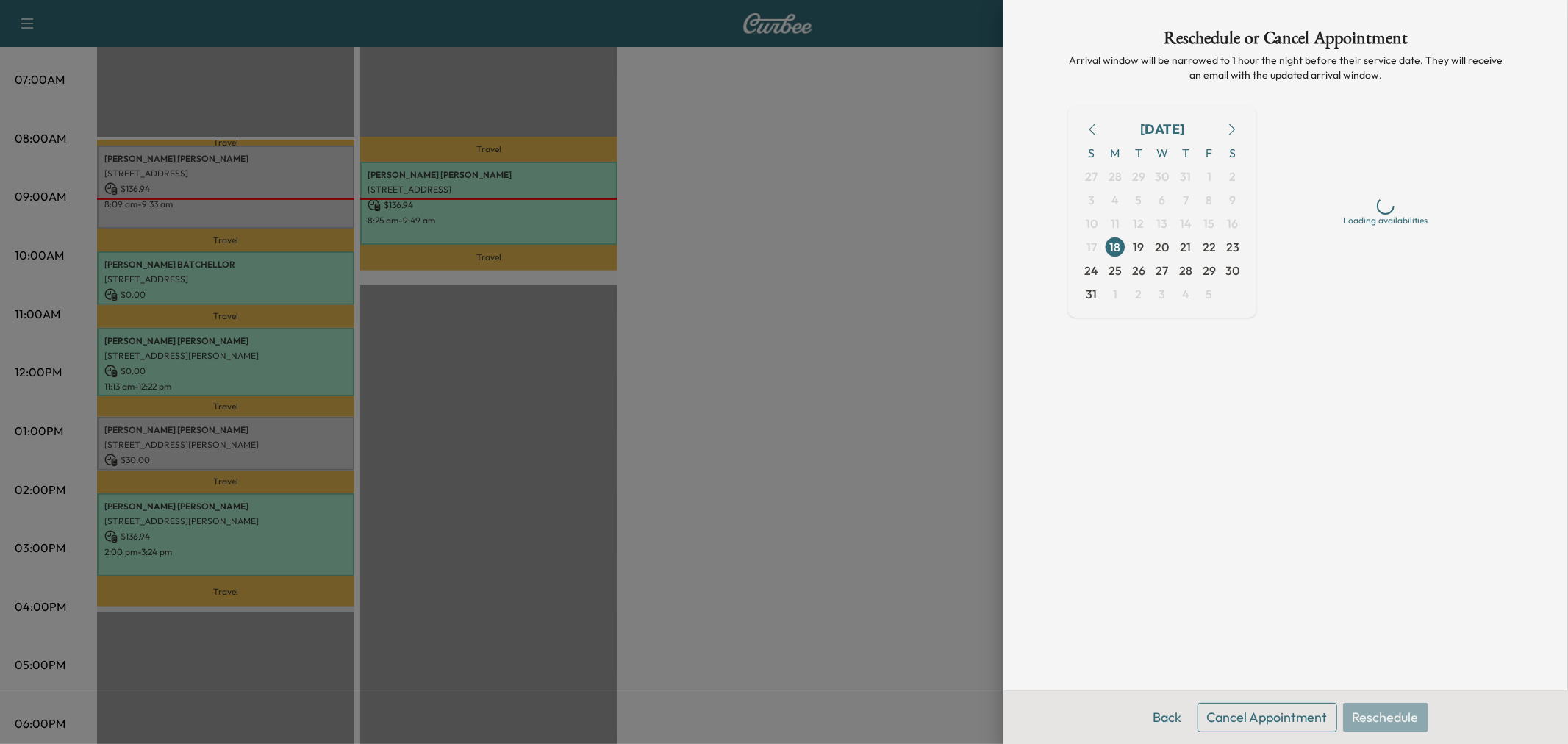
click at [1260, 711] on button "Cancel Appointment" at bounding box center [1268, 718] width 139 height 29
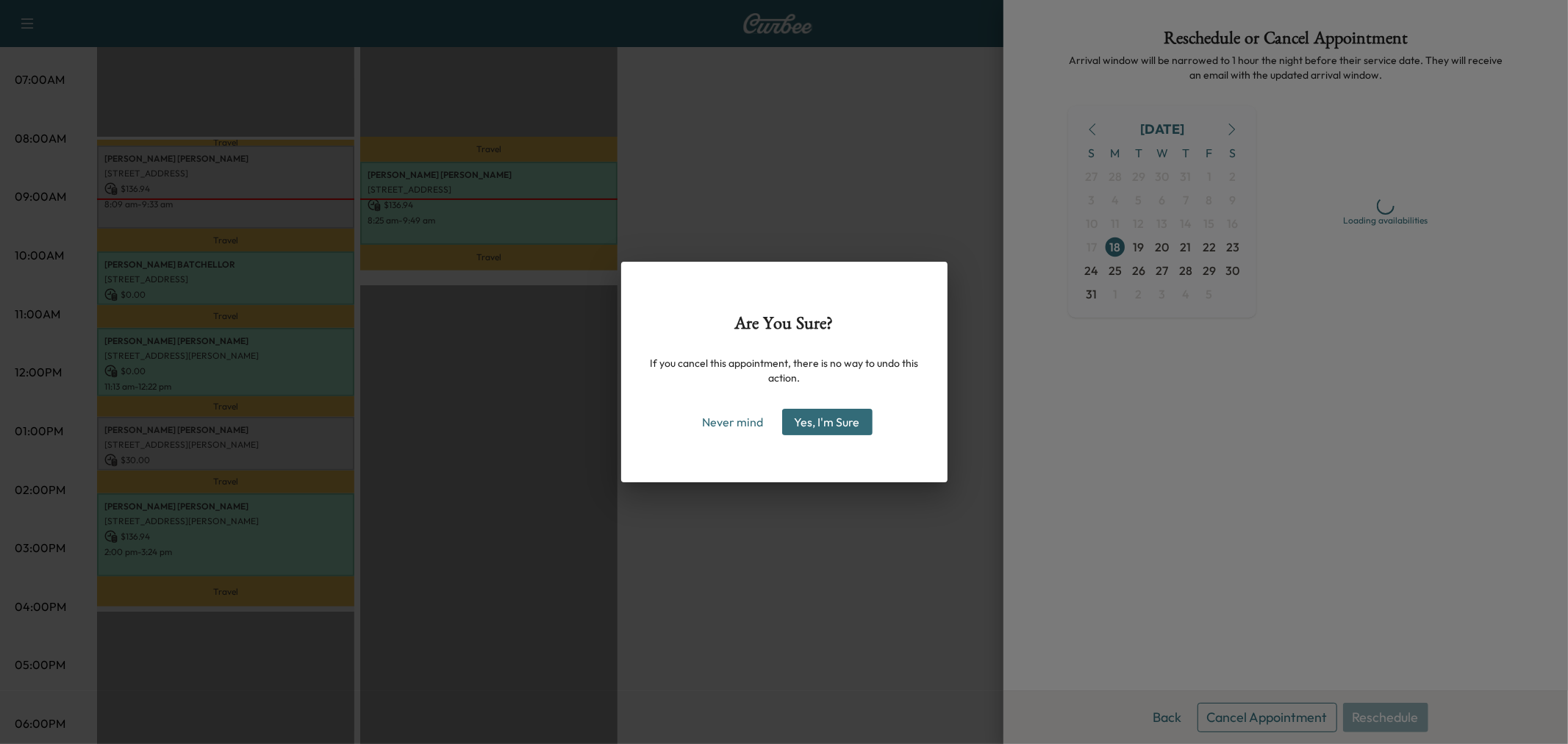
click at [815, 425] on button "Yes, I'm Sure" at bounding box center [827, 422] width 91 height 26
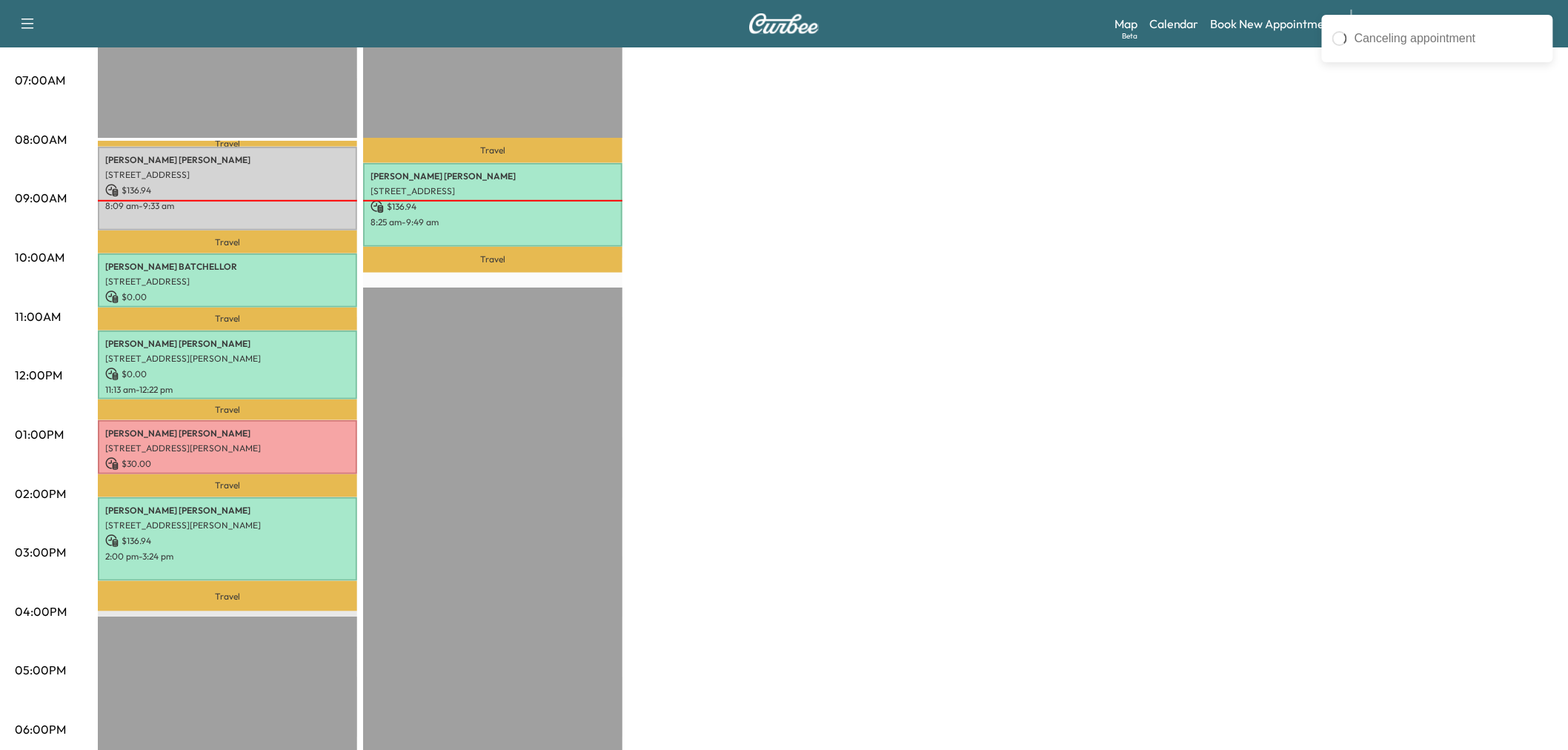
click at [854, 379] on div "Large Van $ 303.88 Revenue 5 hr 45 min Work Time 2 hr 7 min Transit Time Travel…" at bounding box center [825, 420] width 1456 height 1111
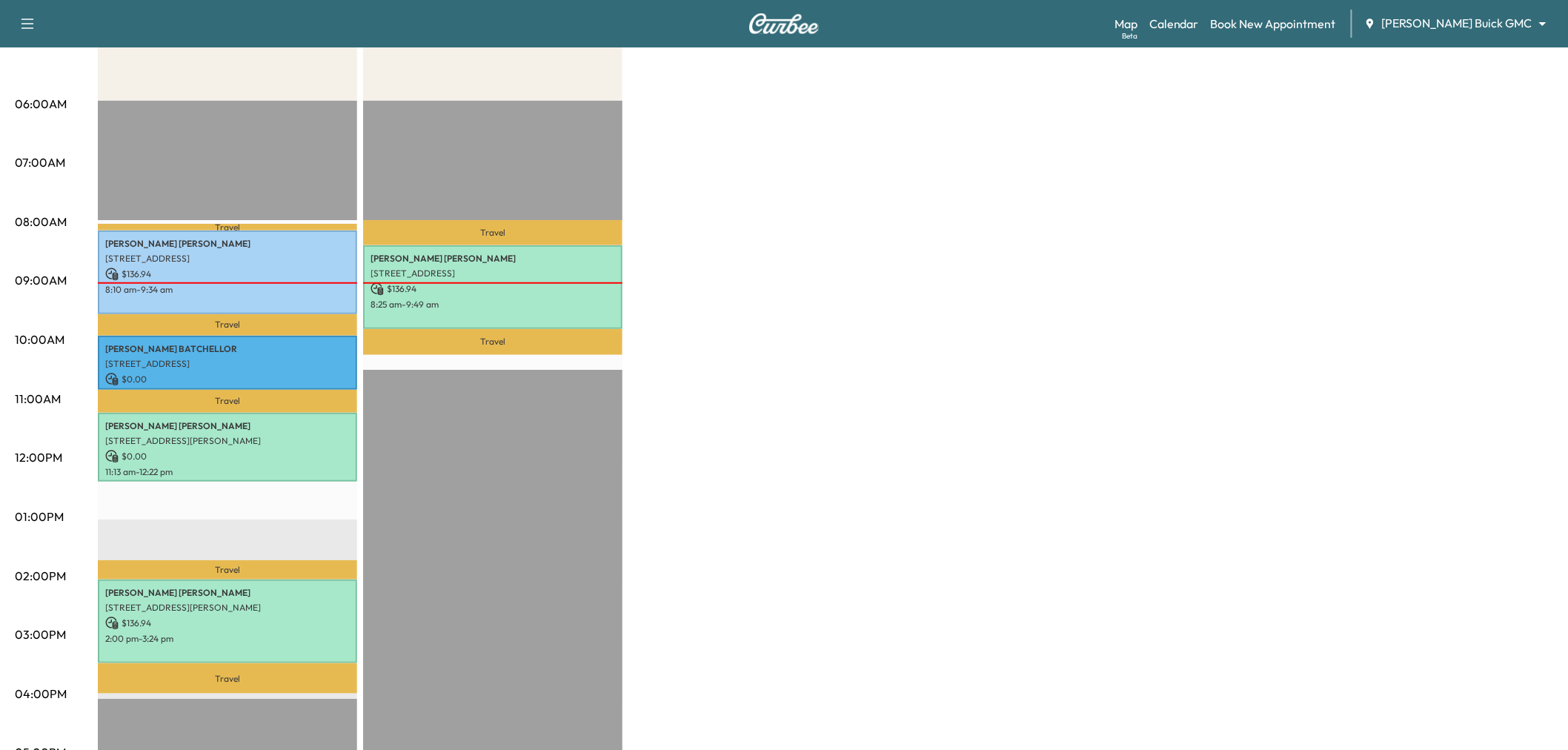
scroll to position [0, 0]
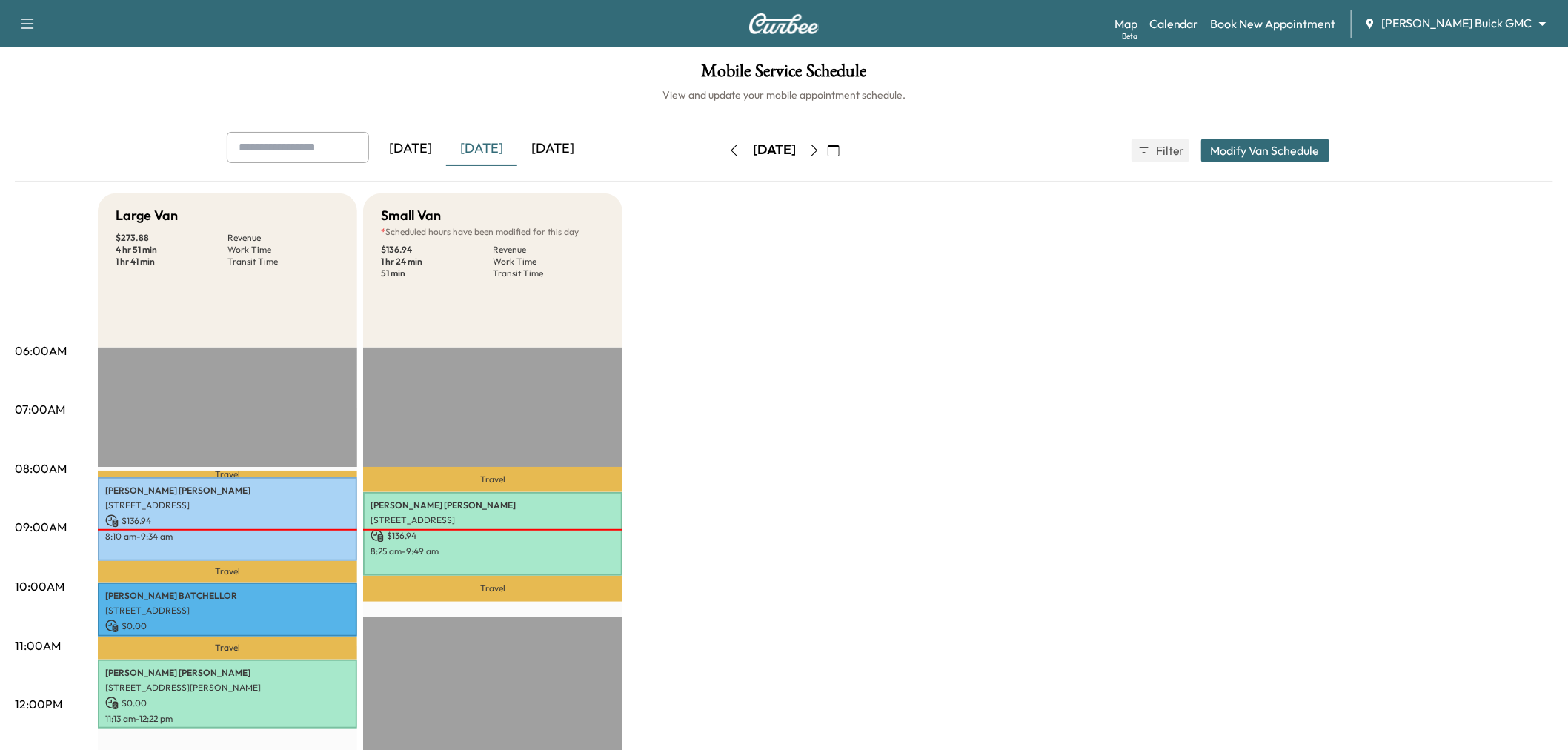
click at [478, 146] on div "[DATE]" at bounding box center [482, 149] width 71 height 34
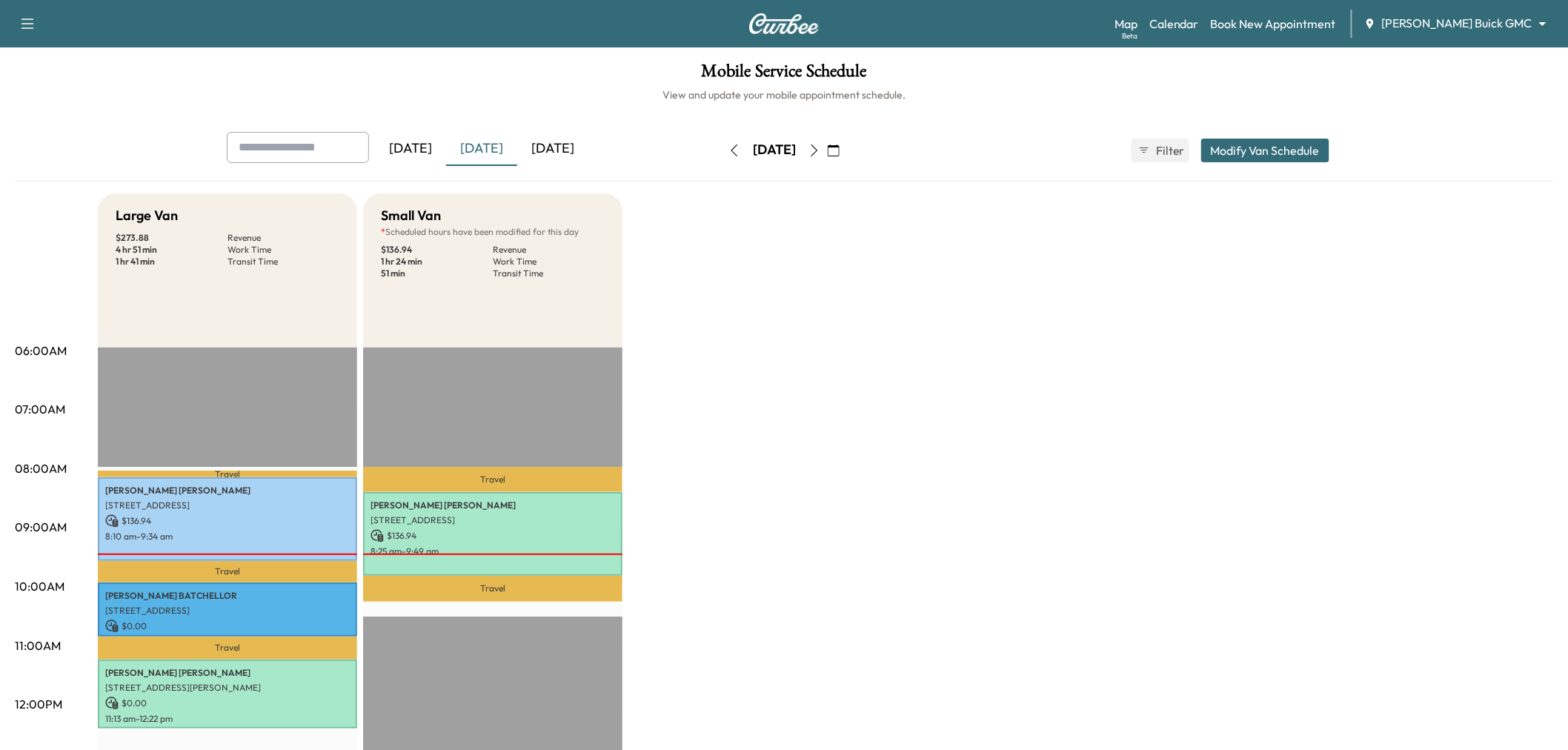
scroll to position [82, 0]
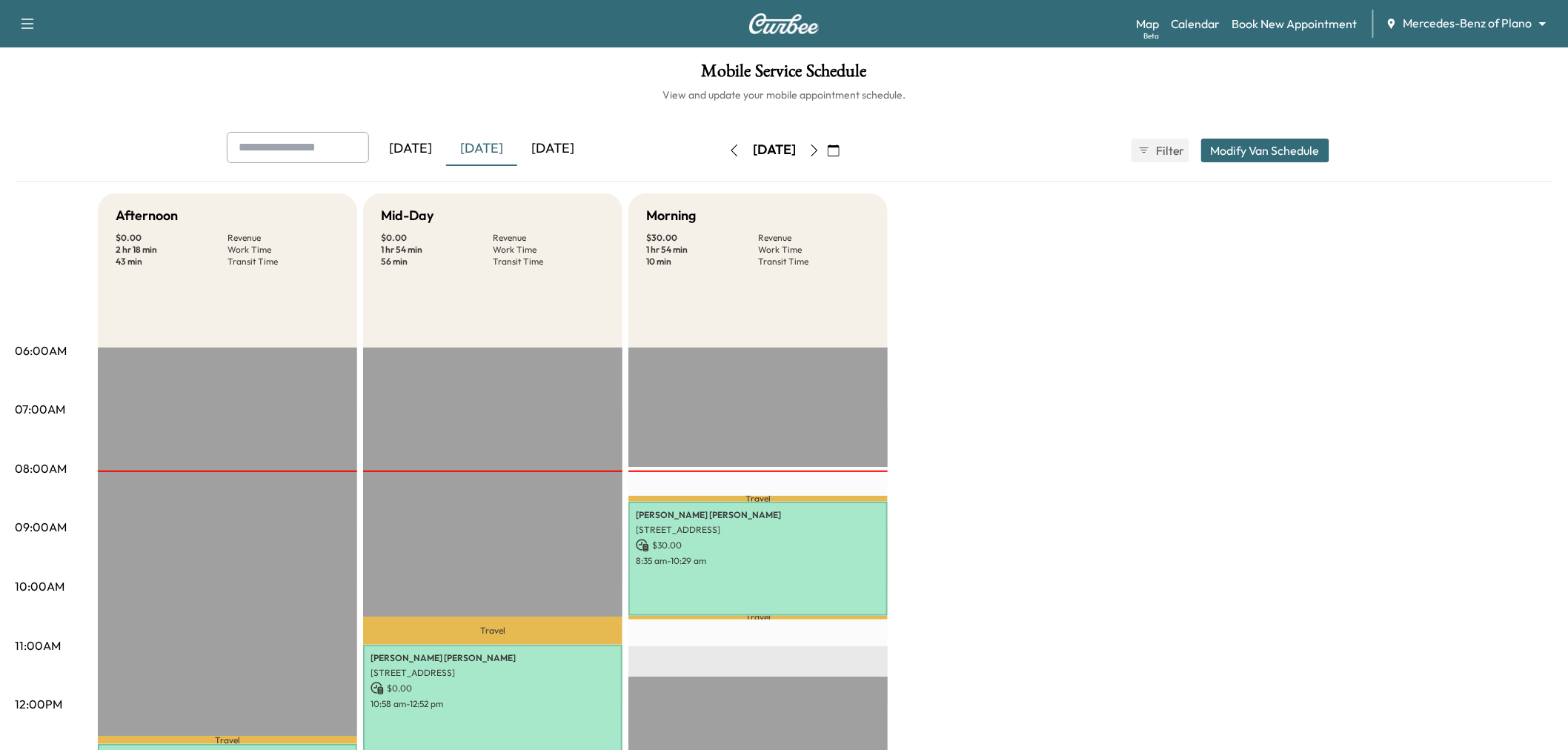
click at [731, 147] on icon "button" at bounding box center [734, 150] width 7 height 12
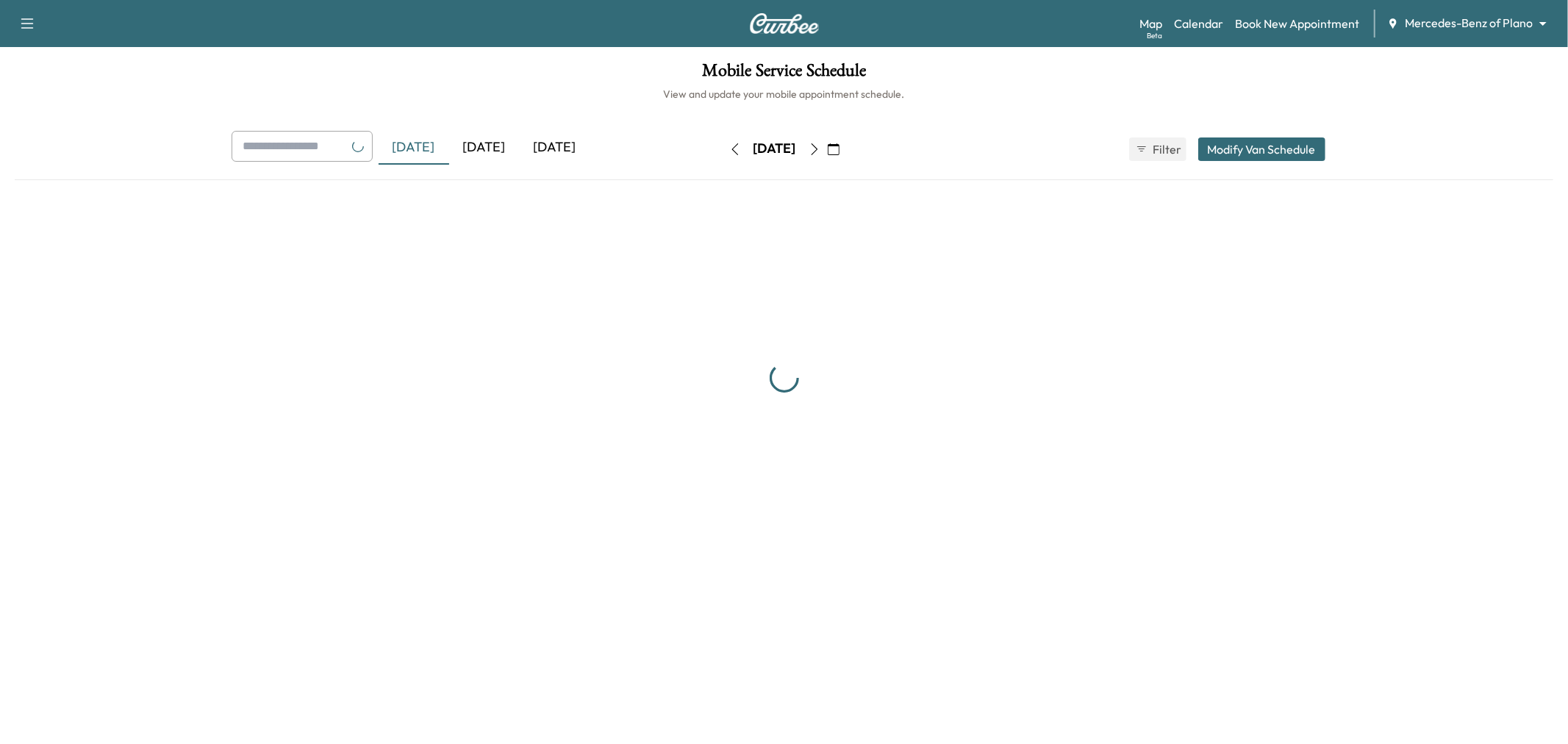
click at [722, 146] on button "button" at bounding box center [735, 149] width 25 height 23
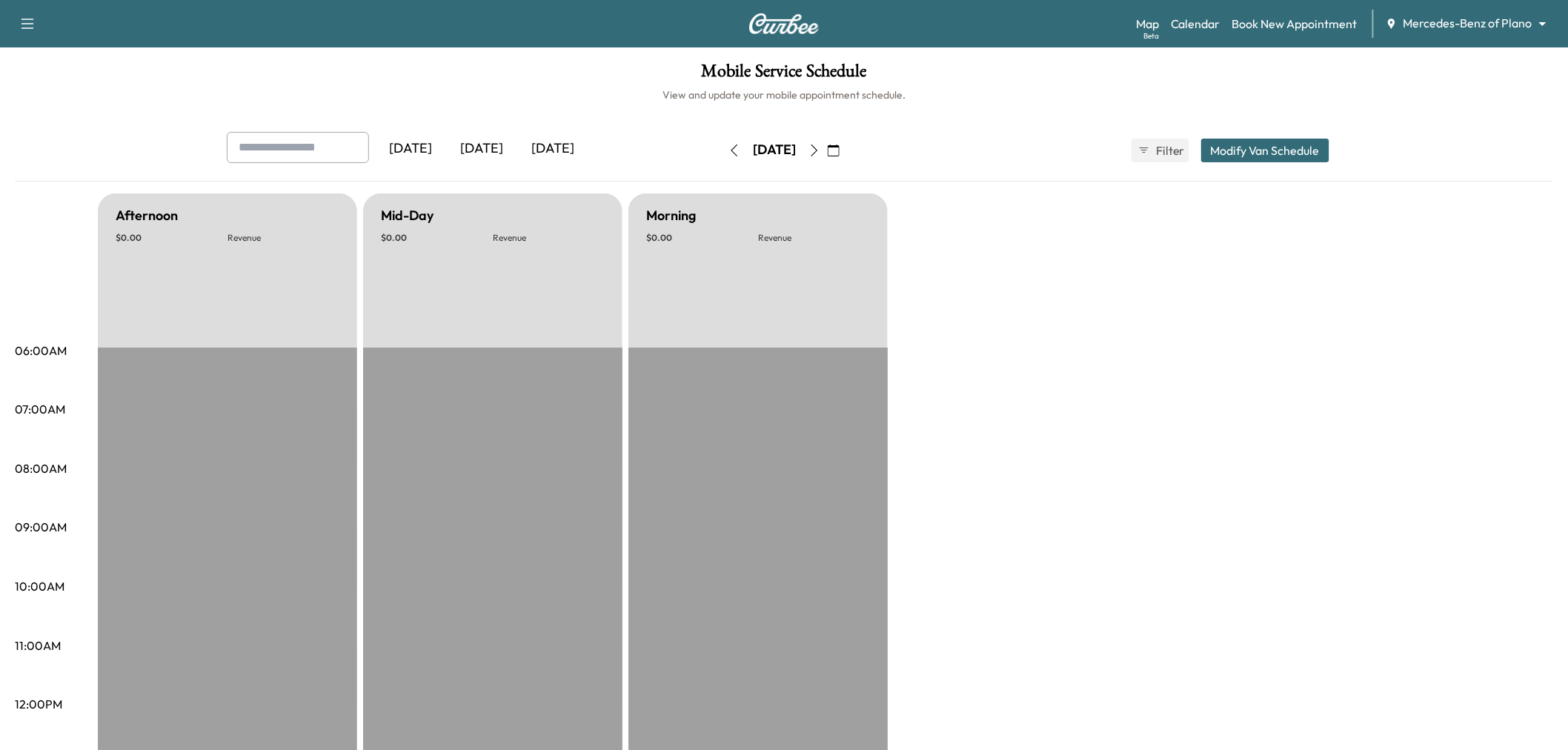
click at [722, 147] on button "button" at bounding box center [734, 151] width 25 height 23
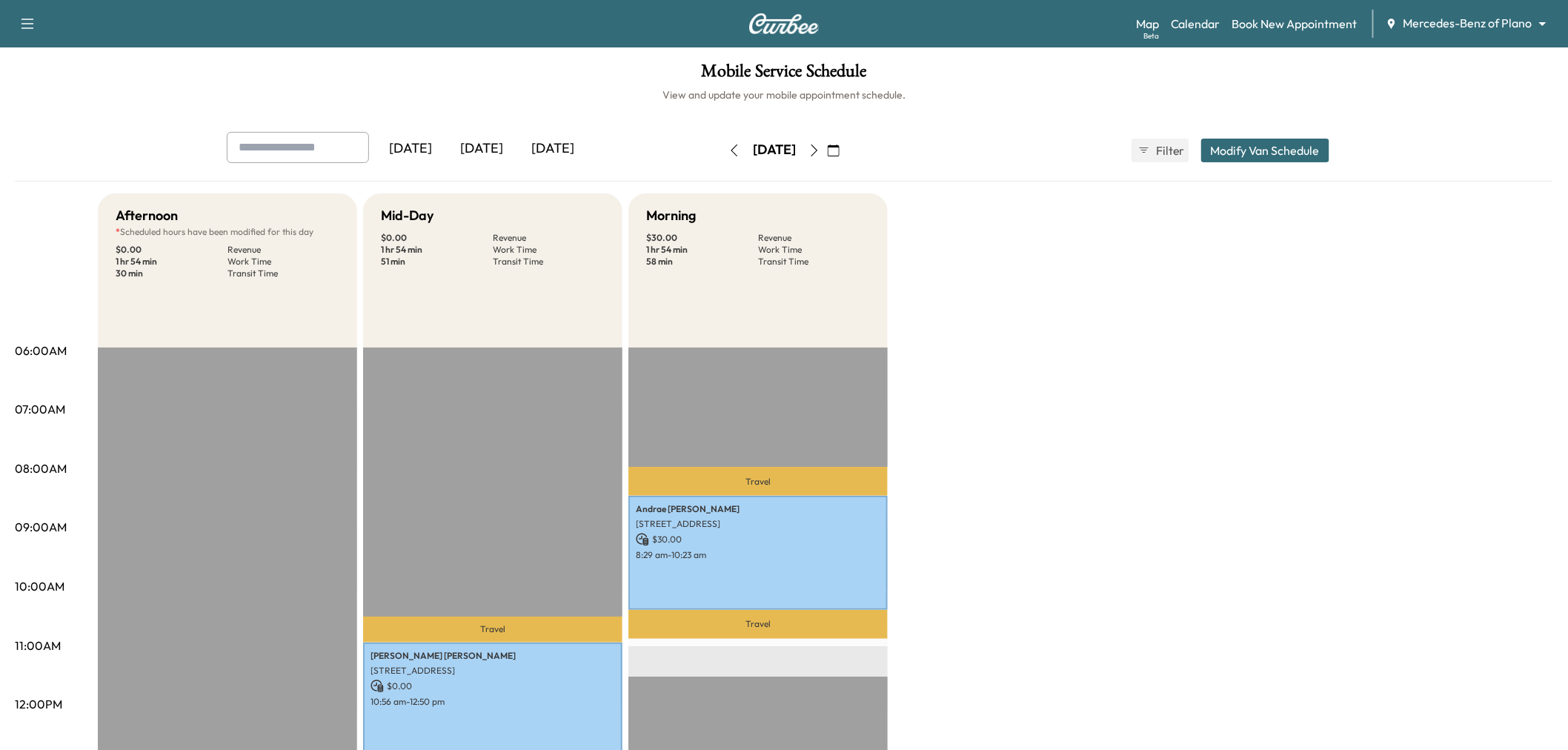
click at [728, 144] on icon "button" at bounding box center [734, 150] width 12 height 12
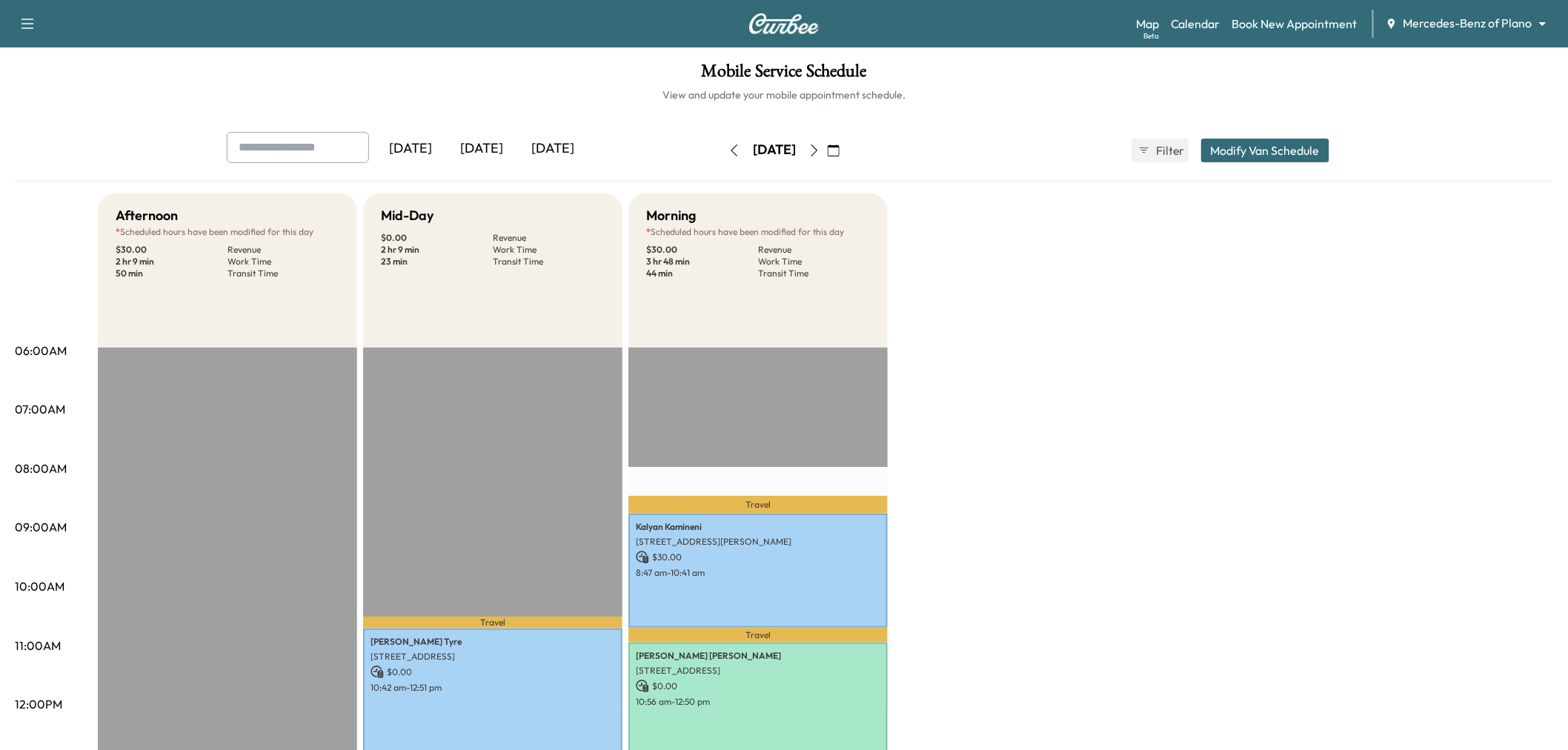
click at [731, 153] on icon "button" at bounding box center [734, 150] width 7 height 12
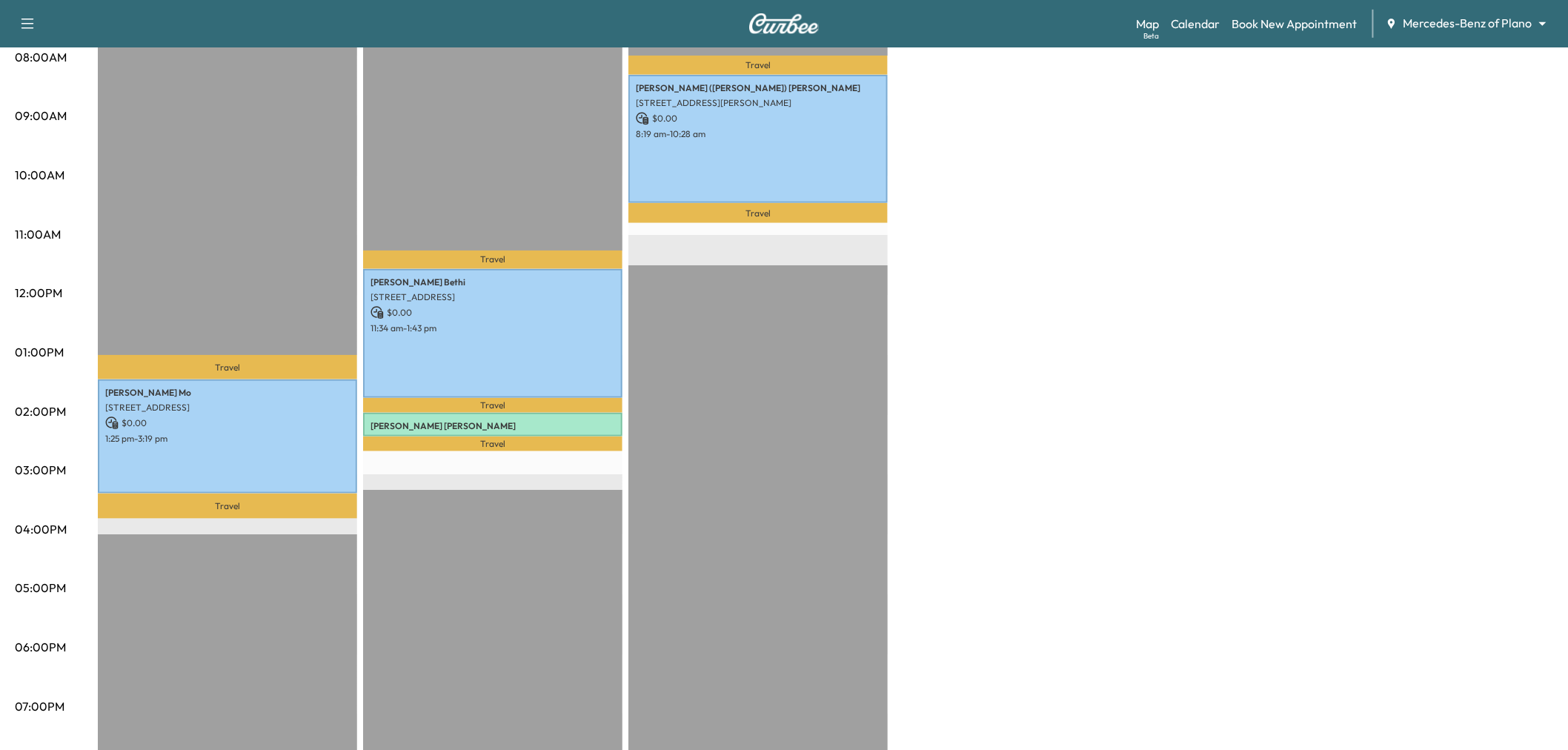
scroll to position [82, 0]
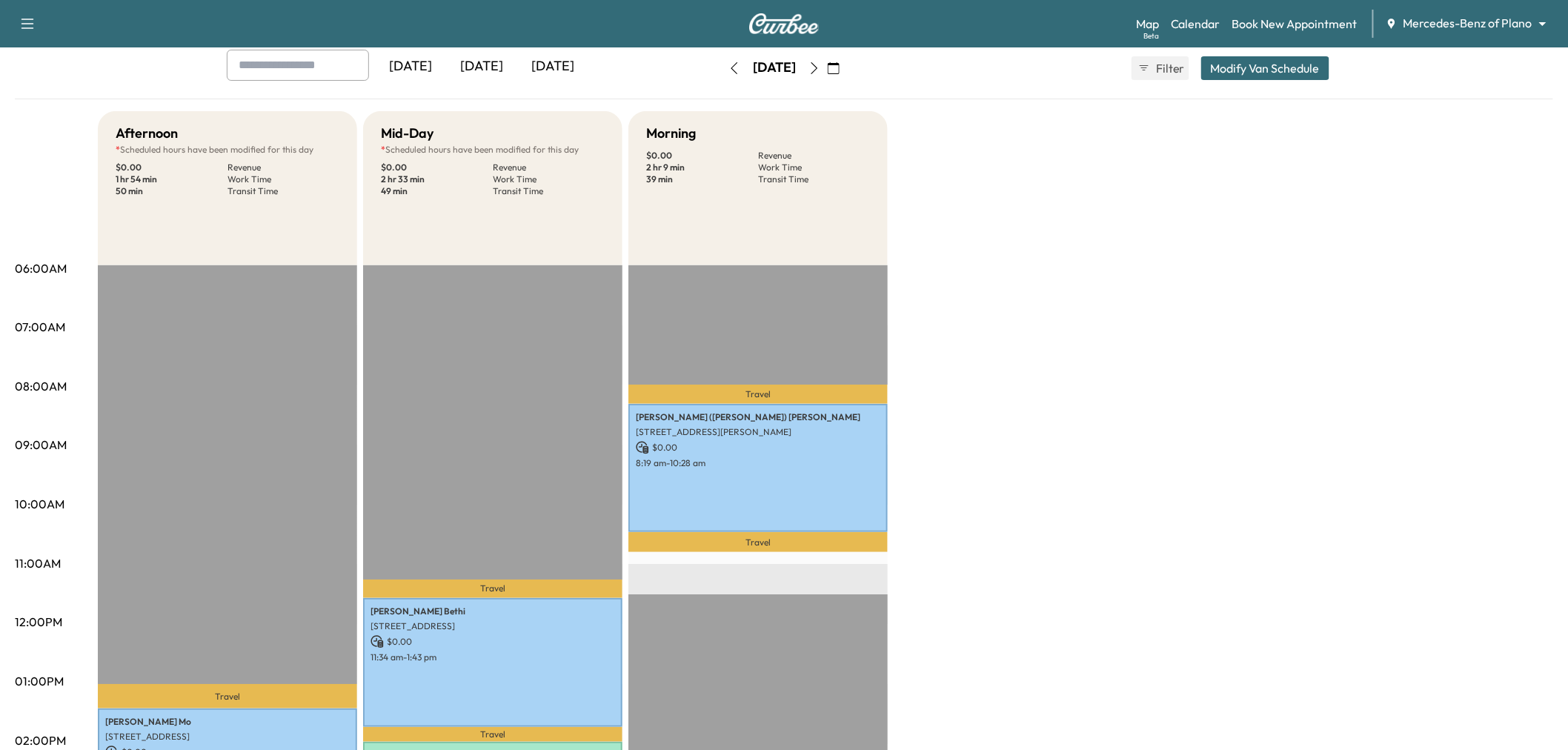
click at [488, 66] on div "[DATE]" at bounding box center [482, 67] width 71 height 34
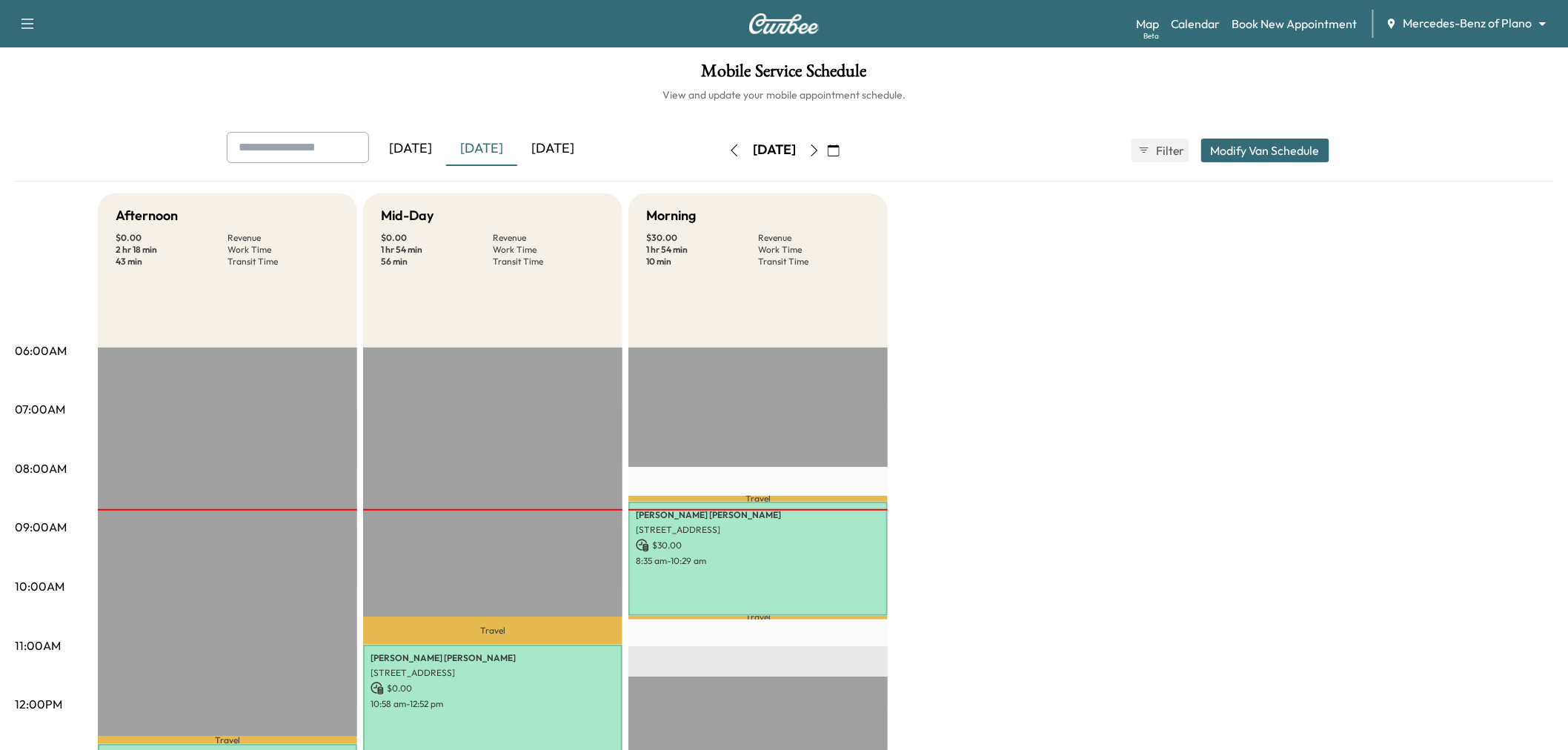
scroll to position [82, 0]
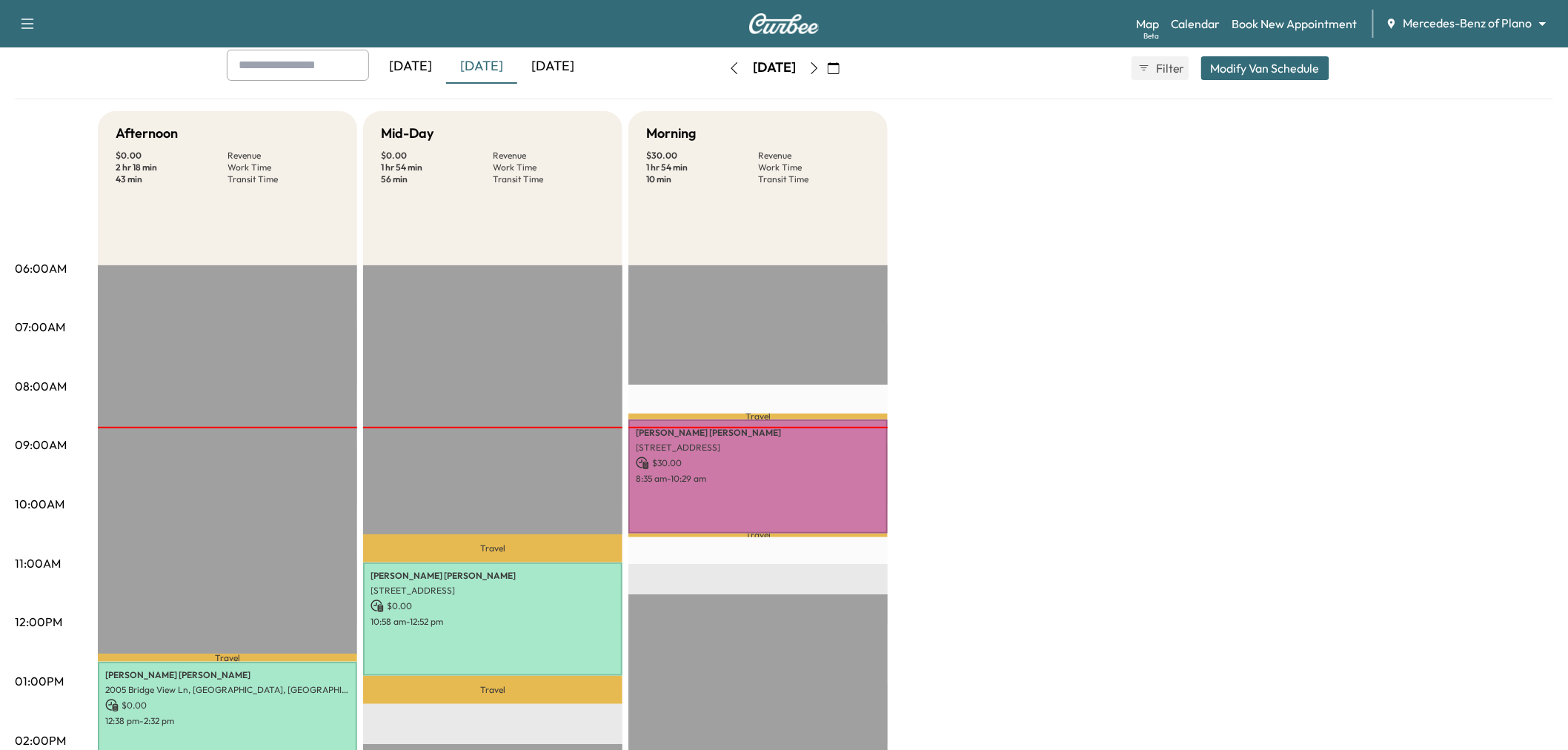
click at [1072, 514] on div "Afternoon $ 0.00 Revenue 2 hr 18 min Work Time 43 min Transit Time Travel [PERS…" at bounding box center [825, 666] width 1456 height 1111
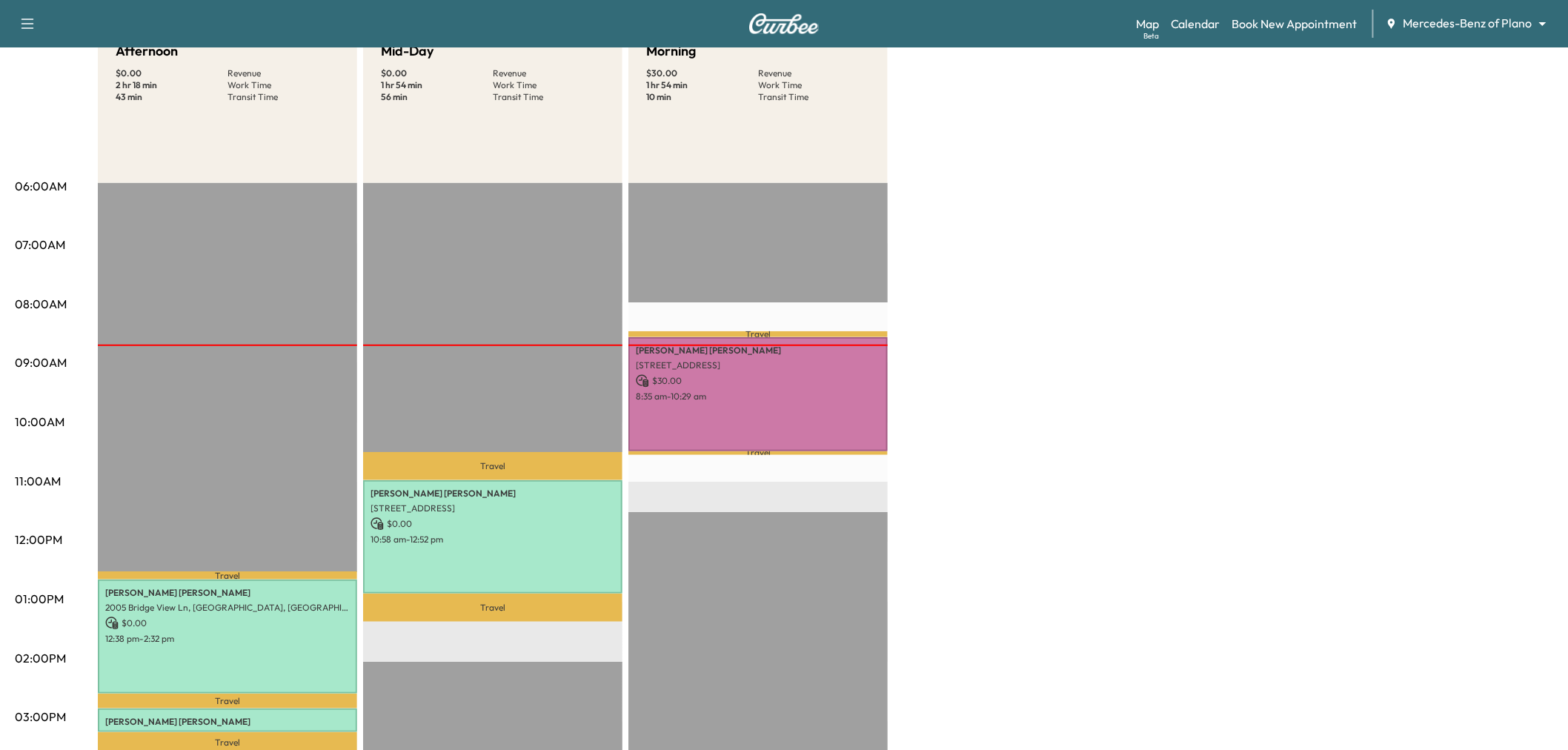
click at [1116, 360] on div "Afternoon $ 0.00 Revenue 2 hr 18 min Work Time 43 min Transit Time Travel [PERS…" at bounding box center [825, 585] width 1456 height 1111
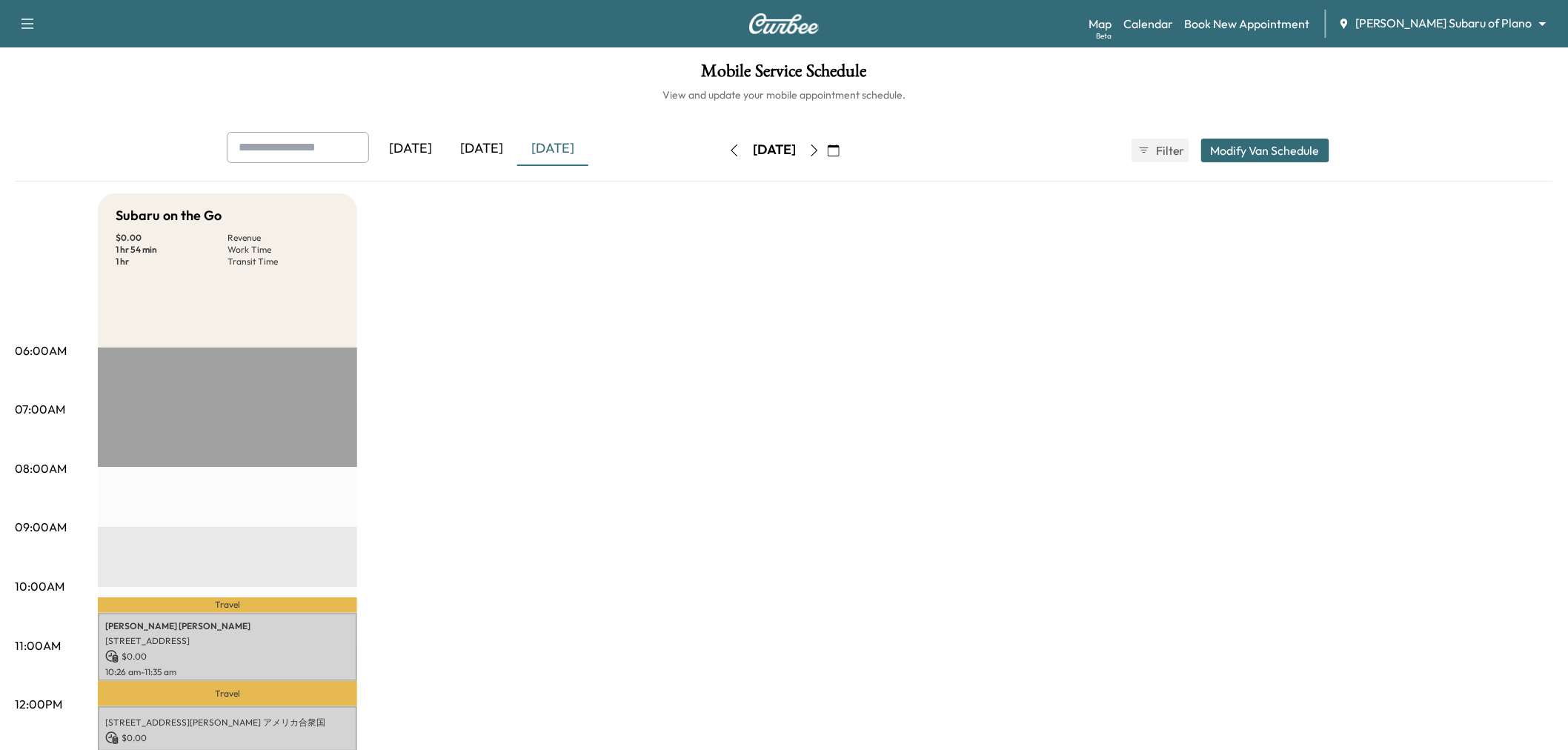
click at [500, 139] on div "[DATE]" at bounding box center [482, 149] width 71 height 34
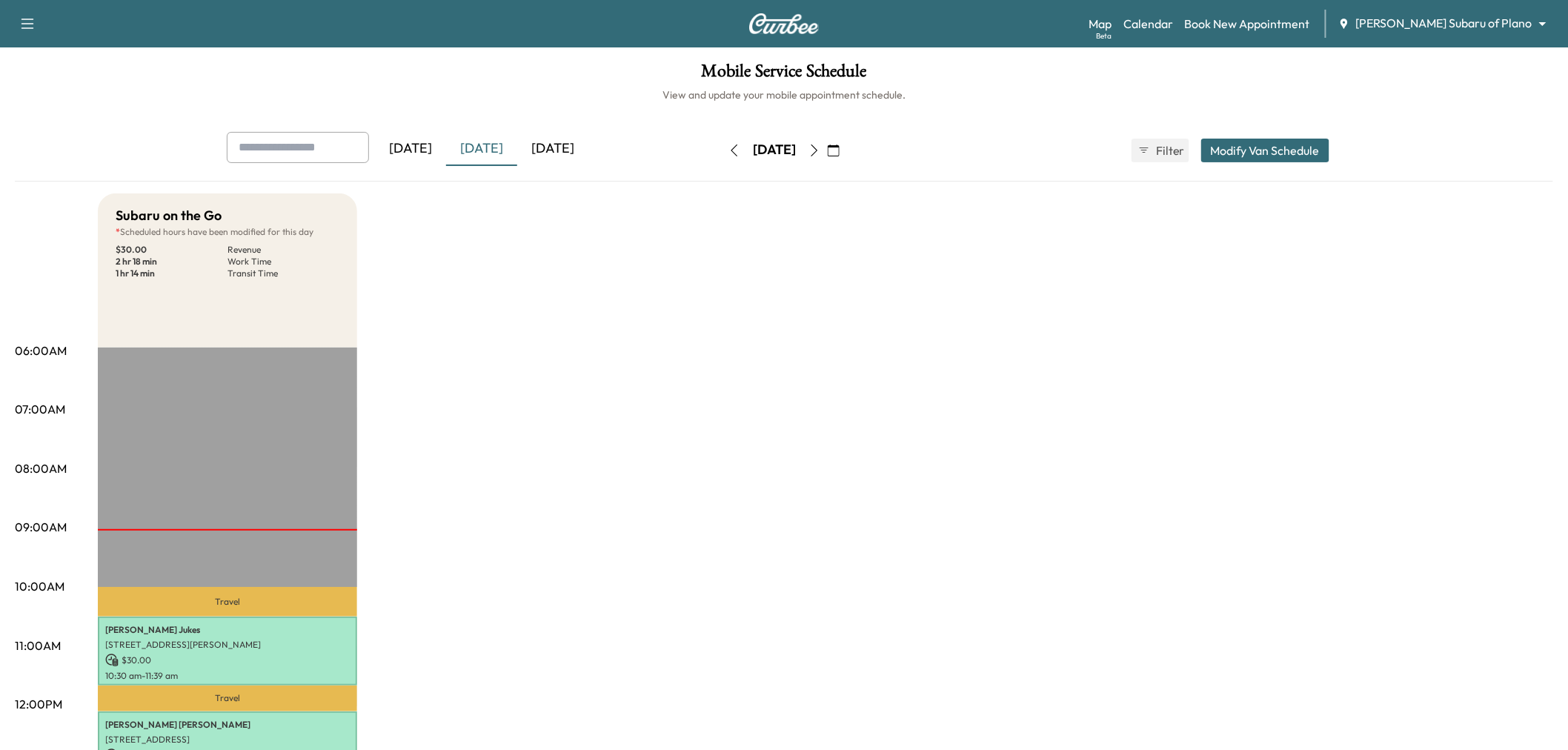
click at [577, 507] on div "Subaru on the Go * Scheduled hours have been modified for this day $ 30.00 Reve…" at bounding box center [825, 749] width 1456 height 1111
